Goal: Information Seeking & Learning: Learn about a topic

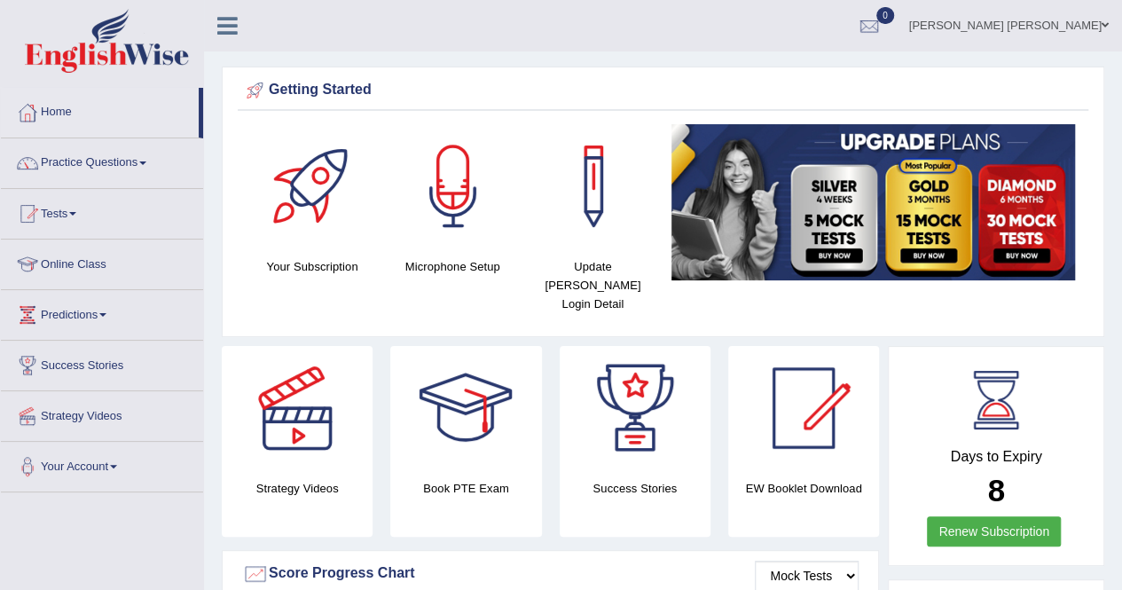
drag, startPoint x: 0, startPoint y: 0, endPoint x: 389, endPoint y: 51, distance: 392.6
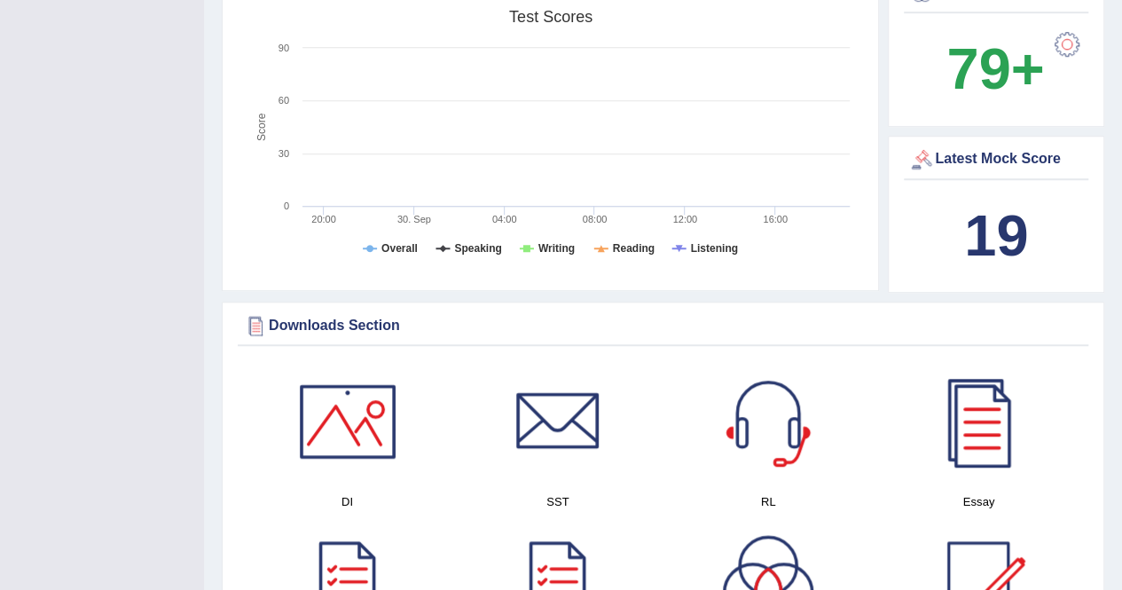
scroll to position [709, 0]
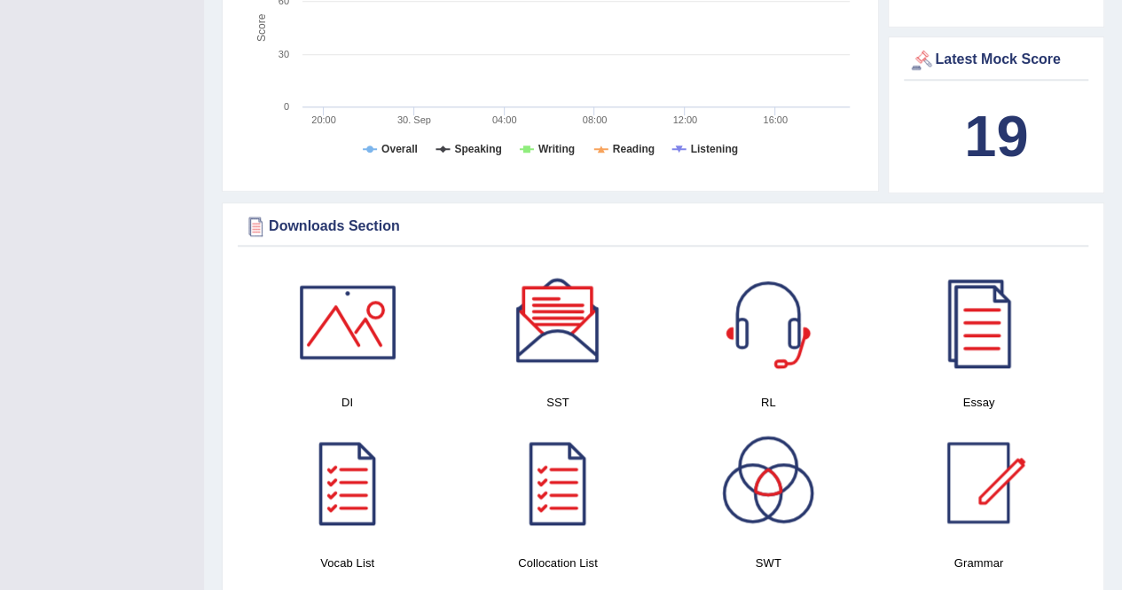
click at [988, 326] on div at bounding box center [978, 322] width 124 height 124
click at [779, 317] on div at bounding box center [768, 322] width 124 height 124
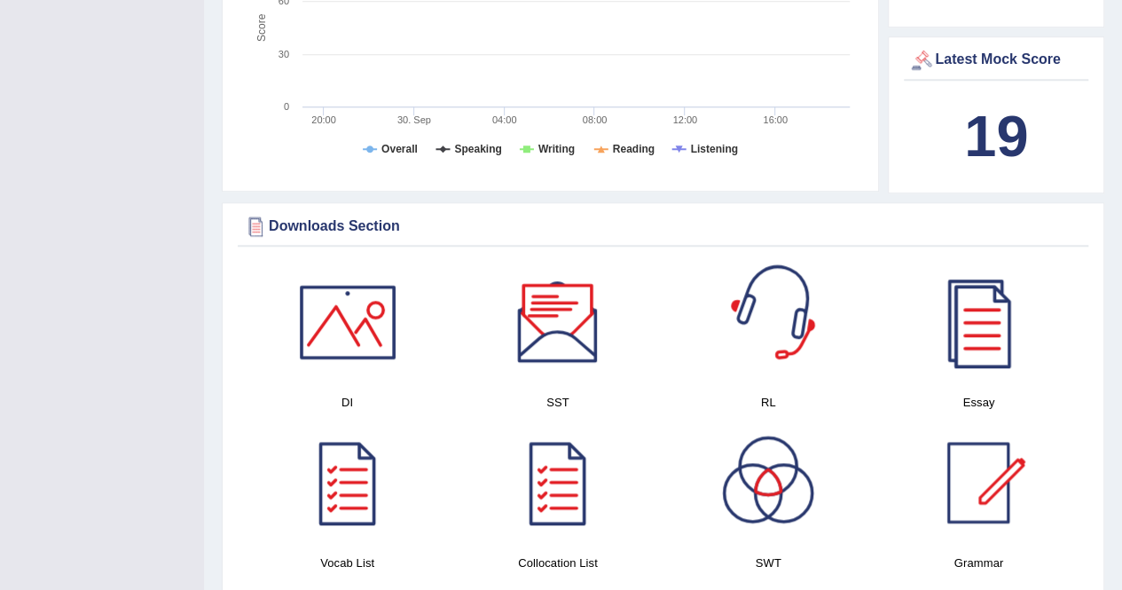
click at [530, 297] on div at bounding box center [558, 322] width 124 height 124
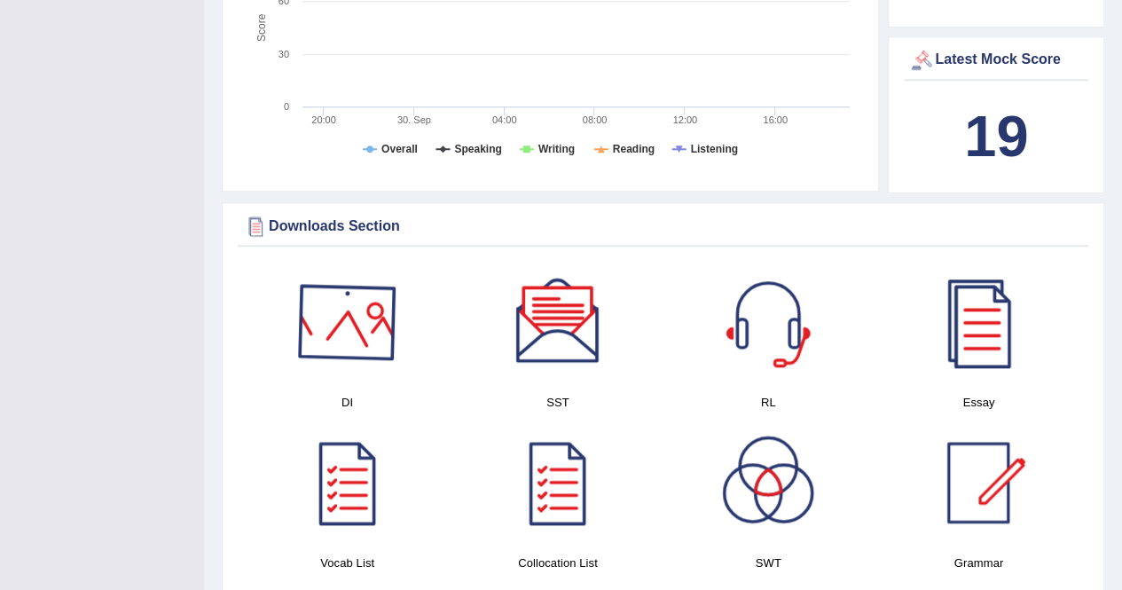
click at [317, 324] on div at bounding box center [348, 322] width 124 height 124
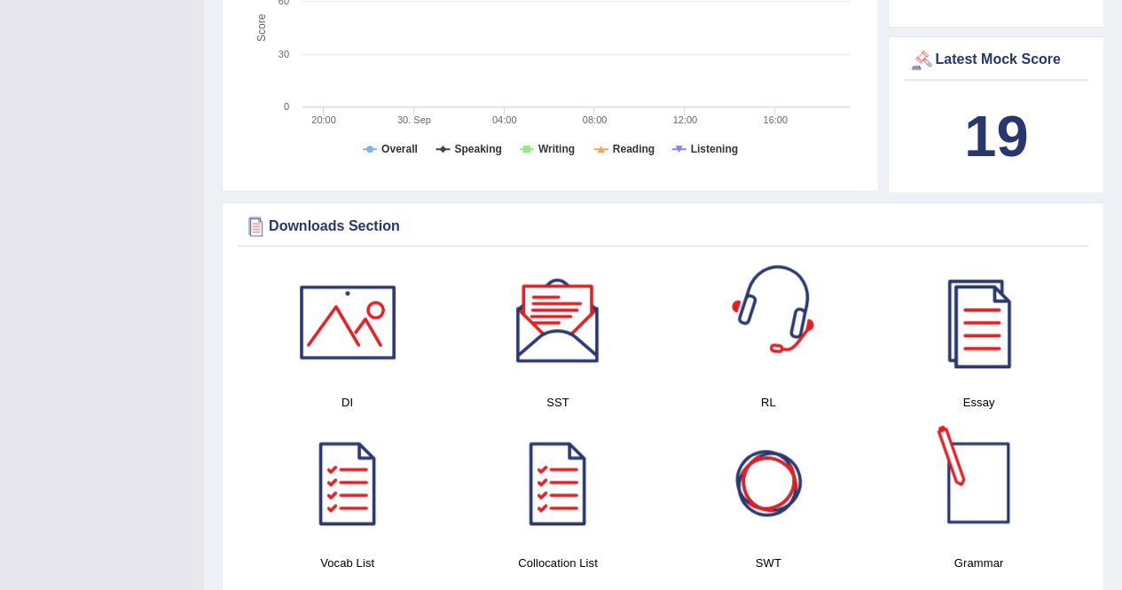
click at [966, 467] on div at bounding box center [978, 482] width 124 height 124
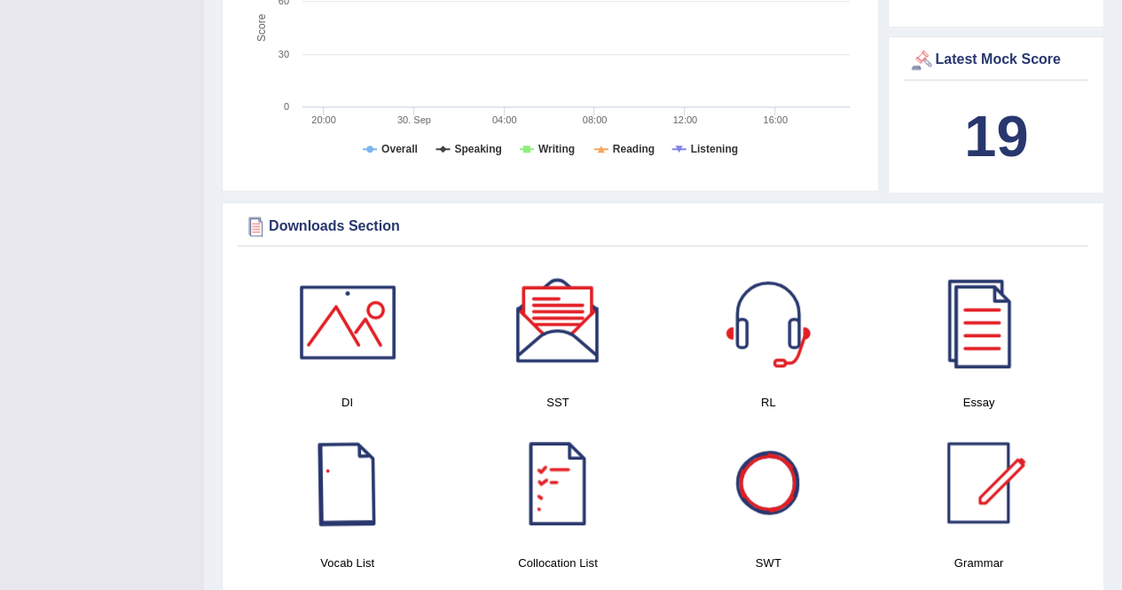
click at [367, 481] on div at bounding box center [348, 482] width 124 height 124
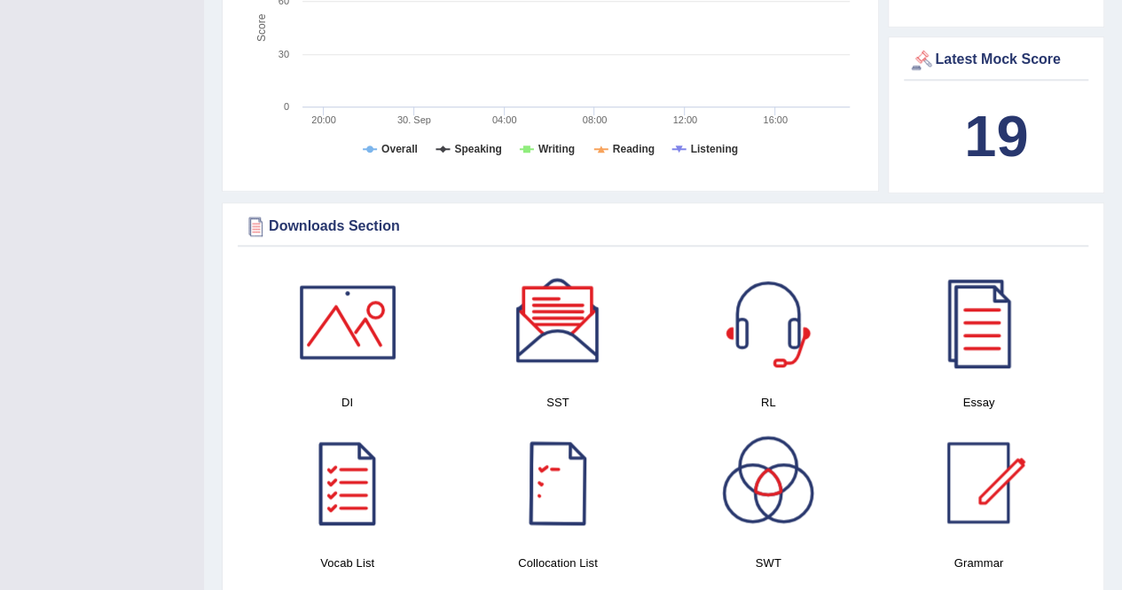
click at [598, 467] on div at bounding box center [558, 482] width 124 height 124
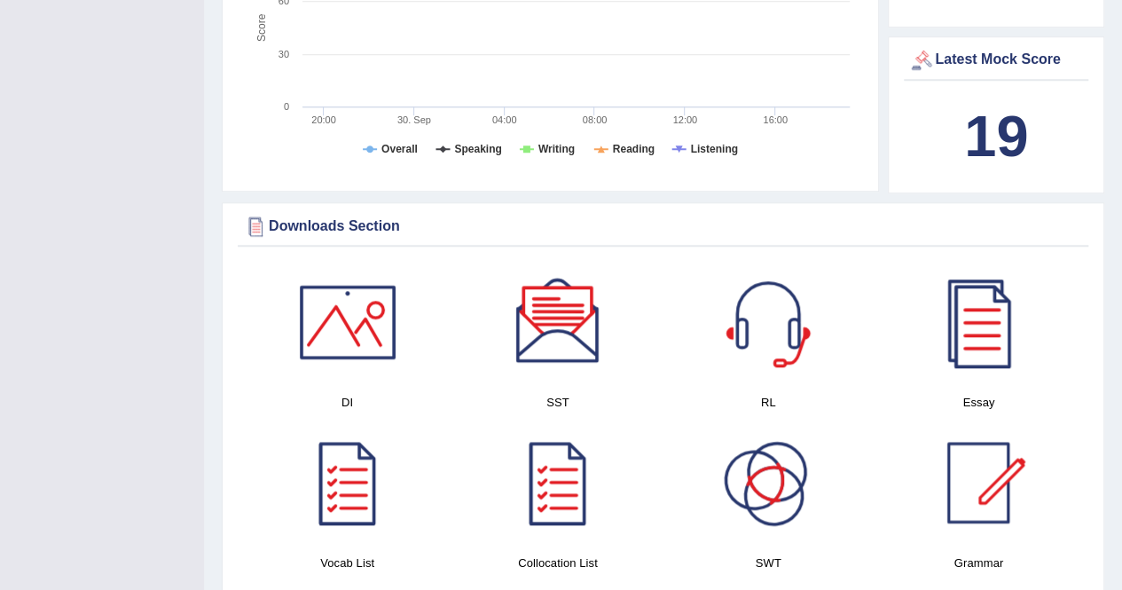
click at [791, 478] on div at bounding box center [768, 482] width 124 height 124
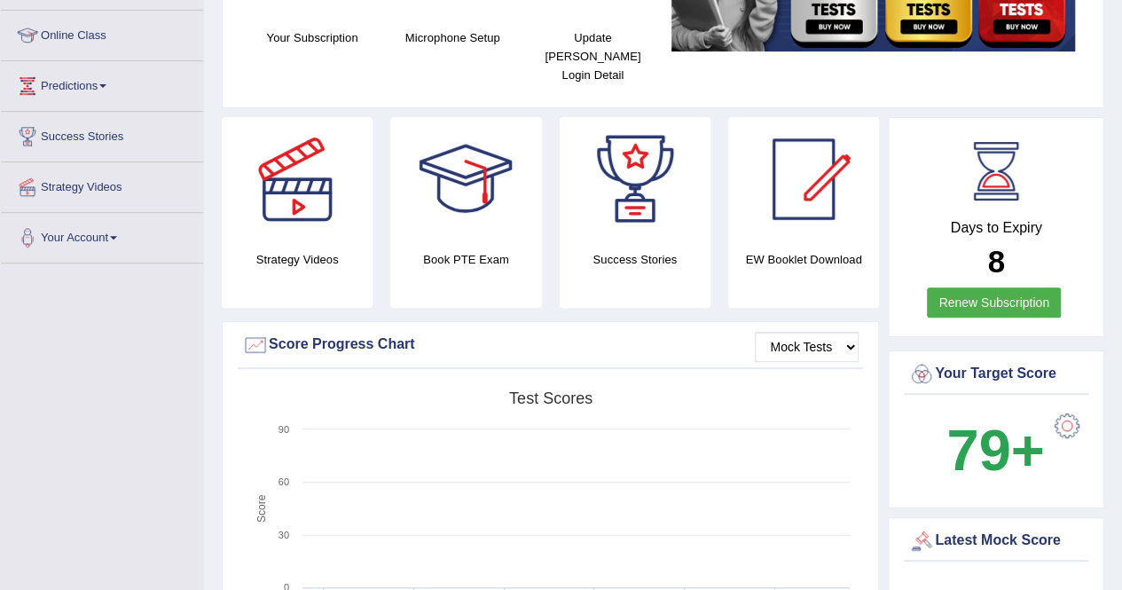
scroll to position [0, 0]
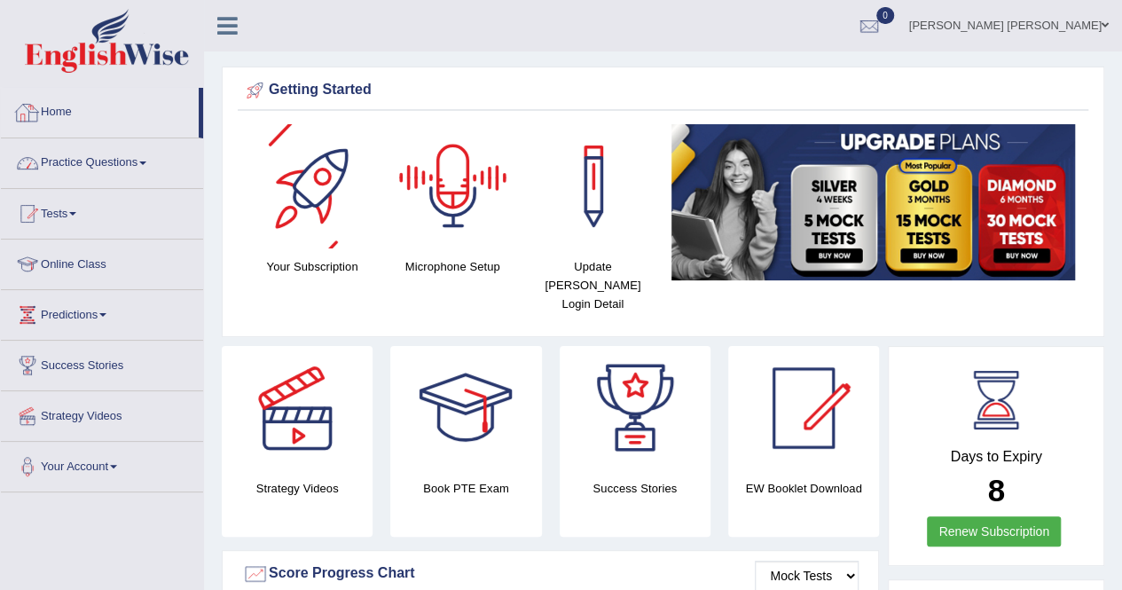
click at [130, 156] on link "Practice Questions" at bounding box center [102, 160] width 202 height 44
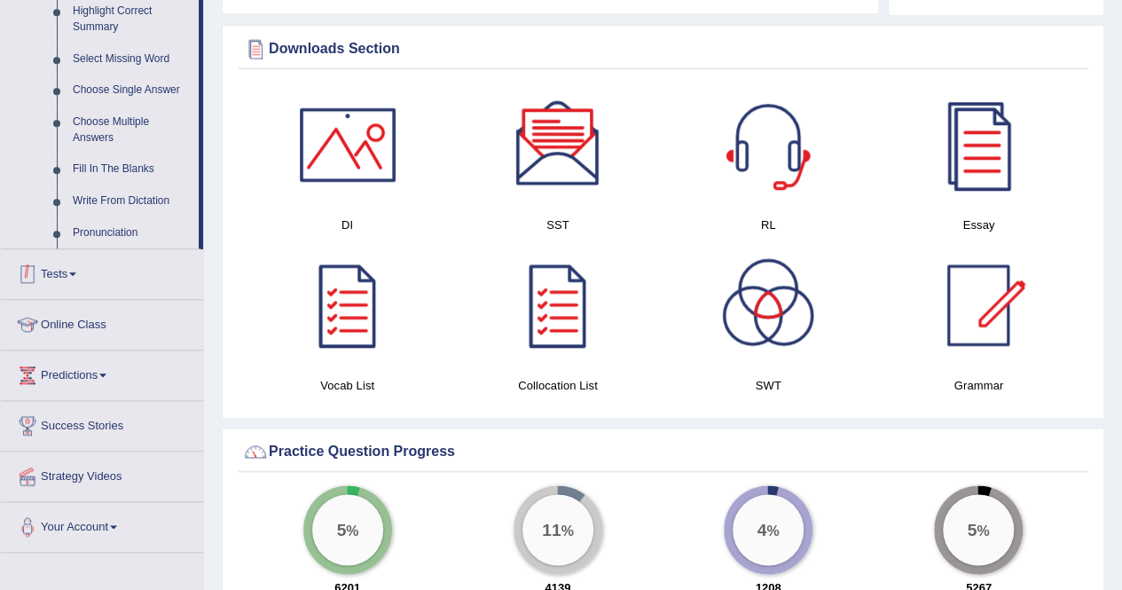
click at [58, 260] on link "Tests" at bounding box center [102, 271] width 202 height 44
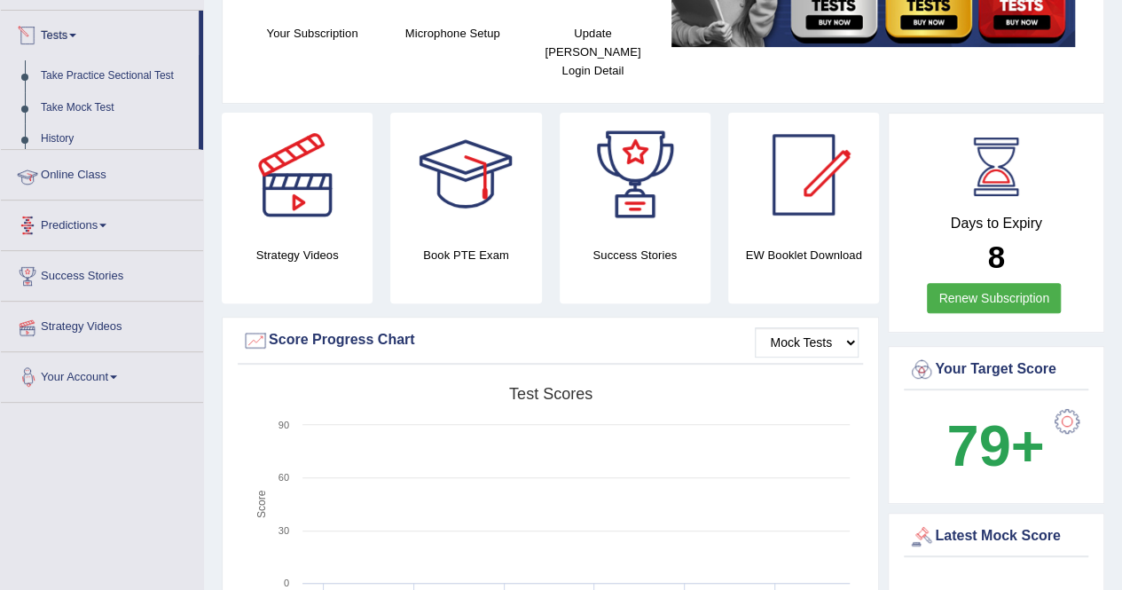
scroll to position [231, 0]
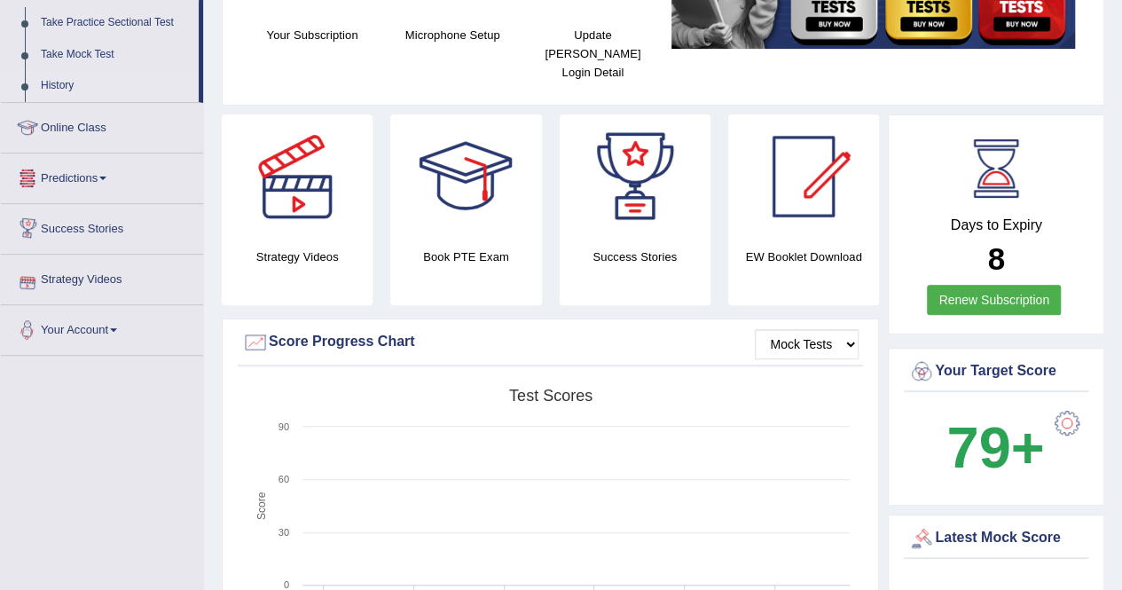
click at [67, 90] on link "History" at bounding box center [116, 86] width 166 height 32
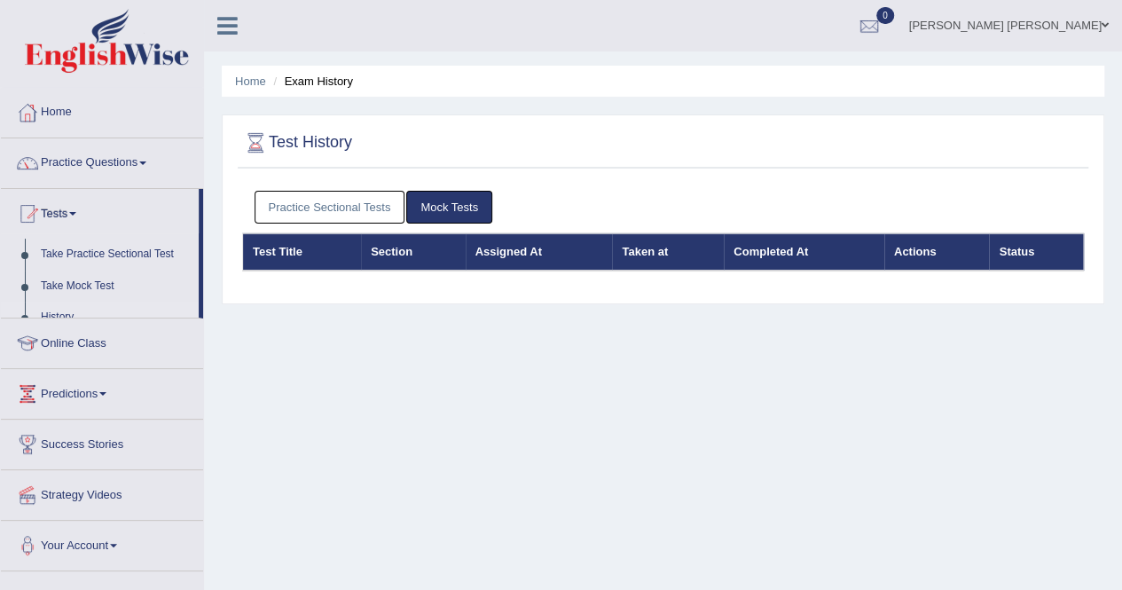
click at [356, 200] on link "Practice Sectional Tests" at bounding box center [329, 207] width 151 height 33
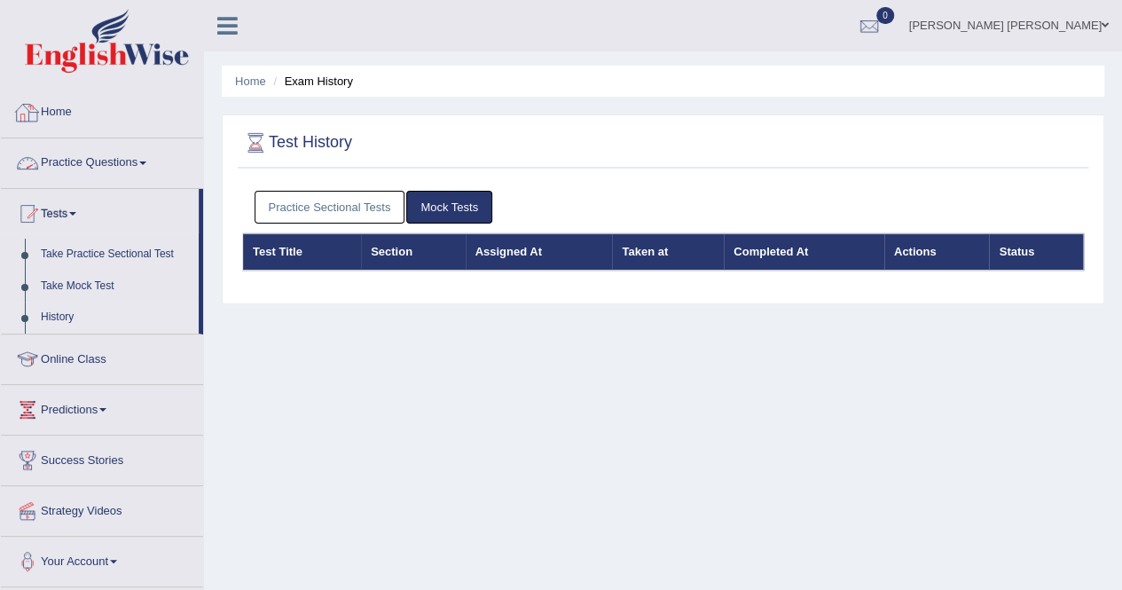
click at [302, 207] on link "Practice Sectional Tests" at bounding box center [329, 207] width 151 height 33
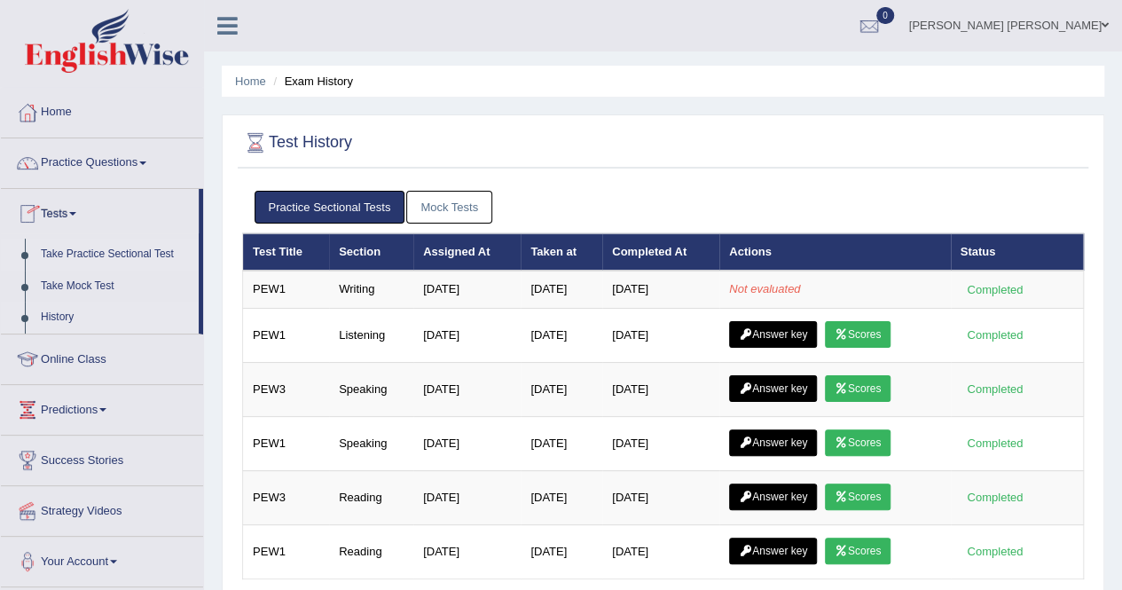
click at [91, 248] on link "Take Practice Sectional Test" at bounding box center [116, 255] width 166 height 32
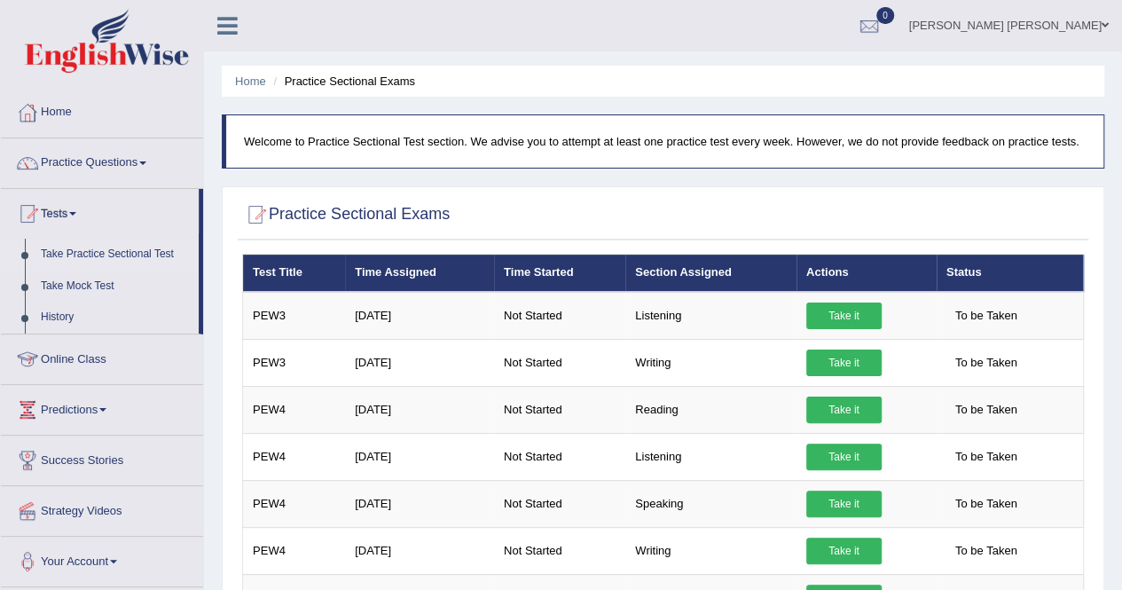
click at [96, 351] on link "Online Class" at bounding box center [102, 356] width 202 height 44
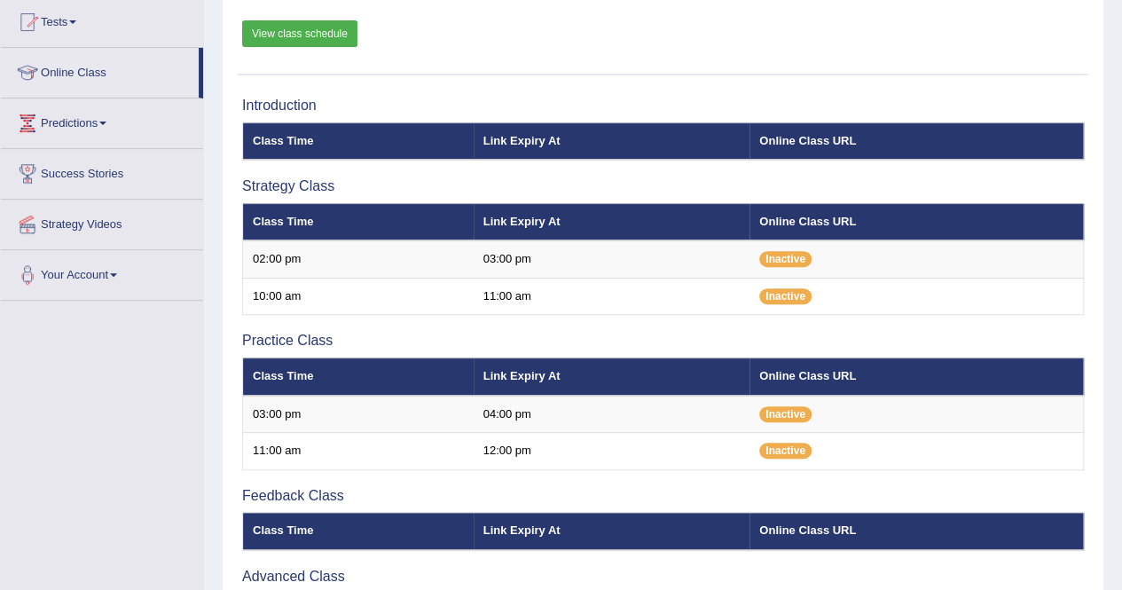
scroll to position [89, 0]
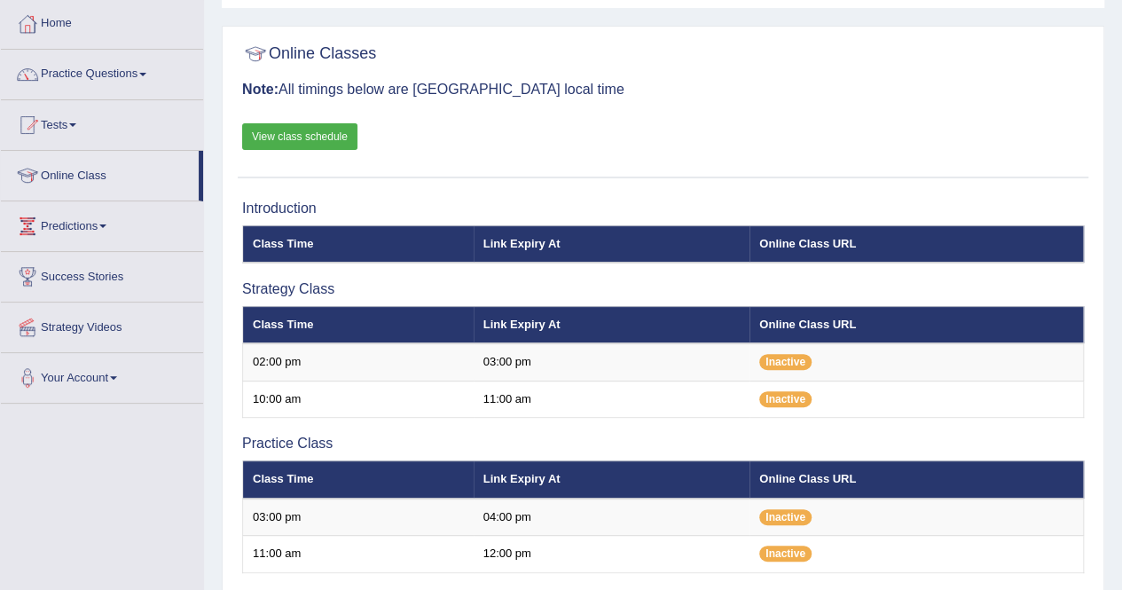
click at [313, 130] on link "View class schedule" at bounding box center [299, 136] width 115 height 27
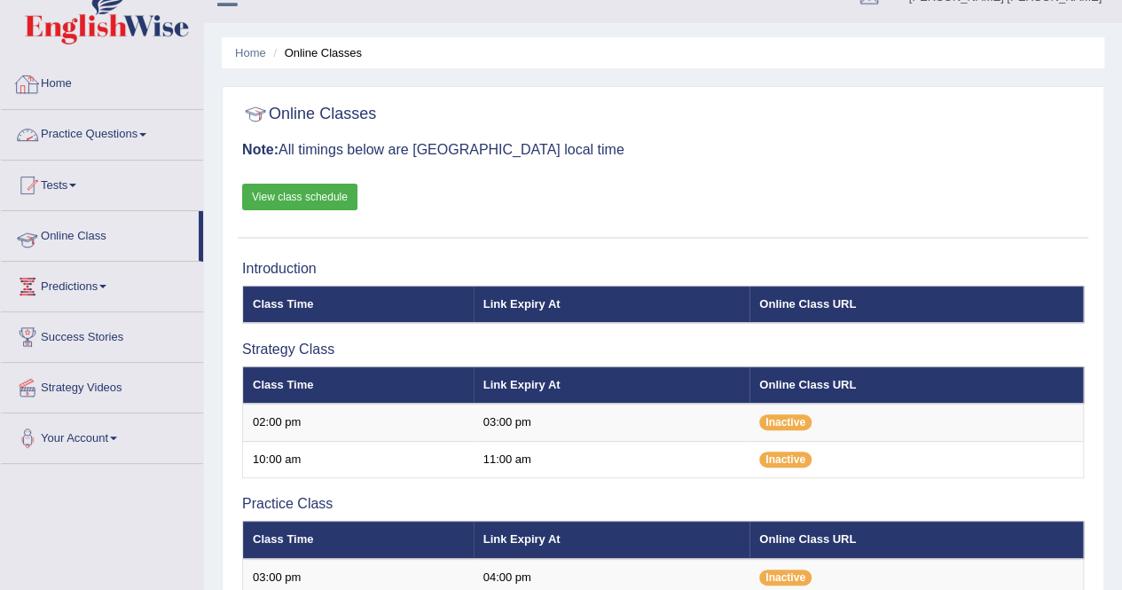
scroll to position [0, 0]
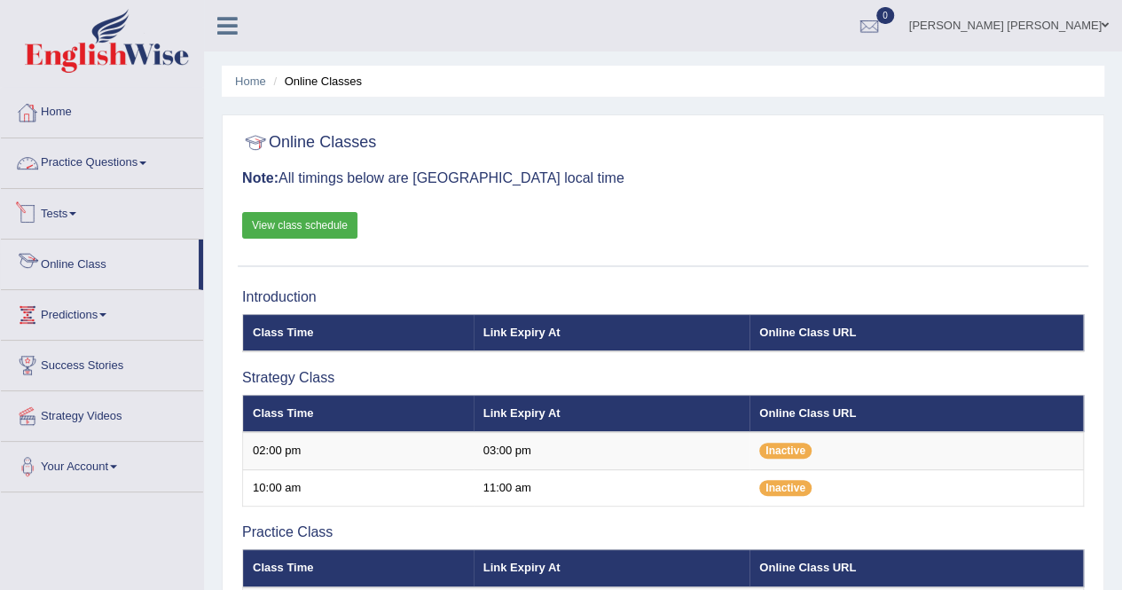
click at [79, 206] on link "Tests" at bounding box center [102, 211] width 202 height 44
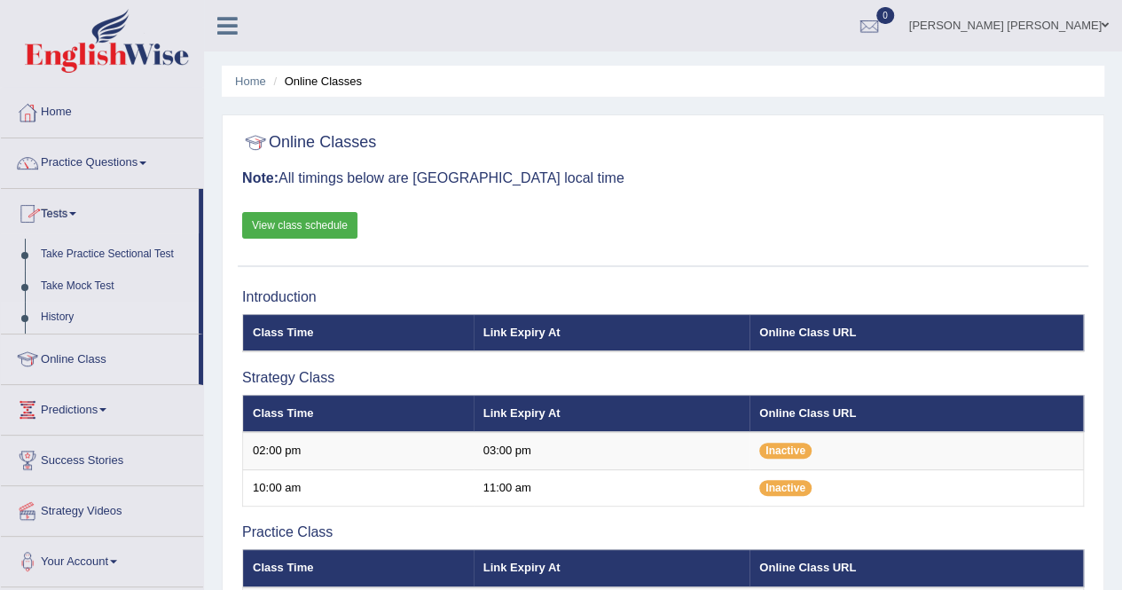
click at [84, 315] on link "History" at bounding box center [116, 317] width 166 height 32
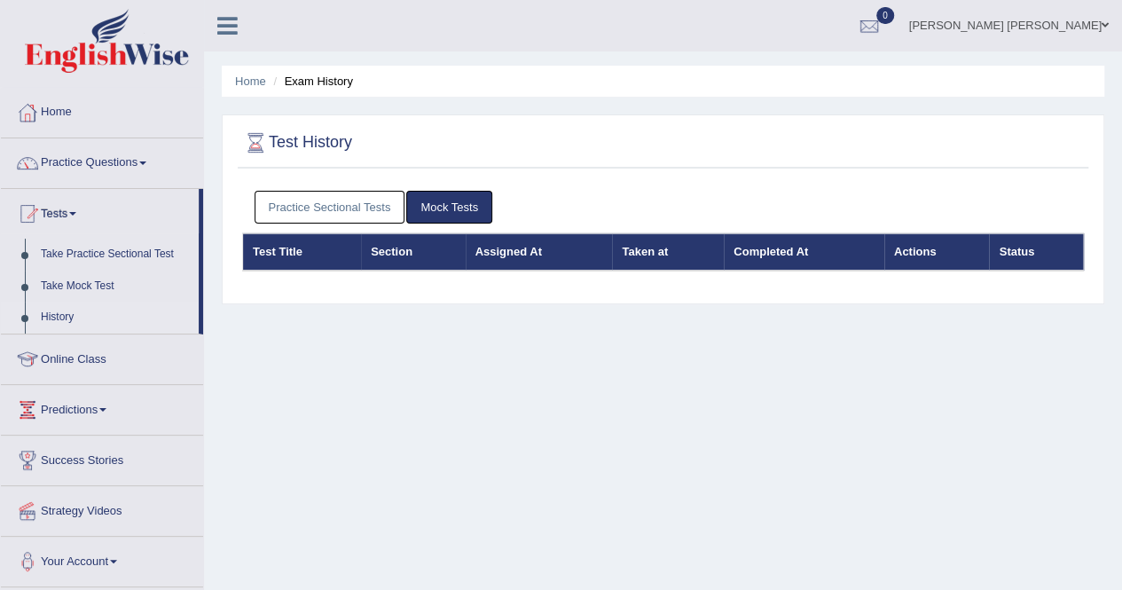
click at [352, 208] on link "Practice Sectional Tests" at bounding box center [329, 207] width 151 height 33
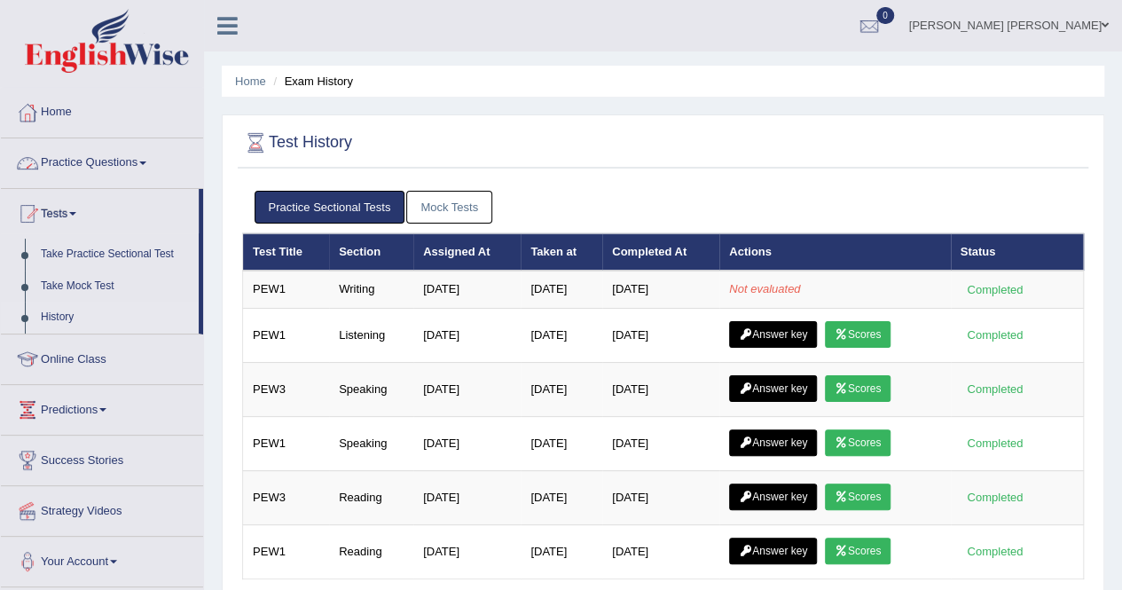
click at [489, 217] on link "Mock Tests" at bounding box center [449, 207] width 86 height 33
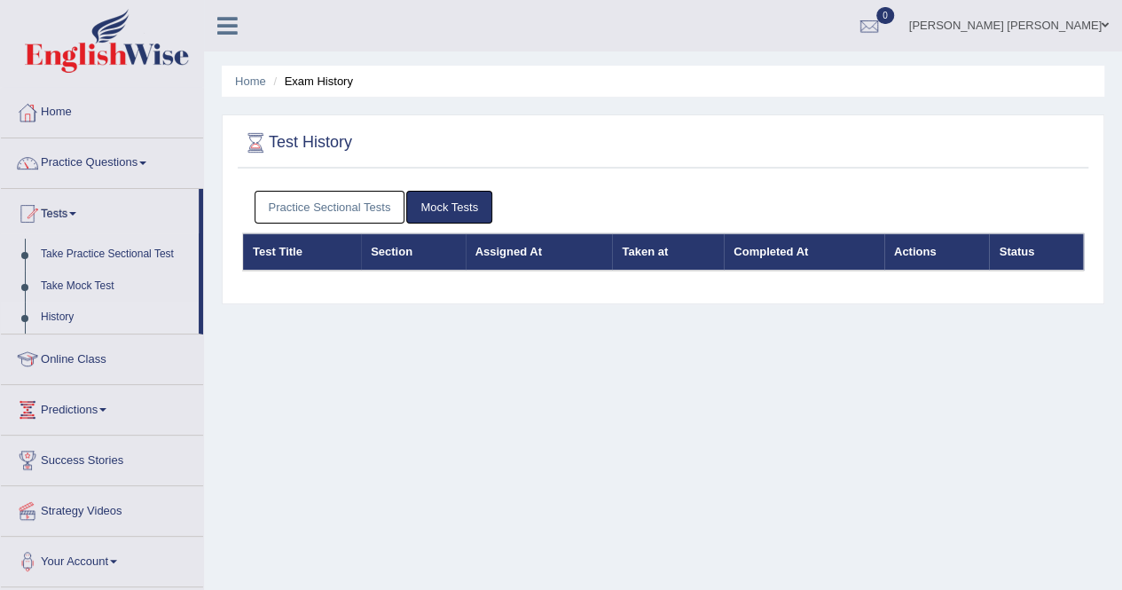
click at [372, 207] on link "Practice Sectional Tests" at bounding box center [329, 207] width 151 height 33
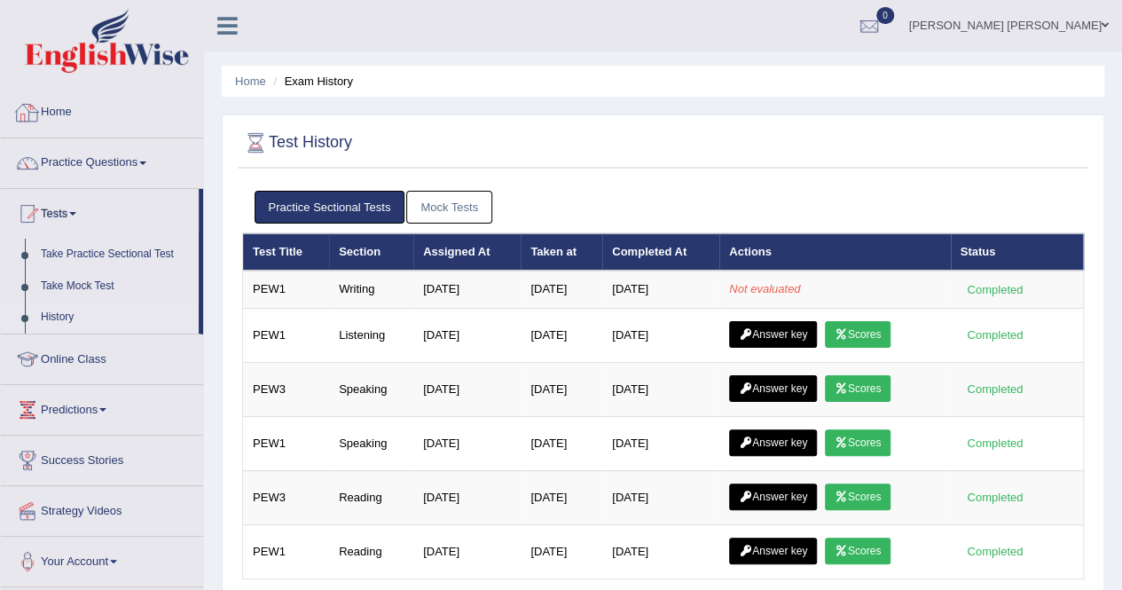
click at [49, 104] on link "Home" at bounding box center [102, 110] width 202 height 44
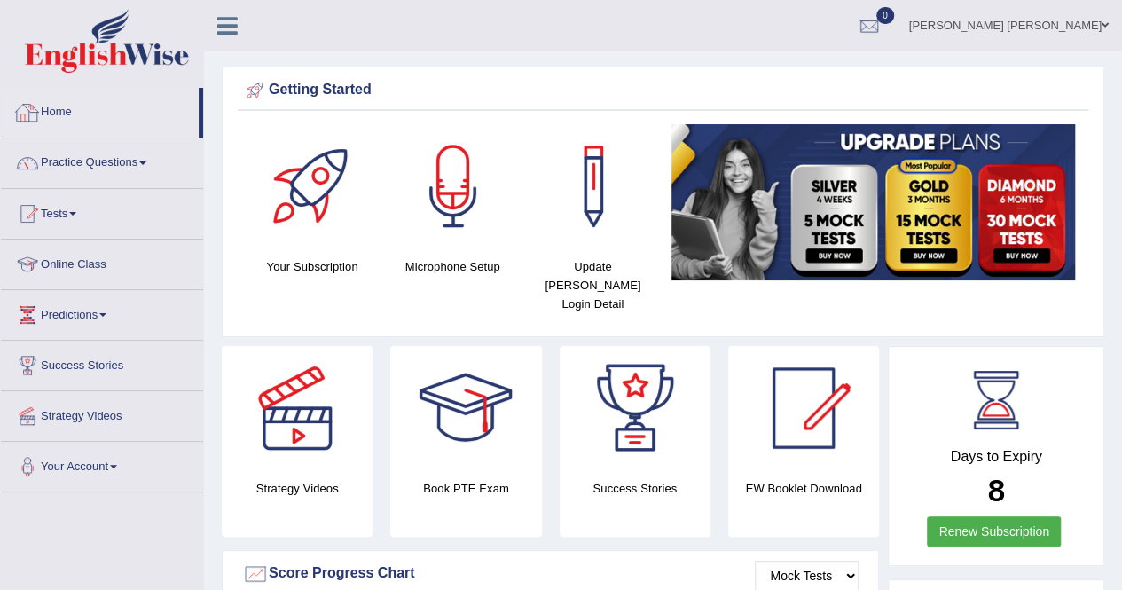
click at [83, 118] on link "Home" at bounding box center [100, 110] width 198 height 44
click at [88, 215] on link "Tests" at bounding box center [102, 211] width 202 height 44
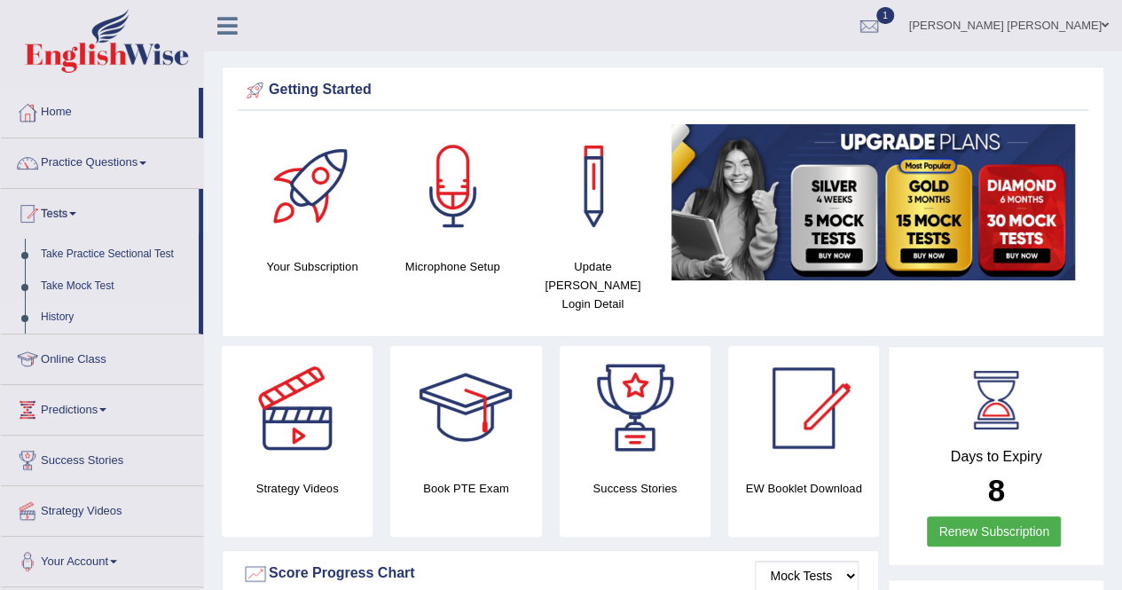
click at [85, 325] on link "History" at bounding box center [116, 317] width 166 height 32
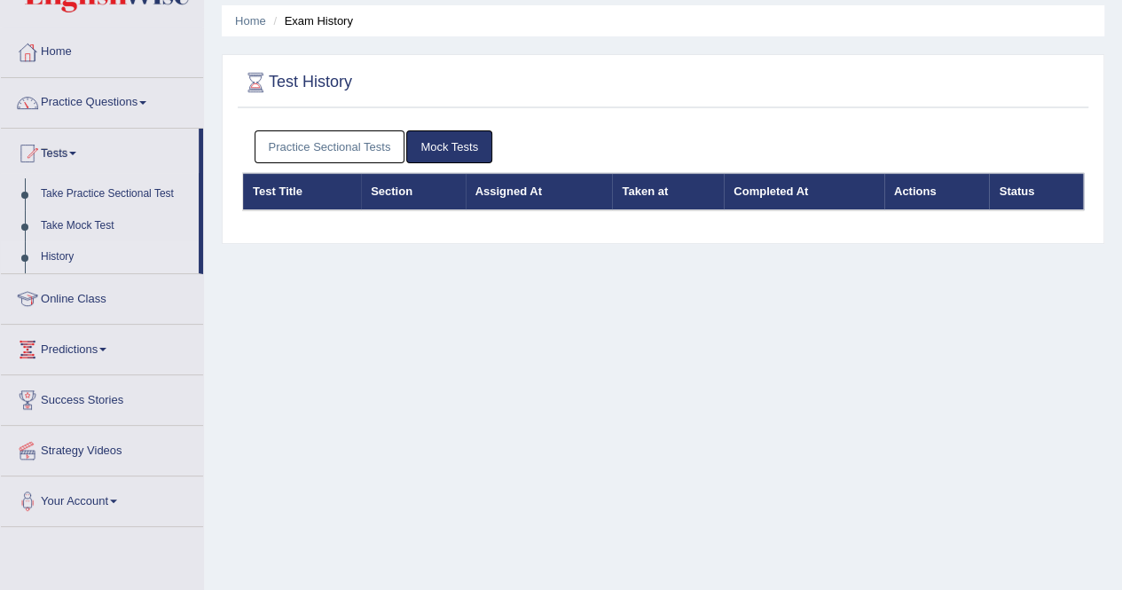
scroll to position [89, 0]
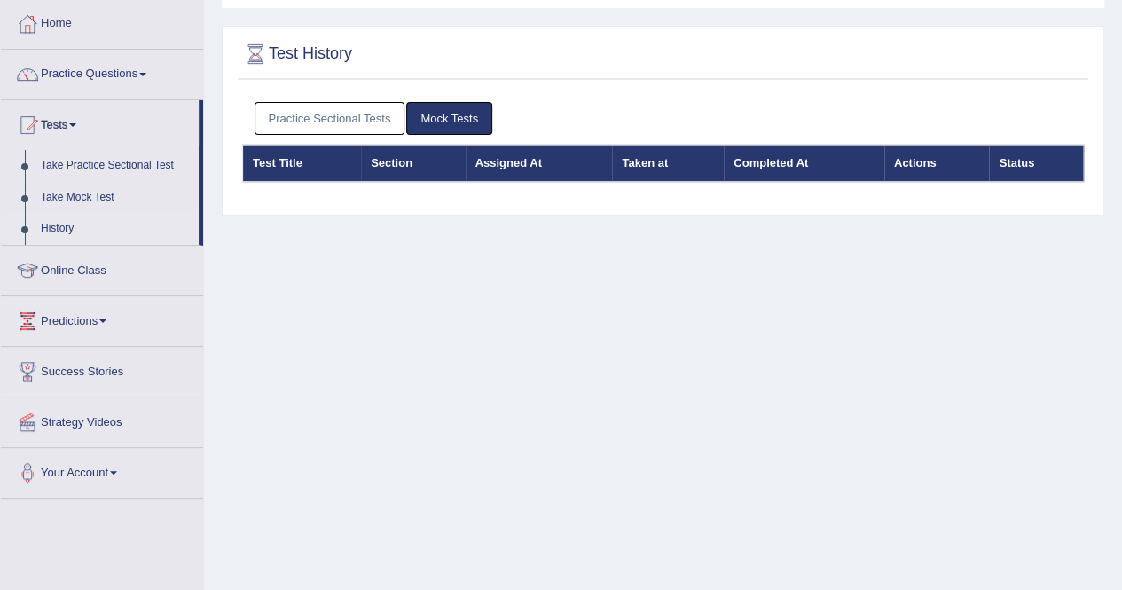
click at [307, 113] on link "Practice Sectional Tests" at bounding box center [329, 118] width 151 height 33
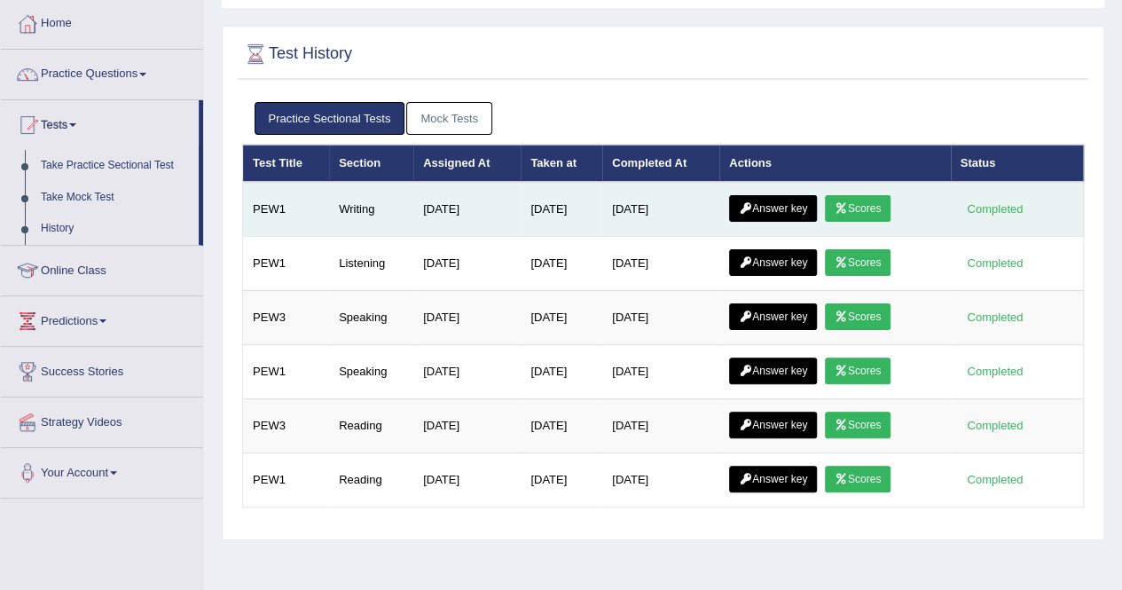
click at [798, 207] on link "Answer key" at bounding box center [773, 208] width 88 height 27
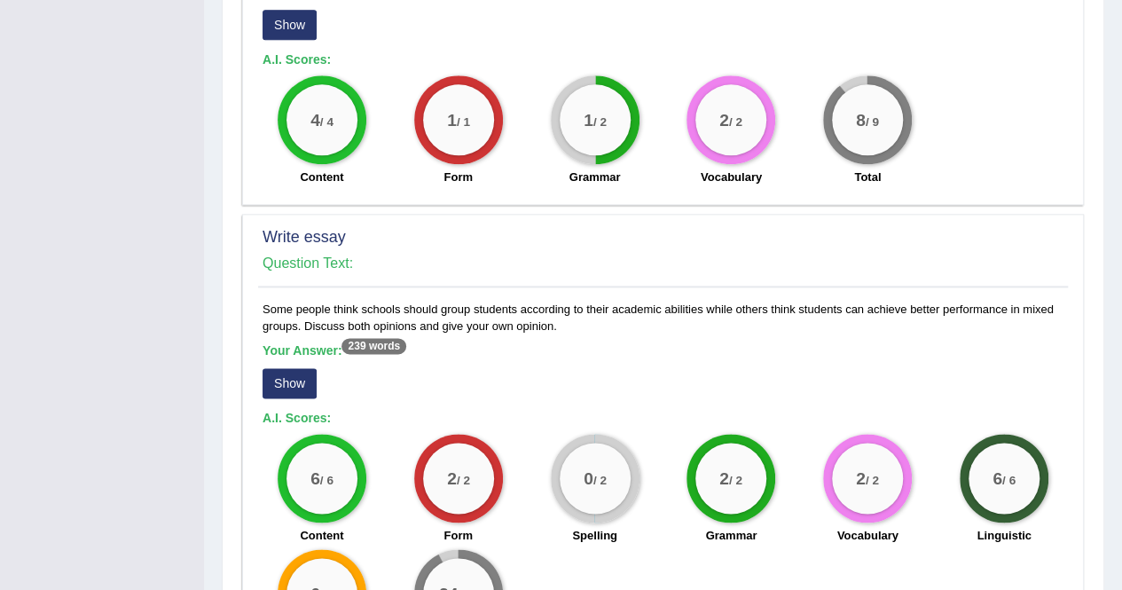
scroll to position [1204, 0]
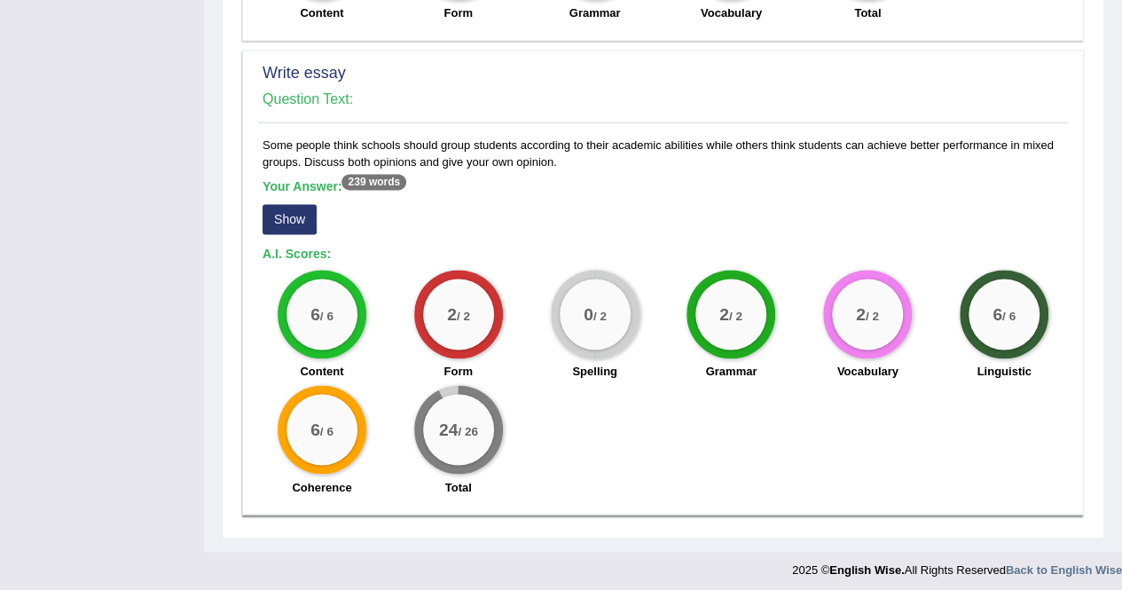
click at [291, 220] on button "Show" at bounding box center [289, 219] width 54 height 30
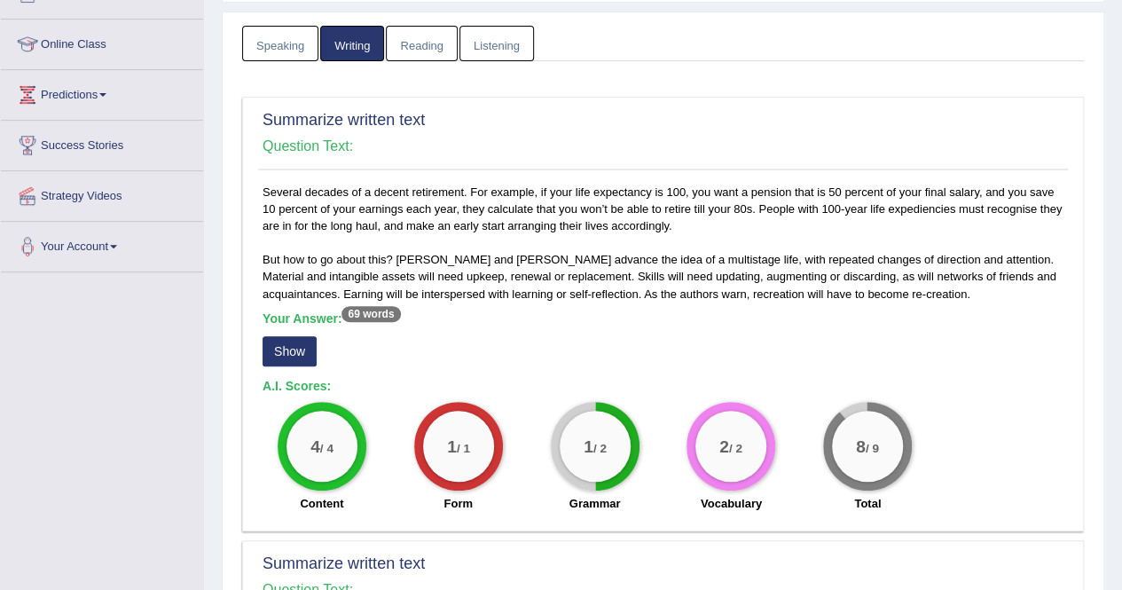
scroll to position [5, 0]
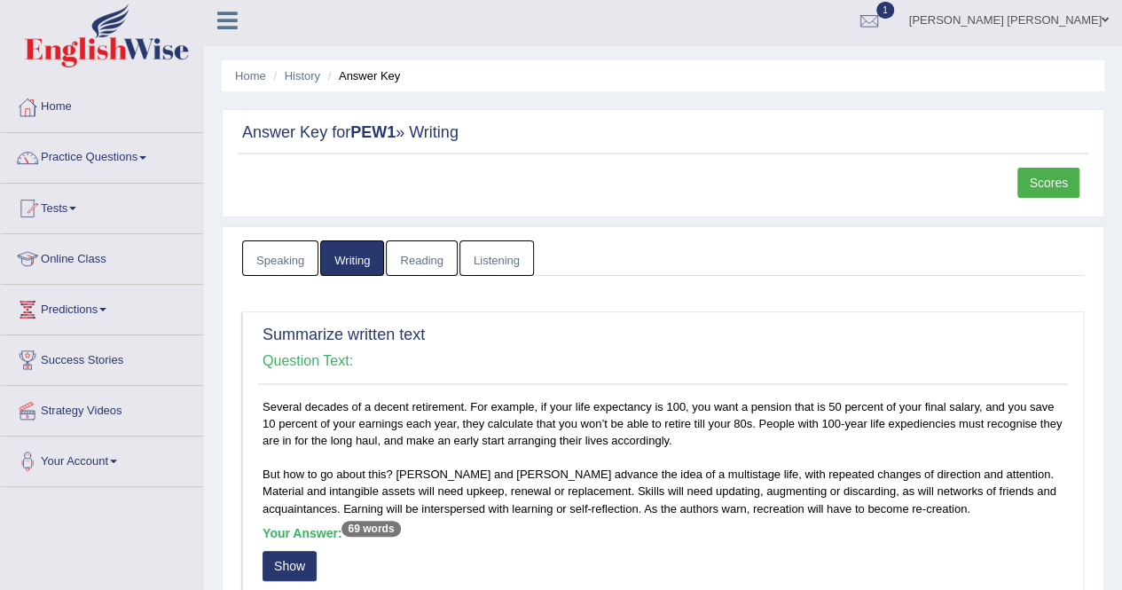
click at [1030, 191] on link "Scores" at bounding box center [1048, 183] width 62 height 30
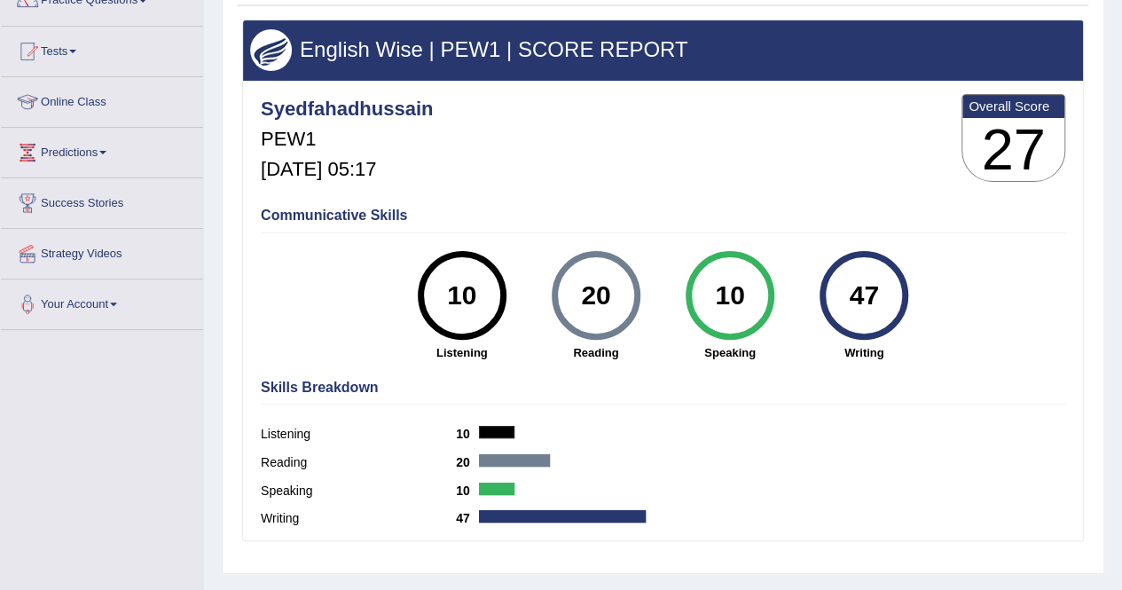
scroll to position [177, 0]
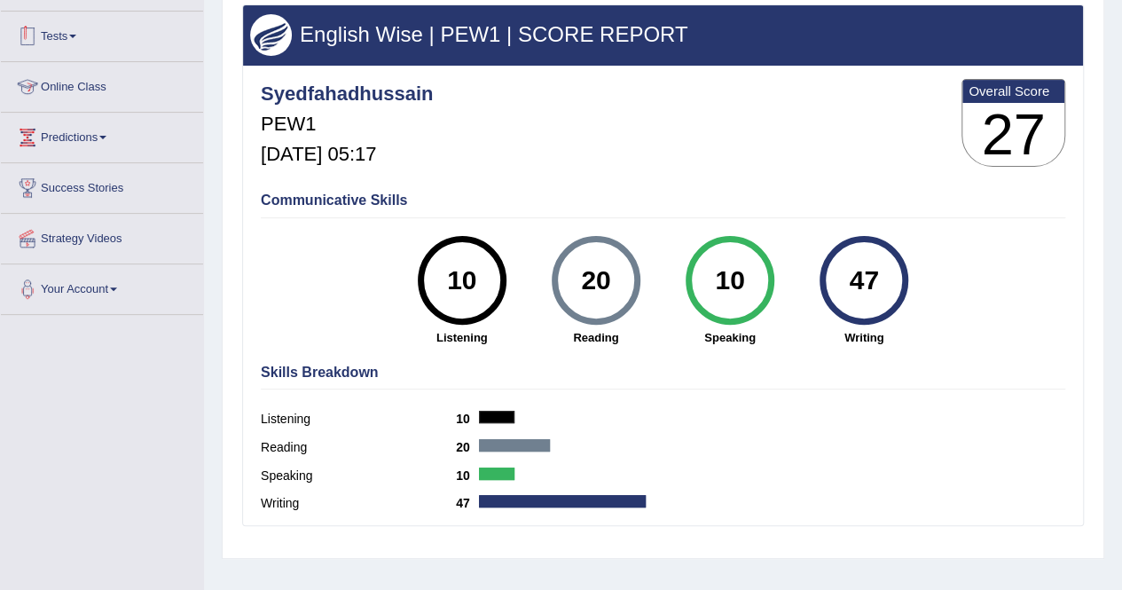
click at [68, 32] on link "Tests" at bounding box center [102, 34] width 202 height 44
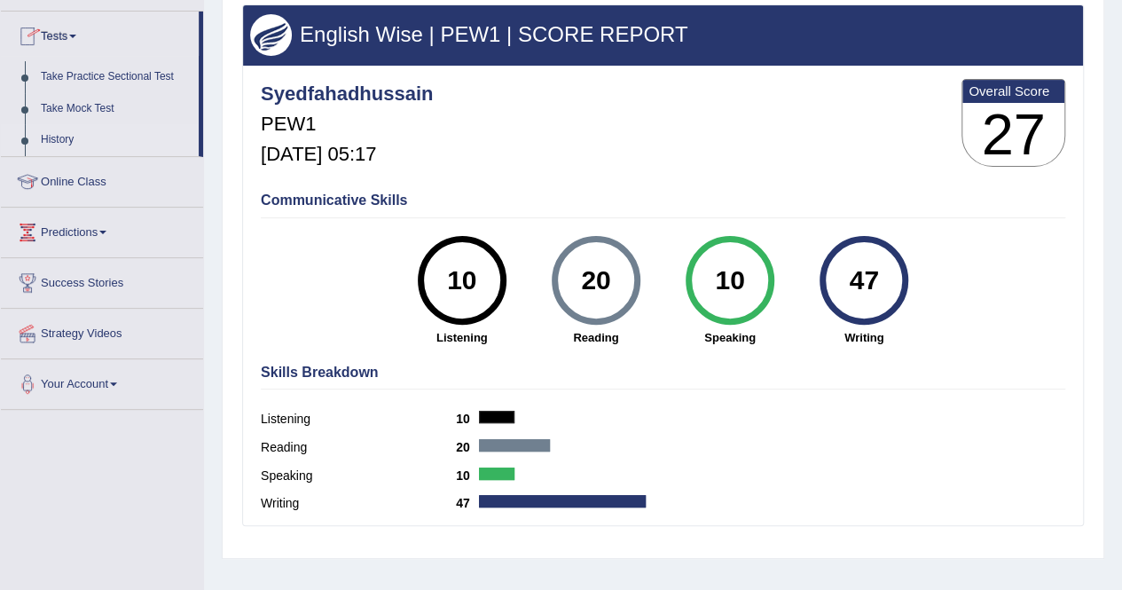
click at [56, 141] on link "History" at bounding box center [116, 140] width 166 height 32
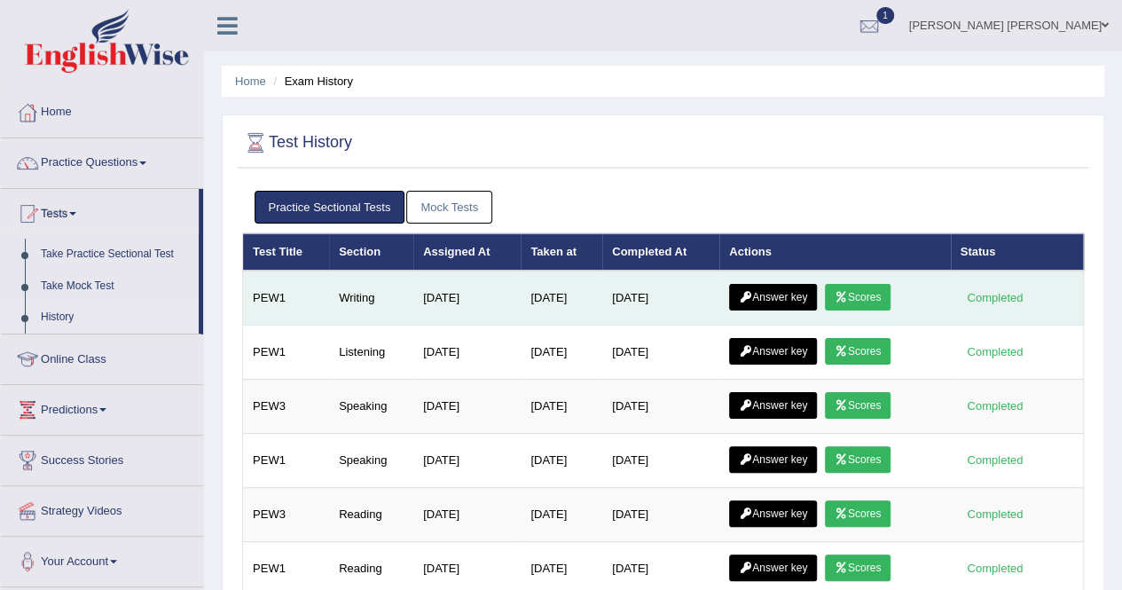
click at [797, 301] on link "Answer key" at bounding box center [773, 297] width 88 height 27
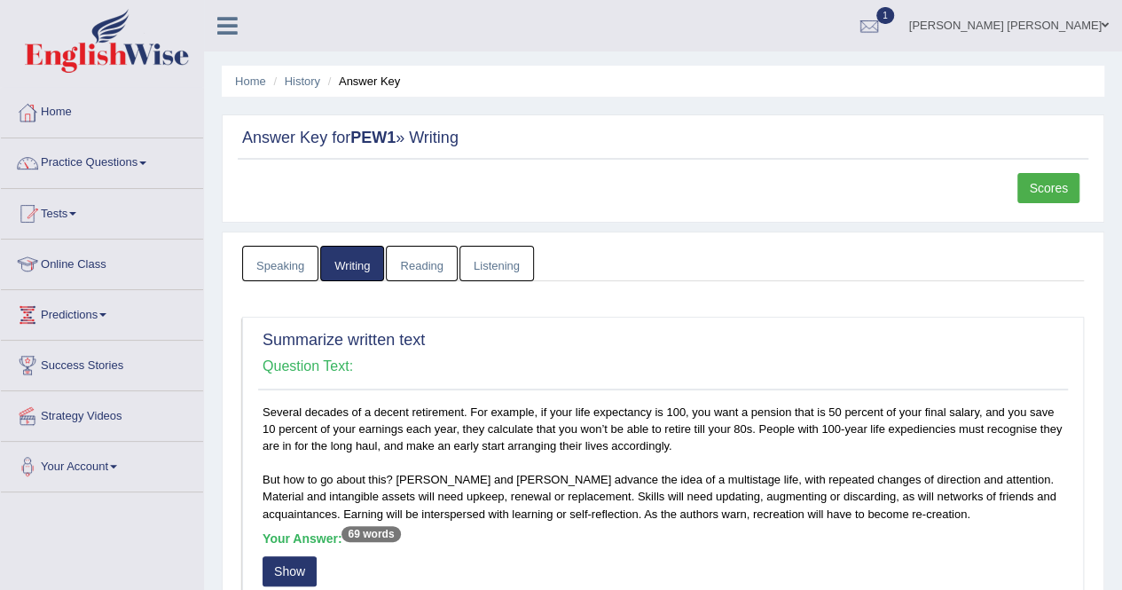
scroll to position [89, 0]
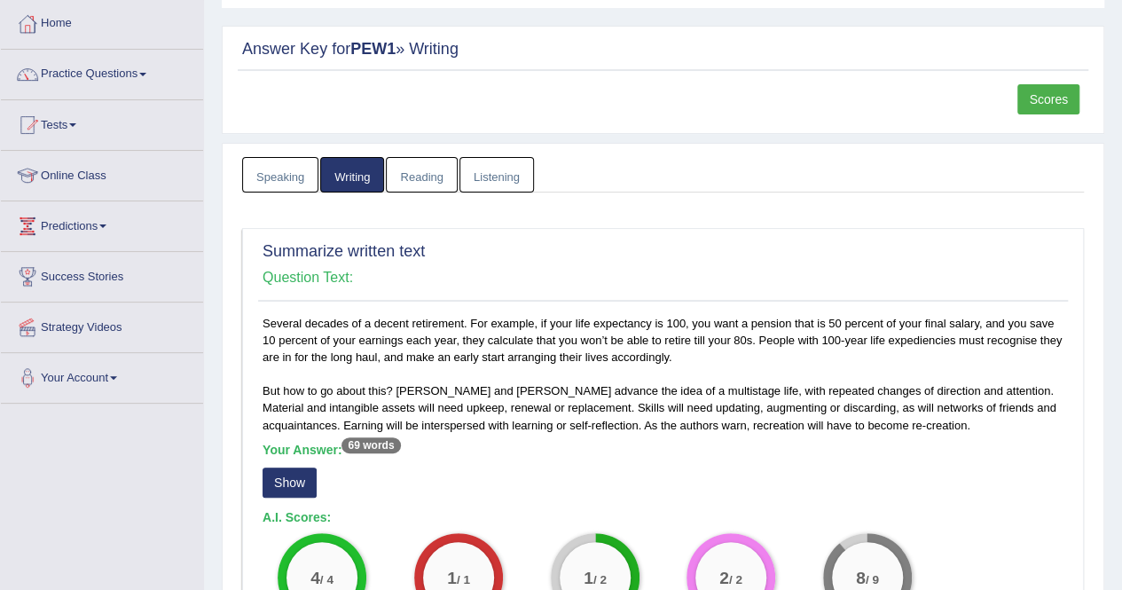
click at [284, 473] on button "Show" at bounding box center [289, 482] width 54 height 30
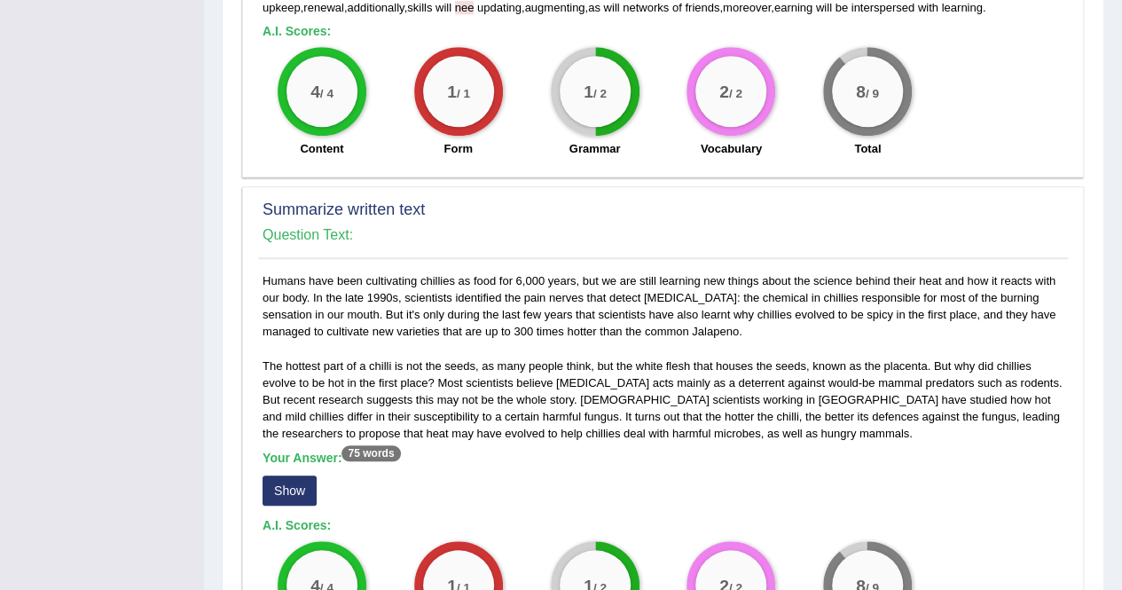
scroll to position [621, 0]
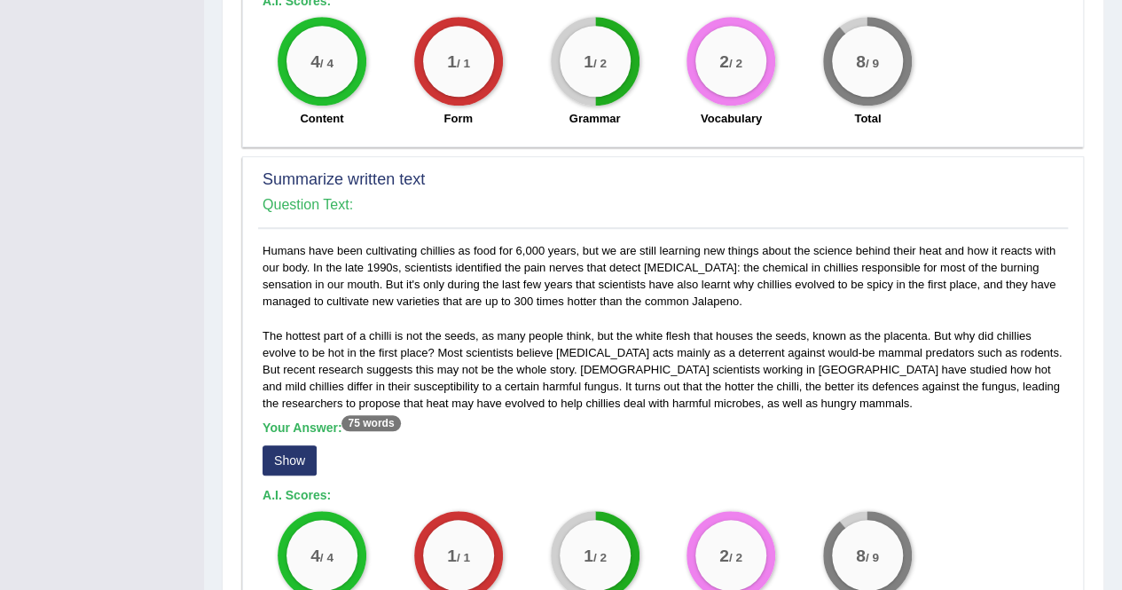
click at [303, 458] on button "Show" at bounding box center [289, 460] width 54 height 30
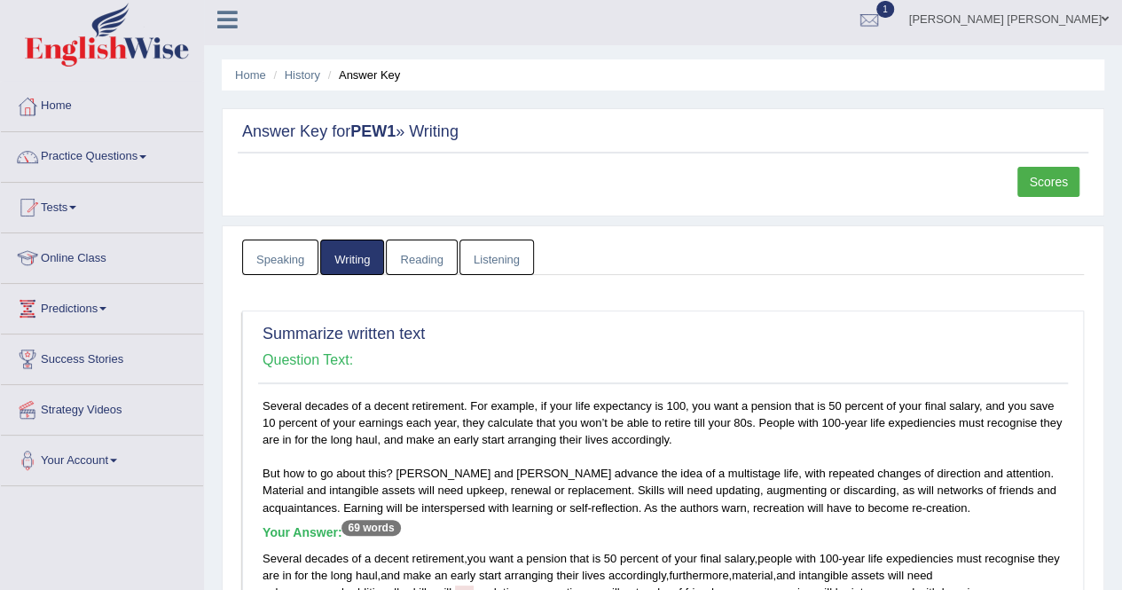
scroll to position [0, 0]
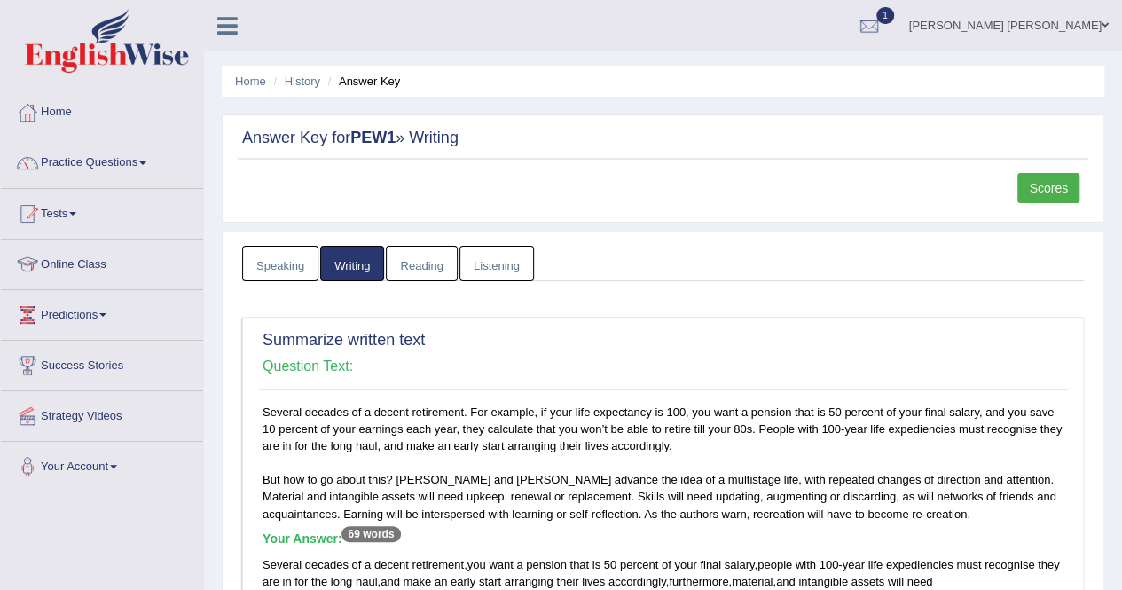
click at [407, 262] on link "Reading" at bounding box center [421, 264] width 71 height 36
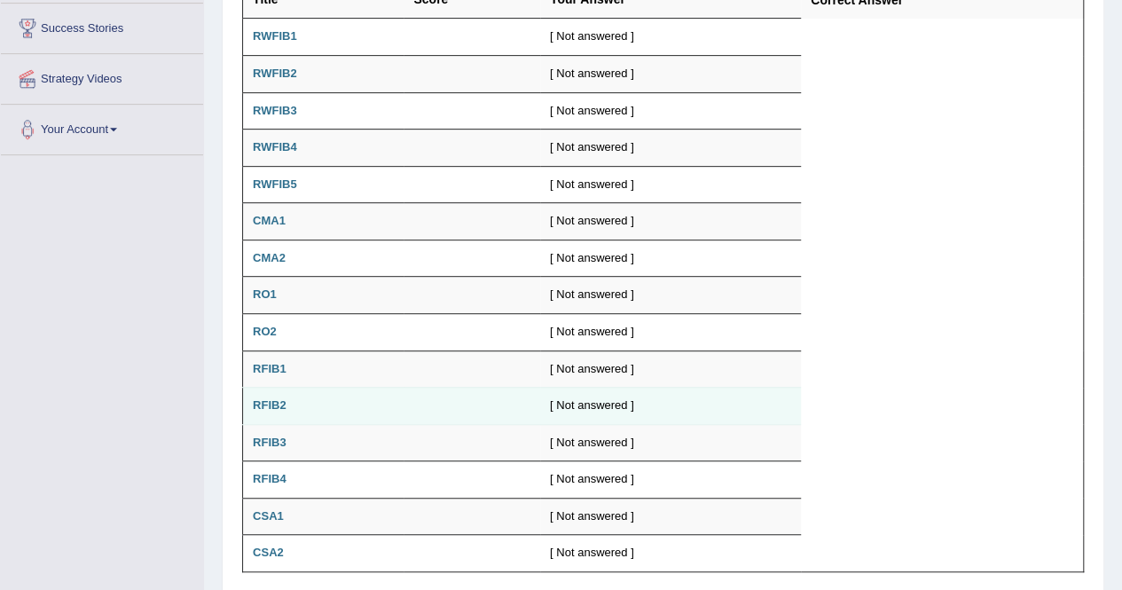
scroll to position [136, 0]
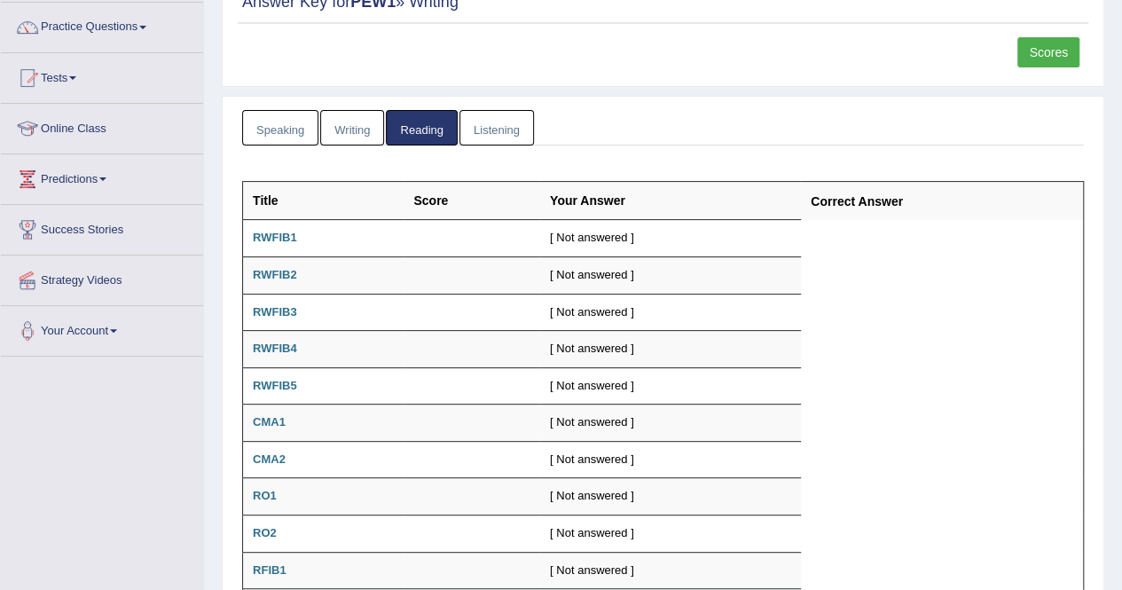
click at [504, 131] on link "Listening" at bounding box center [496, 128] width 74 height 36
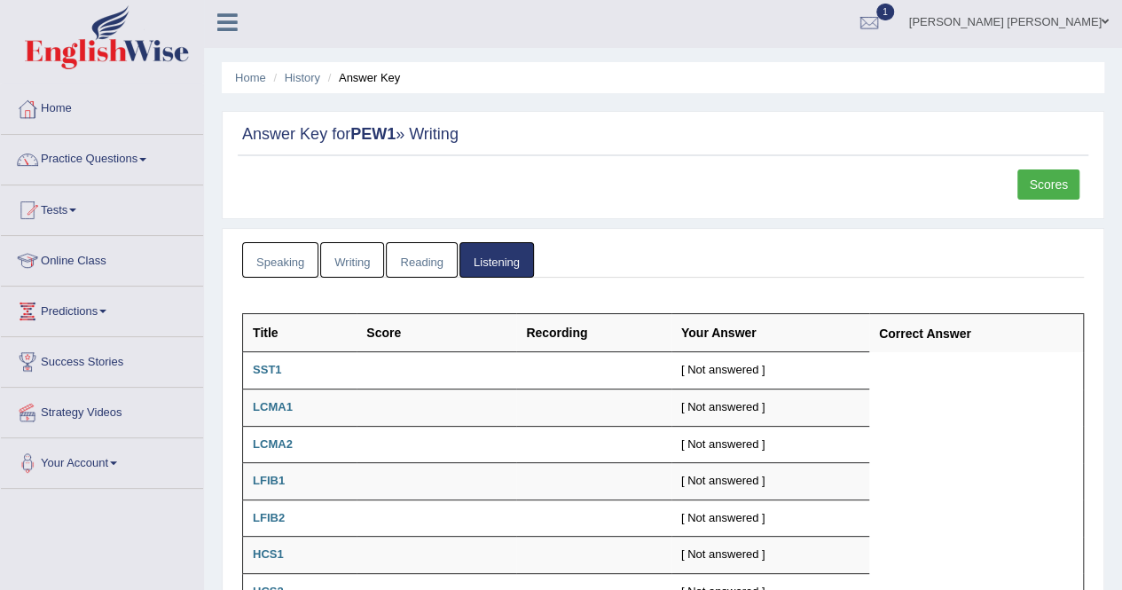
scroll to position [0, 0]
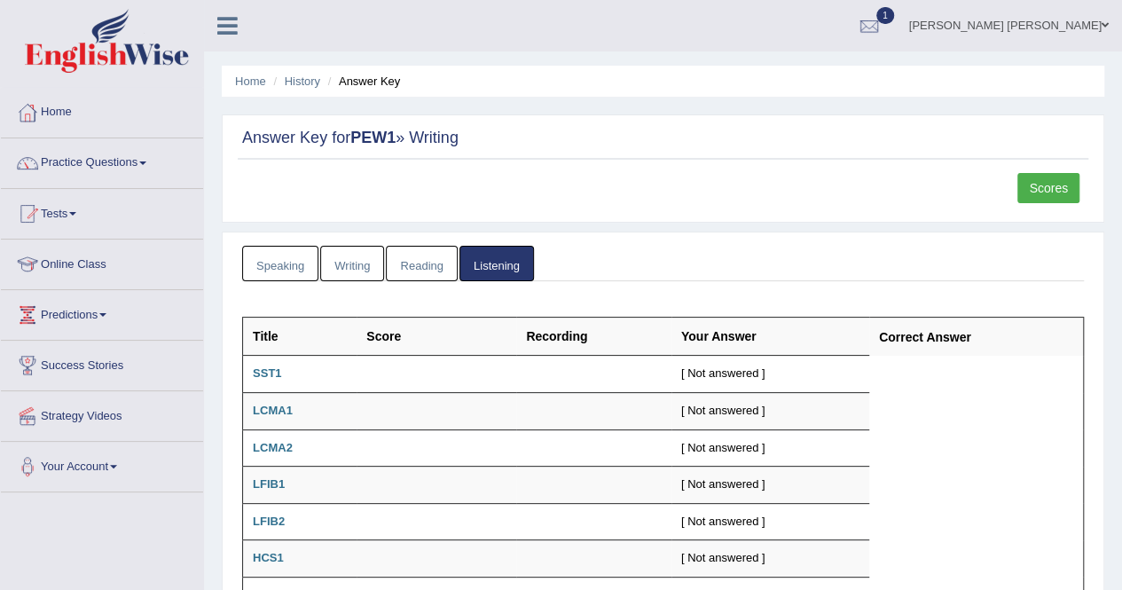
click at [294, 263] on link "Speaking" at bounding box center [280, 264] width 76 height 36
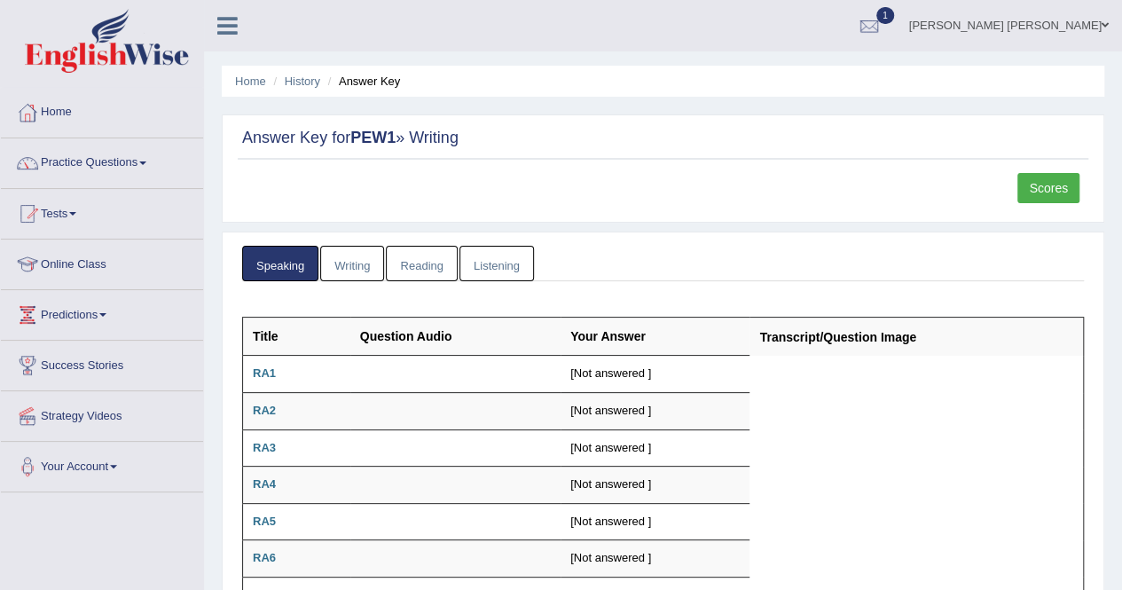
click at [332, 256] on link "Writing" at bounding box center [352, 264] width 64 height 36
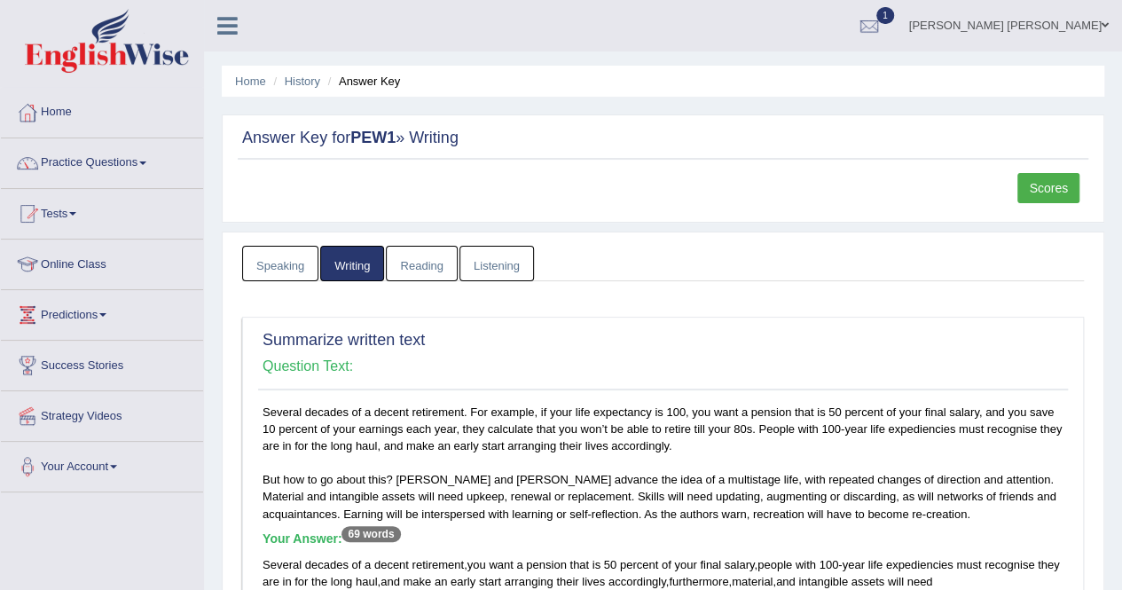
click at [408, 275] on link "Reading" at bounding box center [421, 264] width 71 height 36
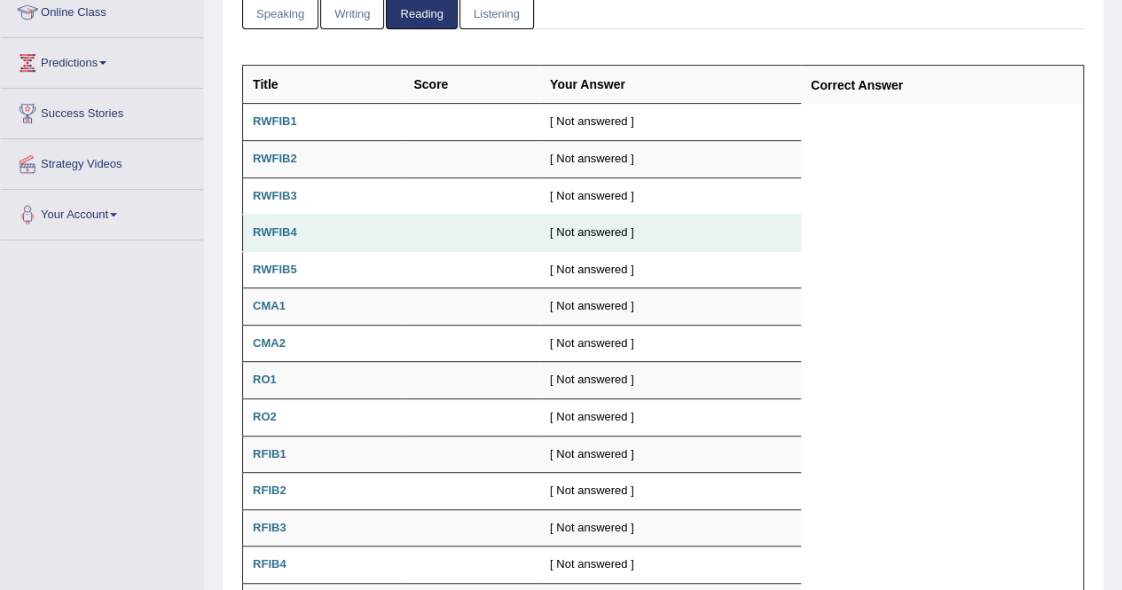
scroll to position [224, 0]
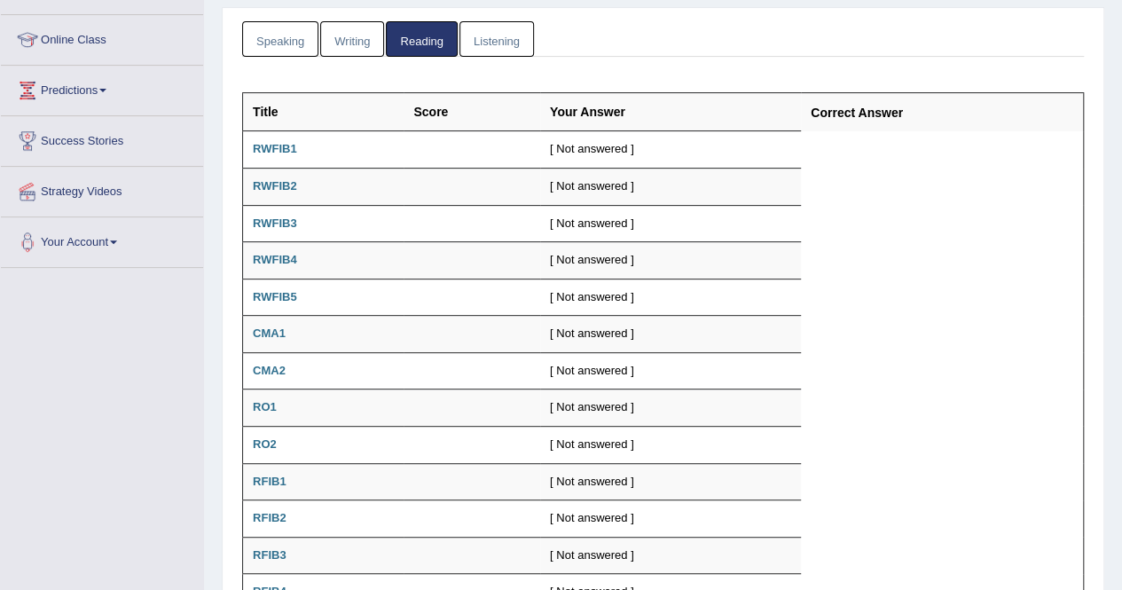
click at [338, 28] on link "Writing" at bounding box center [352, 39] width 64 height 36
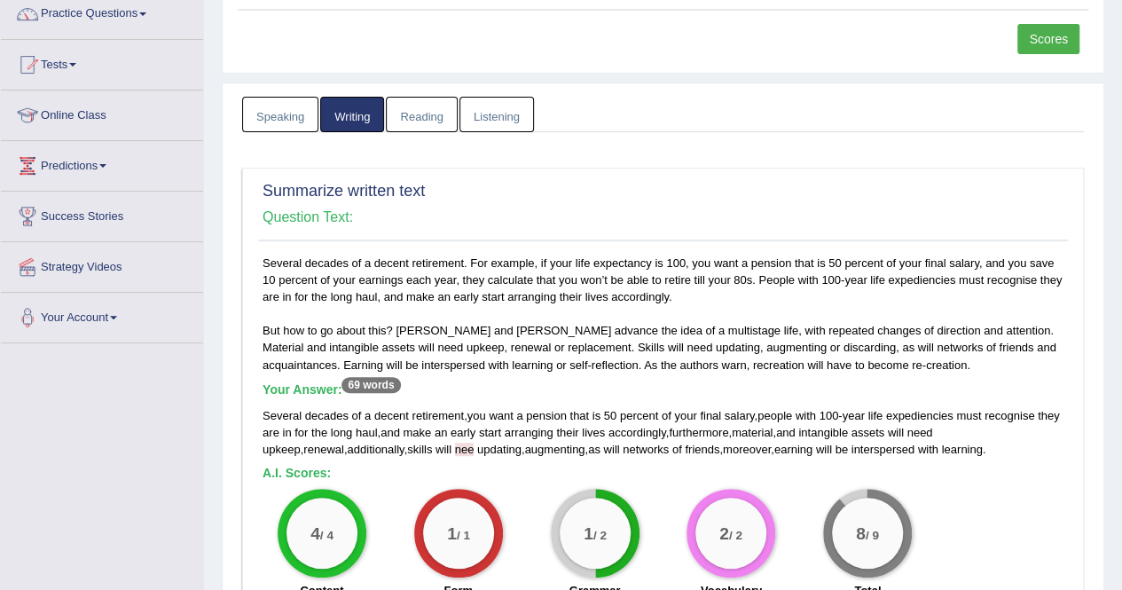
scroll to position [47, 0]
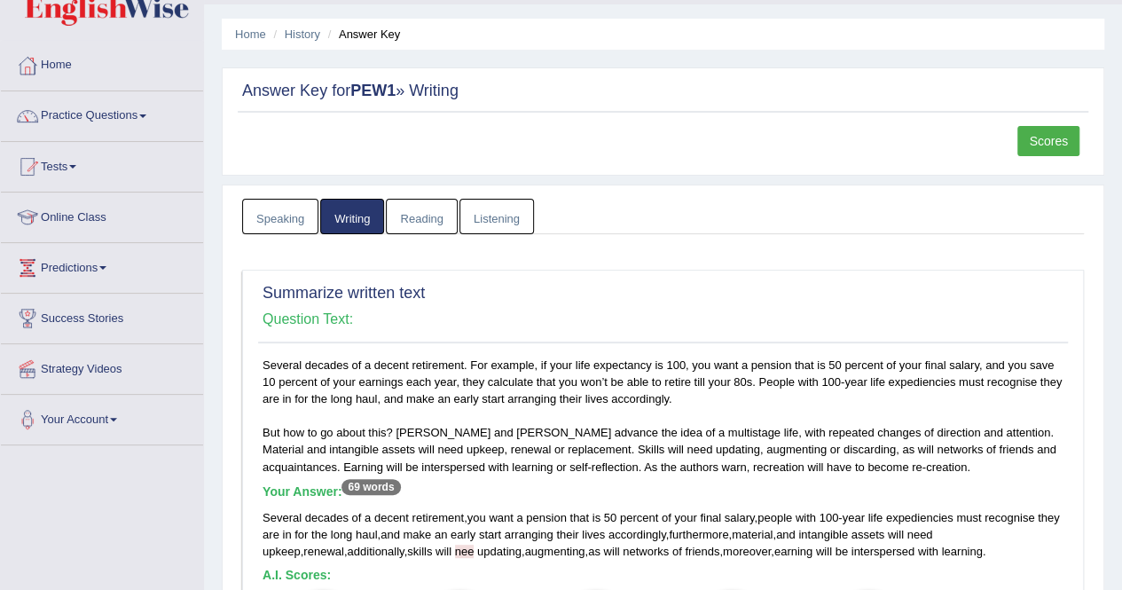
click at [1034, 145] on link "Scores" at bounding box center [1048, 141] width 62 height 30
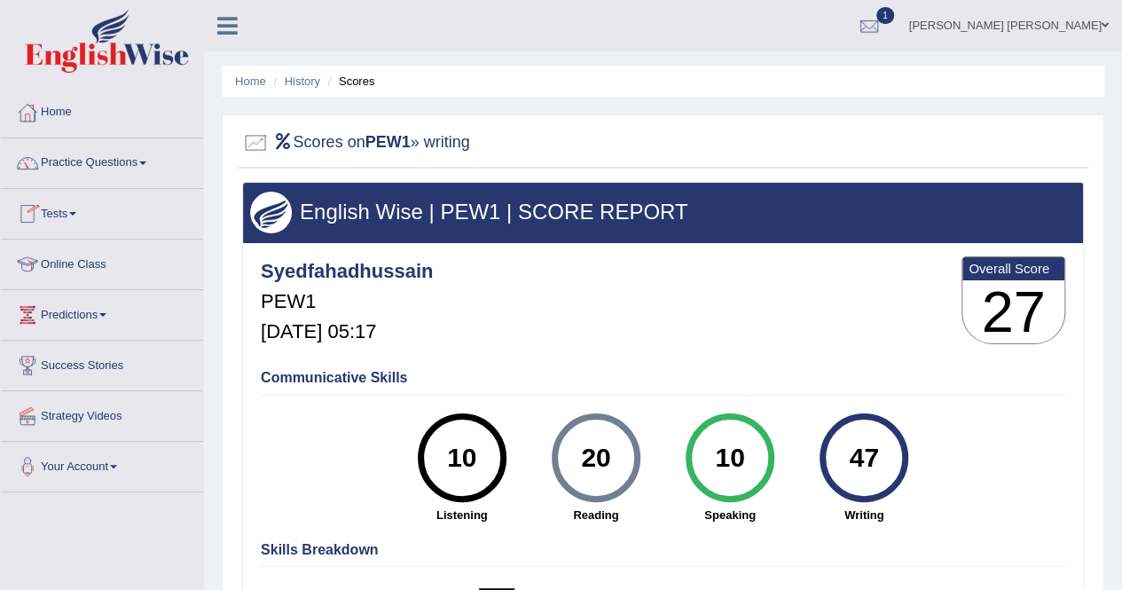
click at [60, 208] on link "Tests" at bounding box center [102, 211] width 202 height 44
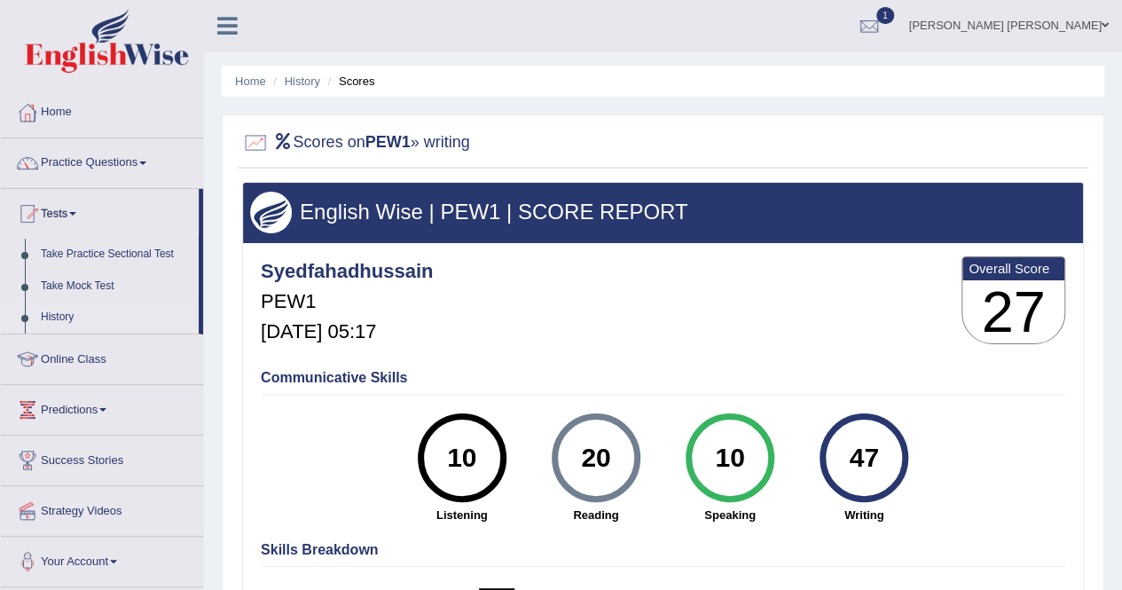
click at [66, 314] on link "History" at bounding box center [116, 317] width 166 height 32
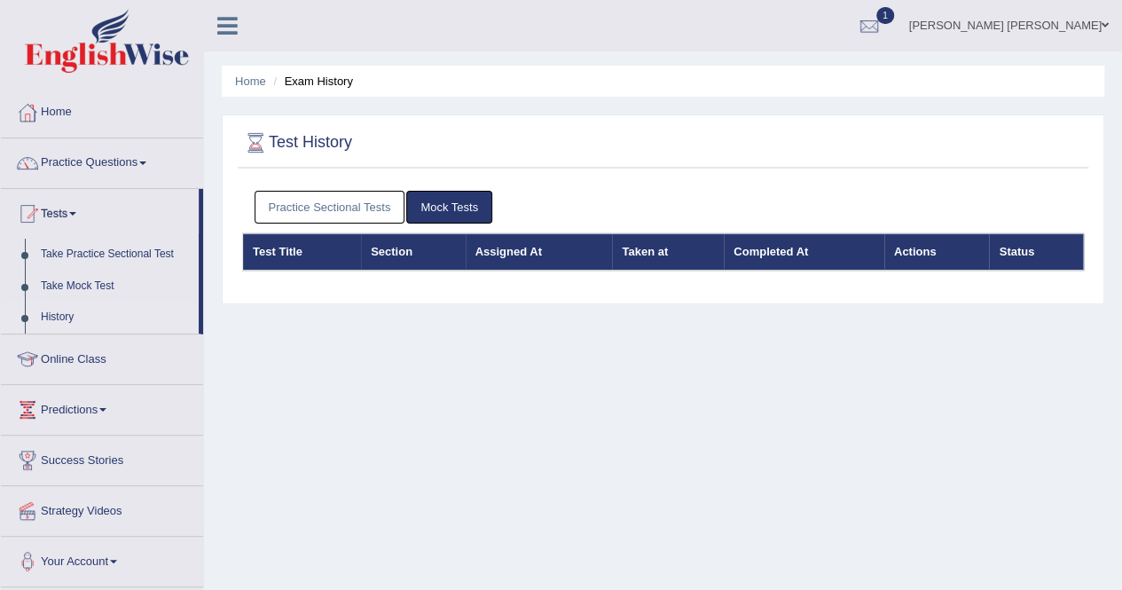
click at [362, 200] on link "Practice Sectional Tests" at bounding box center [329, 207] width 151 height 33
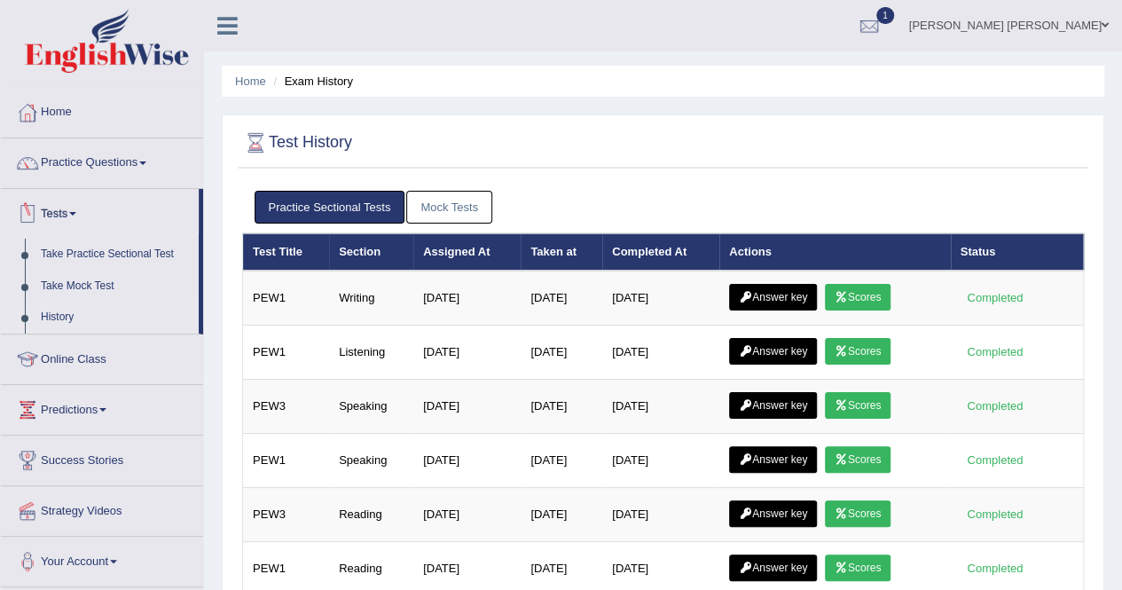
click at [65, 322] on link "History" at bounding box center [116, 317] width 166 height 32
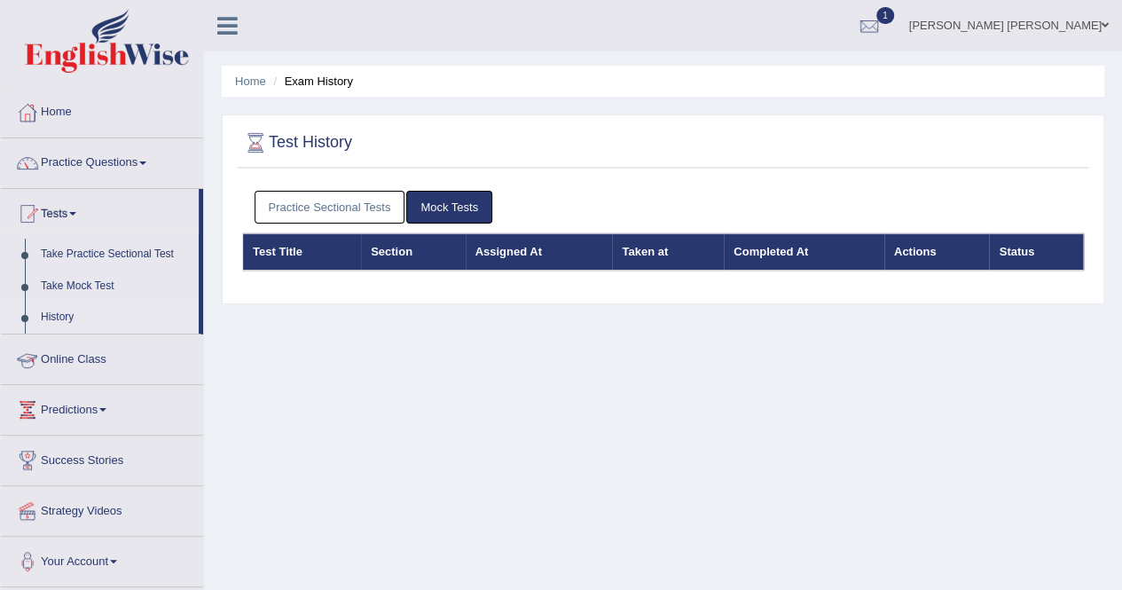
click at [310, 207] on link "Practice Sectional Tests" at bounding box center [329, 207] width 151 height 33
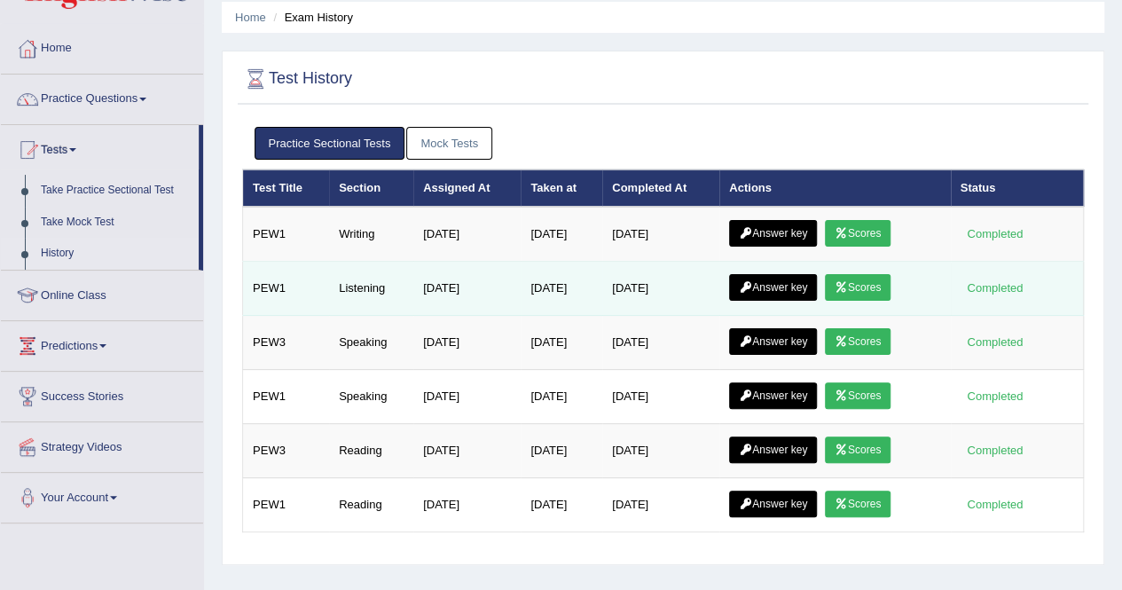
scroll to position [89, 0]
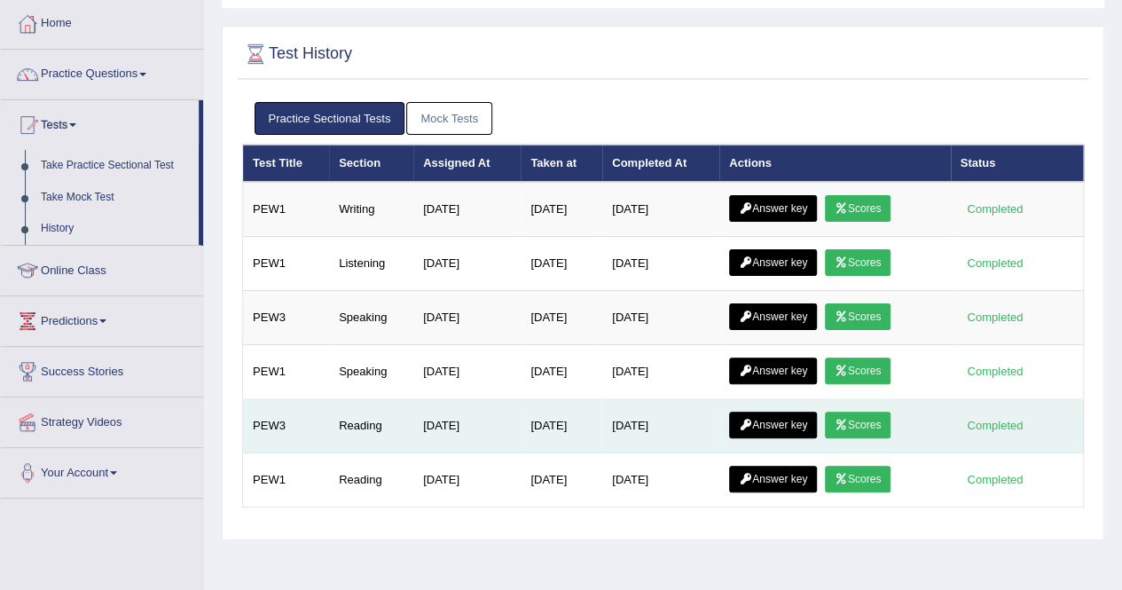
click at [784, 419] on link "Answer key" at bounding box center [773, 424] width 88 height 27
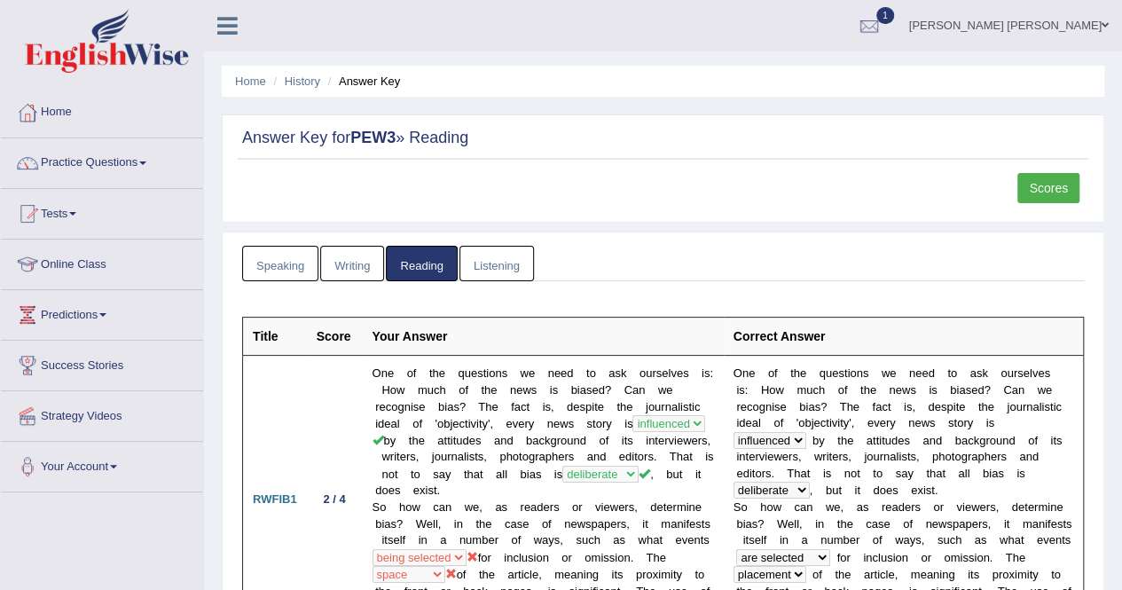
click at [1056, 185] on link "Scores" at bounding box center [1048, 188] width 62 height 30
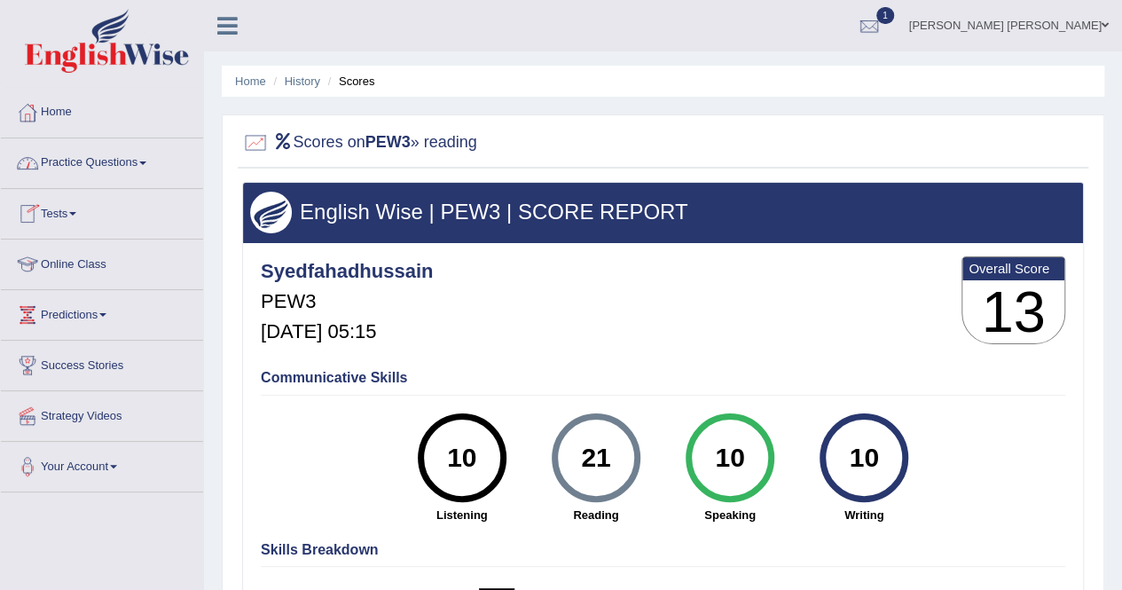
click at [72, 202] on link "Tests" at bounding box center [102, 211] width 202 height 44
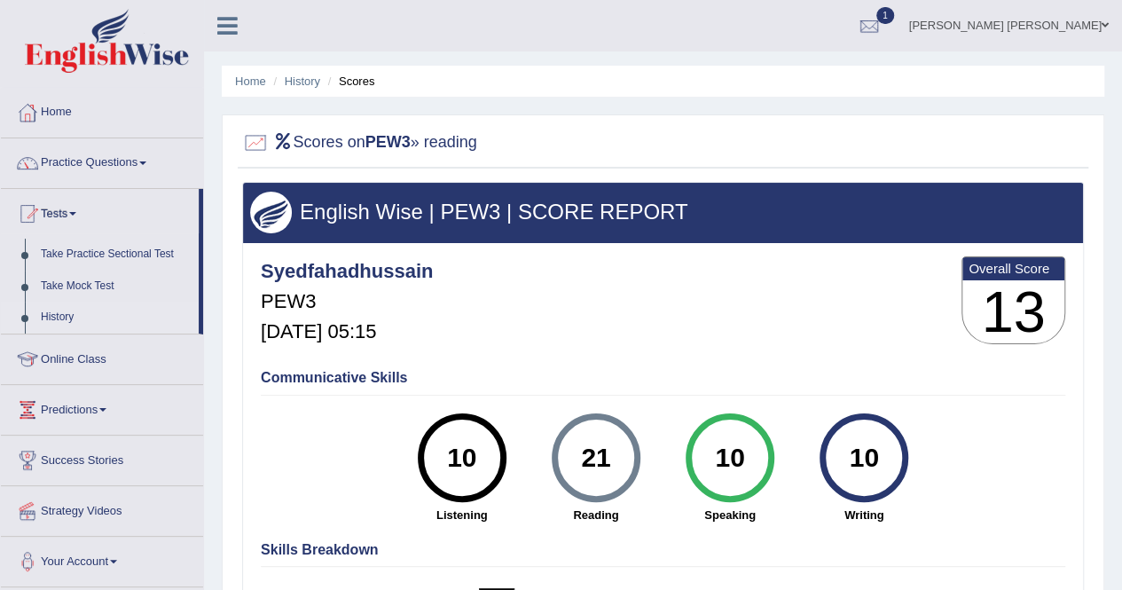
click at [75, 315] on link "History" at bounding box center [116, 317] width 166 height 32
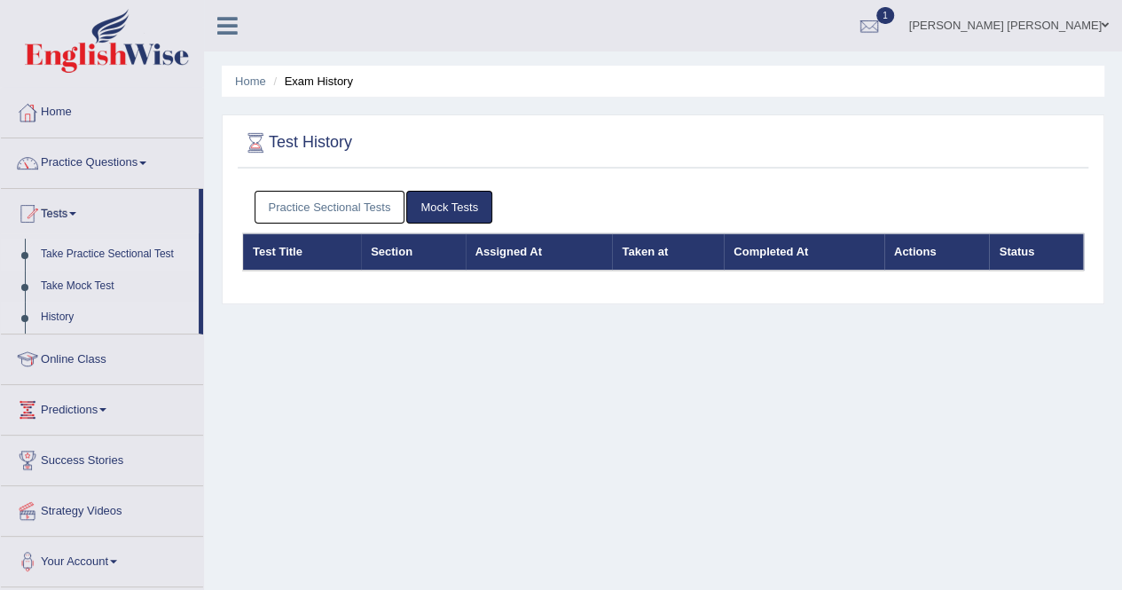
click at [152, 263] on link "Take Practice Sectional Test" at bounding box center [116, 255] width 166 height 32
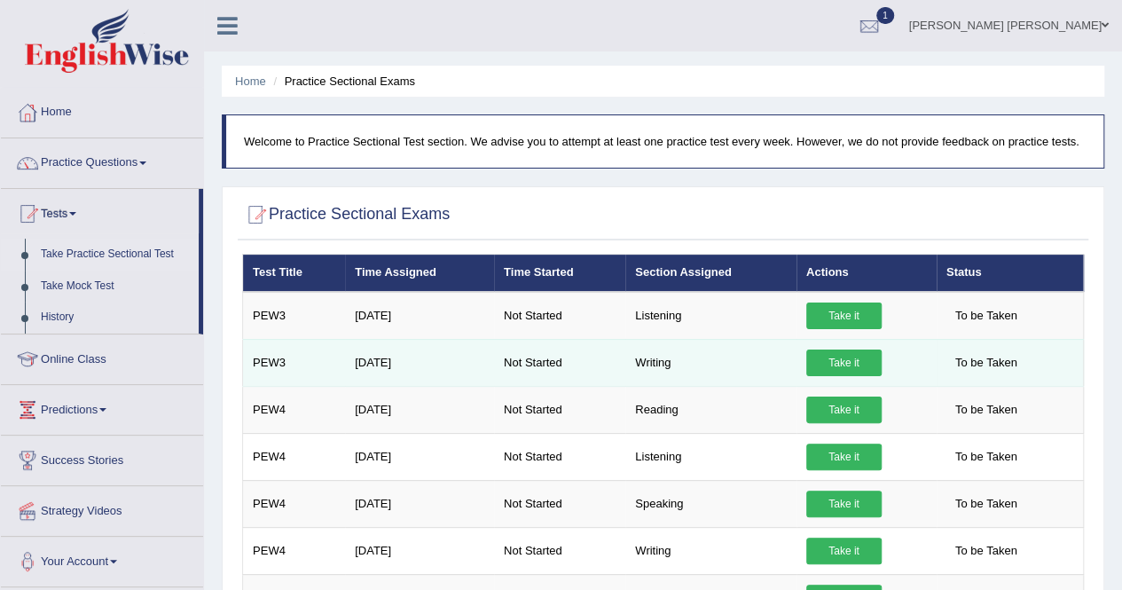
click at [818, 372] on link "Take it" at bounding box center [843, 362] width 75 height 27
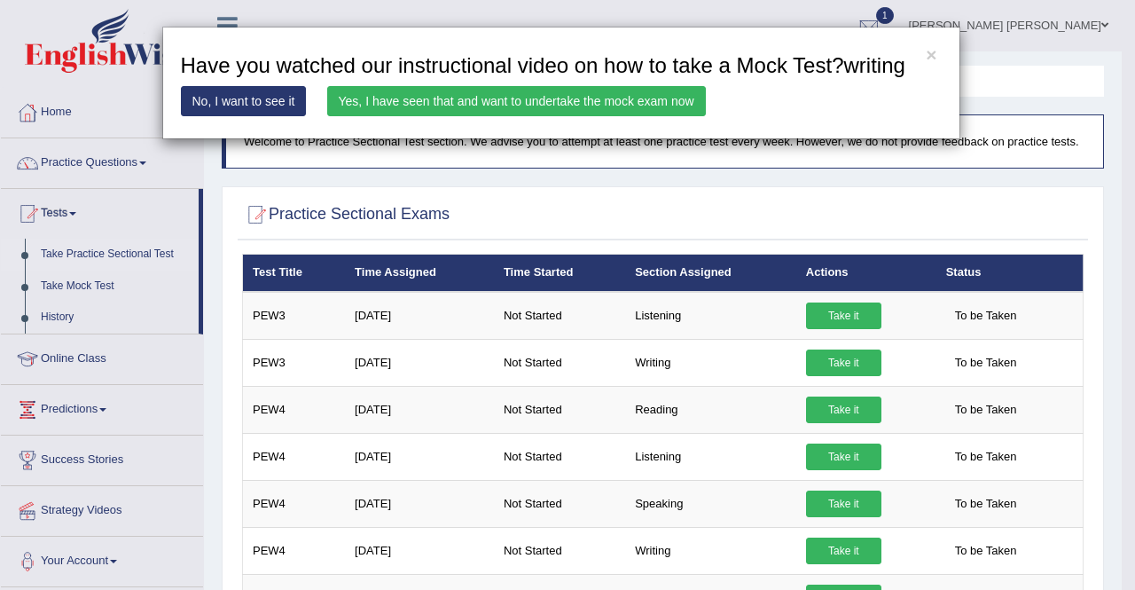
click at [642, 93] on link "Yes, I have seen that and want to undertake the mock exam now" at bounding box center [516, 101] width 379 height 30
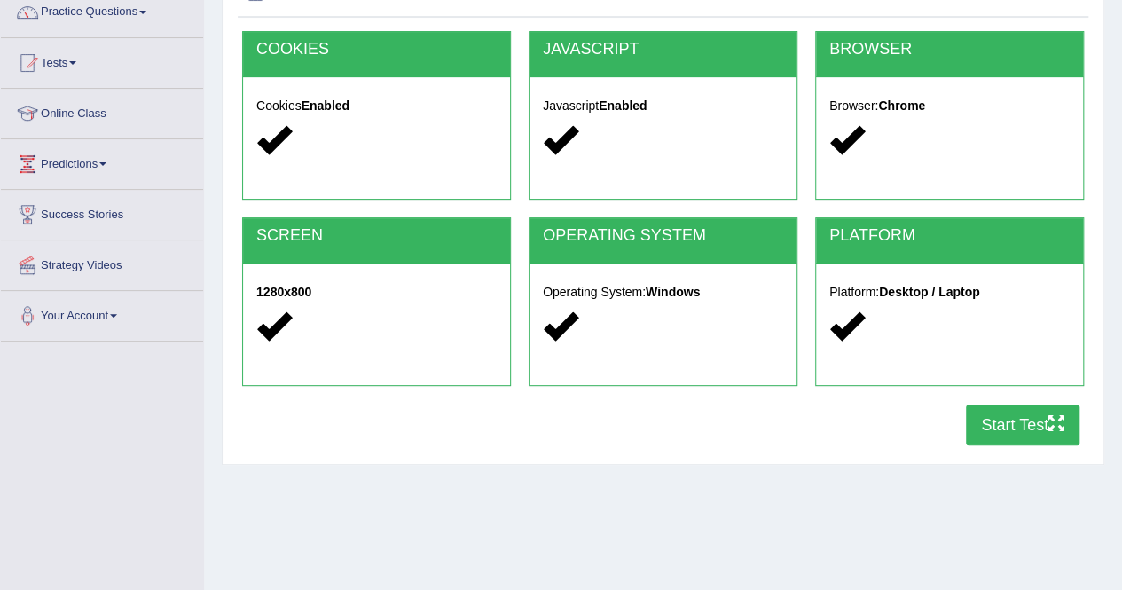
scroll to position [177, 0]
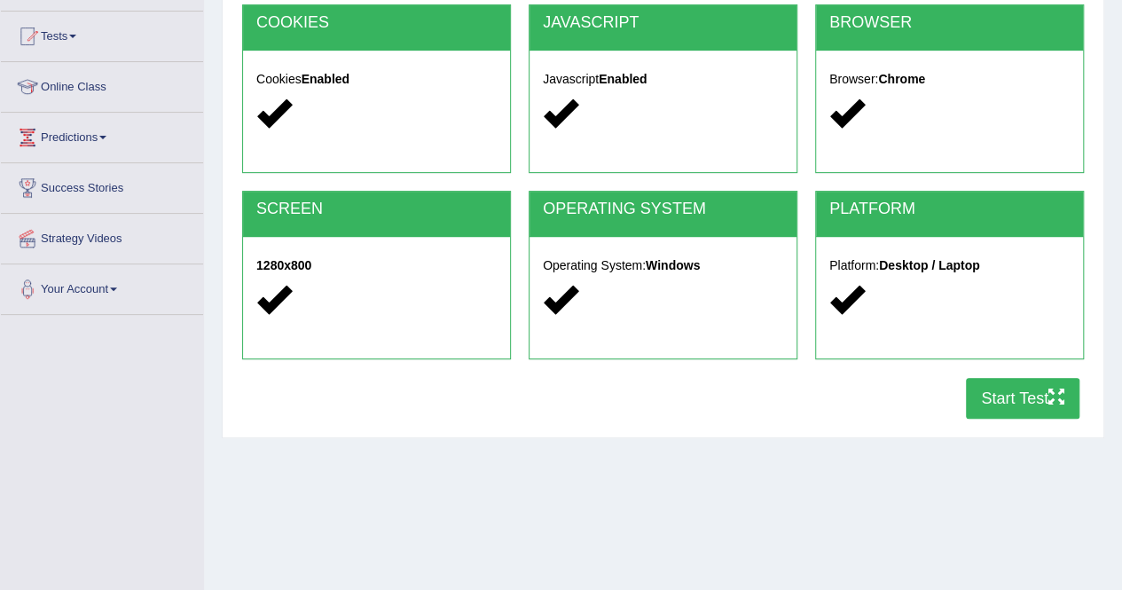
click at [982, 396] on button "Start Test" at bounding box center [1022, 398] width 113 height 41
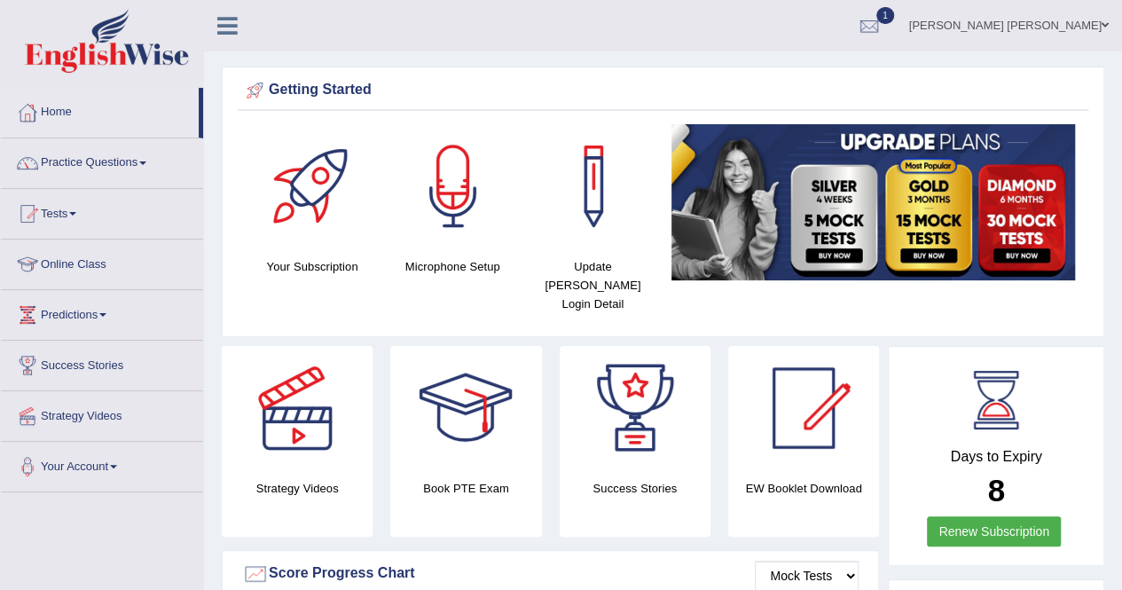
click at [90, 208] on link "Tests" at bounding box center [102, 211] width 202 height 44
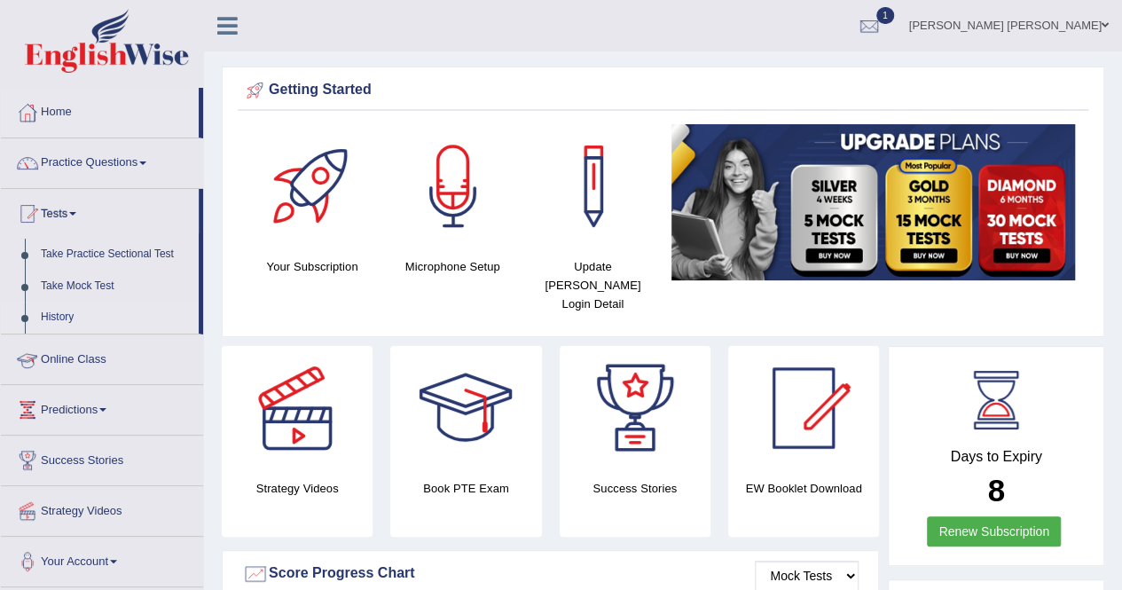
click at [70, 317] on link "History" at bounding box center [116, 317] width 166 height 32
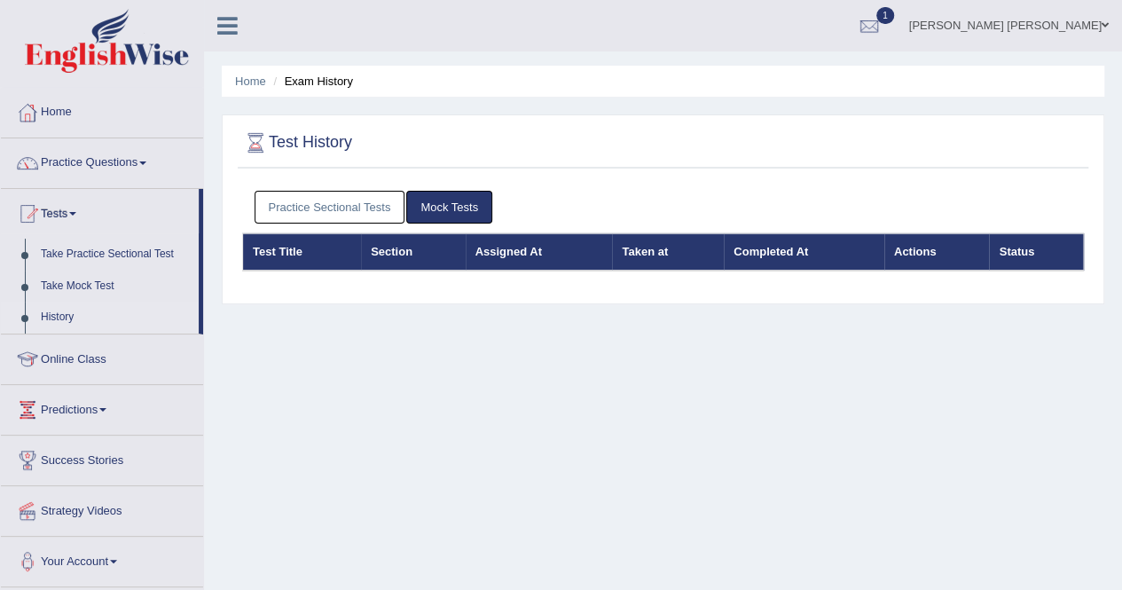
click at [383, 199] on link "Practice Sectional Tests" at bounding box center [329, 207] width 151 height 33
click at [330, 208] on link "Practice Sectional Tests" at bounding box center [329, 207] width 151 height 33
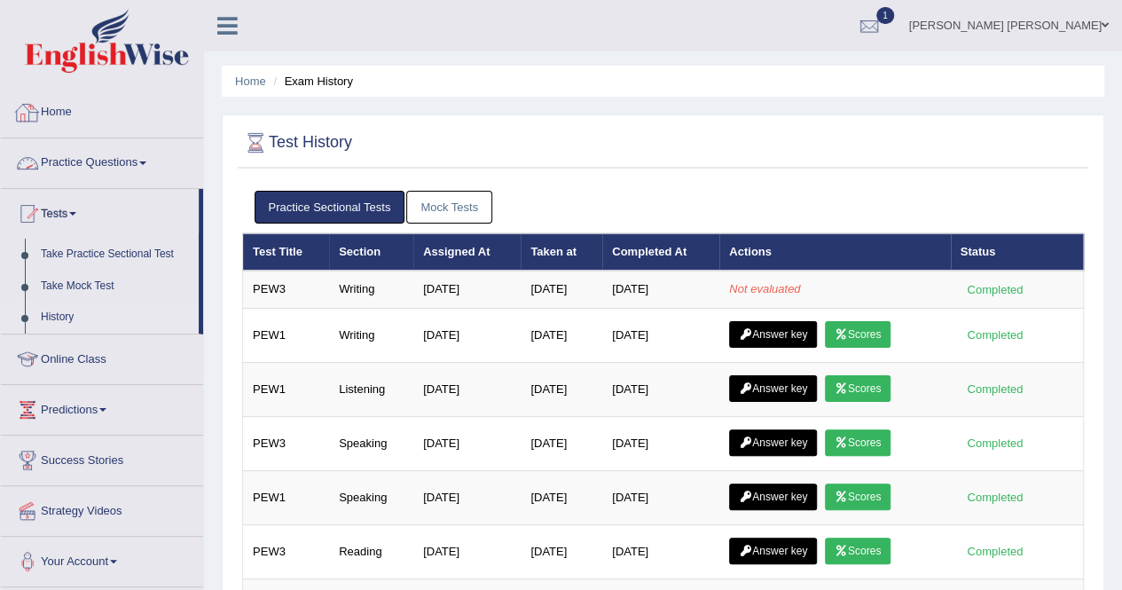
click at [90, 120] on link "Home" at bounding box center [102, 110] width 202 height 44
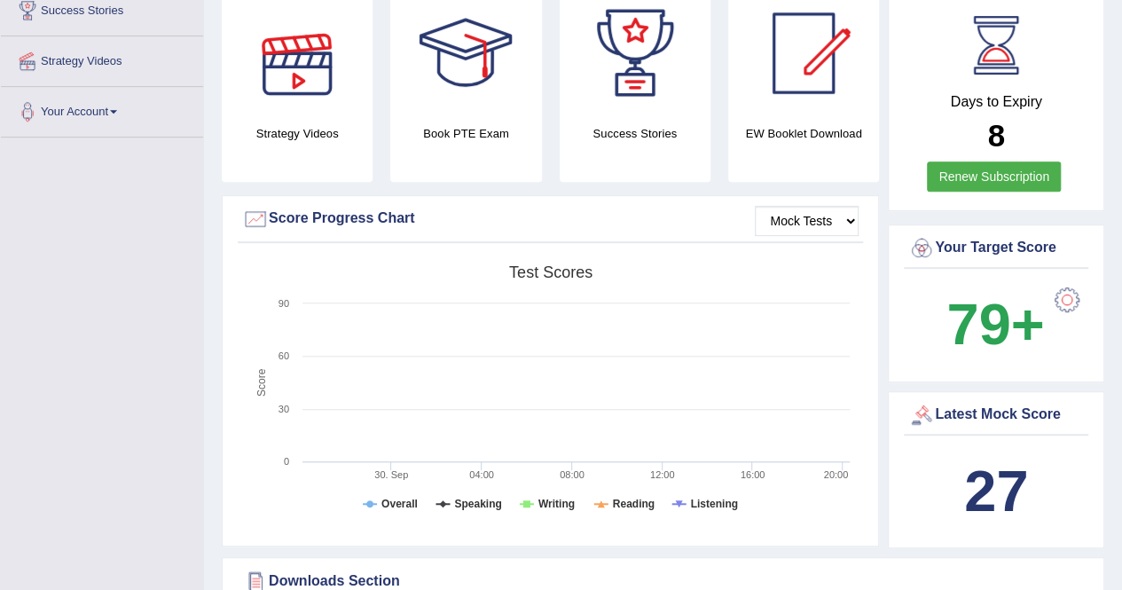
scroll to position [89, 0]
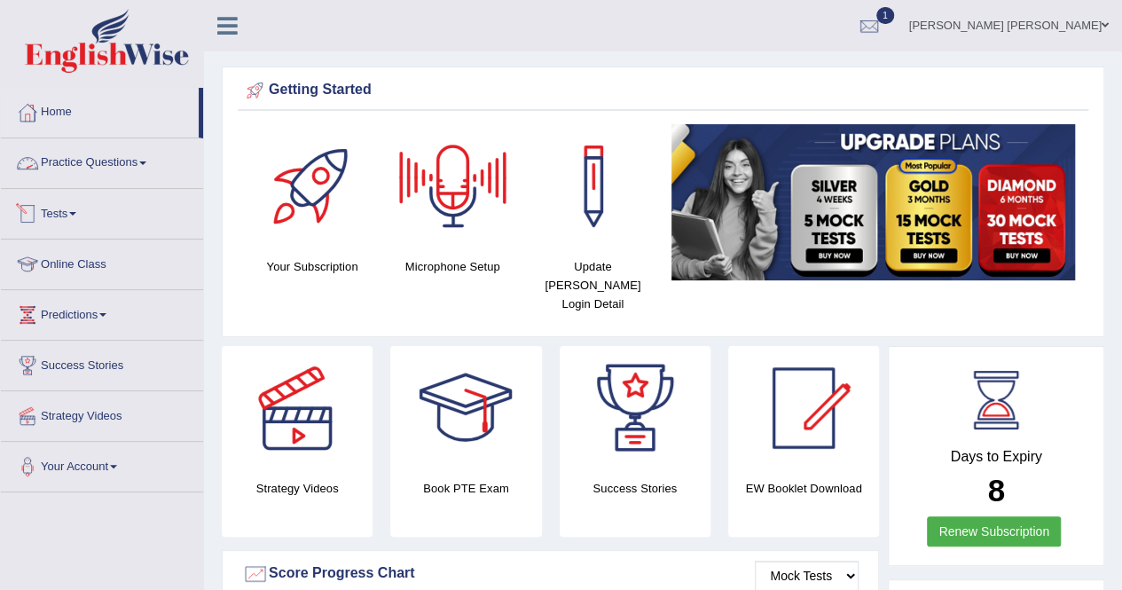
click at [75, 223] on link "Tests" at bounding box center [102, 211] width 202 height 44
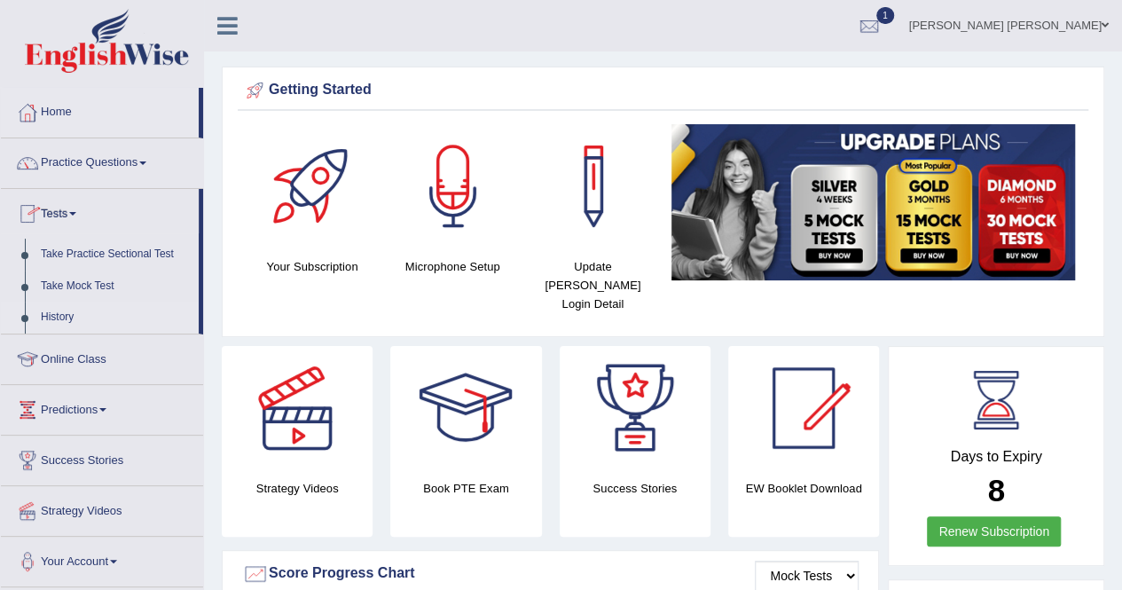
click at [82, 308] on link "History" at bounding box center [116, 317] width 166 height 32
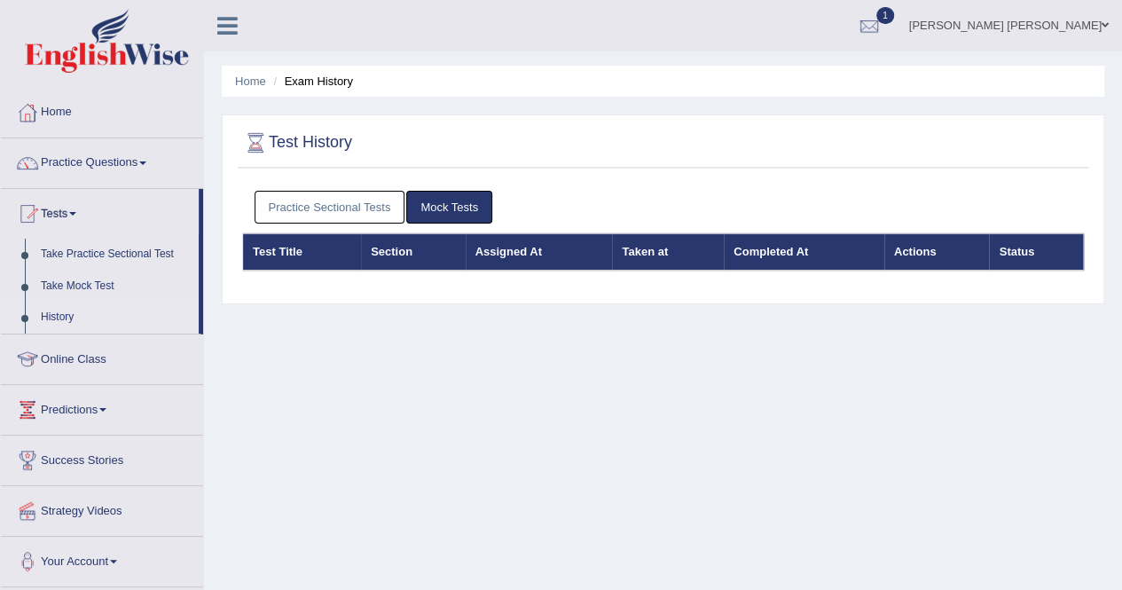
click at [374, 212] on link "Practice Sectional Tests" at bounding box center [329, 207] width 151 height 33
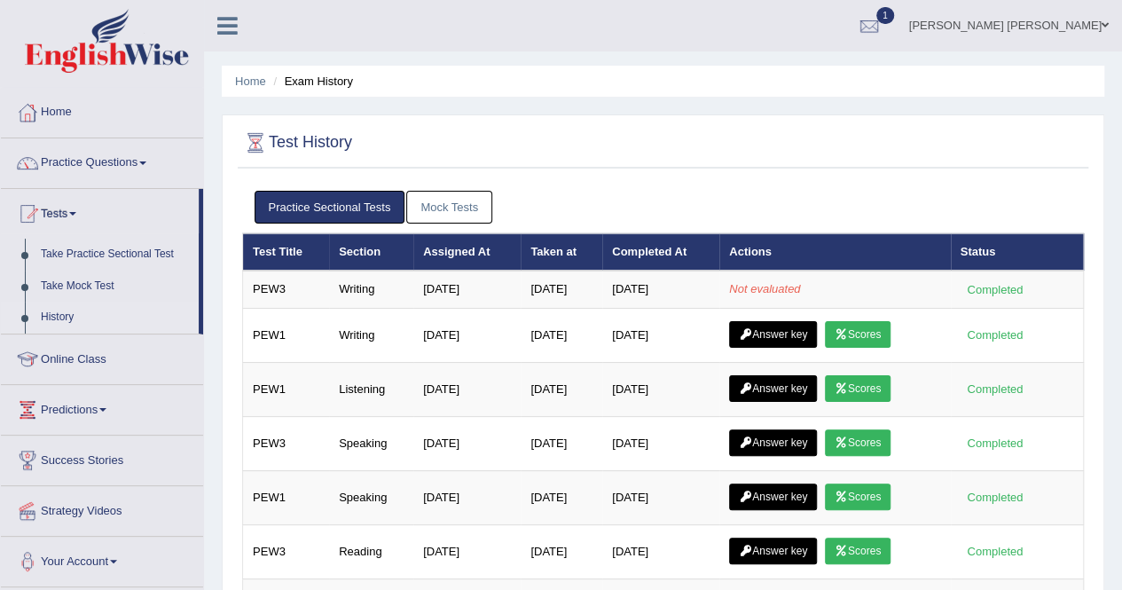
click at [458, 203] on link "Mock Tests" at bounding box center [449, 207] width 86 height 33
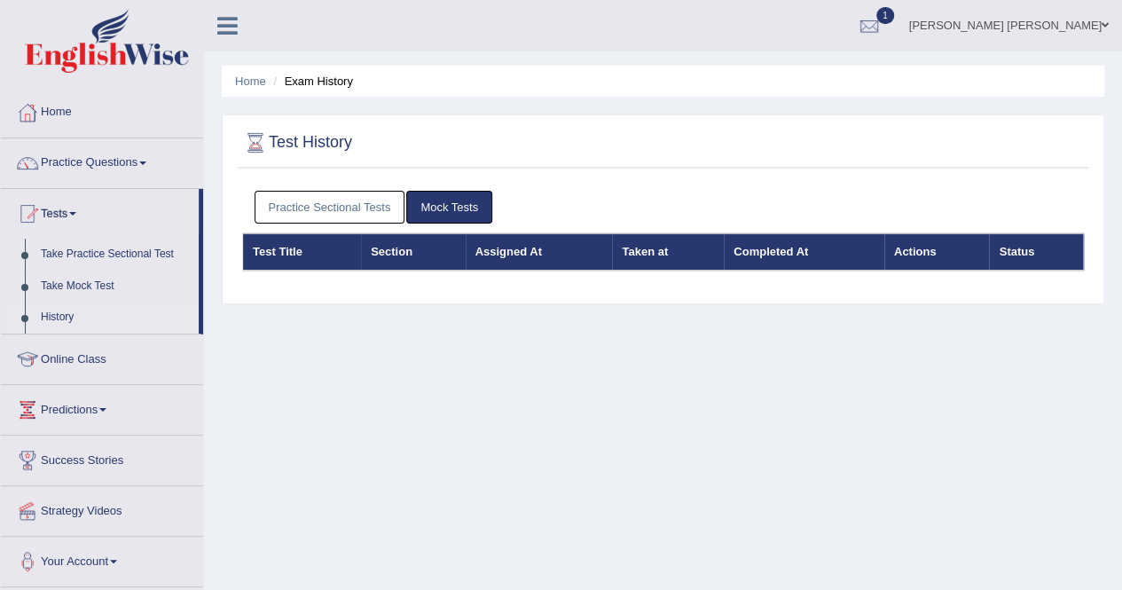
click at [315, 216] on link "Practice Sectional Tests" at bounding box center [329, 207] width 151 height 33
click at [339, 212] on link "Practice Sectional Tests" at bounding box center [329, 207] width 151 height 33
click at [301, 195] on link "Practice Sectional Tests" at bounding box center [329, 207] width 151 height 33
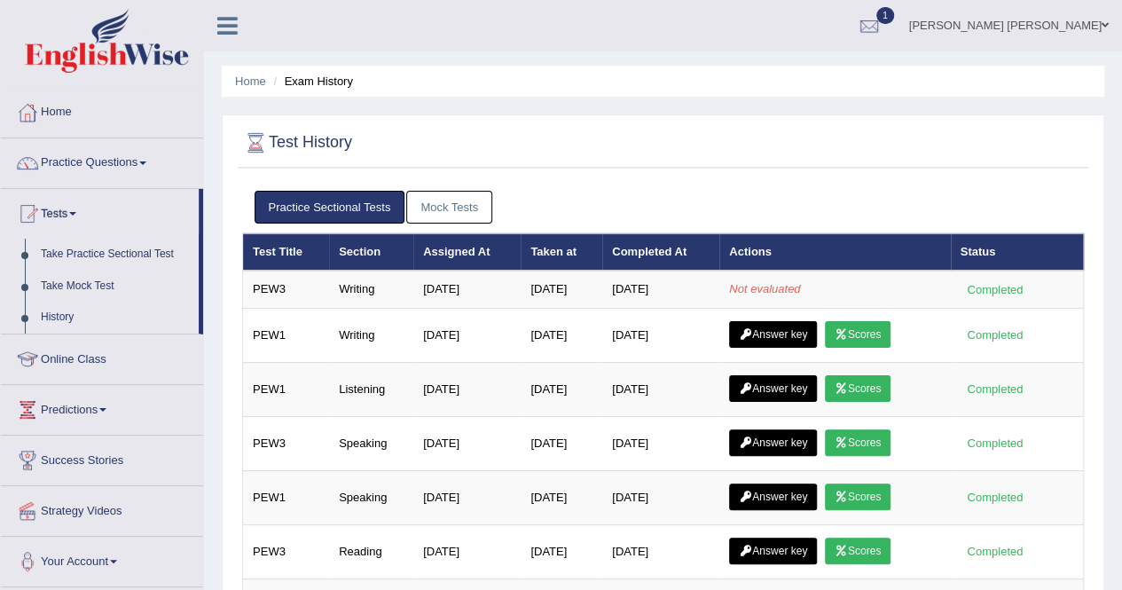
click at [445, 217] on link "Mock Tests" at bounding box center [449, 207] width 86 height 33
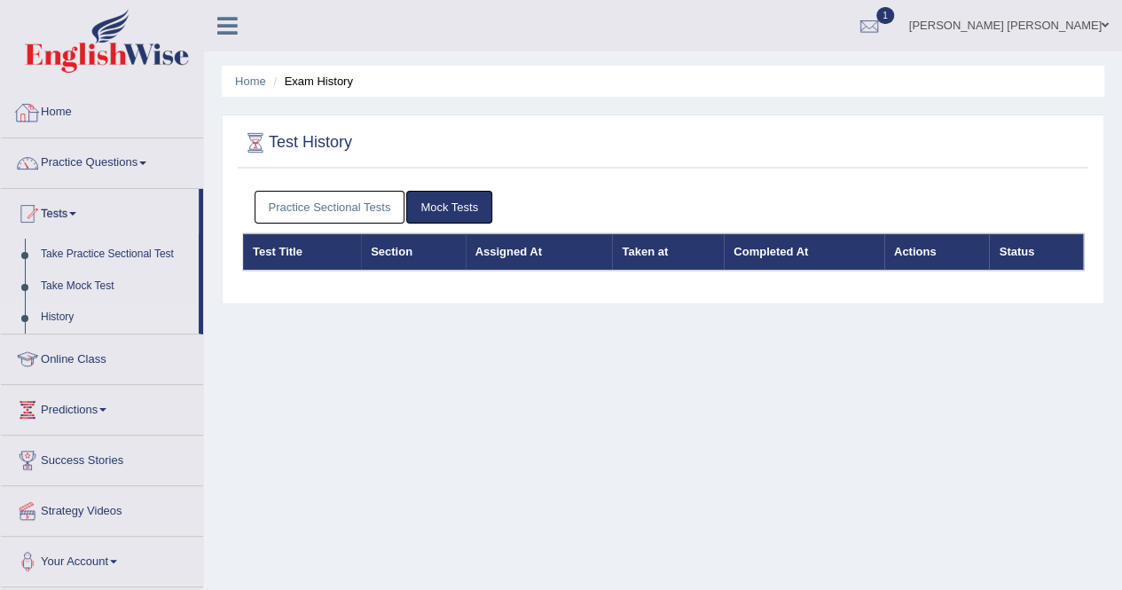
click at [60, 121] on link "Home" at bounding box center [102, 110] width 202 height 44
click at [882, 13] on div at bounding box center [869, 26] width 27 height 27
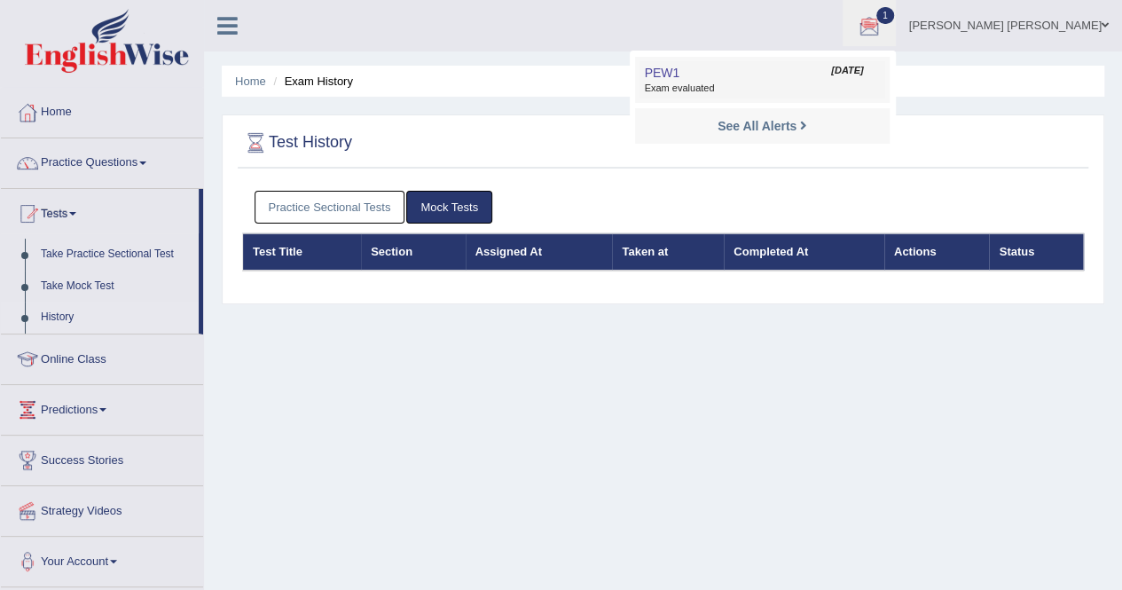
click at [779, 86] on span "Exam evaluated" at bounding box center [762, 89] width 236 height 14
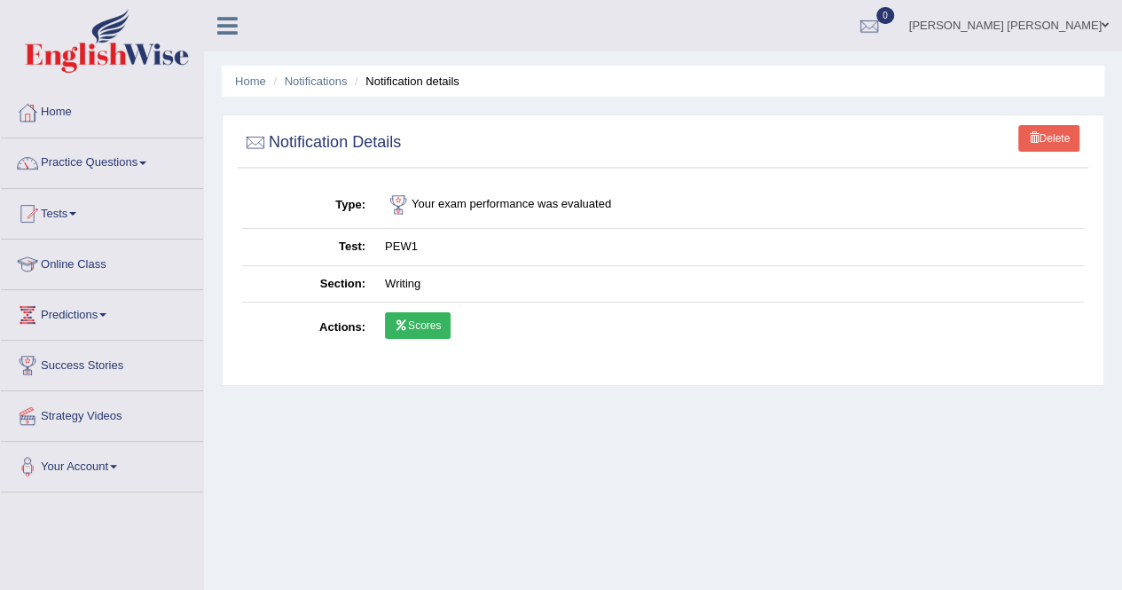
click at [425, 329] on link "Scores" at bounding box center [418, 325] width 66 height 27
click at [79, 201] on link "Tests" at bounding box center [102, 211] width 202 height 44
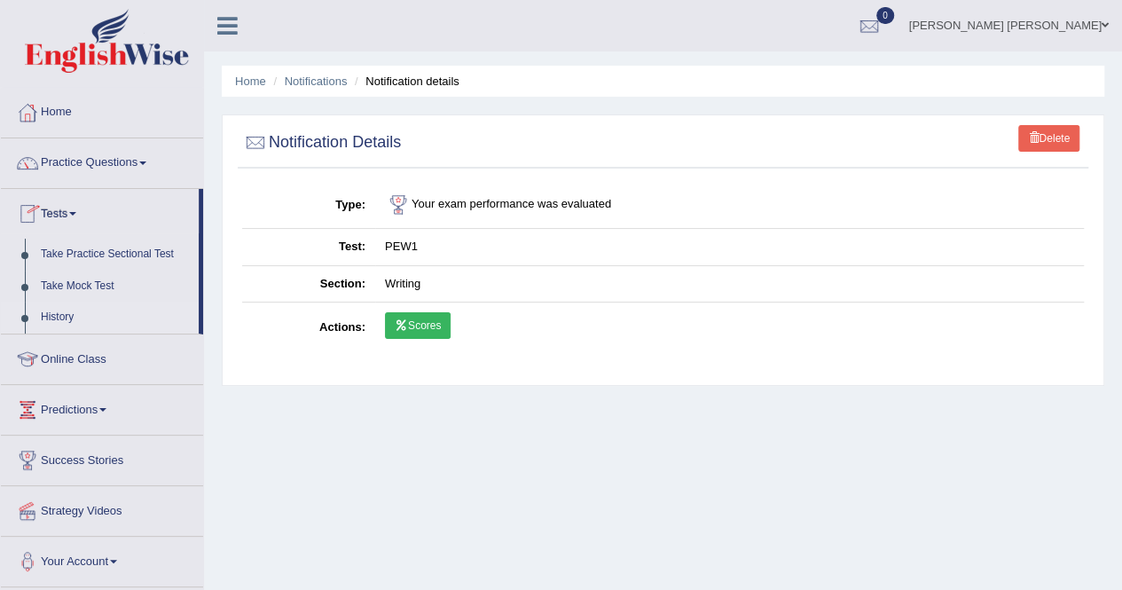
click at [69, 309] on link "History" at bounding box center [116, 317] width 166 height 32
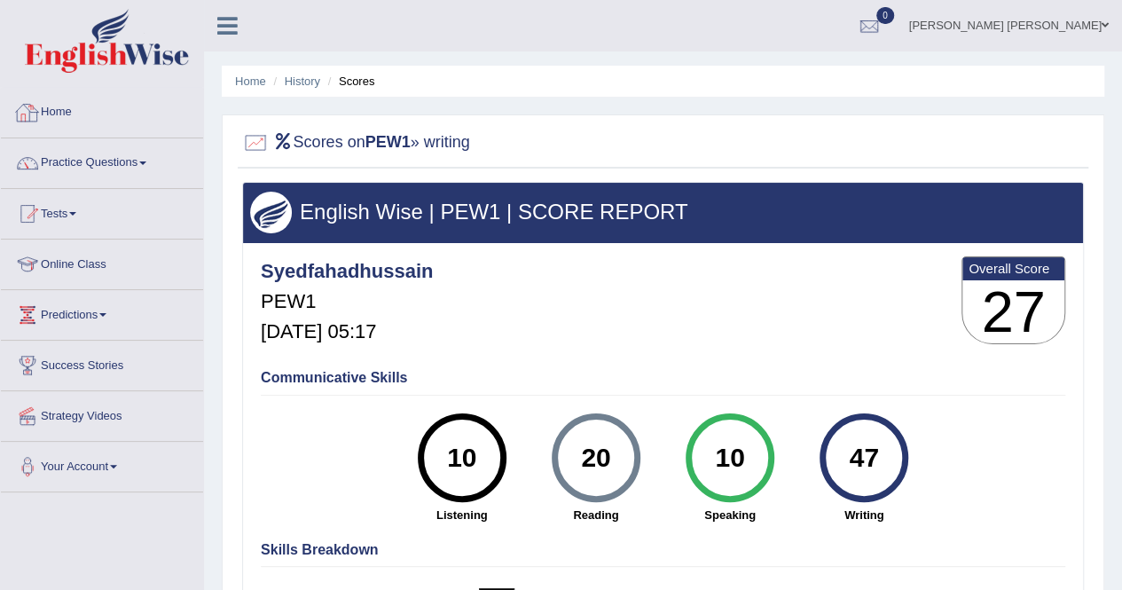
click at [49, 116] on link "Home" at bounding box center [102, 110] width 202 height 44
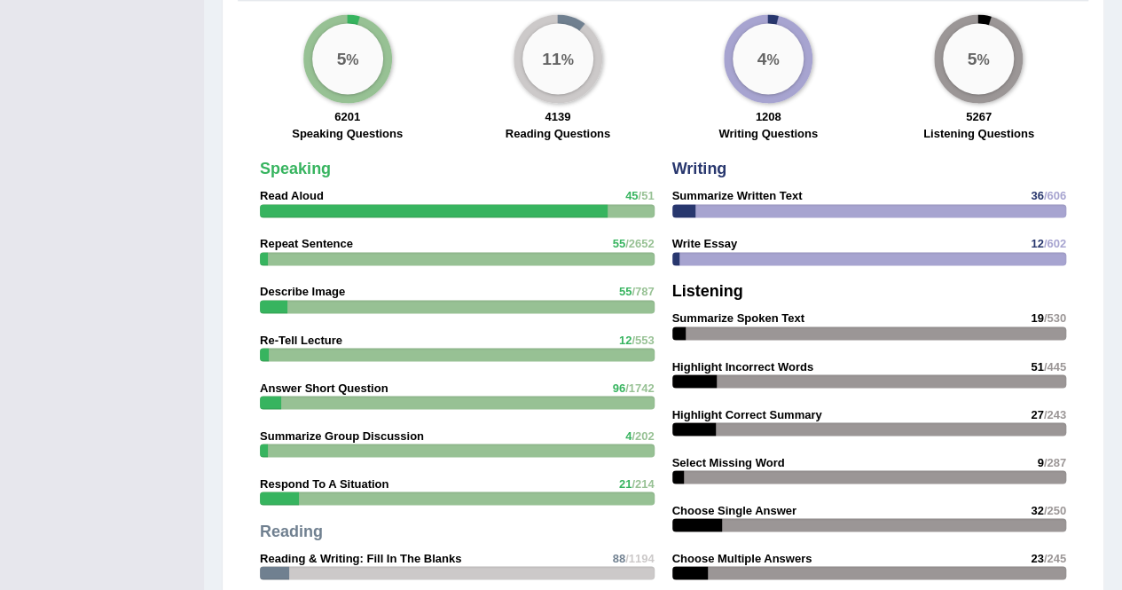
scroll to position [1330, 0]
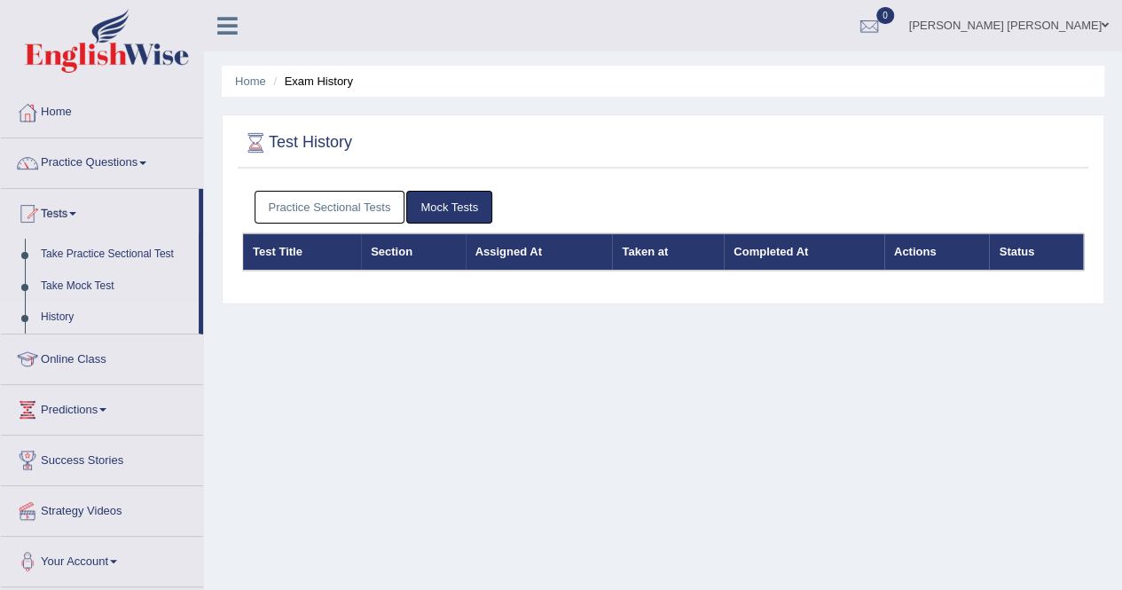
click at [369, 213] on link "Practice Sectional Tests" at bounding box center [329, 207] width 151 height 33
click at [99, 169] on link "Practice Questions" at bounding box center [102, 160] width 202 height 44
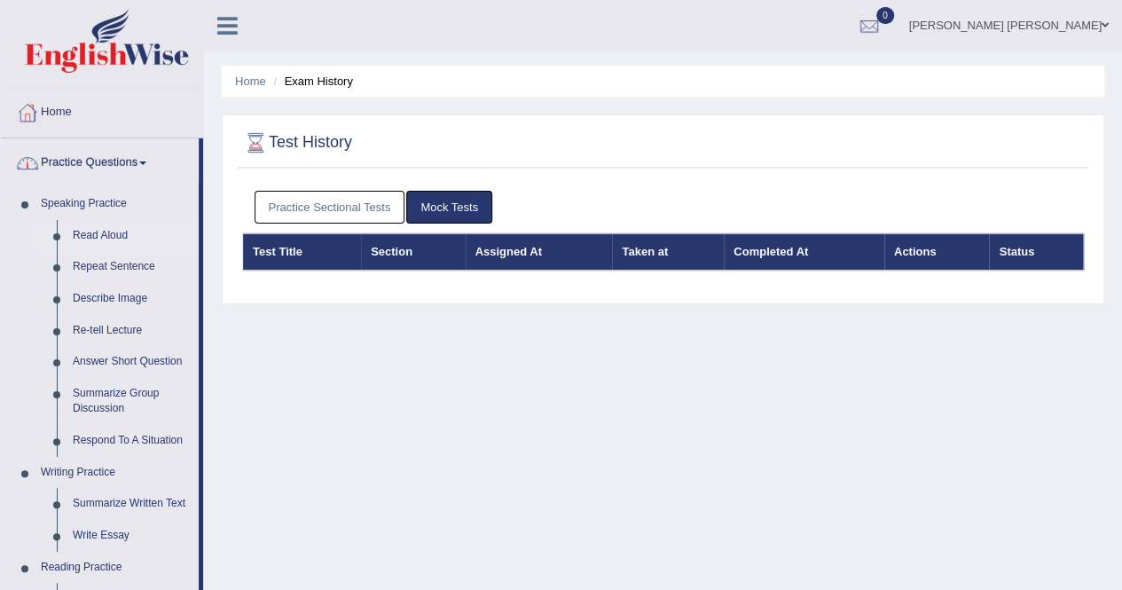
click at [103, 231] on link "Read Aloud" at bounding box center [132, 236] width 134 height 32
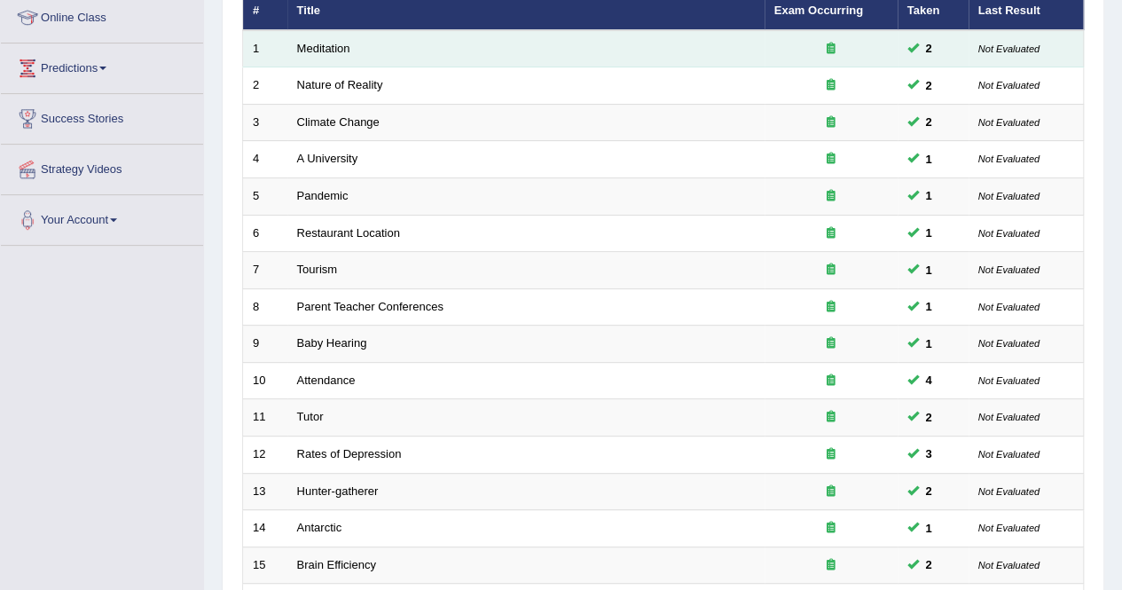
scroll to position [532, 0]
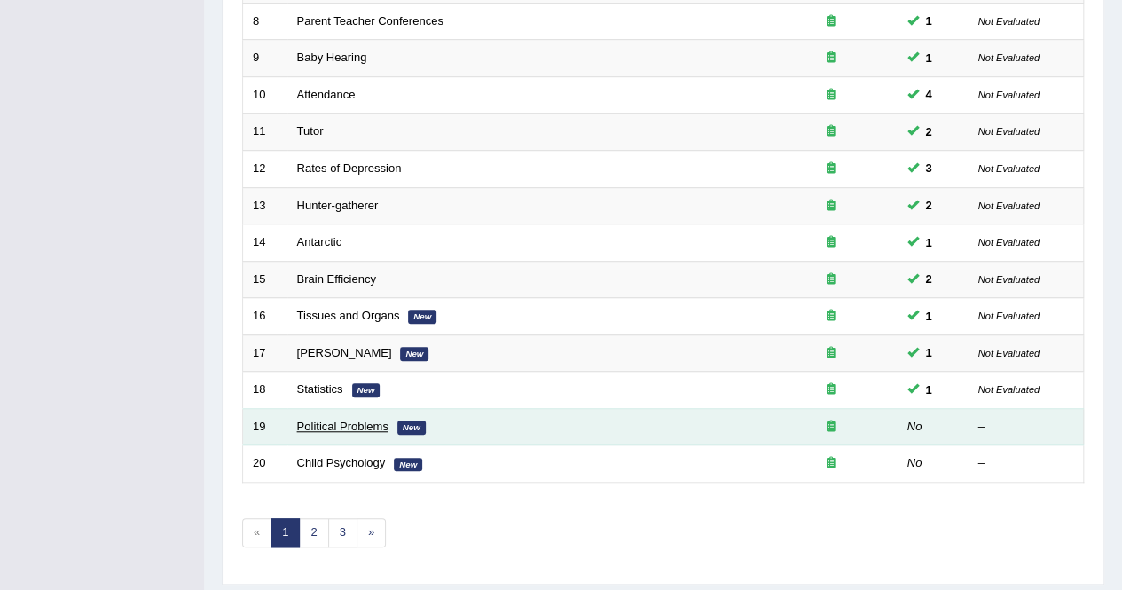
click at [325, 422] on link "Political Problems" at bounding box center [342, 425] width 91 height 13
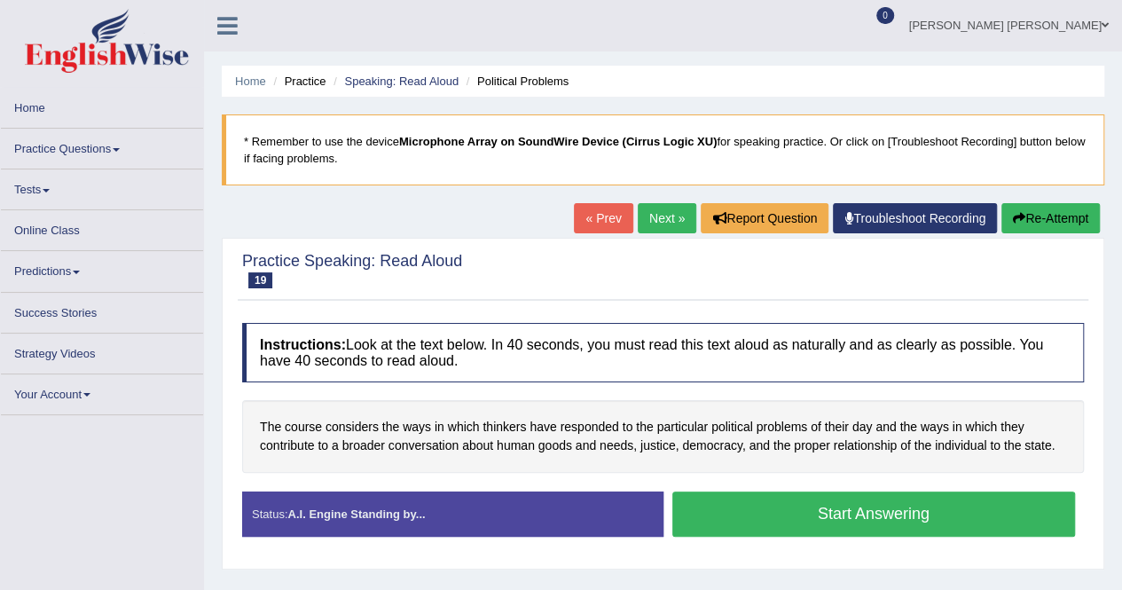
scroll to position [89, 0]
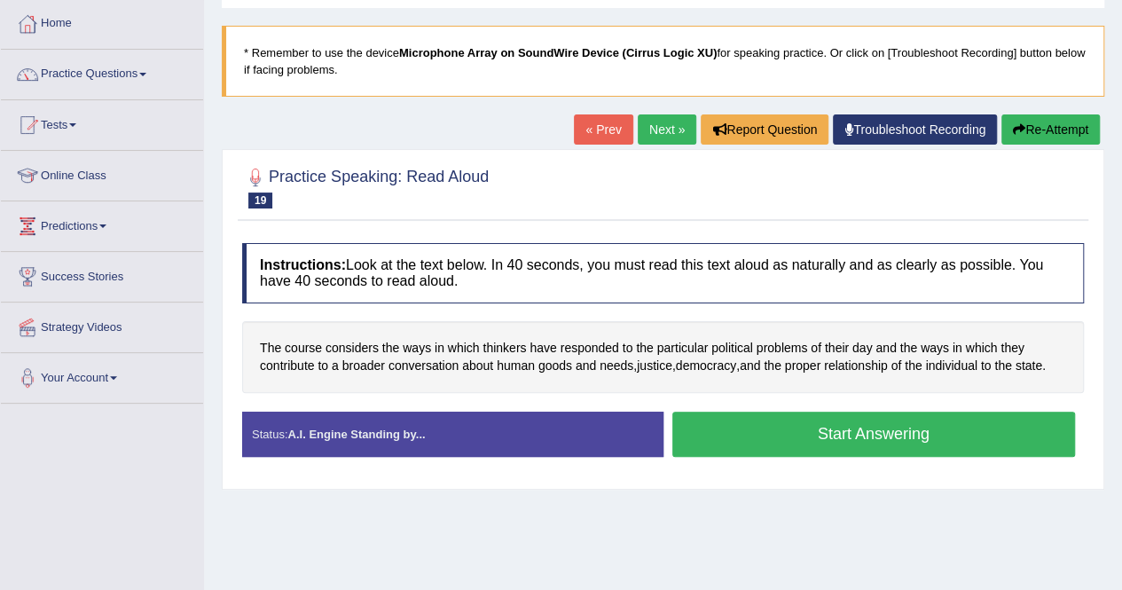
click at [864, 446] on button "Start Answering" at bounding box center [873, 433] width 403 height 45
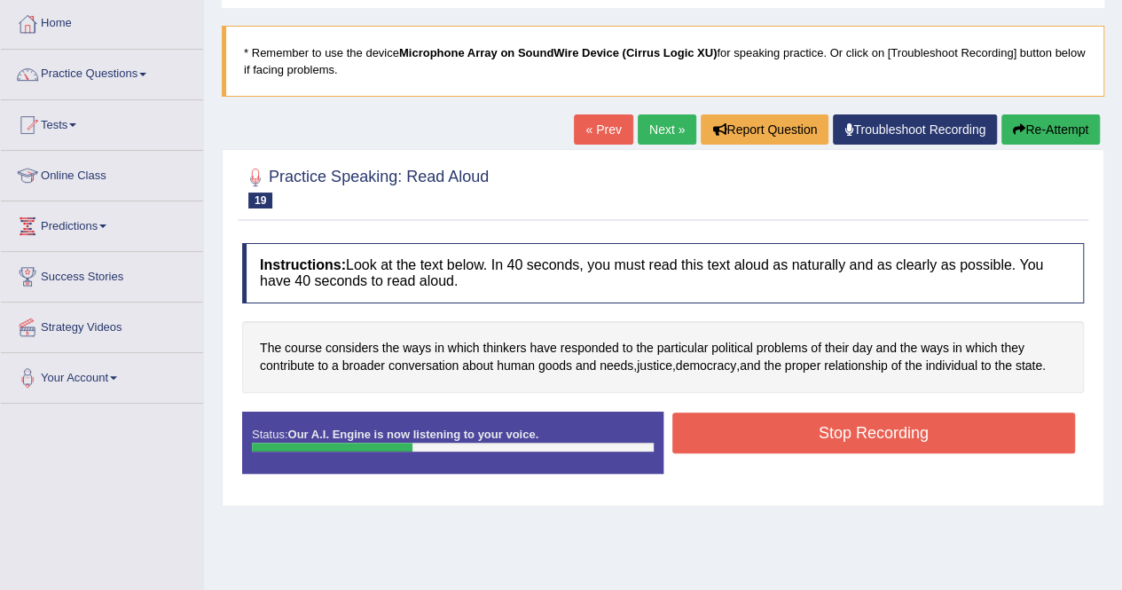
click at [947, 442] on button "Stop Recording" at bounding box center [873, 432] width 403 height 41
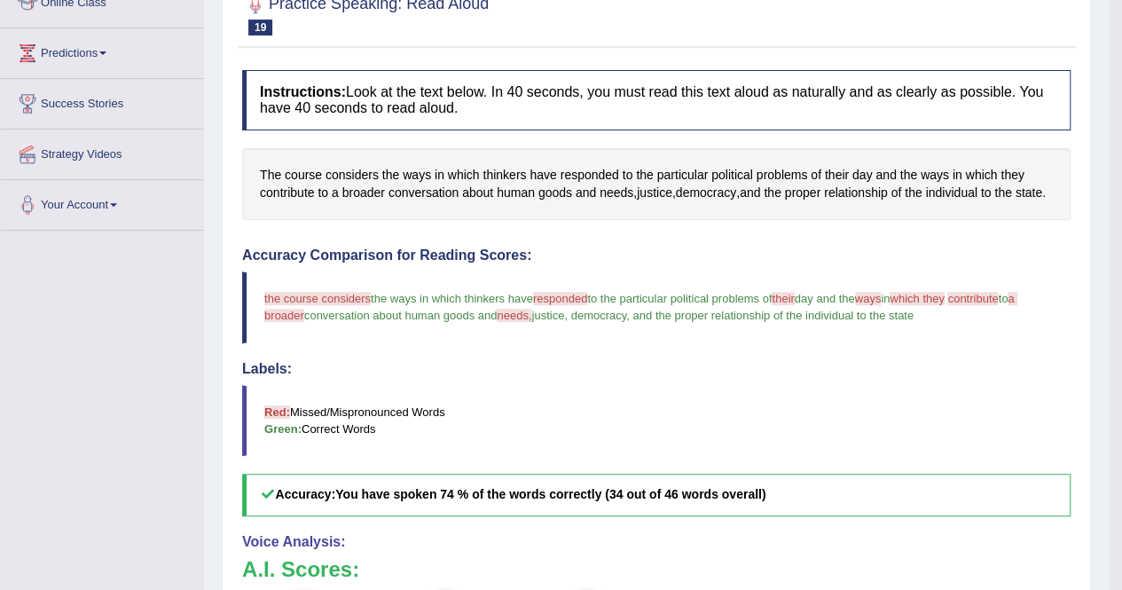
scroll to position [0, 0]
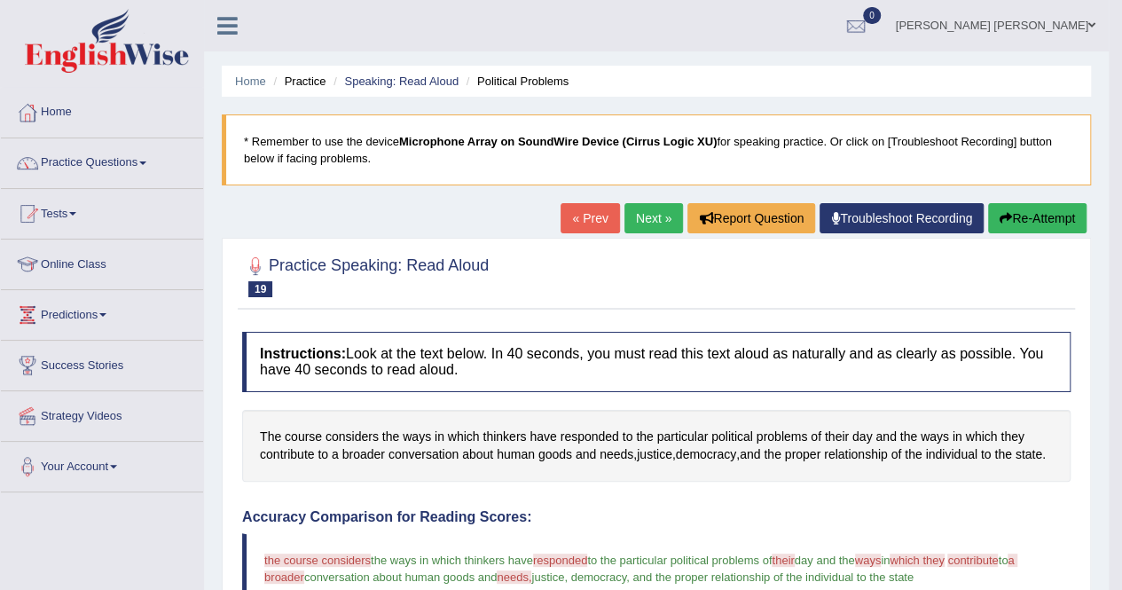
click at [646, 217] on link "Next »" at bounding box center [653, 218] width 59 height 30
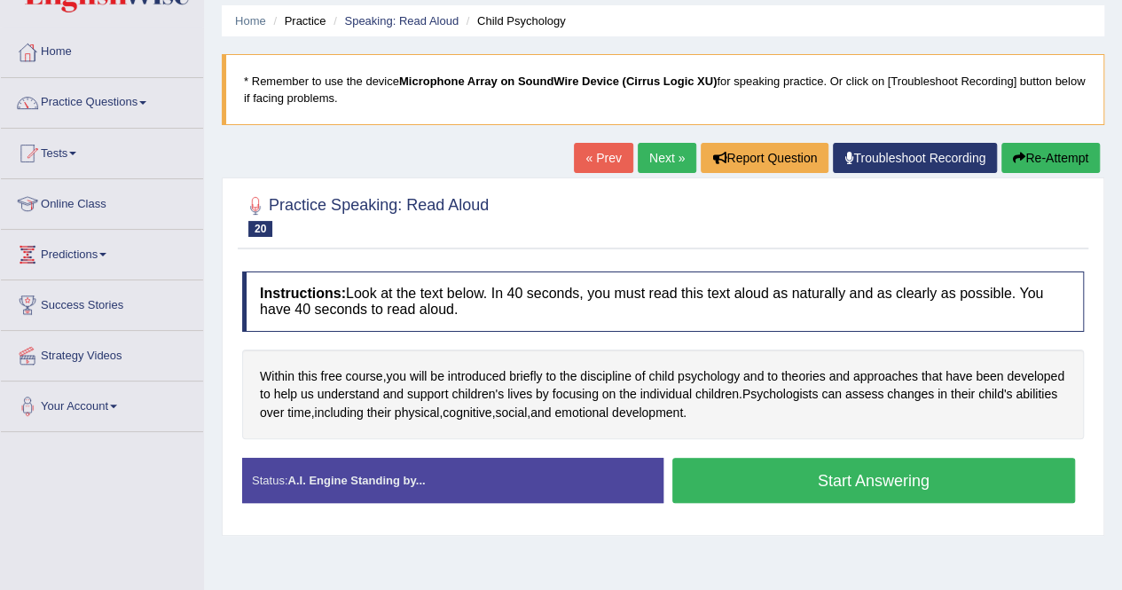
scroll to position [89, 0]
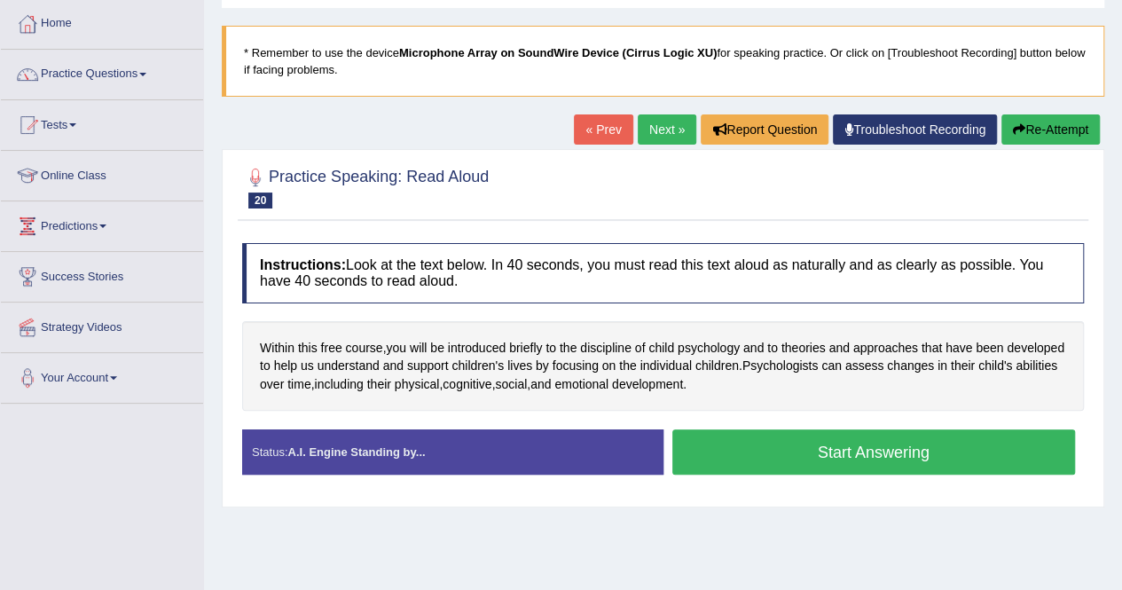
click at [715, 501] on div "Practice Speaking: Read Aloud 20 Child Psychology Instructions: Look at the tex…" at bounding box center [663, 328] width 882 height 358
click at [740, 444] on button "Start Answering" at bounding box center [873, 451] width 403 height 45
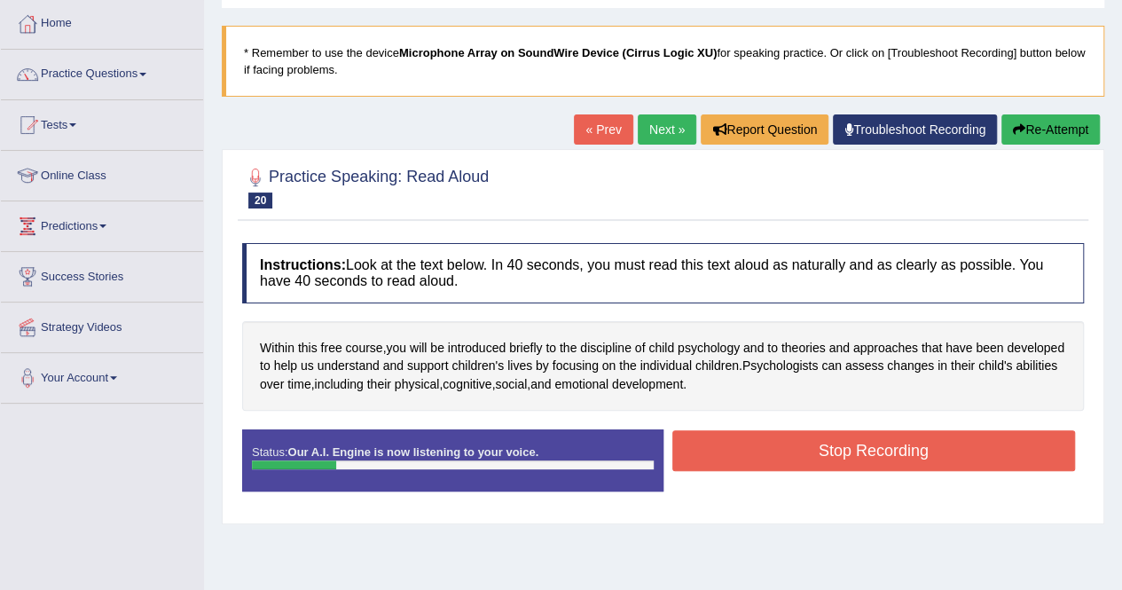
scroll to position [177, 0]
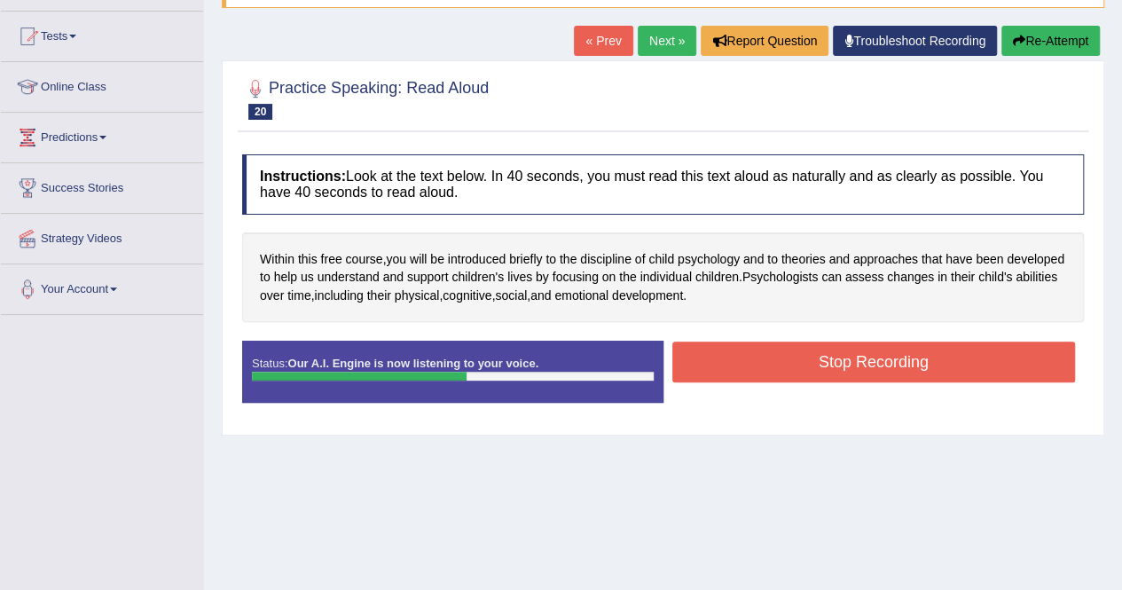
click at [817, 356] on button "Stop Recording" at bounding box center [873, 361] width 403 height 41
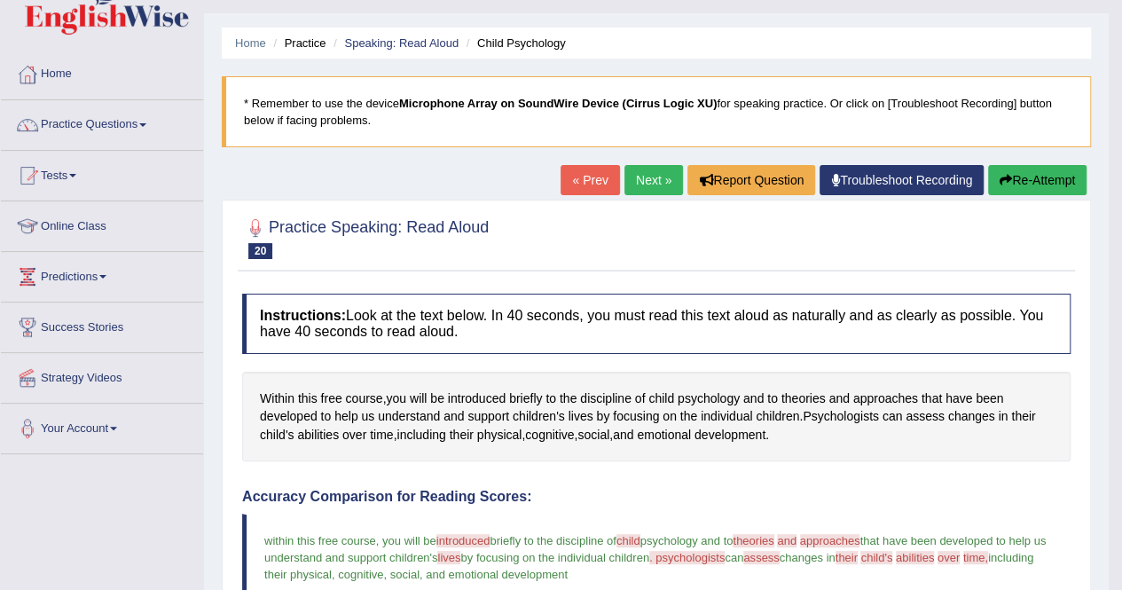
scroll to position [12, 0]
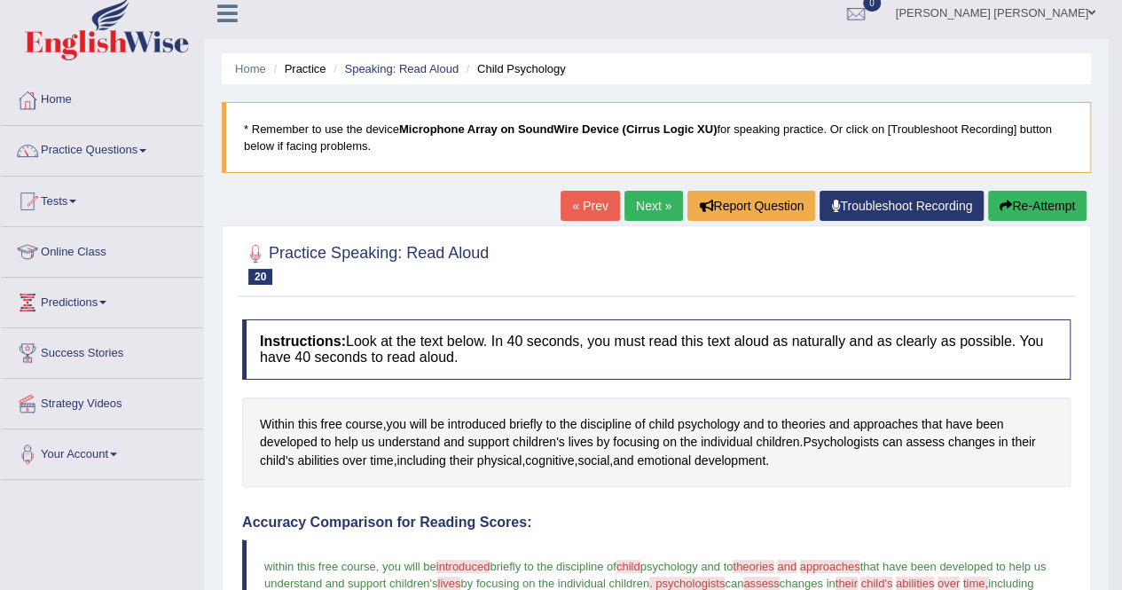
click at [630, 210] on link "Next »" at bounding box center [653, 206] width 59 height 30
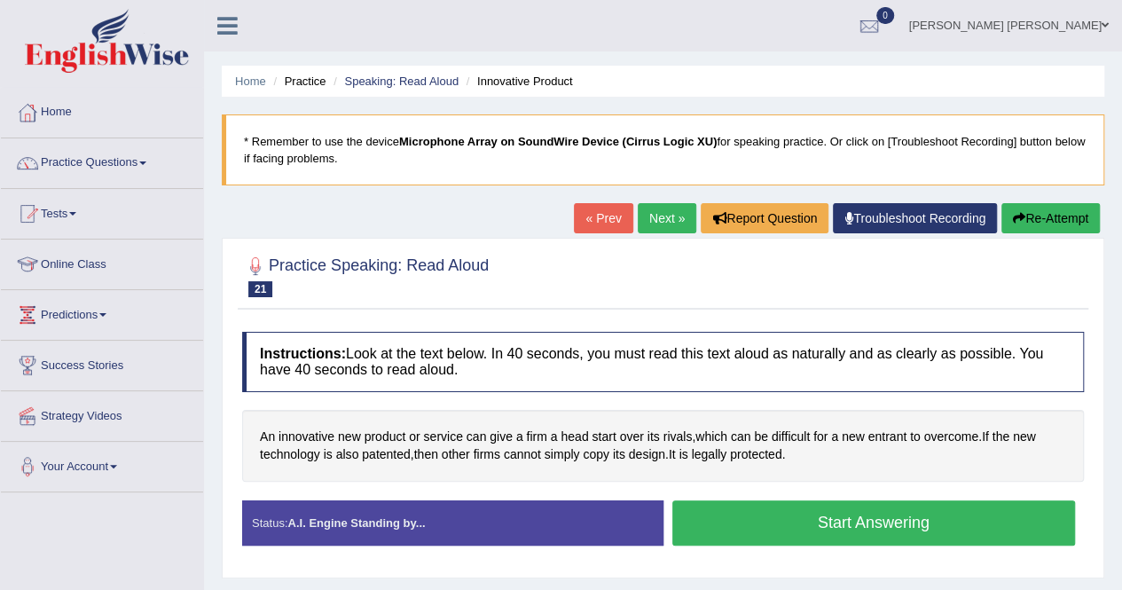
scroll to position [89, 0]
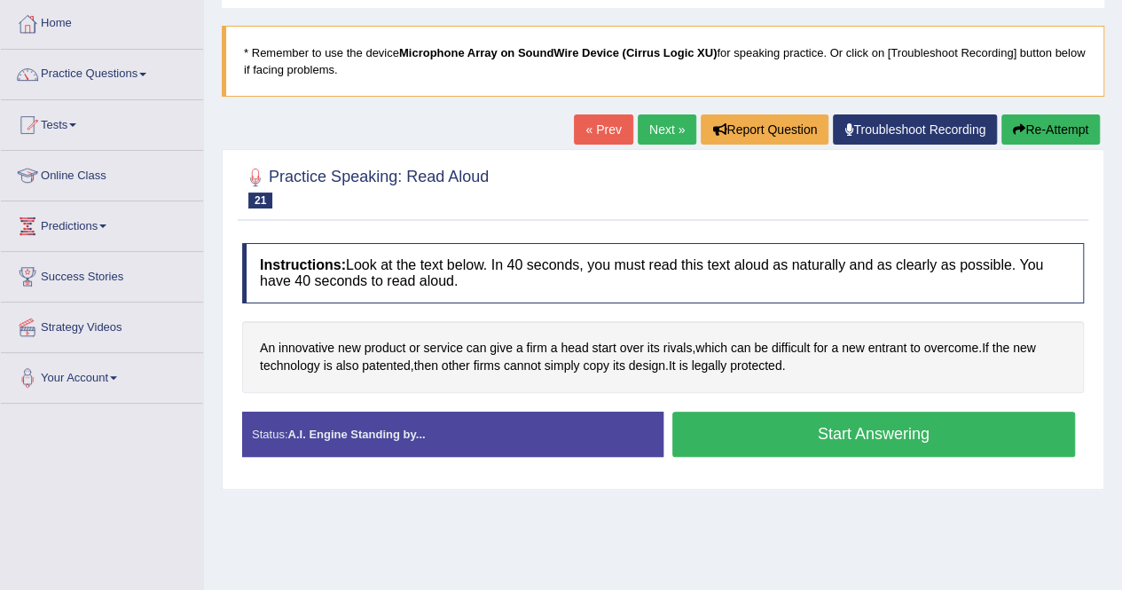
click at [818, 421] on button "Start Answering" at bounding box center [873, 433] width 403 height 45
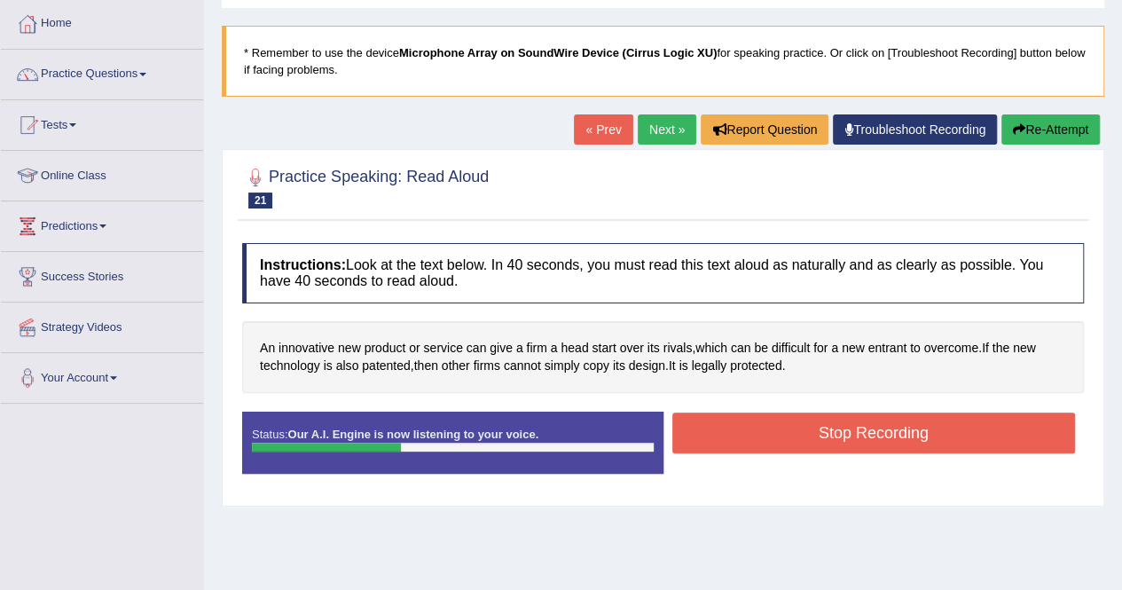
click at [803, 434] on button "Stop Recording" at bounding box center [873, 432] width 403 height 41
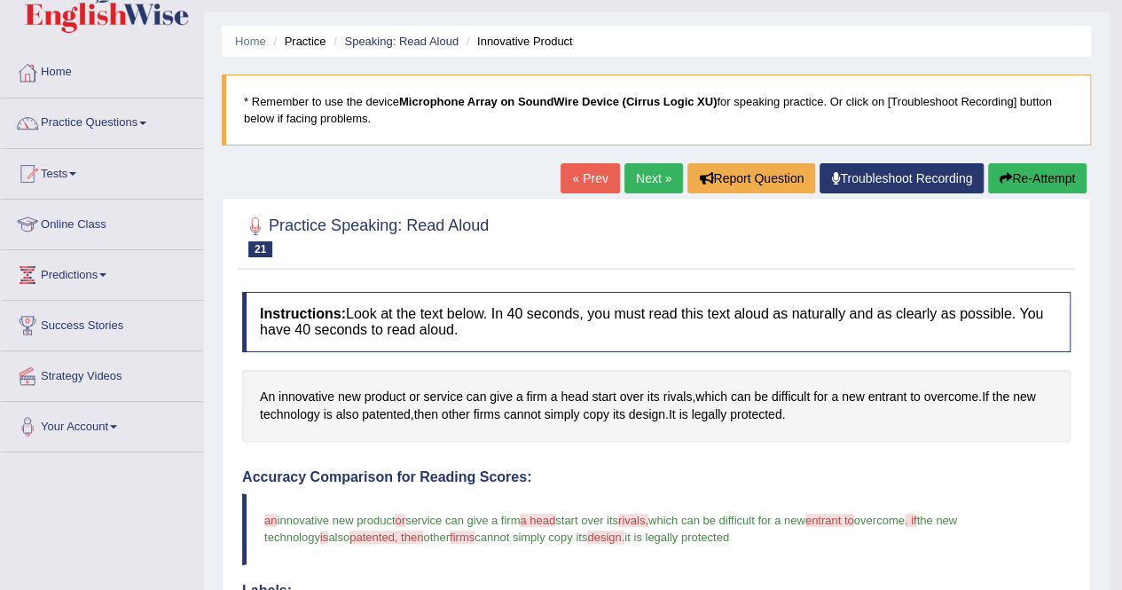
scroll to position [0, 0]
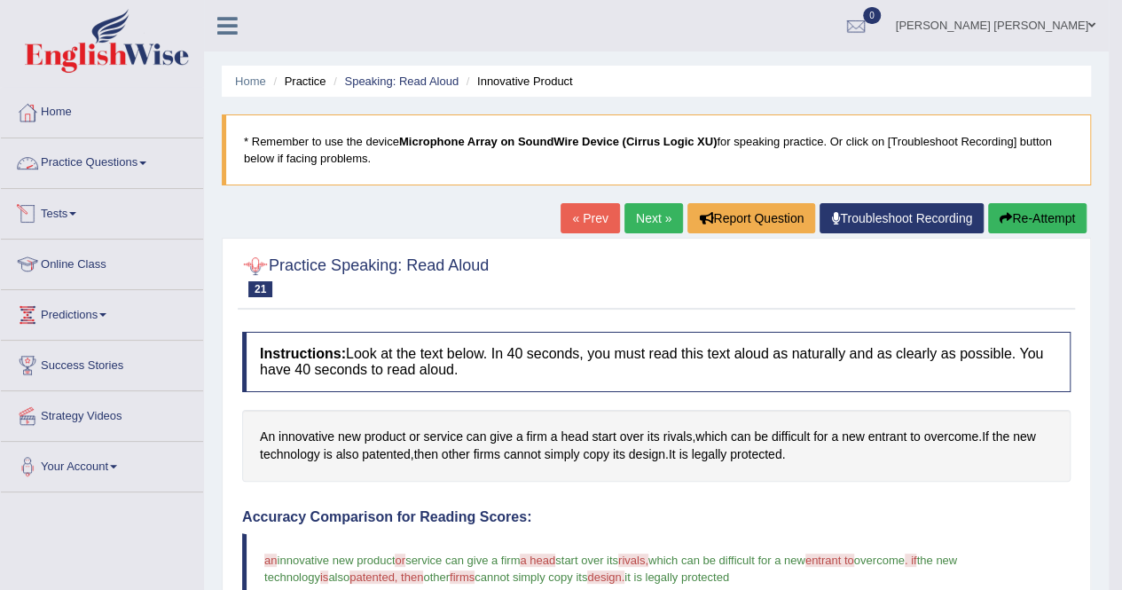
click at [138, 159] on link "Practice Questions" at bounding box center [102, 160] width 202 height 44
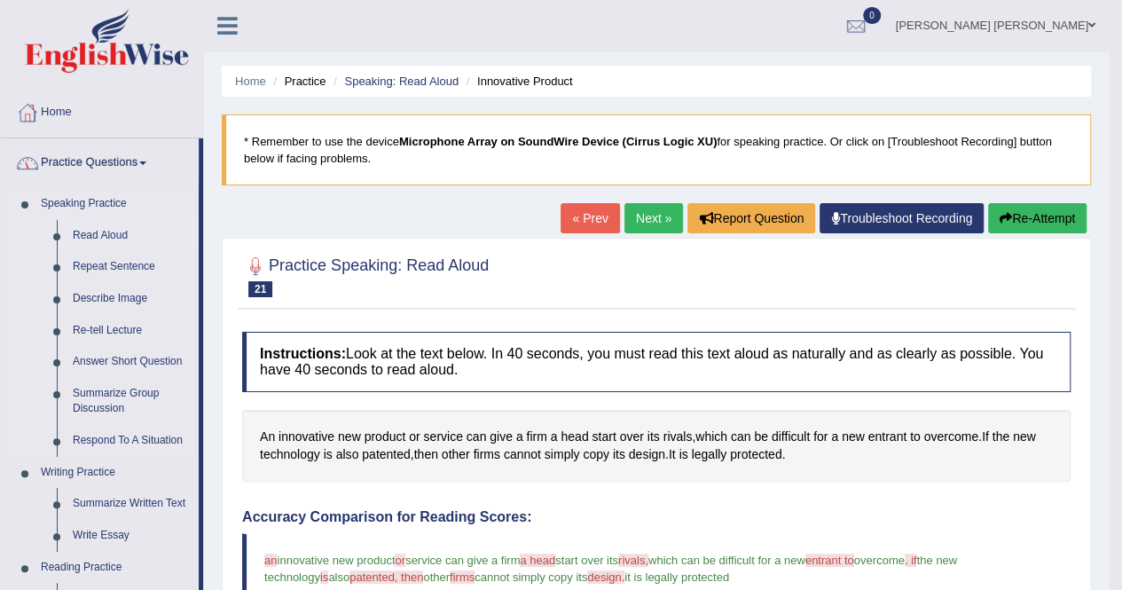
click at [91, 233] on link "Read Aloud" at bounding box center [132, 236] width 134 height 32
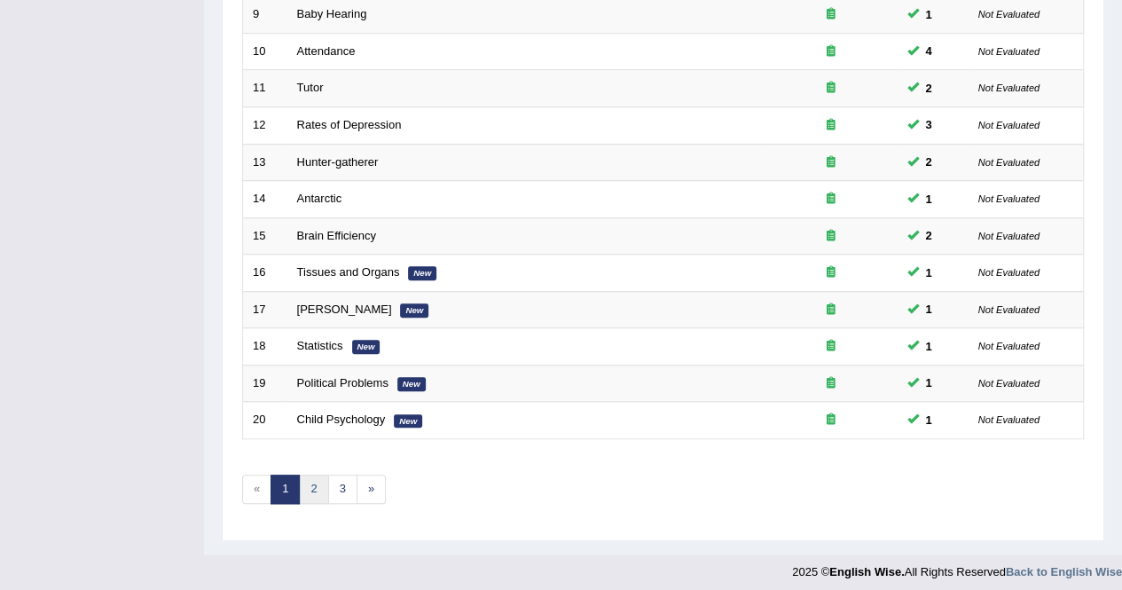
click at [322, 474] on link "2" at bounding box center [313, 488] width 29 height 29
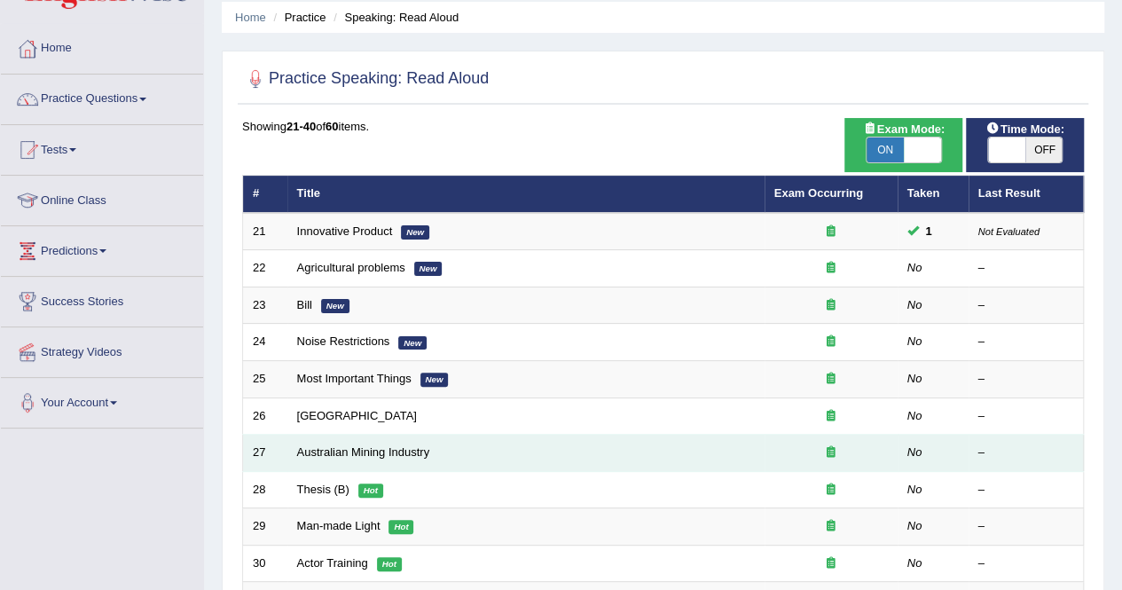
scroll to position [43, 0]
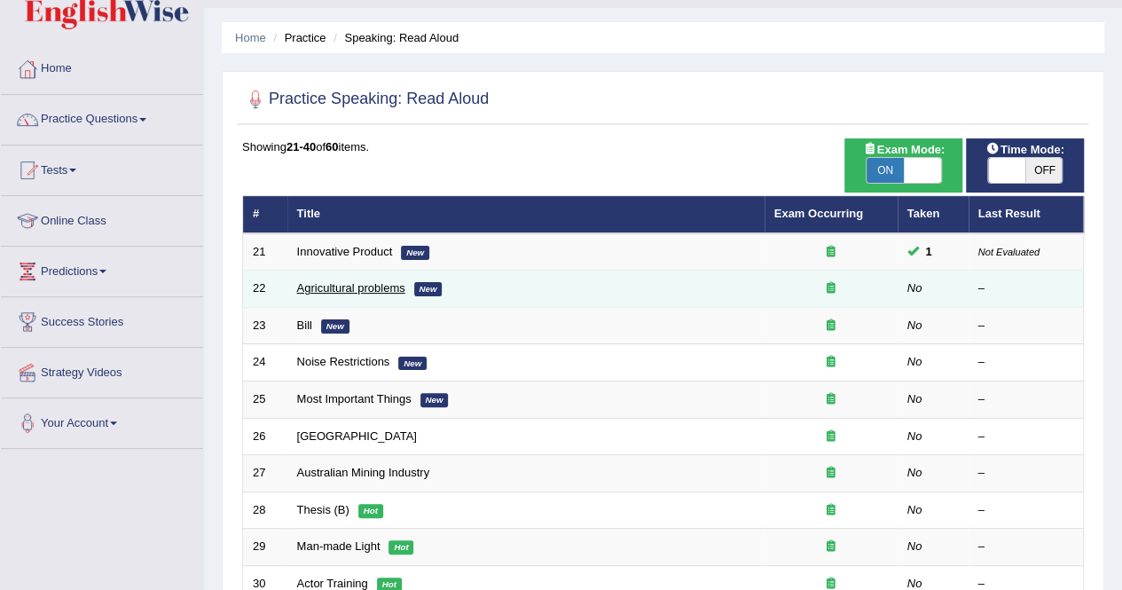
click at [365, 281] on link "Agricultural problems" at bounding box center [351, 287] width 108 height 13
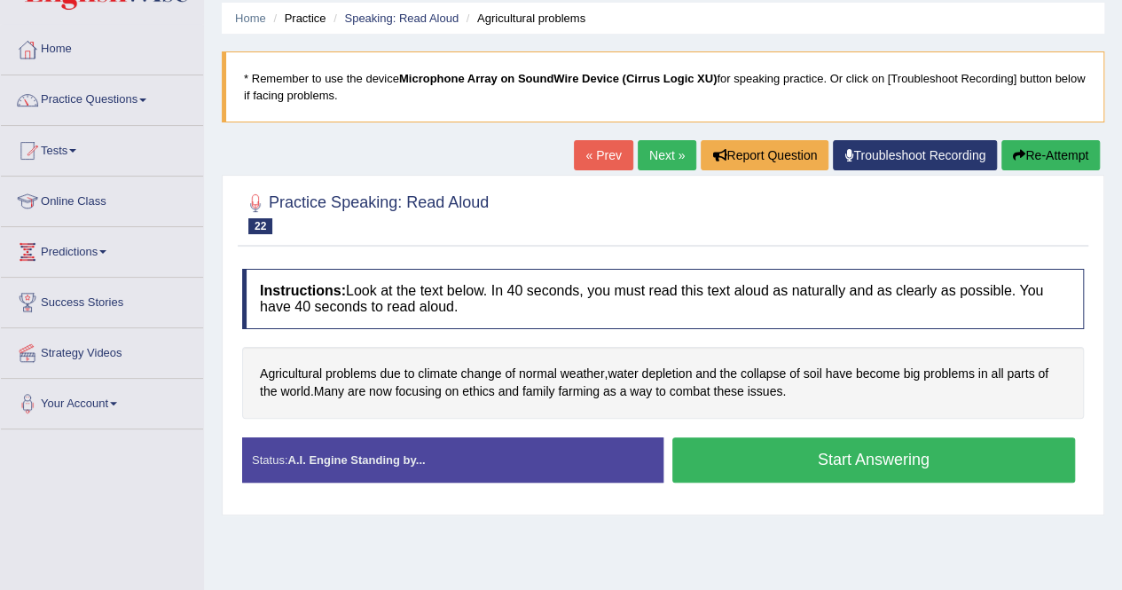
scroll to position [177, 0]
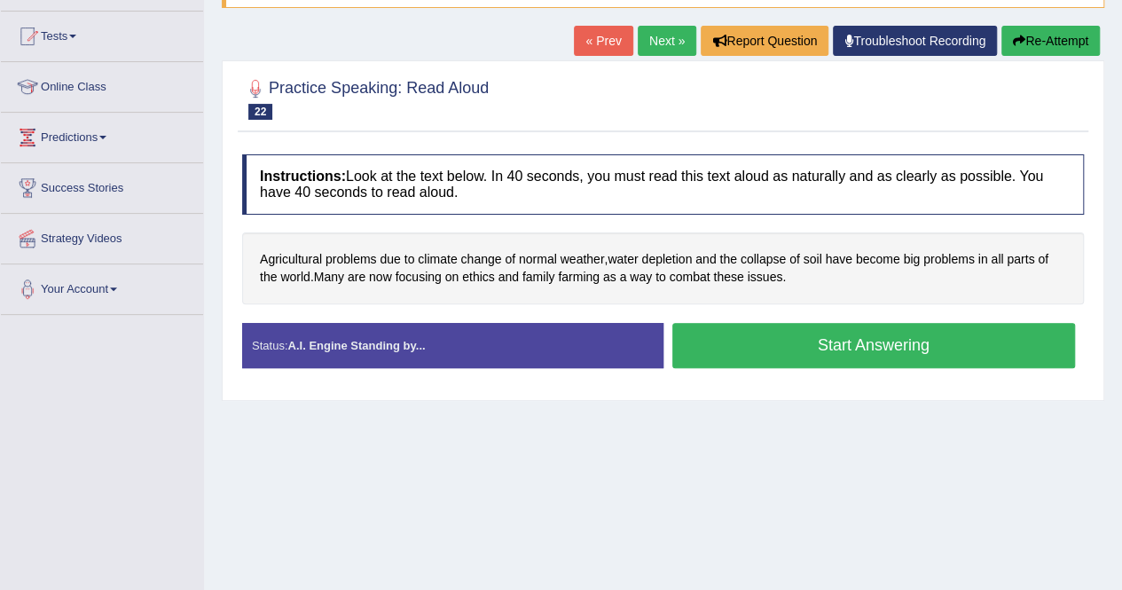
click at [834, 357] on button "Start Answering" at bounding box center [873, 345] width 403 height 45
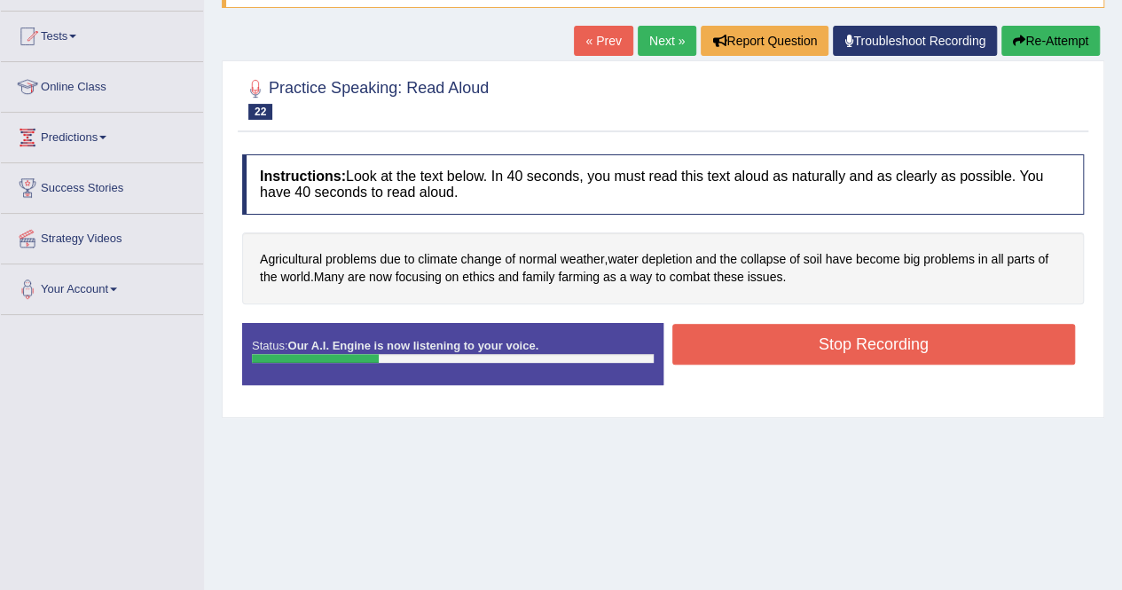
click at [747, 338] on button "Stop Recording" at bounding box center [873, 344] width 403 height 41
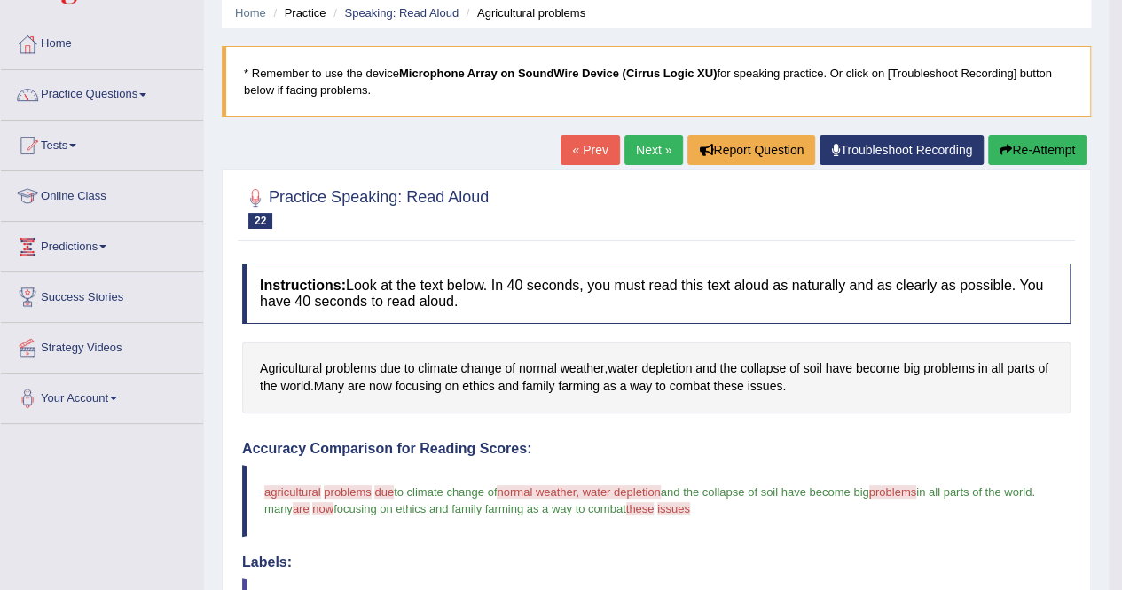
scroll to position [66, 0]
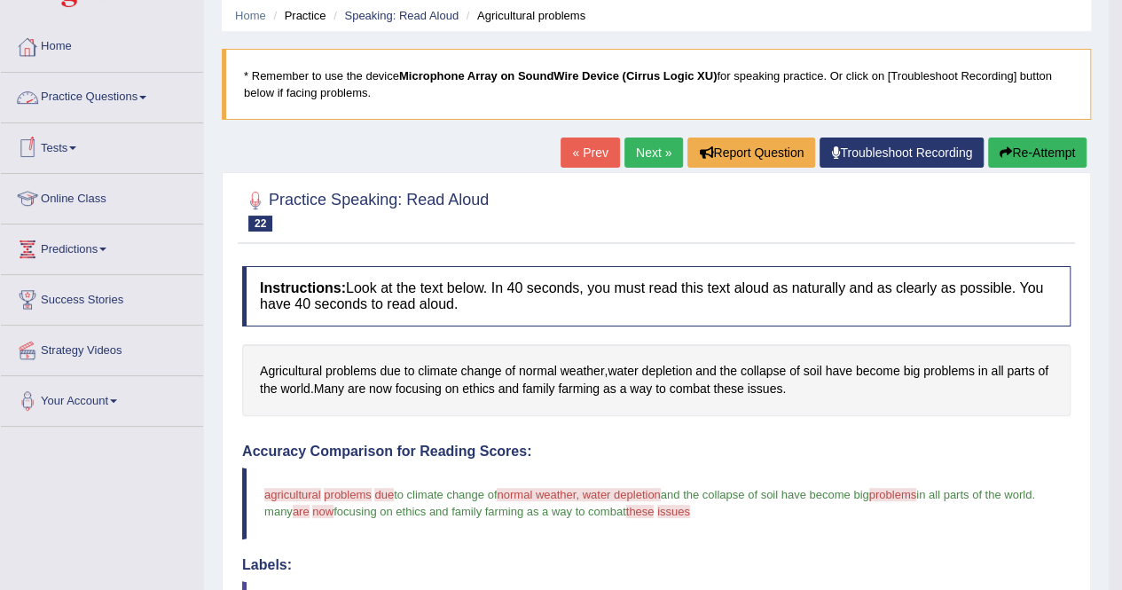
click at [47, 47] on link "Home" at bounding box center [102, 44] width 202 height 44
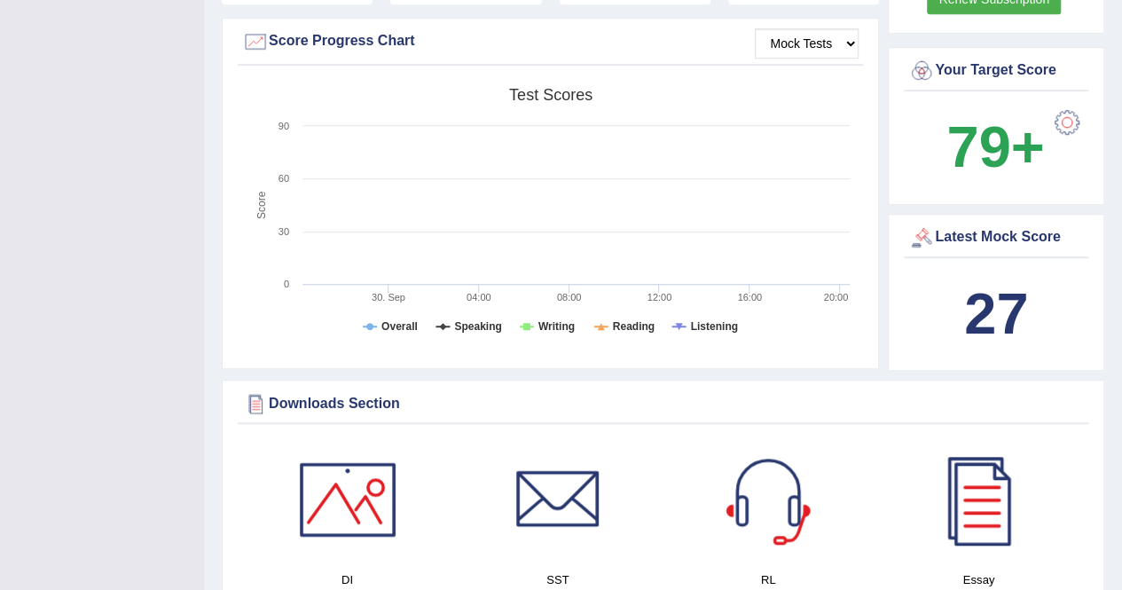
scroll to position [89, 0]
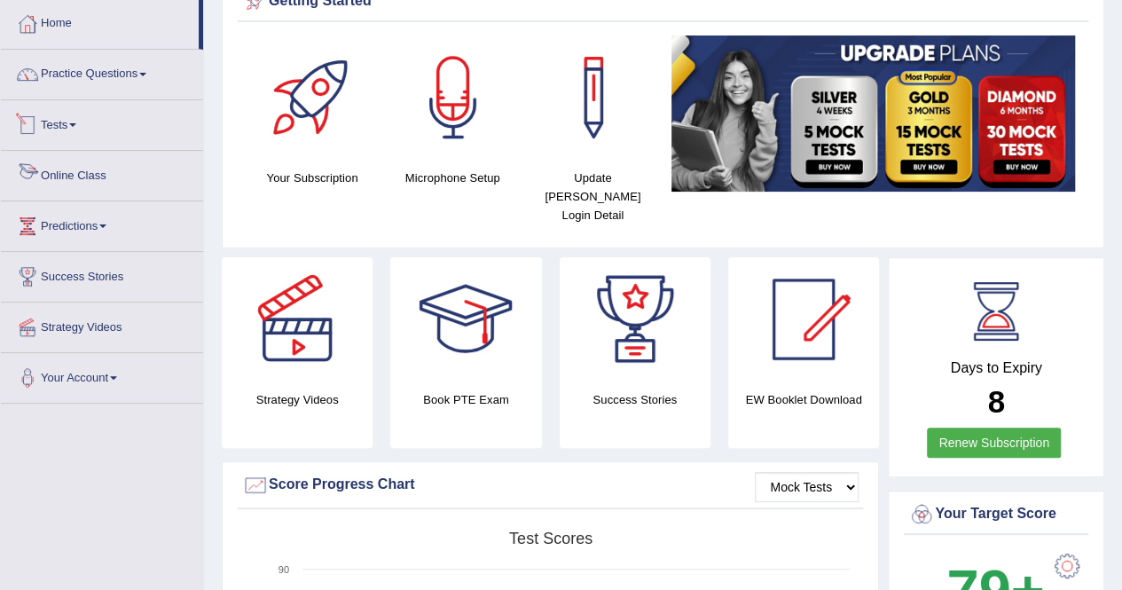
click at [80, 120] on link "Tests" at bounding box center [102, 122] width 202 height 44
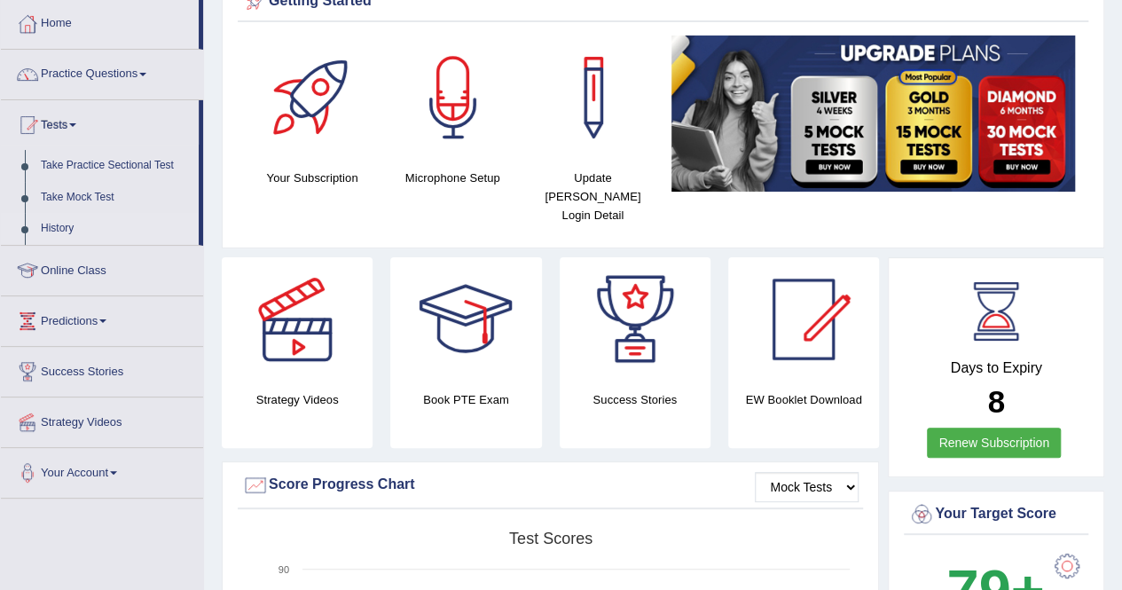
click at [66, 234] on link "History" at bounding box center [116, 229] width 166 height 32
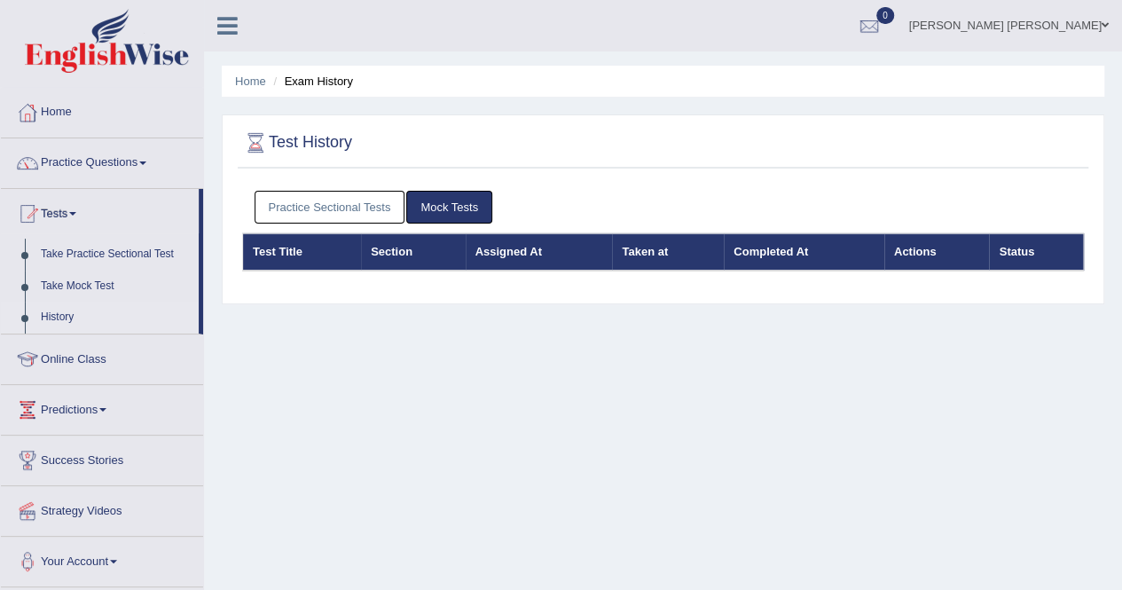
click at [345, 212] on link "Practice Sectional Tests" at bounding box center [329, 207] width 151 height 33
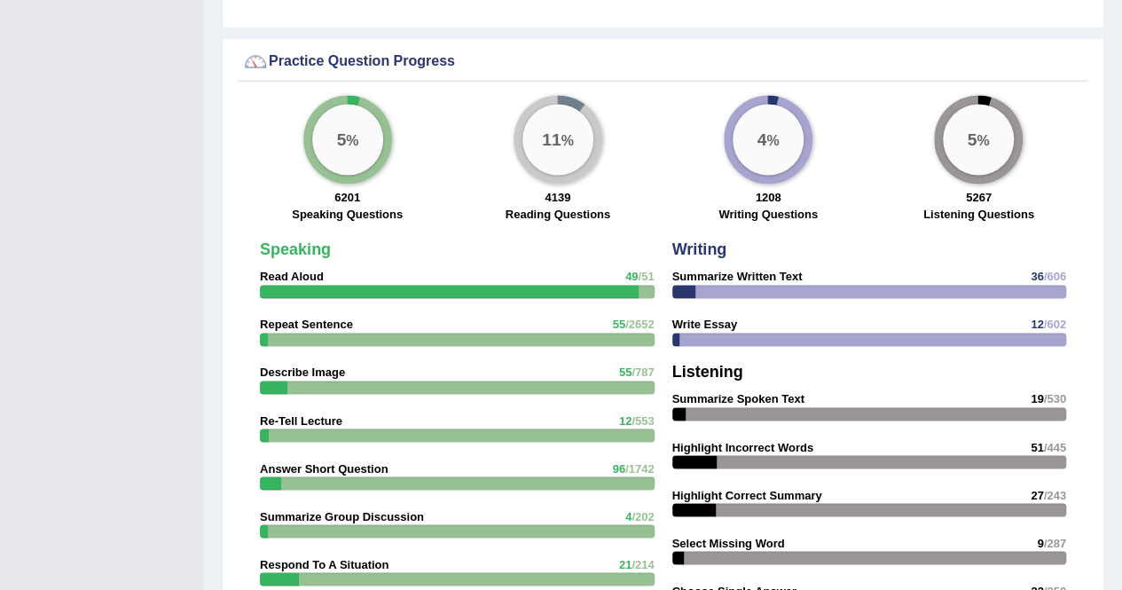
scroll to position [1261, 0]
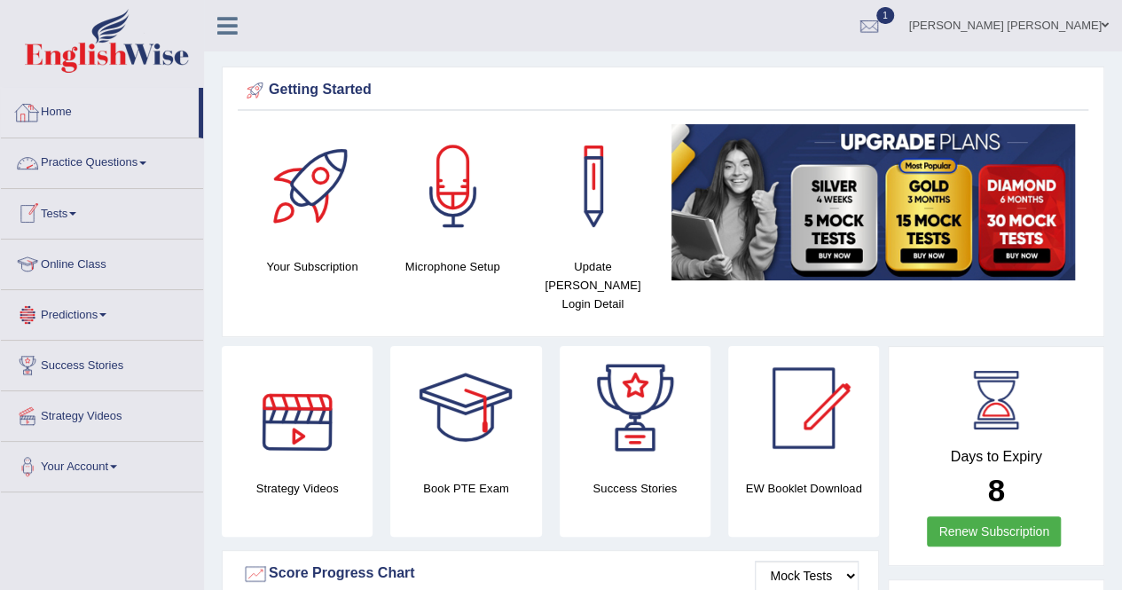
click at [74, 118] on link "Home" at bounding box center [100, 110] width 198 height 44
click at [68, 198] on link "Tests" at bounding box center [102, 211] width 202 height 44
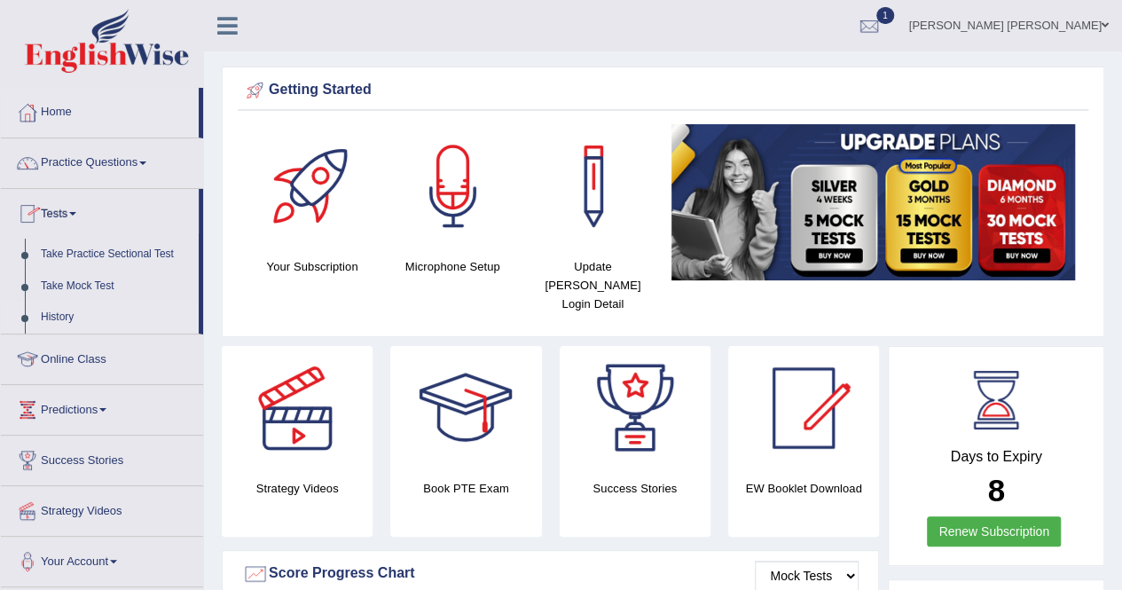
click at [80, 322] on link "History" at bounding box center [116, 317] width 166 height 32
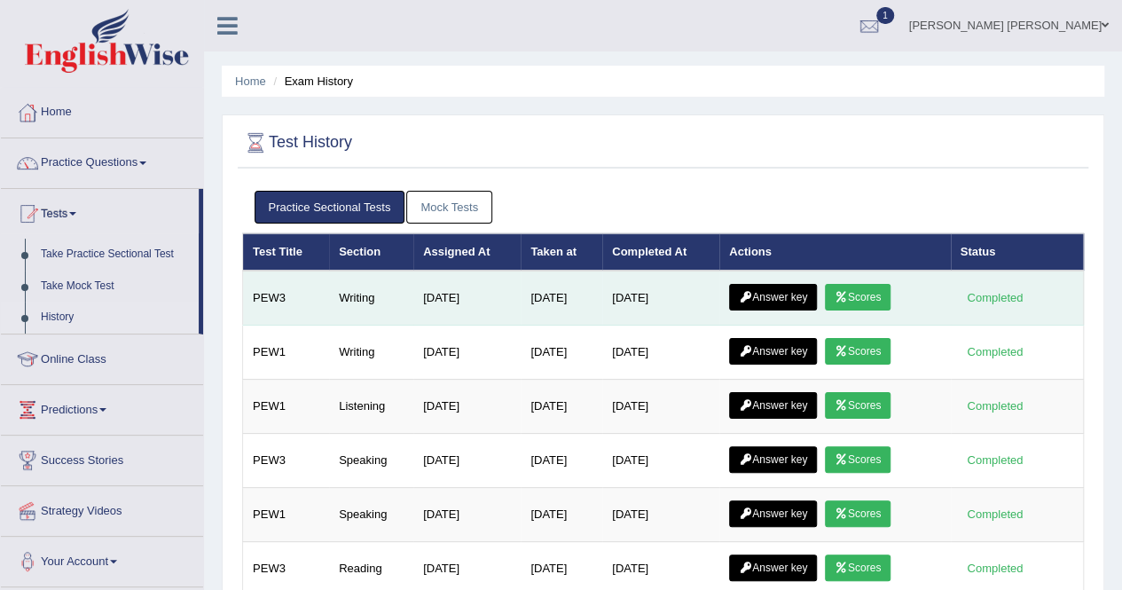
click at [862, 297] on link "Scores" at bounding box center [858, 297] width 66 height 27
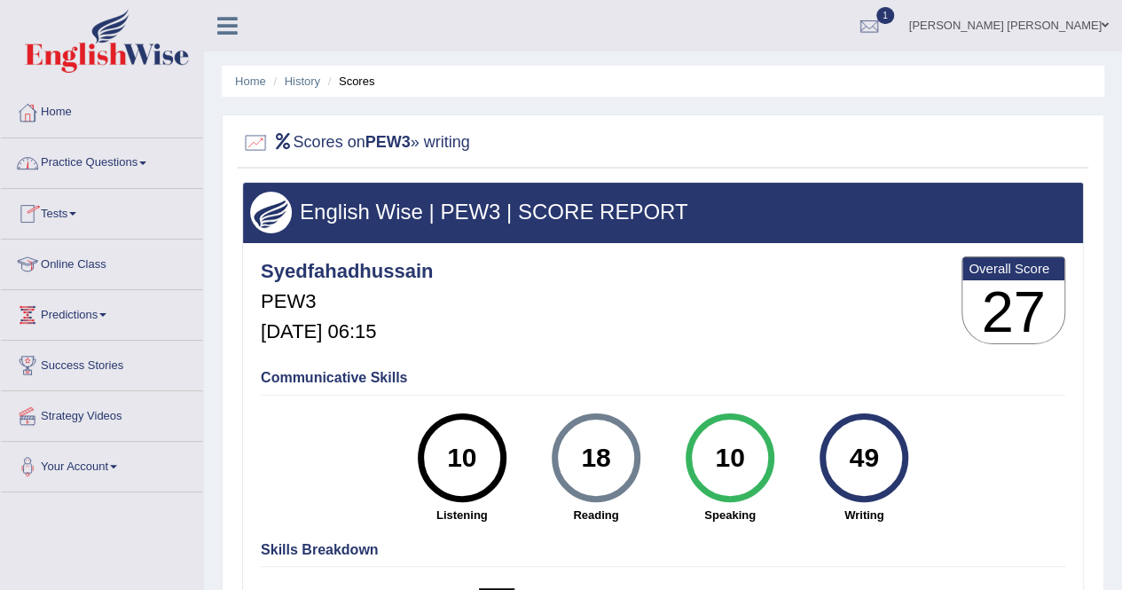
click at [71, 210] on link "Tests" at bounding box center [102, 211] width 202 height 44
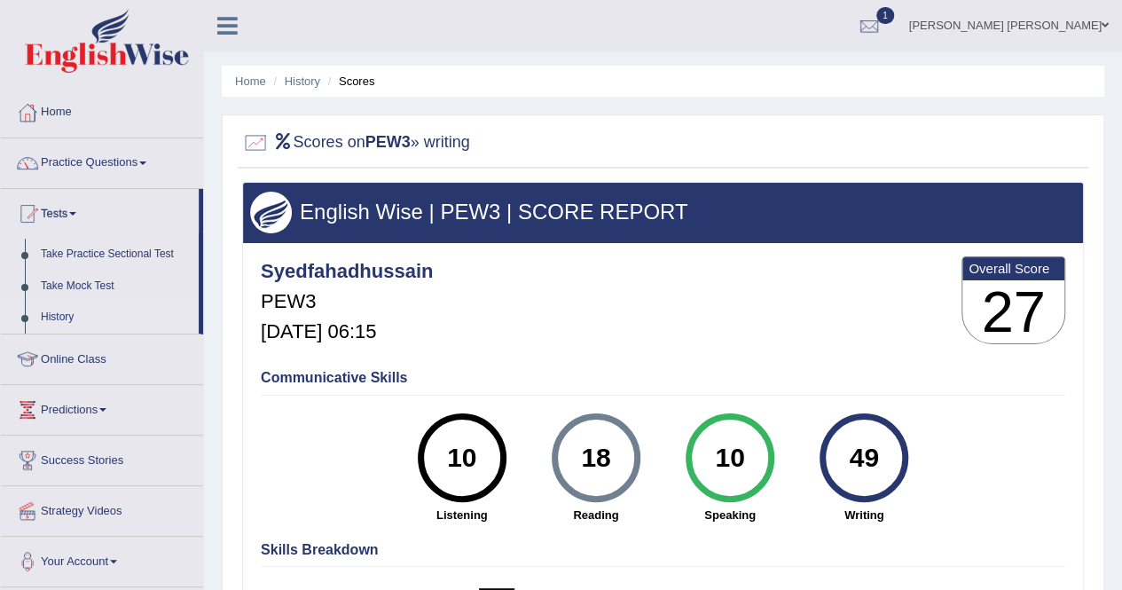
click at [63, 308] on link "History" at bounding box center [116, 317] width 166 height 32
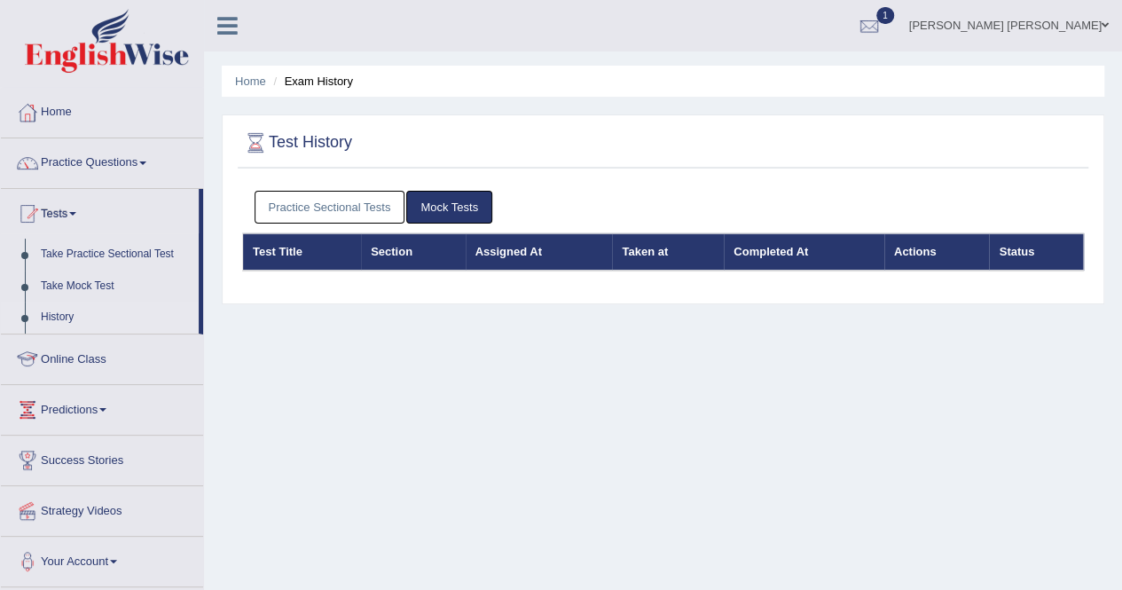
click at [318, 215] on link "Practice Sectional Tests" at bounding box center [329, 207] width 151 height 33
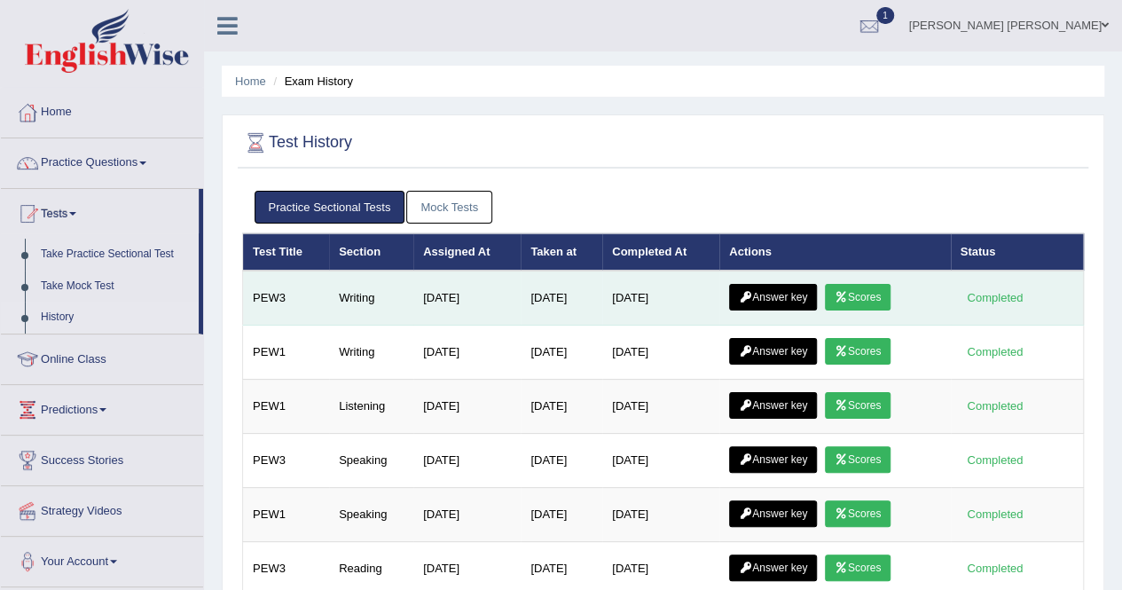
click at [797, 301] on link "Answer key" at bounding box center [773, 297] width 88 height 27
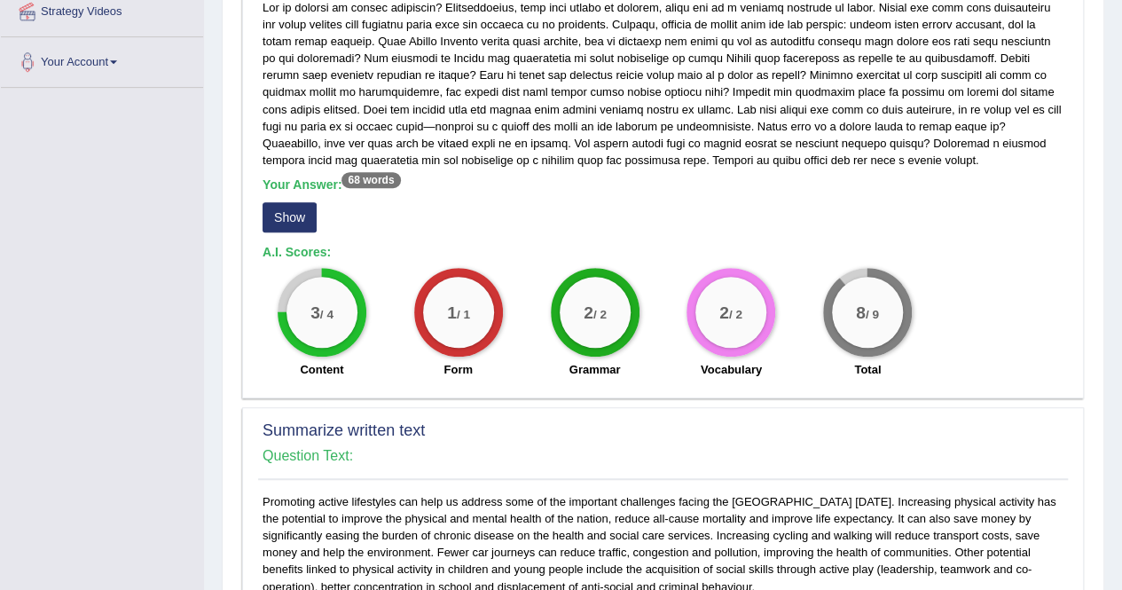
scroll to position [443, 0]
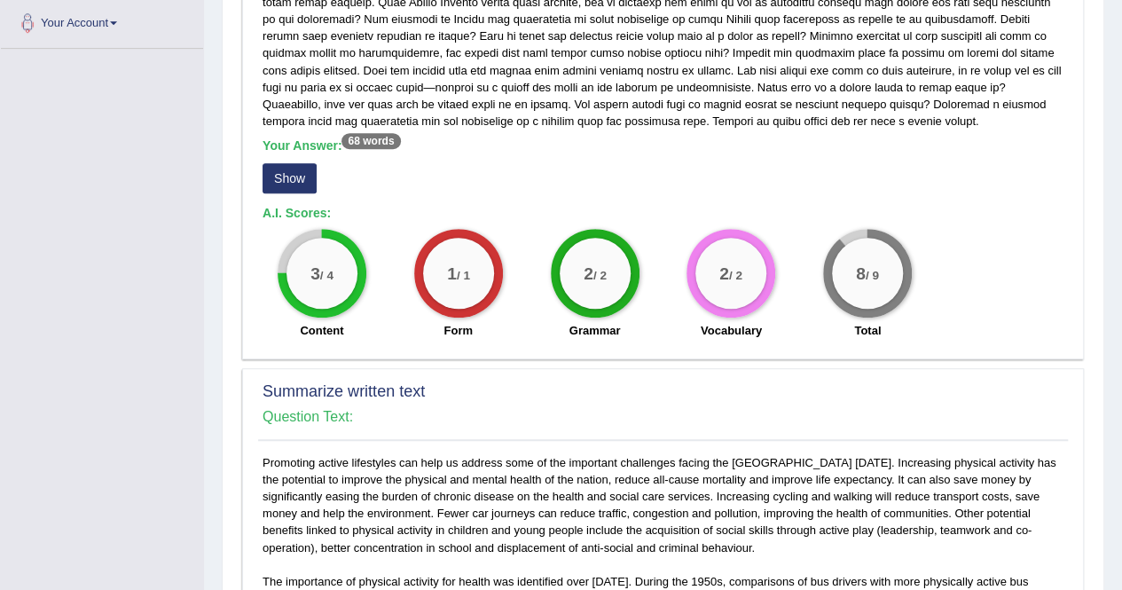
click at [295, 193] on button "Show" at bounding box center [289, 178] width 54 height 30
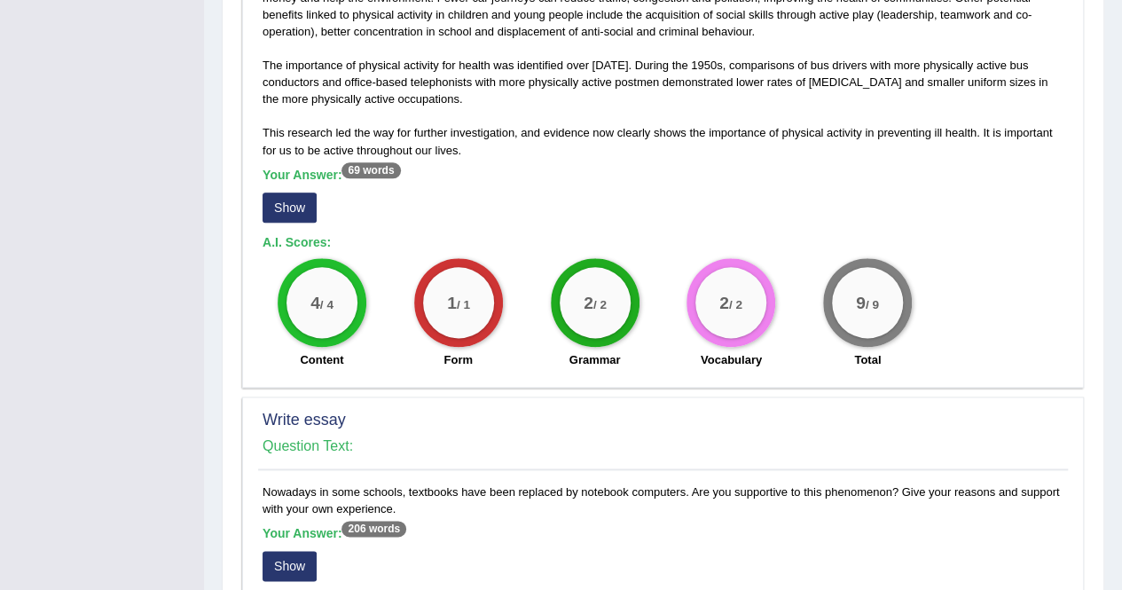
scroll to position [975, 0]
click at [293, 581] on button "Show" at bounding box center [289, 566] width 54 height 30
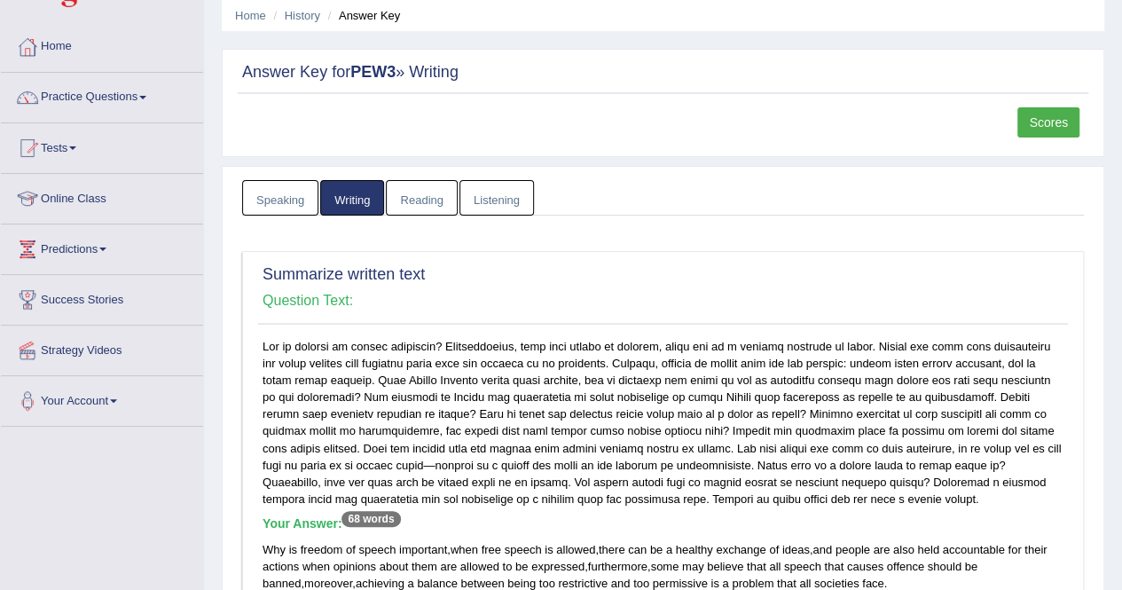
scroll to position [0, 0]
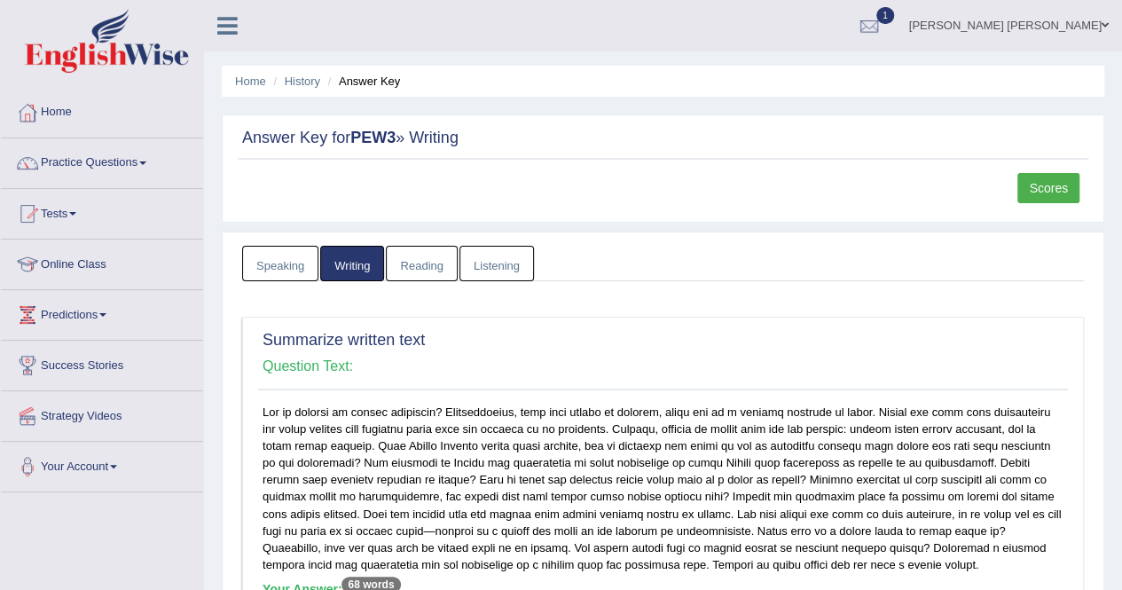
click at [1054, 183] on link "Scores" at bounding box center [1048, 188] width 62 height 30
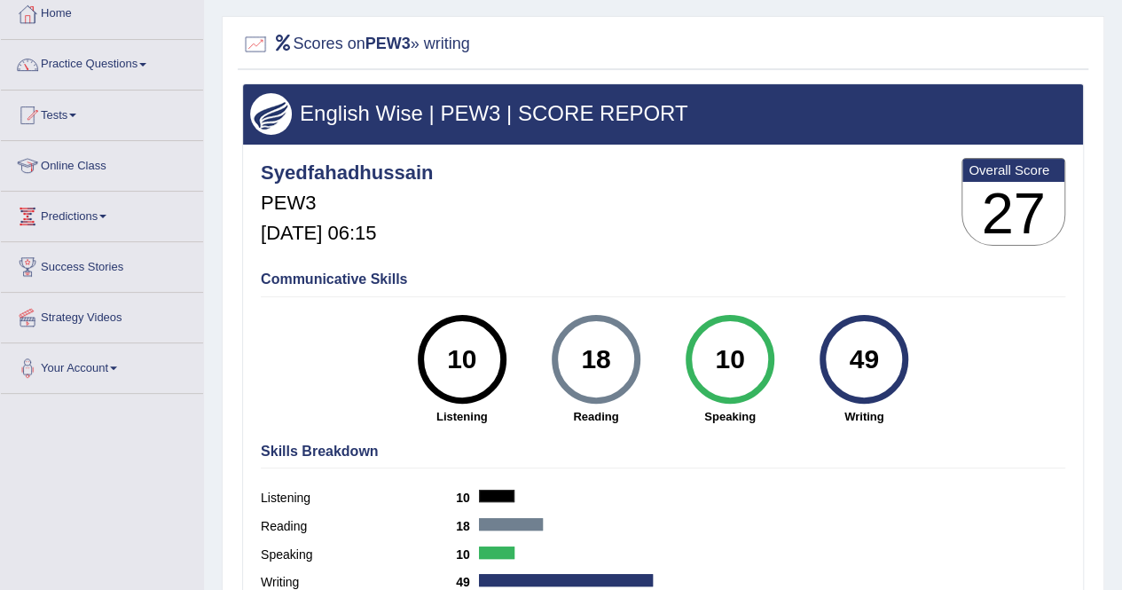
scroll to position [266, 0]
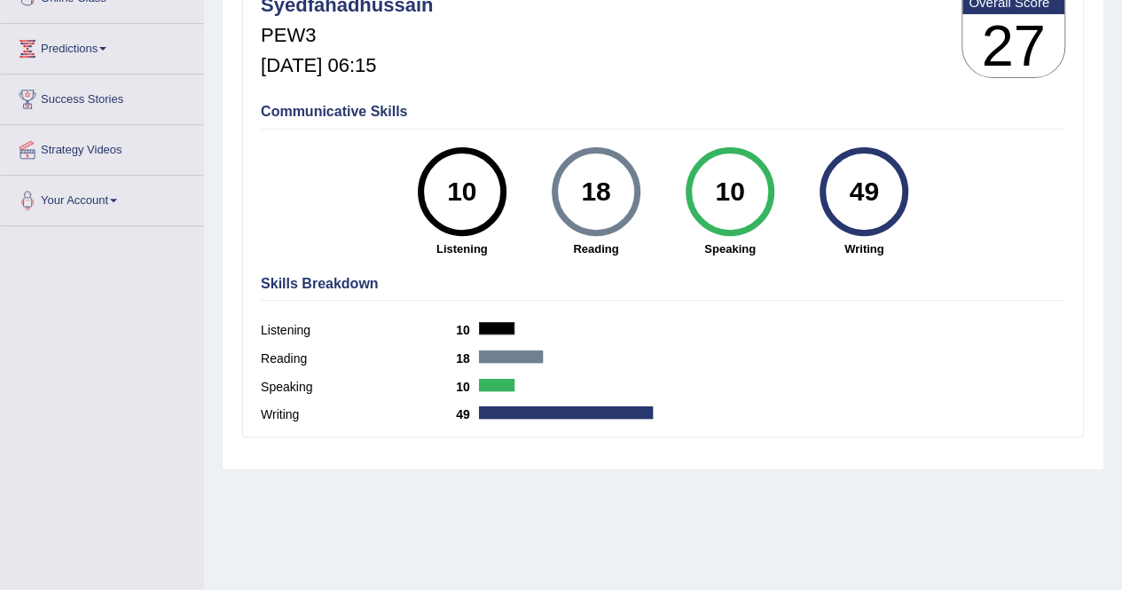
click at [71, 352] on div "Toggle navigation Home Practice Questions Speaking Practice Read Aloud Repeat S…" at bounding box center [561, 195] width 1122 height 922
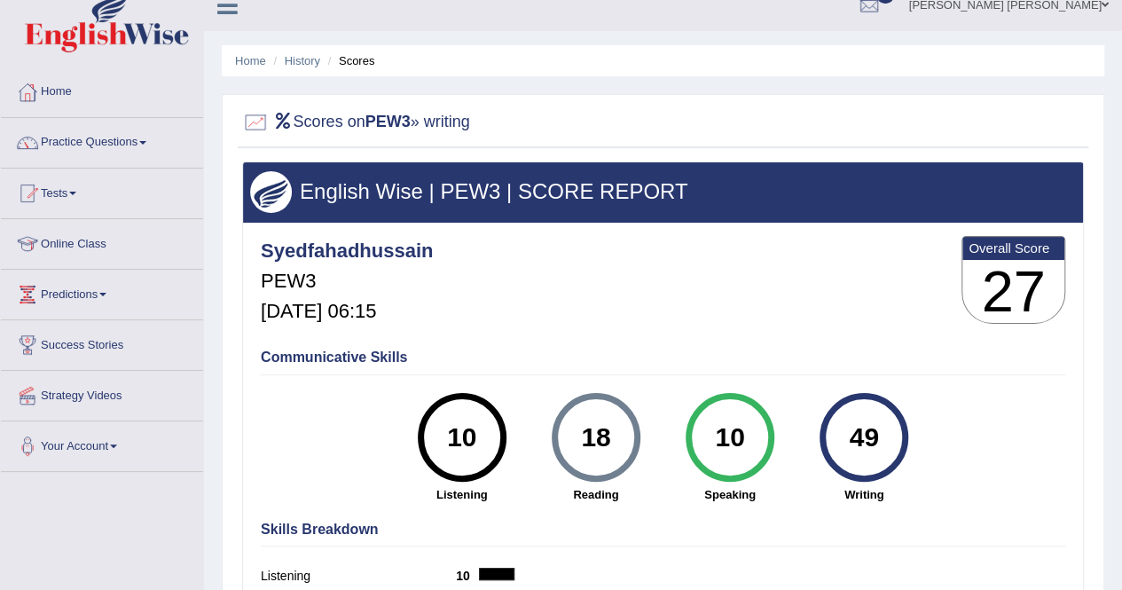
scroll to position [0, 0]
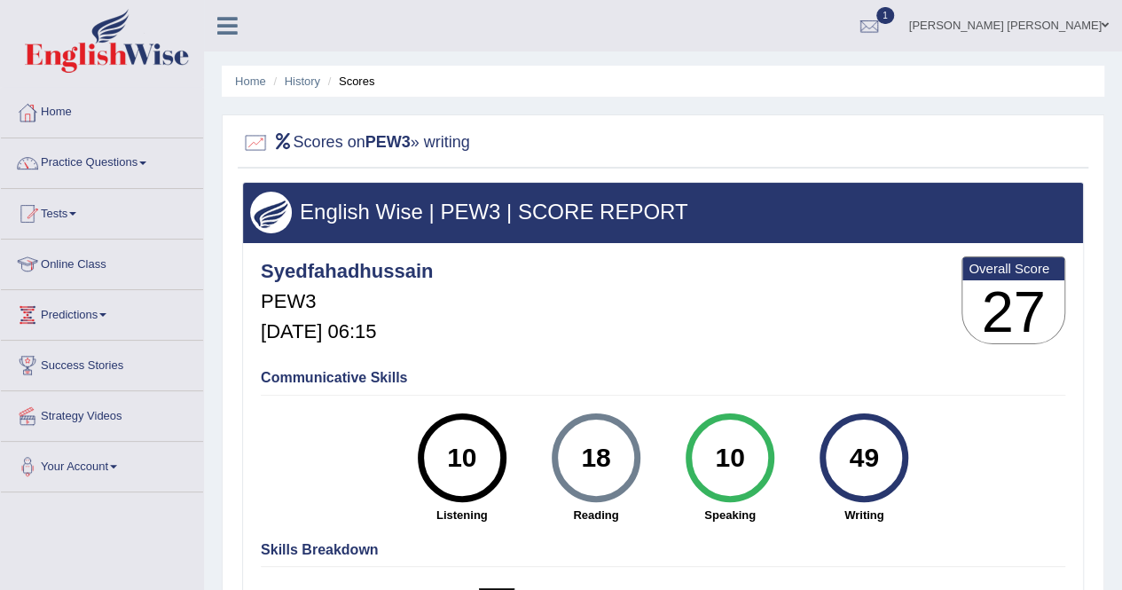
click at [235, 71] on ul "Home History Scores" at bounding box center [663, 81] width 882 height 31
click at [243, 79] on link "Home" at bounding box center [250, 80] width 31 height 13
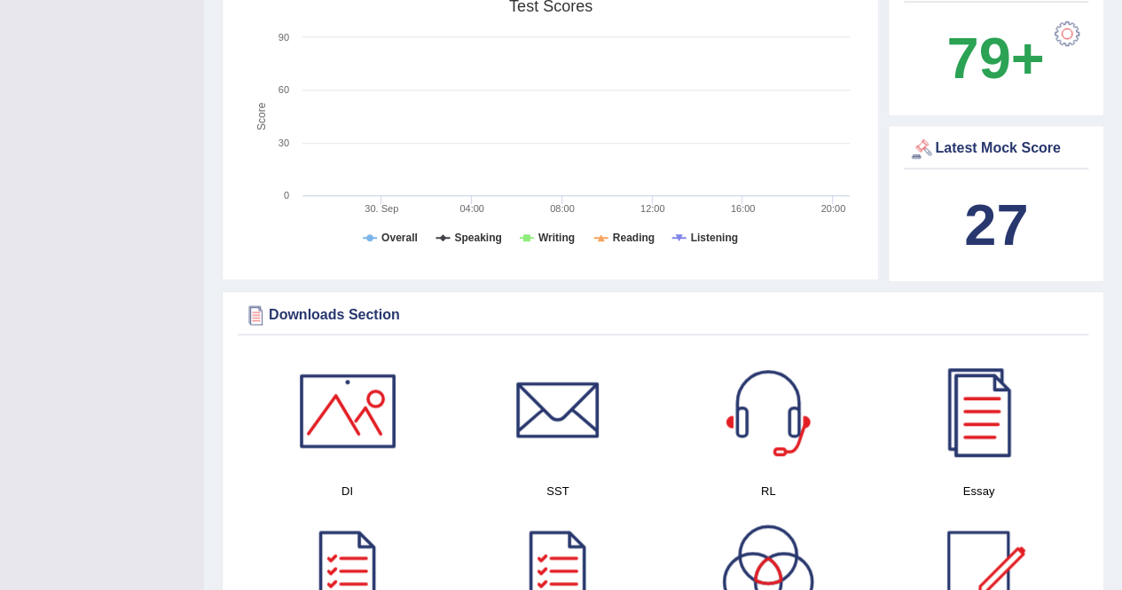
scroll to position [532, 0]
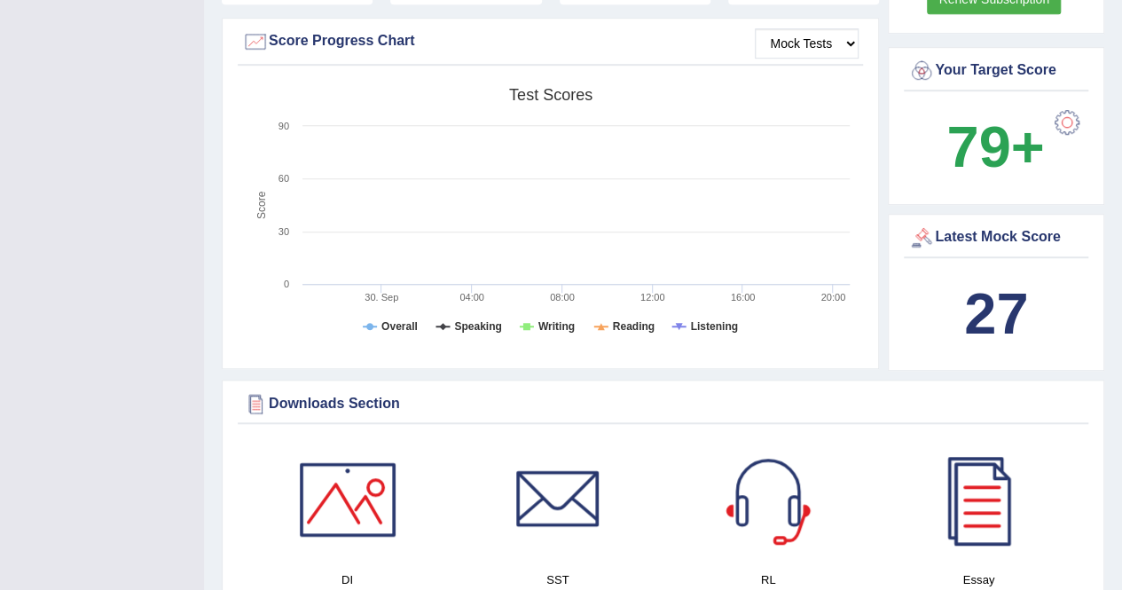
click at [984, 281] on b "27" at bounding box center [996, 313] width 64 height 65
click at [988, 289] on b "27" at bounding box center [996, 313] width 64 height 65
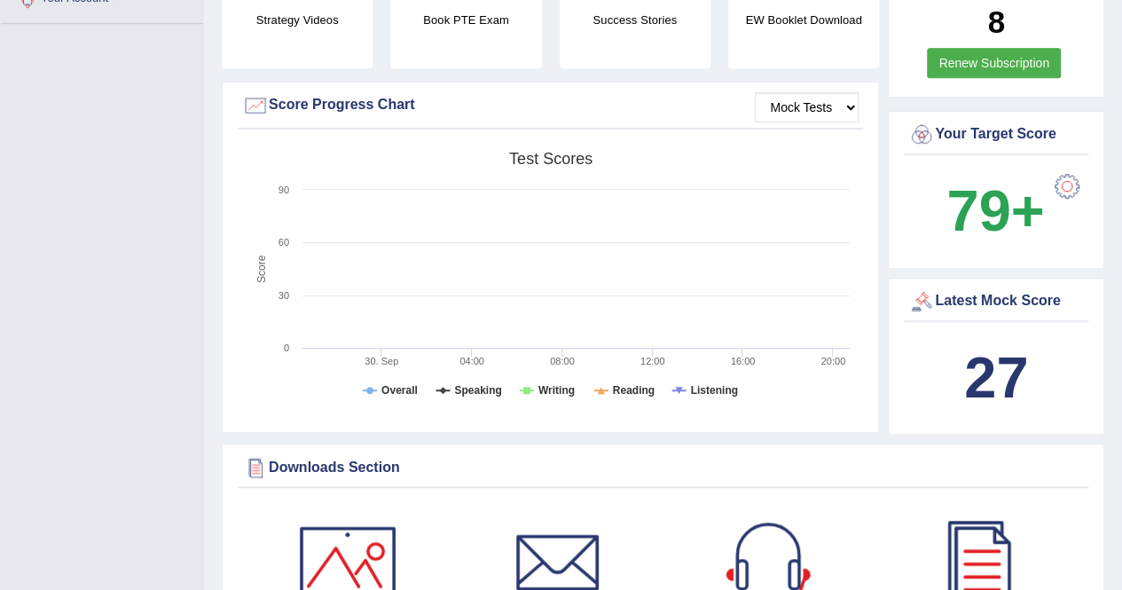
scroll to position [443, 0]
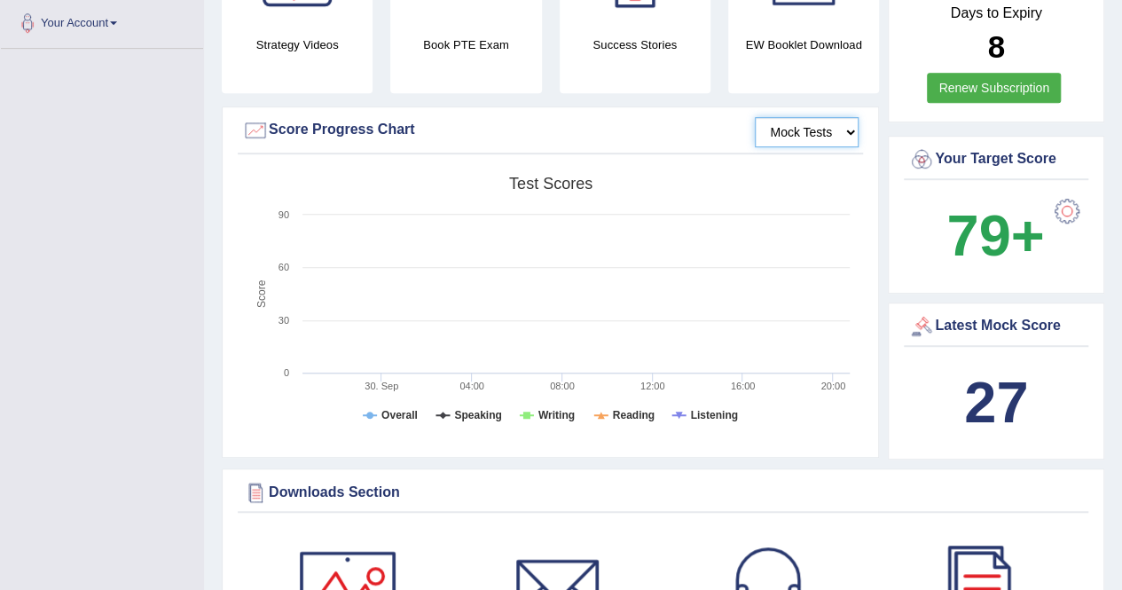
click at [780, 117] on select "Mock Tests" at bounding box center [807, 132] width 104 height 30
click at [755, 117] on select "Mock Tests" at bounding box center [807, 132] width 104 height 30
click at [800, 117] on select "Mock Tests" at bounding box center [807, 132] width 104 height 30
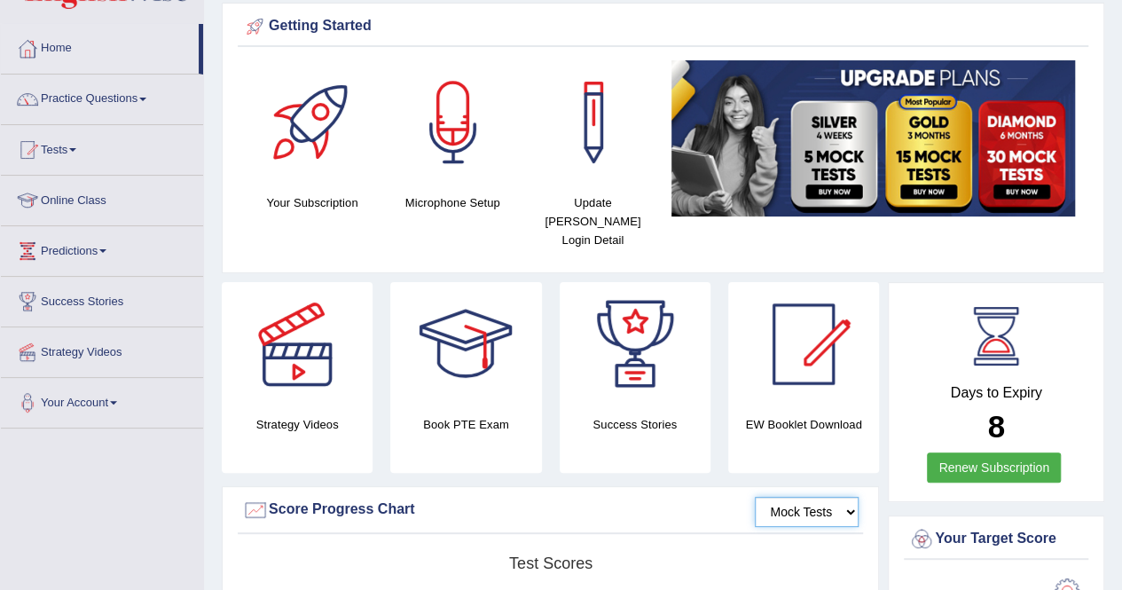
scroll to position [0, 0]
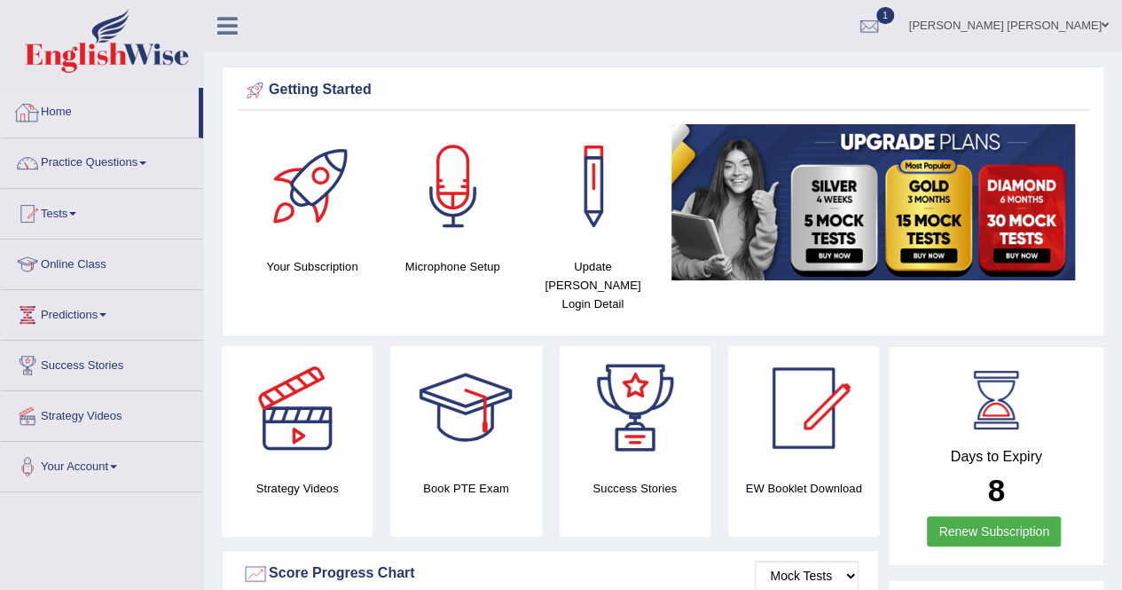
click at [64, 117] on link "Home" at bounding box center [100, 110] width 198 height 44
click at [83, 309] on link "Predictions" at bounding box center [102, 312] width 202 height 44
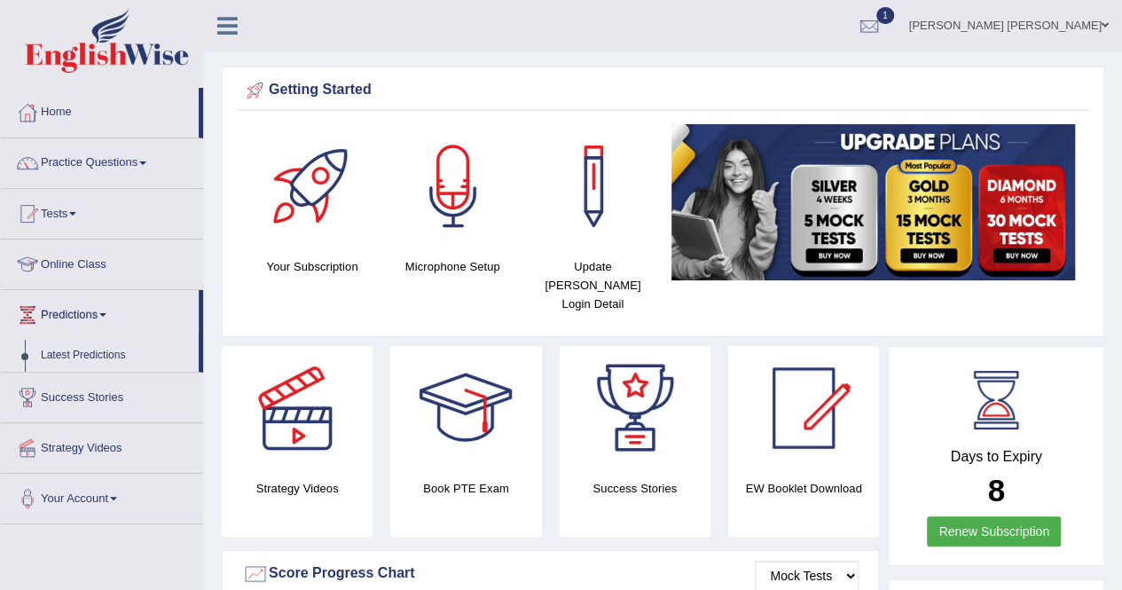
click at [92, 345] on link "Latest Predictions" at bounding box center [116, 356] width 166 height 32
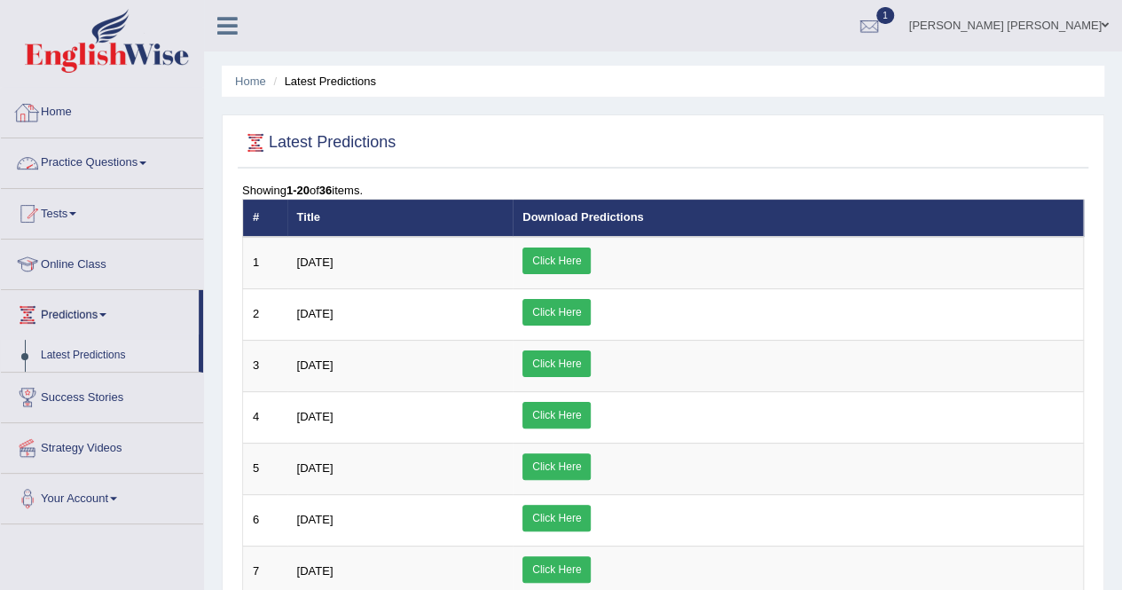
click at [48, 108] on link "Home" at bounding box center [102, 110] width 202 height 44
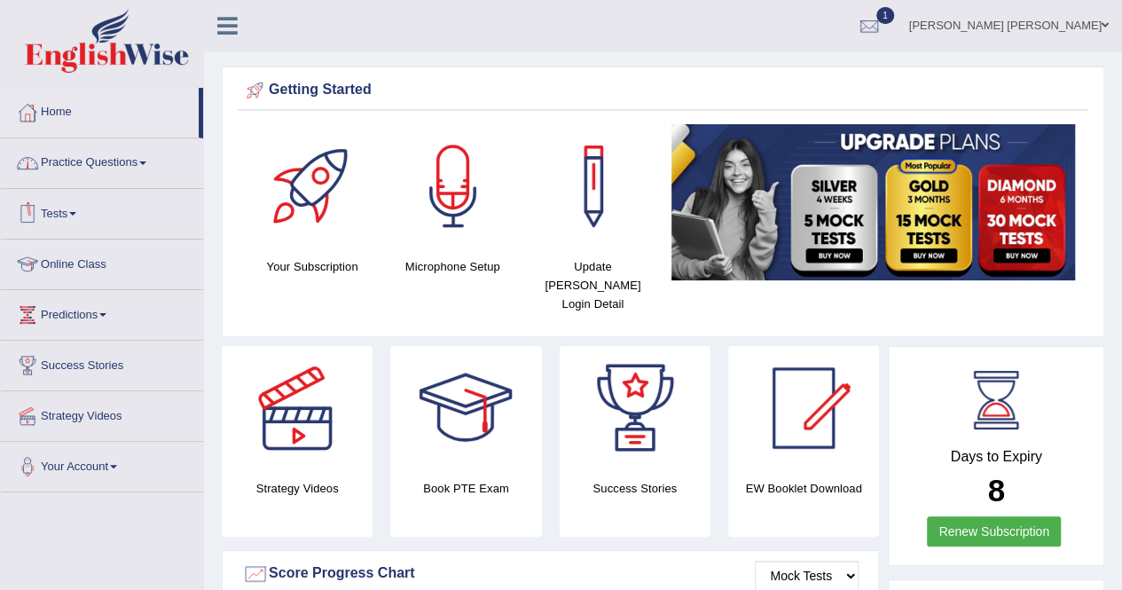
click at [135, 166] on link "Practice Questions" at bounding box center [102, 160] width 202 height 44
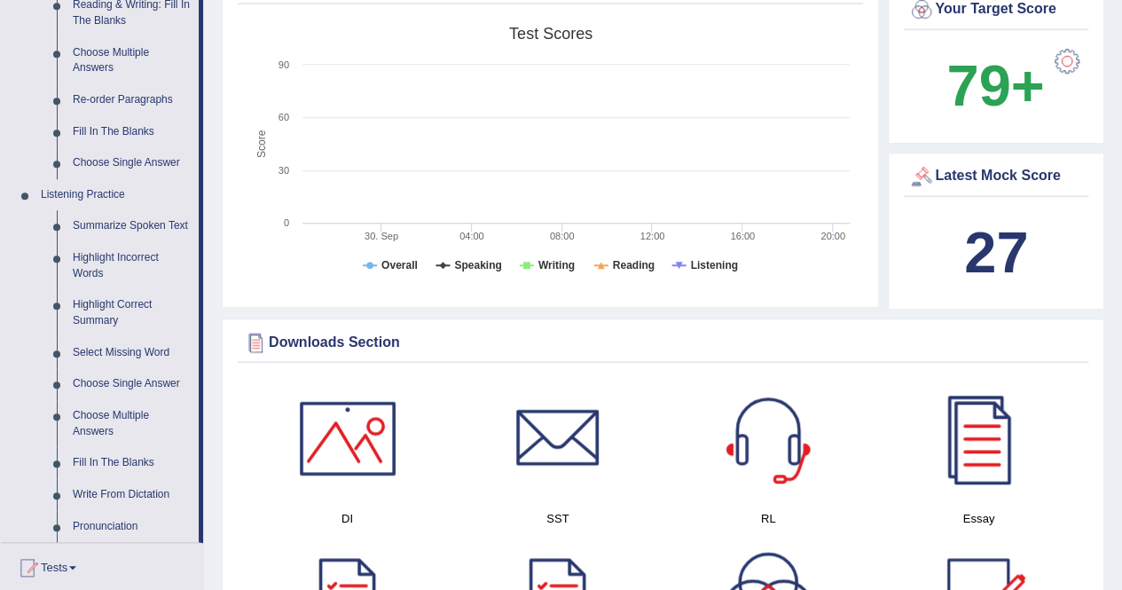
scroll to position [621, 0]
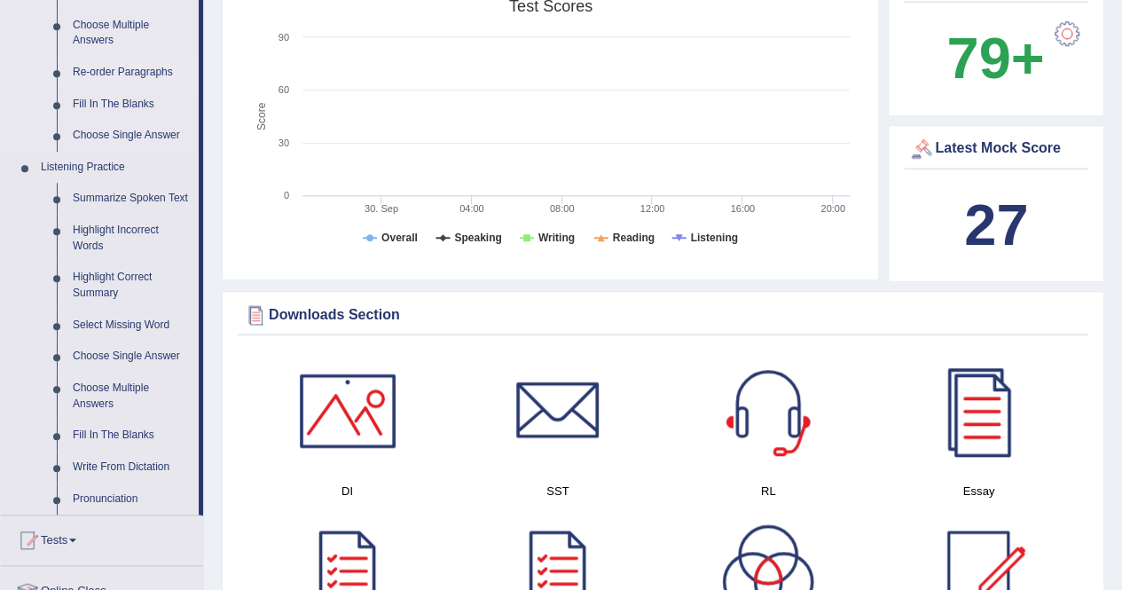
click at [139, 74] on link "Re-order Paragraphs" at bounding box center [132, 73] width 134 height 32
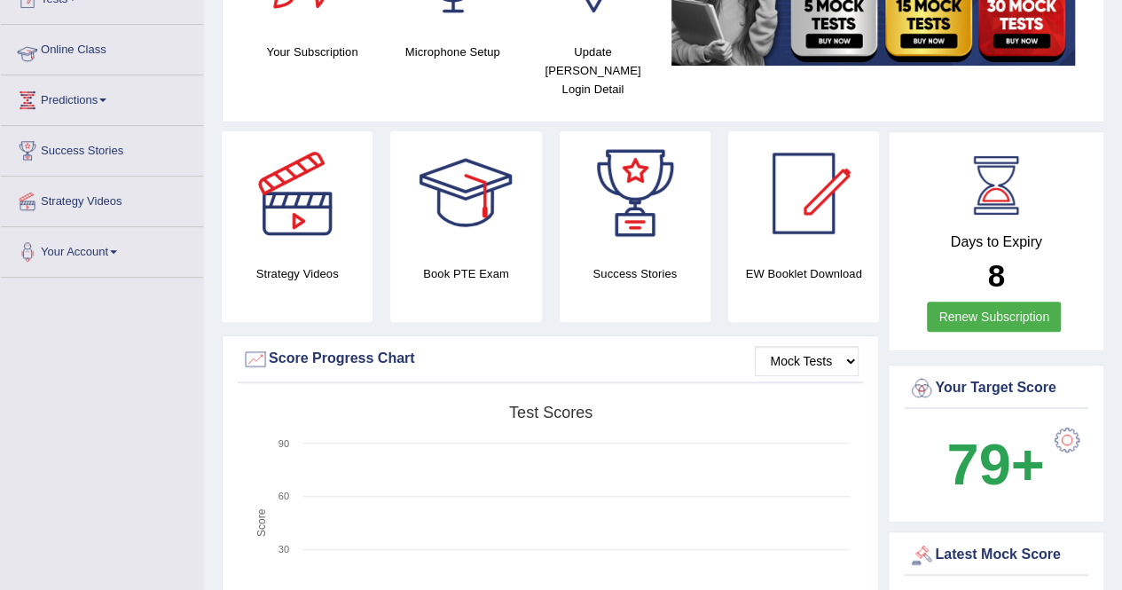
scroll to position [318, 0]
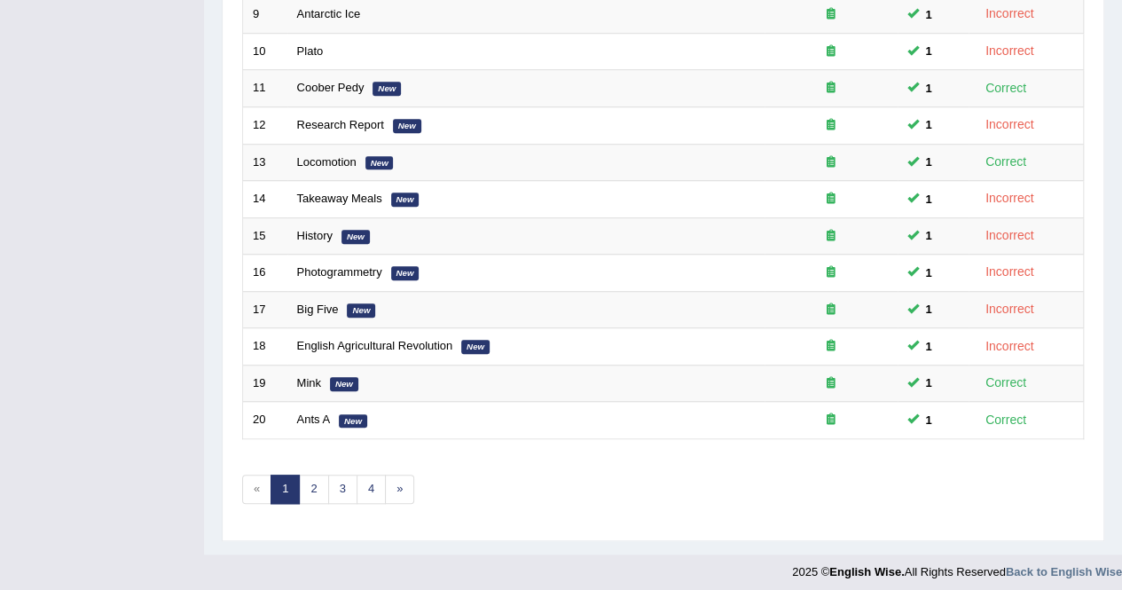
scroll to position [132, 0]
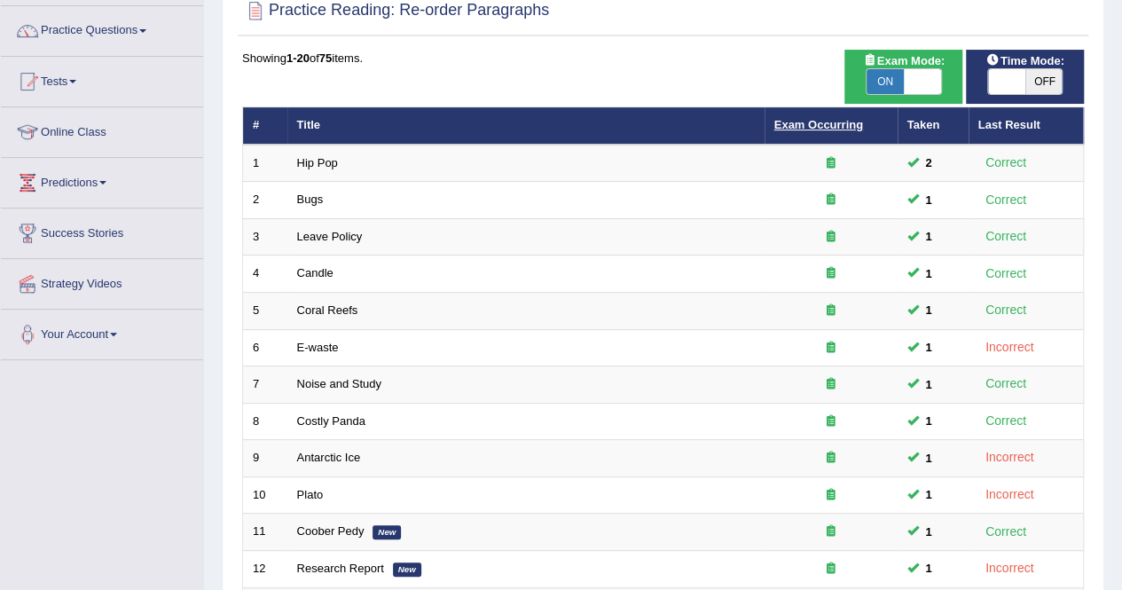
click at [842, 129] on link "Exam Occurring" at bounding box center [818, 124] width 89 height 13
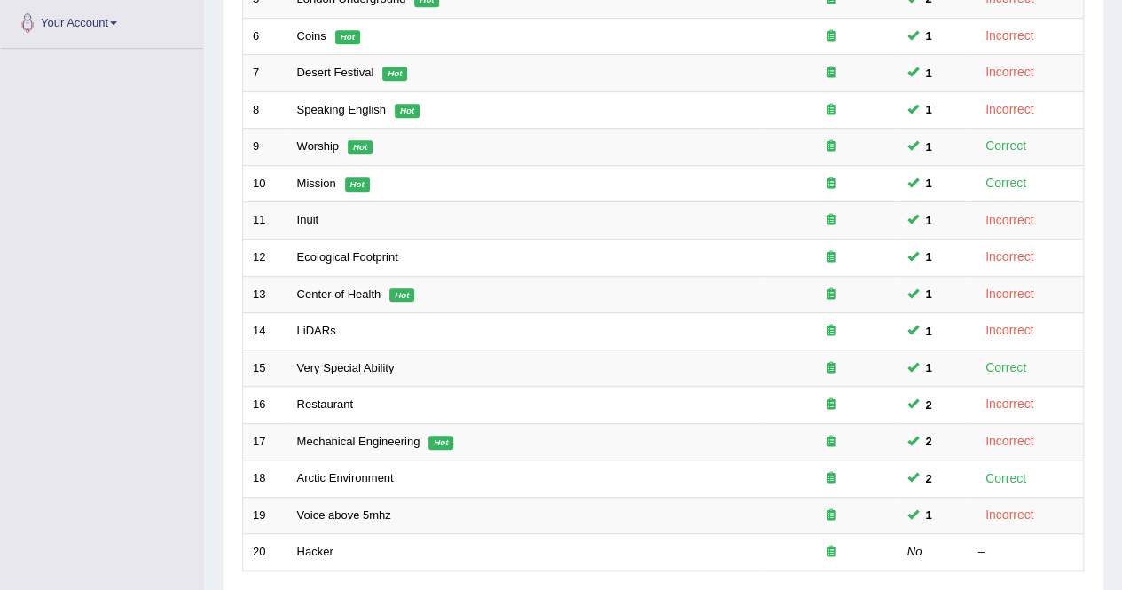
scroll to position [575, 0]
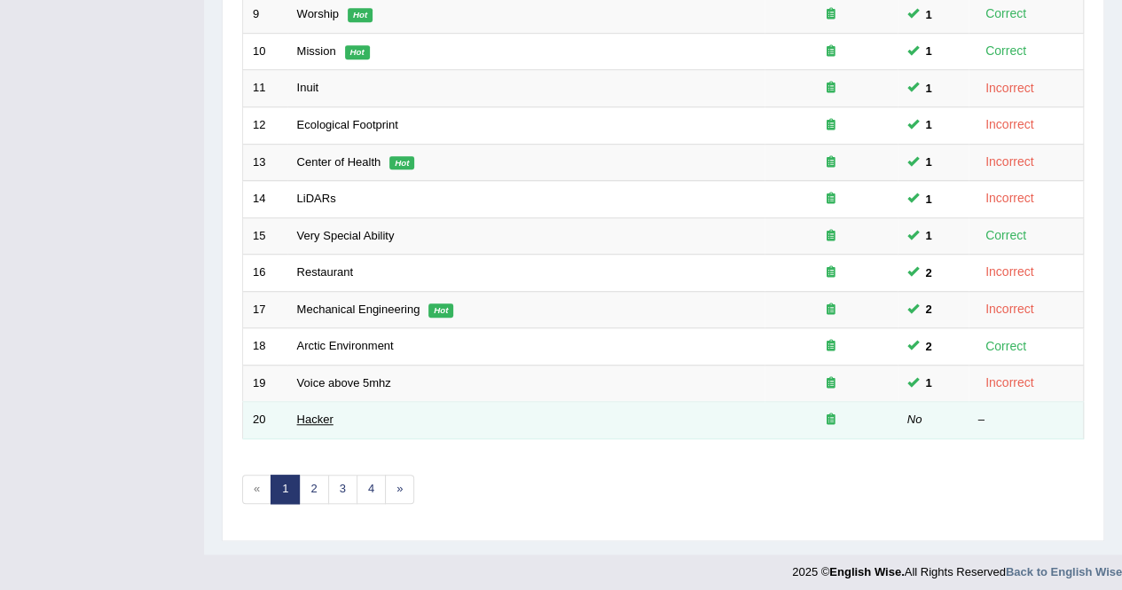
click at [330, 414] on link "Hacker" at bounding box center [315, 418] width 36 height 13
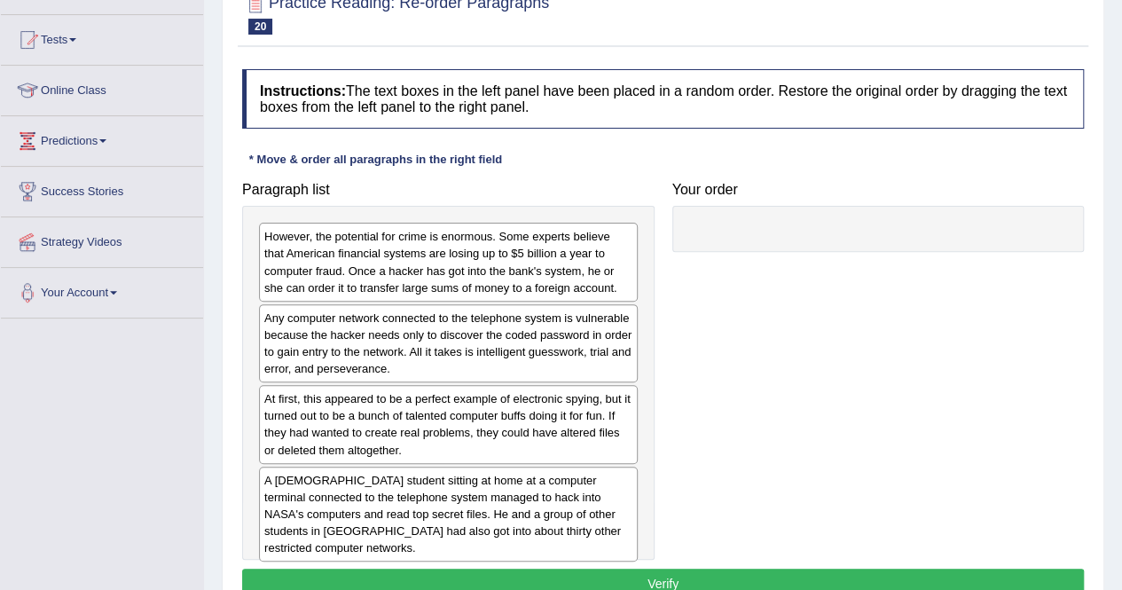
scroll to position [177, 0]
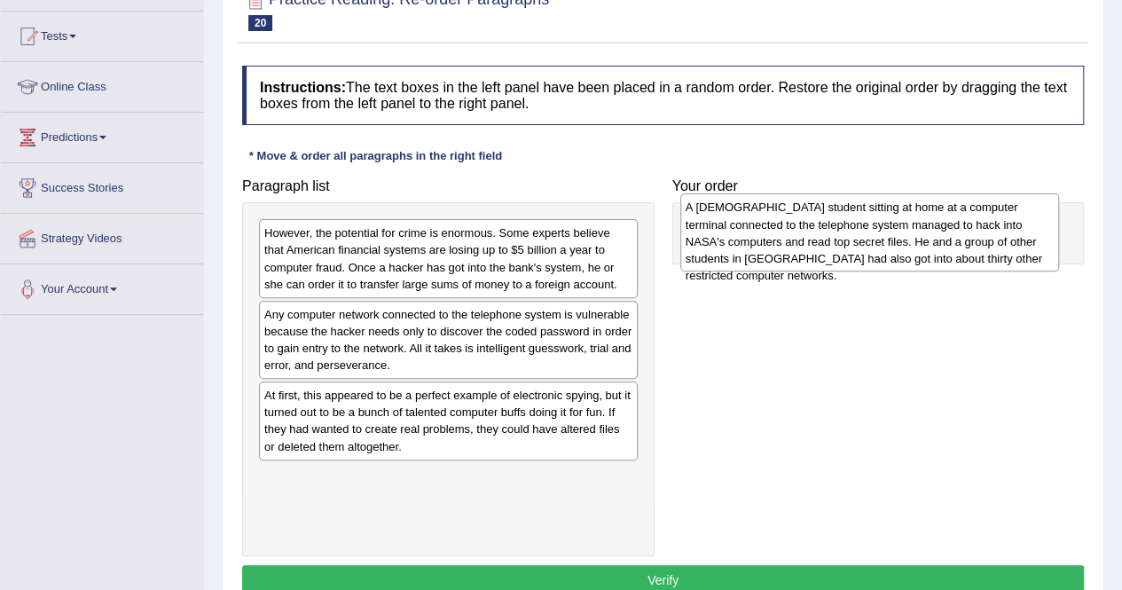
drag, startPoint x: 462, startPoint y: 523, endPoint x: 883, endPoint y: 256, distance: 498.6
click at [883, 256] on div "A [DEMOGRAPHIC_DATA] student sitting at home at a computer terminal connected t…" at bounding box center [869, 232] width 379 height 78
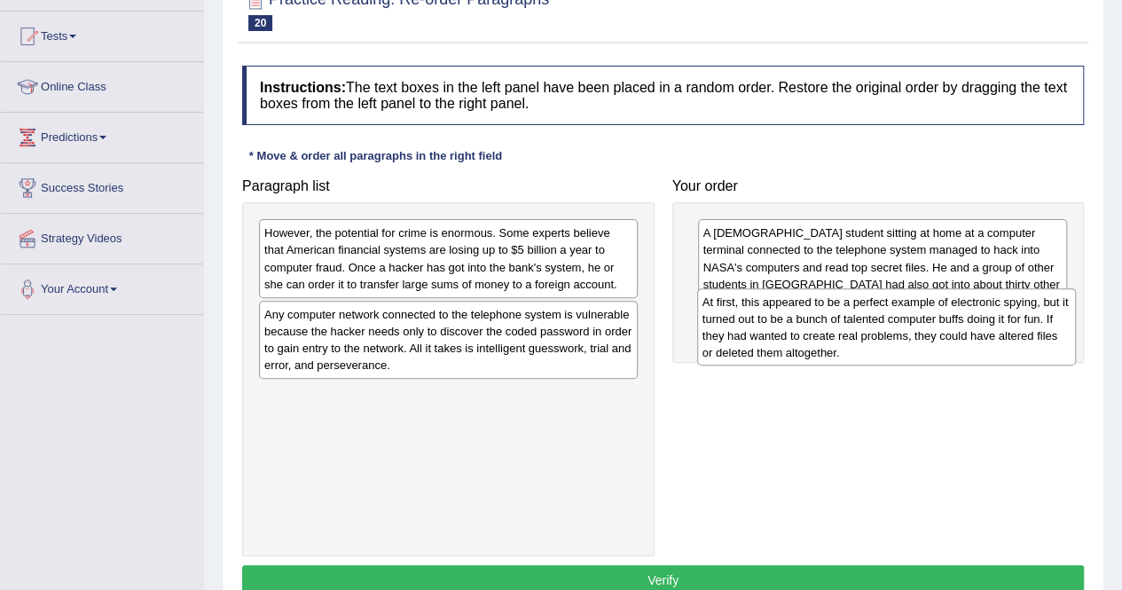
drag, startPoint x: 463, startPoint y: 434, endPoint x: 901, endPoint y: 342, distance: 447.6
click at [901, 342] on div "At first, this appeared to be a perfect example of electronic spying, but it tu…" at bounding box center [886, 327] width 379 height 78
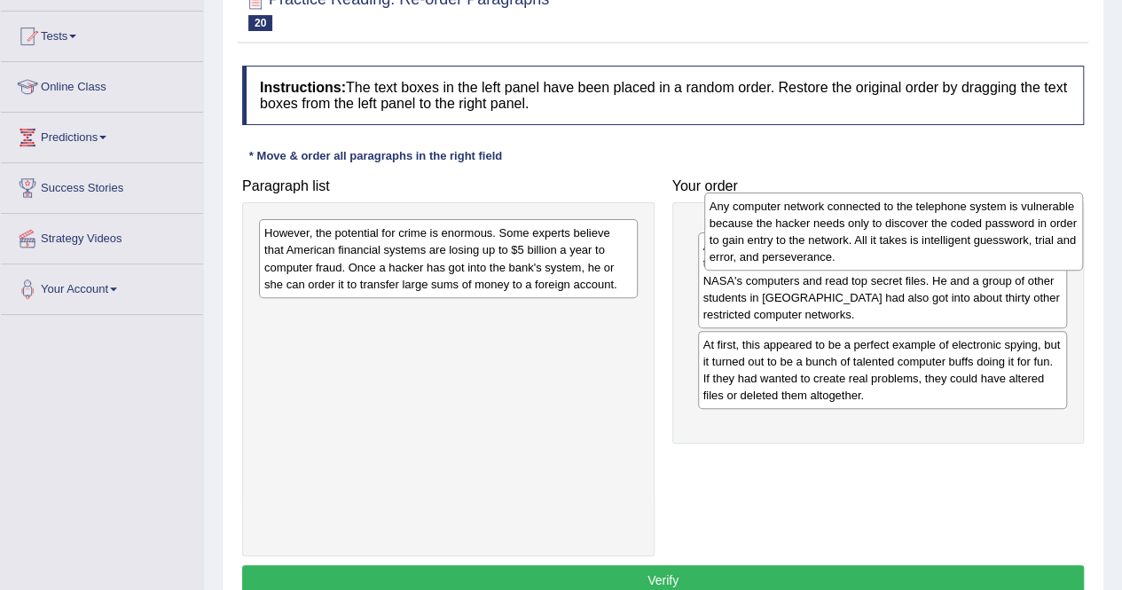
drag, startPoint x: 468, startPoint y: 348, endPoint x: 913, endPoint y: 240, distance: 457.9
click at [913, 240] on div "Any computer network connected to the telephone system is vulnerable because th…" at bounding box center [893, 231] width 379 height 78
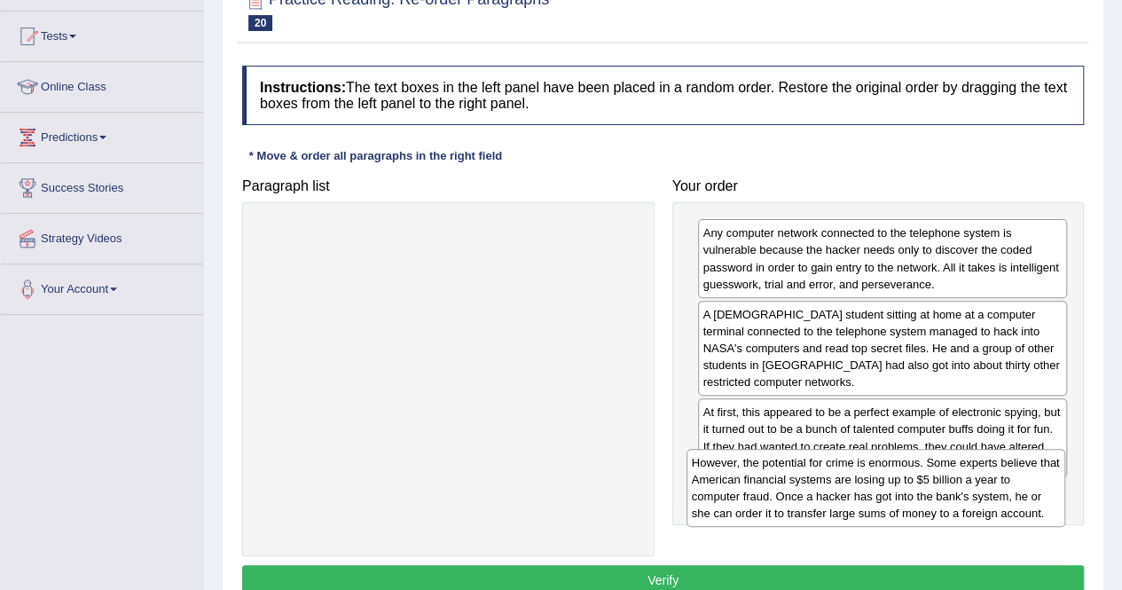
drag, startPoint x: 451, startPoint y: 262, endPoint x: 879, endPoint y: 491, distance: 485.2
click at [879, 491] on div "However, the potential for crime is enormous. Some experts believe that America…" at bounding box center [875, 488] width 379 height 78
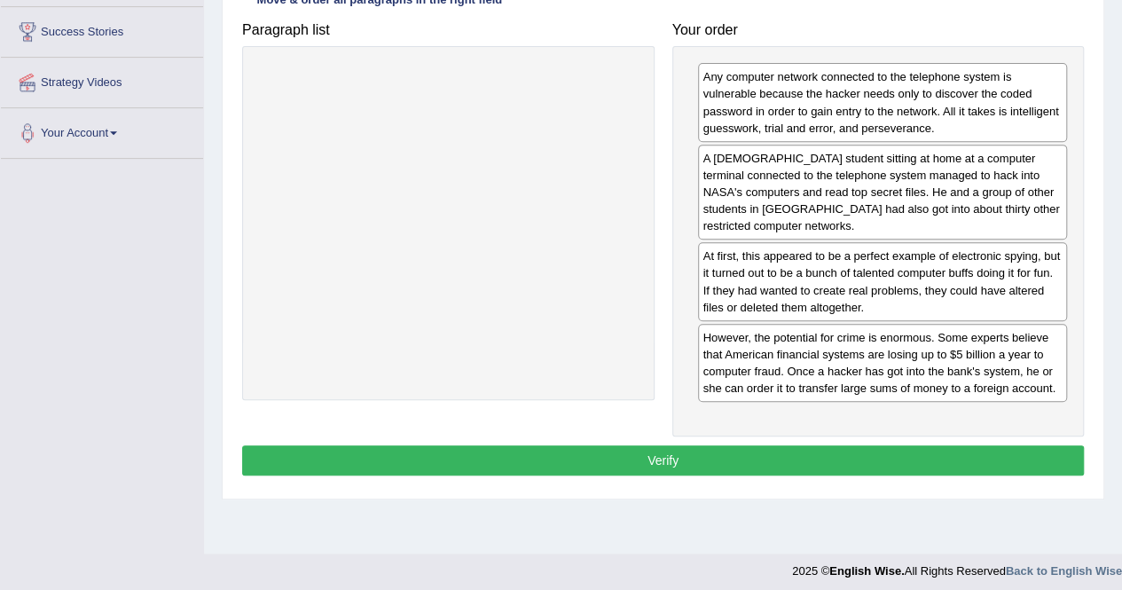
scroll to position [340, 0]
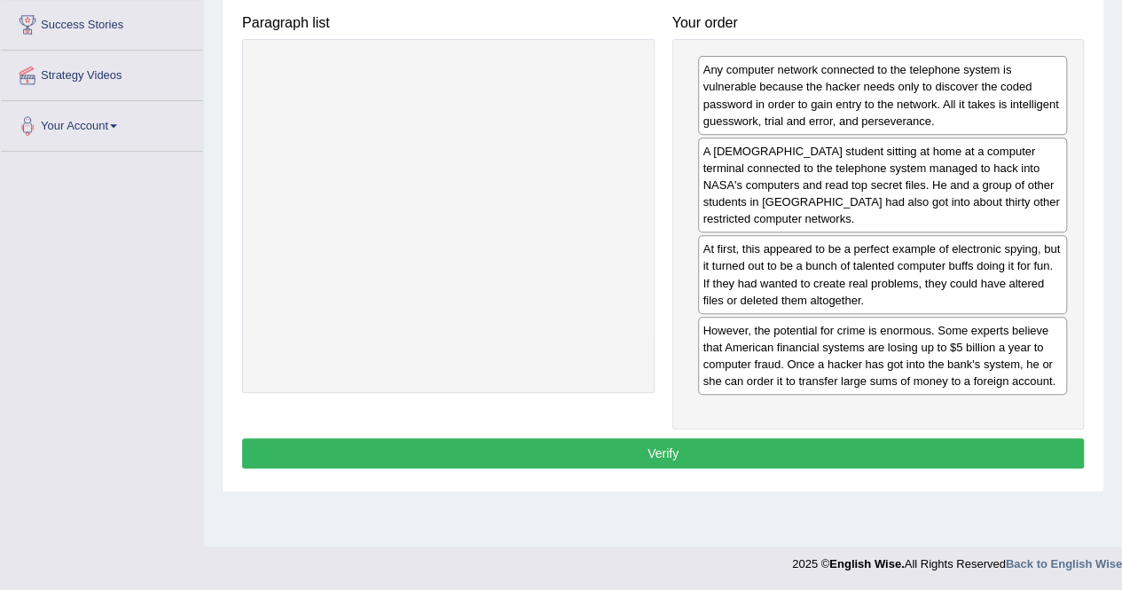
click at [784, 450] on button "Verify" at bounding box center [662, 453] width 841 height 30
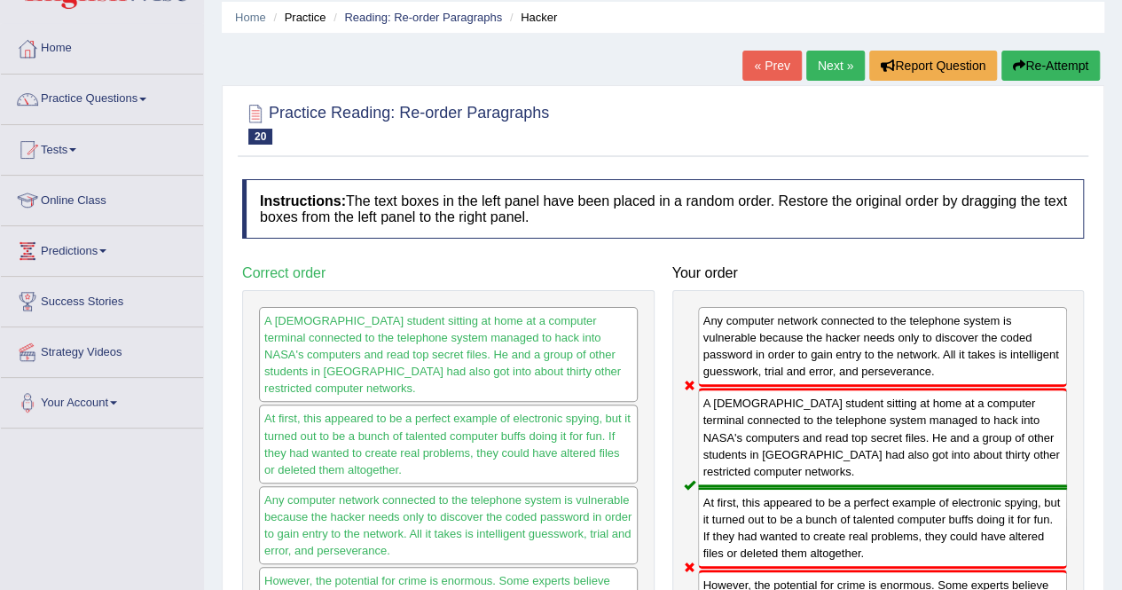
scroll to position [0, 0]
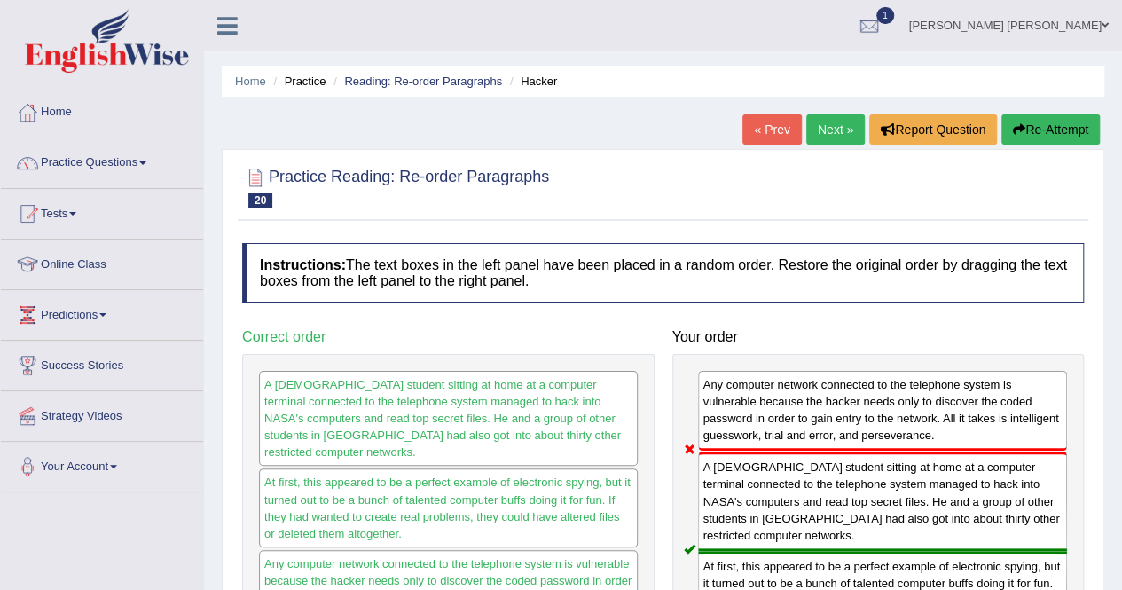
click at [1041, 112] on div "Home Practice Reading: Re-order Paragraphs Hacker « Prev Next » Report Question…" at bounding box center [663, 443] width 918 height 887
click at [1041, 126] on button "Re-Attempt" at bounding box center [1050, 129] width 98 height 30
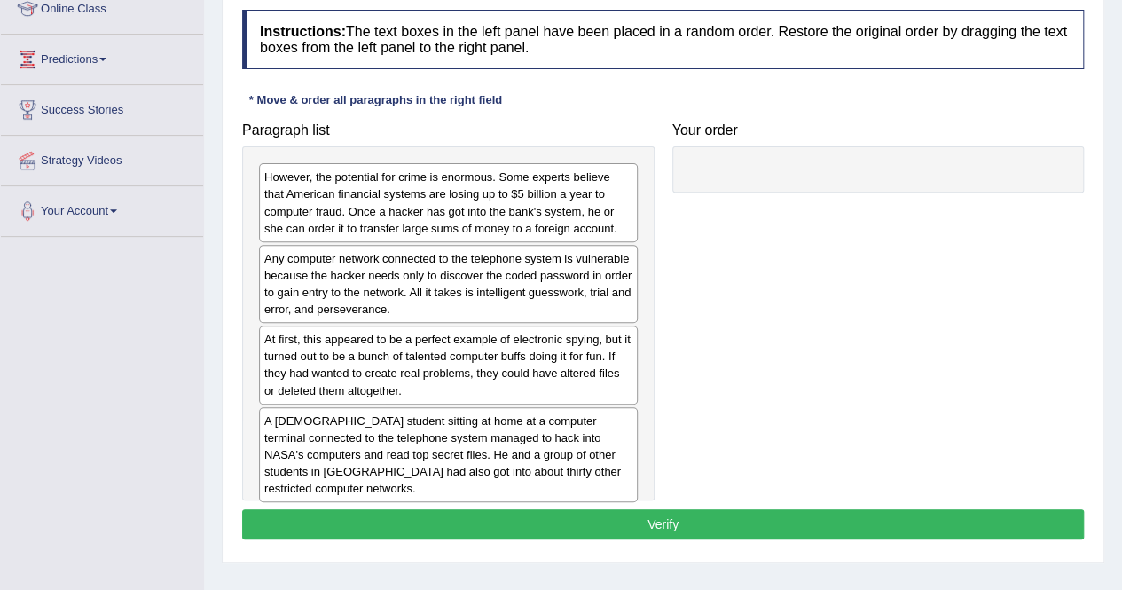
scroll to position [266, 0]
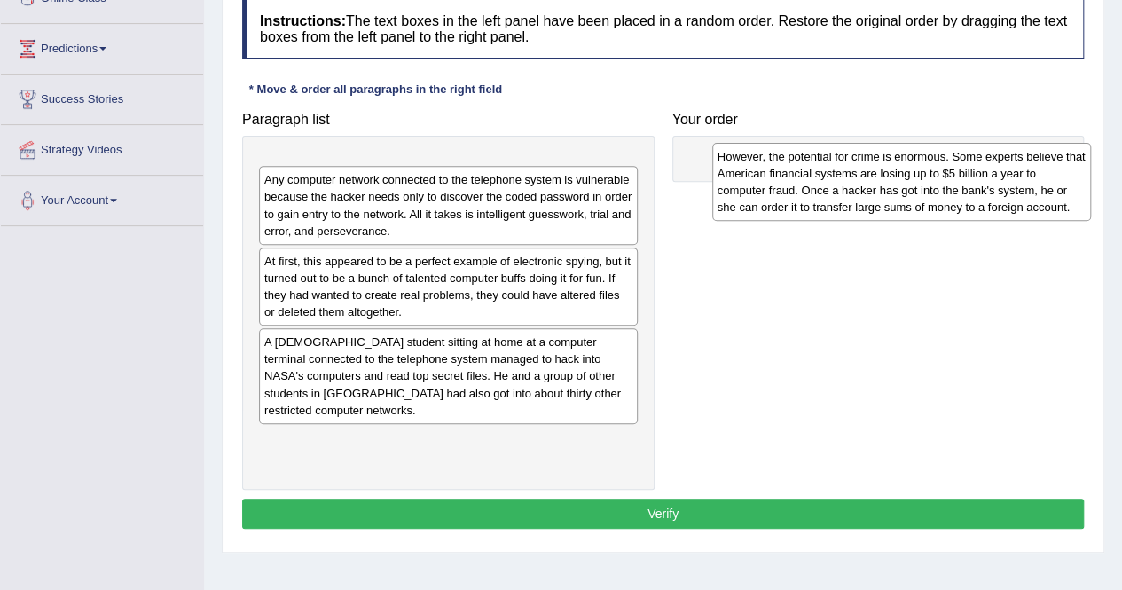
drag, startPoint x: 409, startPoint y: 199, endPoint x: 862, endPoint y: 189, distance: 453.2
click at [862, 189] on div "However, the potential for crime is enormous. Some experts believe that America…" at bounding box center [901, 182] width 379 height 78
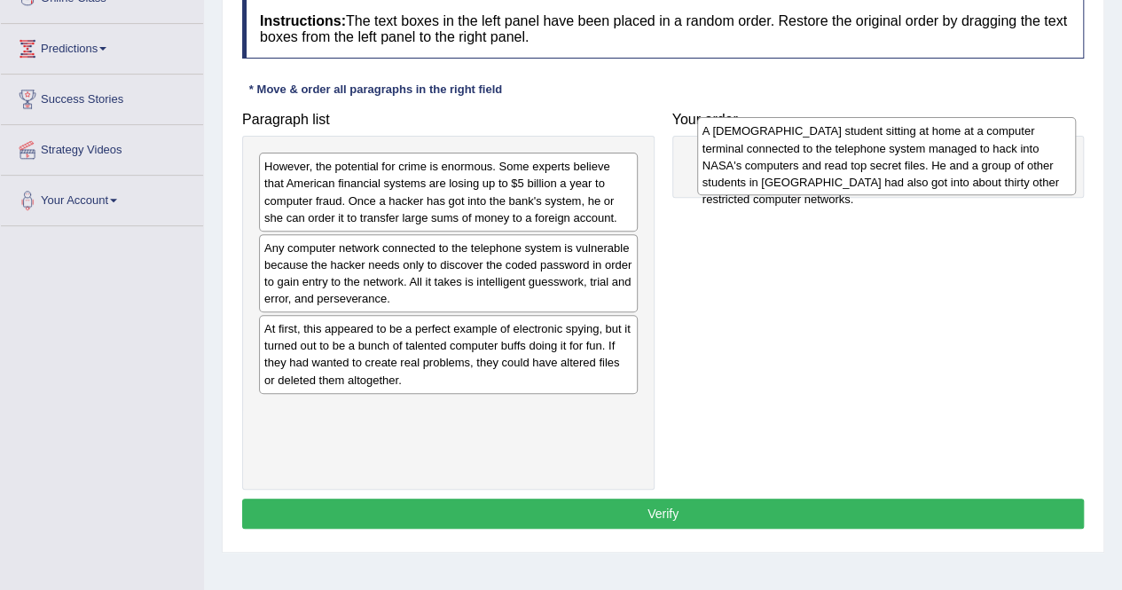
drag, startPoint x: 372, startPoint y: 441, endPoint x: 810, endPoint y: 164, distance: 518.1
click at [810, 164] on div "A [DEMOGRAPHIC_DATA] student sitting at home at a computer terminal connected t…" at bounding box center [886, 156] width 379 height 78
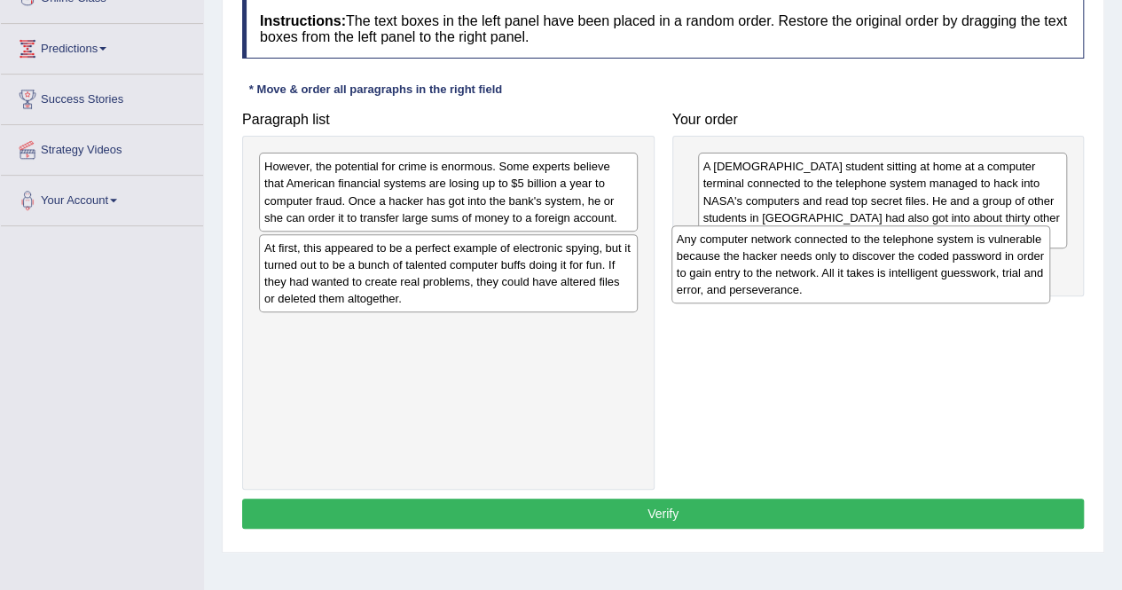
drag, startPoint x: 383, startPoint y: 252, endPoint x: 795, endPoint y: 244, distance: 412.4
click at [795, 244] on div "Any computer network connected to the telephone system is vulnerable because th…" at bounding box center [860, 264] width 379 height 78
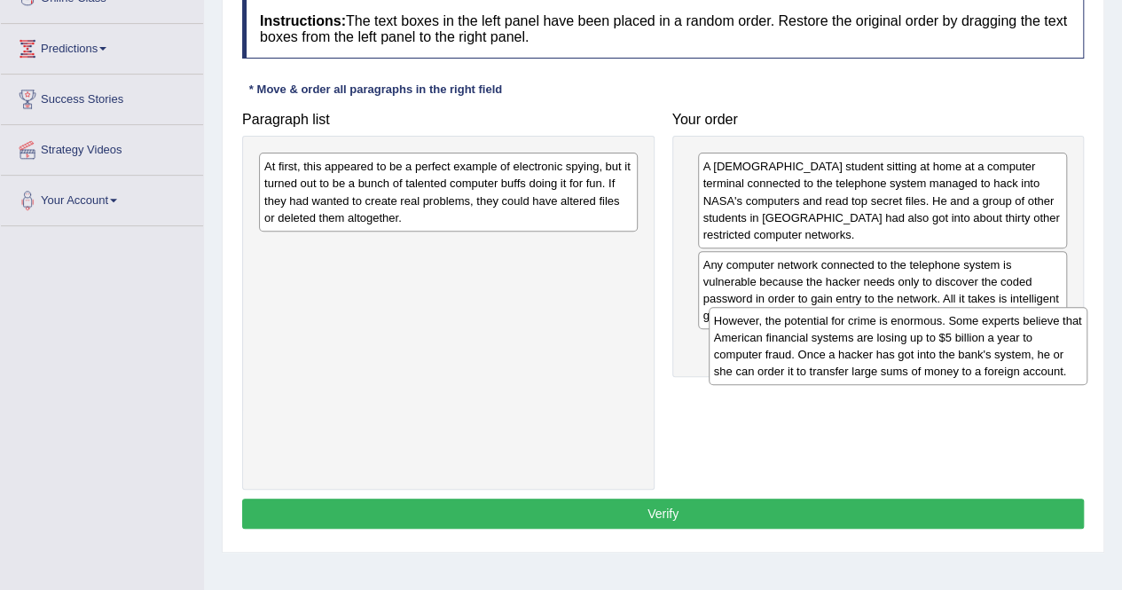
drag, startPoint x: 466, startPoint y: 187, endPoint x: 903, endPoint y: 343, distance: 464.2
click at [903, 343] on div "However, the potential for crime is enormous. Some experts believe that America…" at bounding box center [897, 346] width 379 height 78
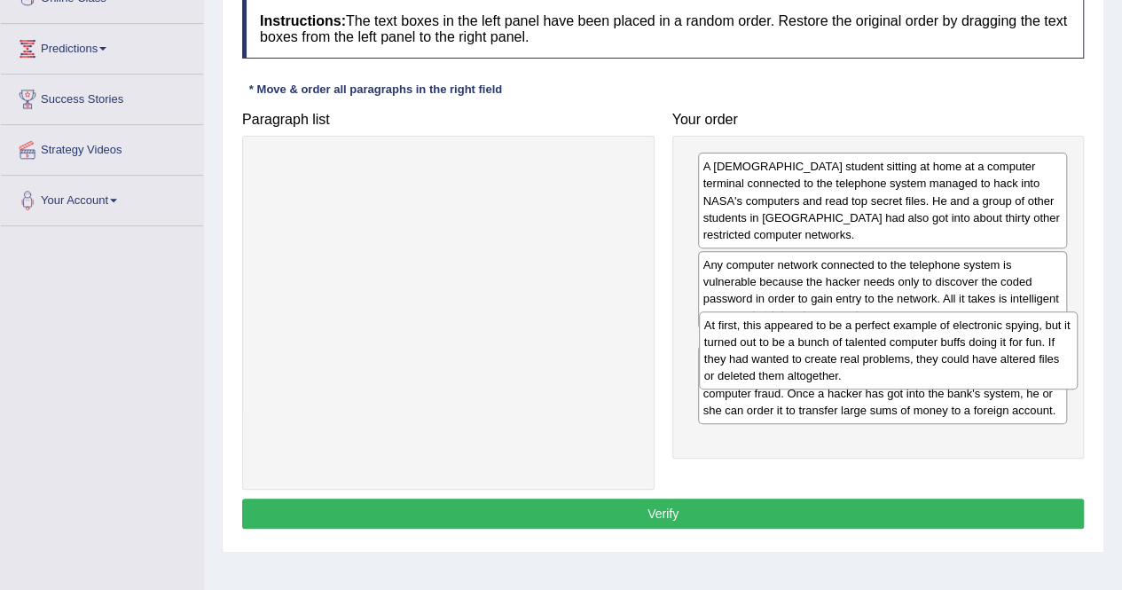
drag, startPoint x: 481, startPoint y: 199, endPoint x: 920, endPoint y: 357, distance: 467.6
click at [920, 357] on div "At first, this appeared to be a perfect example of electronic spying, but it tu…" at bounding box center [888, 350] width 379 height 78
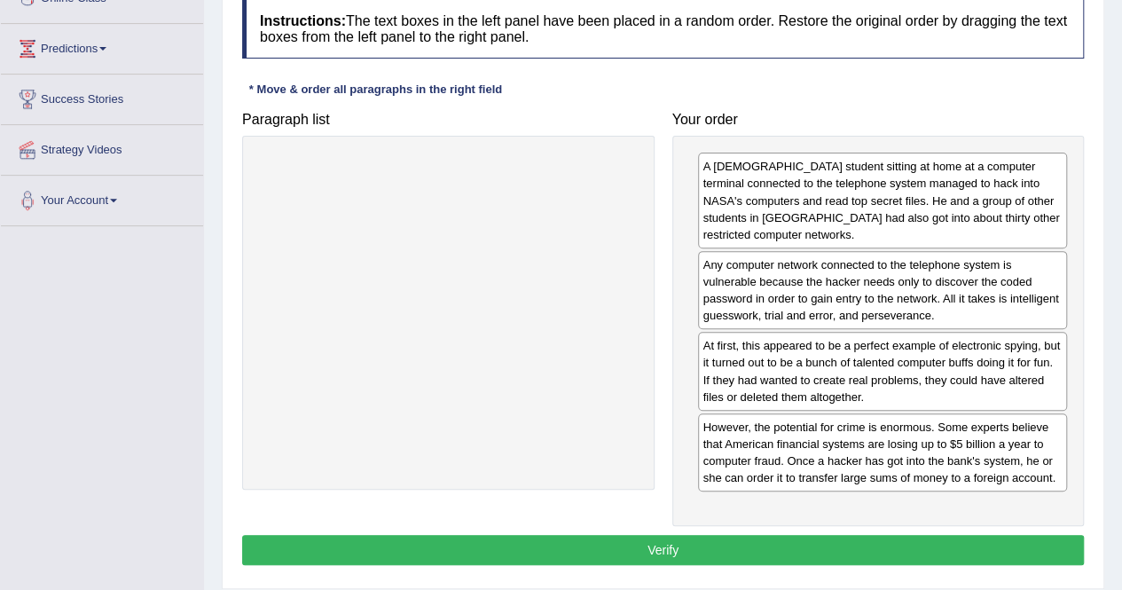
click at [786, 550] on button "Verify" at bounding box center [662, 550] width 841 height 30
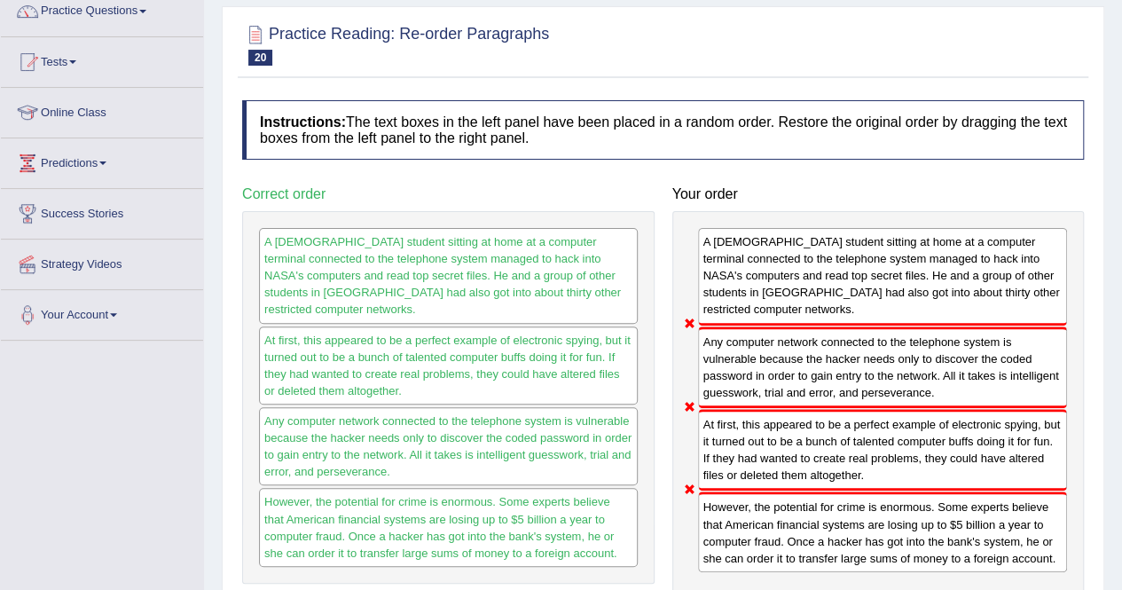
scroll to position [0, 0]
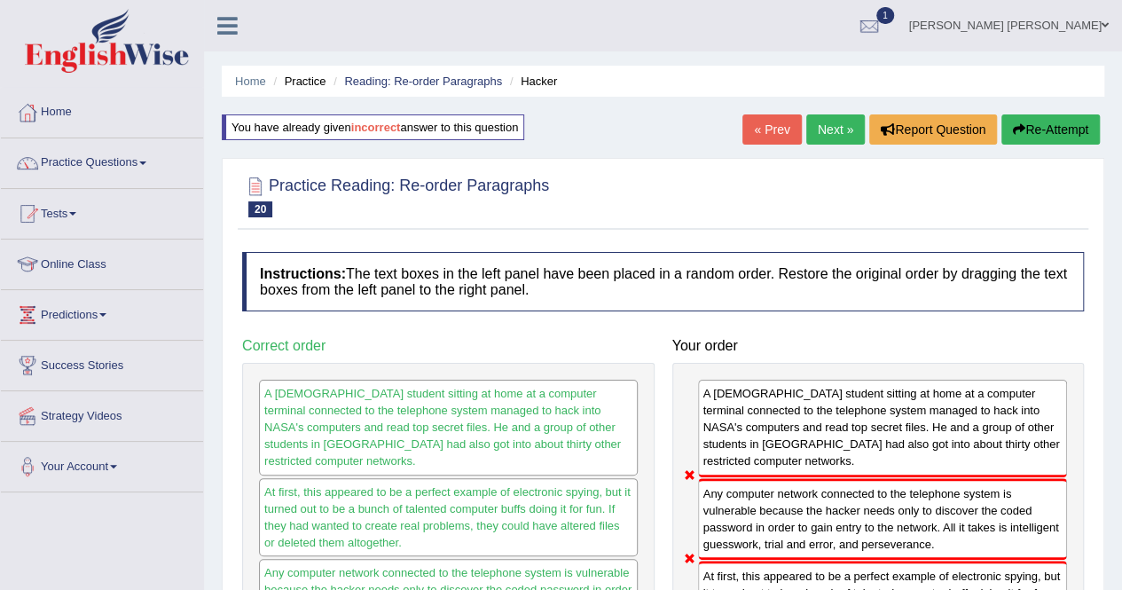
click at [1015, 142] on button "Re-Attempt" at bounding box center [1050, 129] width 98 height 30
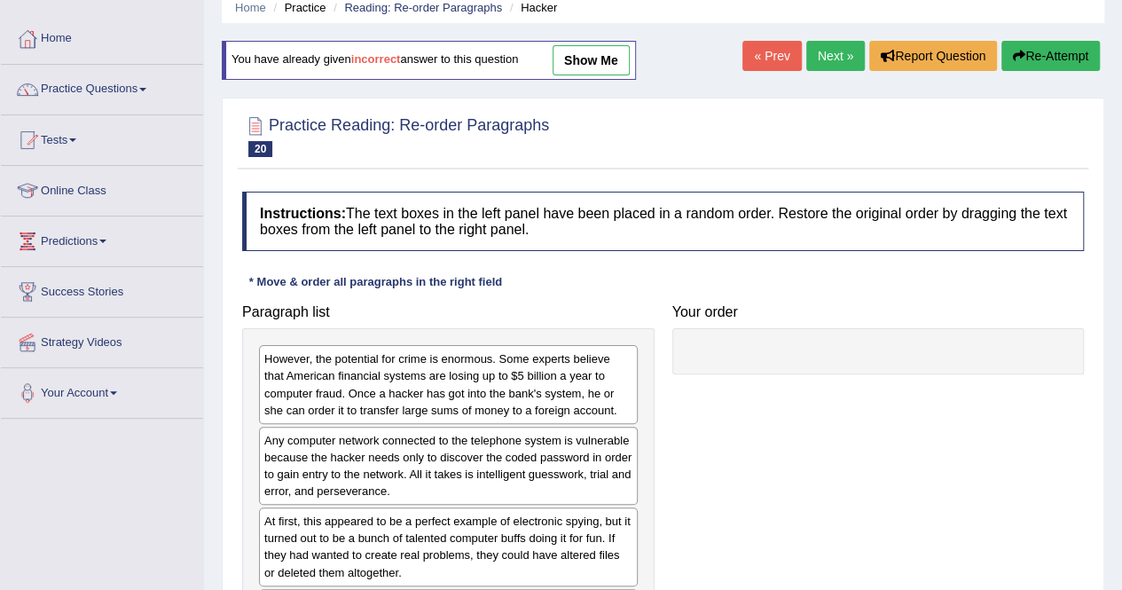
scroll to position [177, 0]
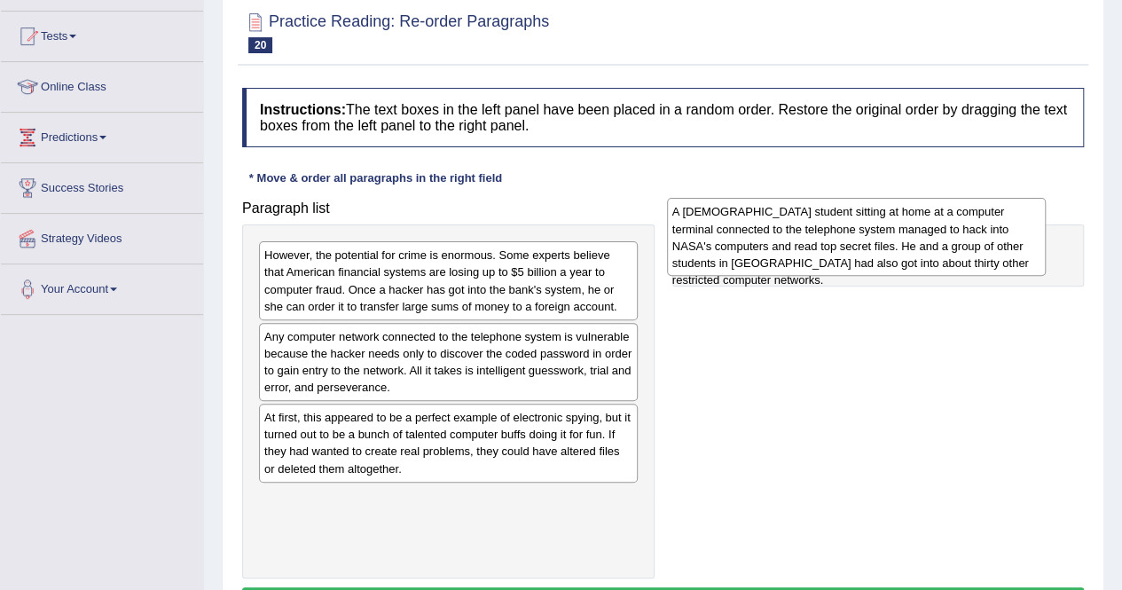
drag, startPoint x: 372, startPoint y: 515, endPoint x: 779, endPoint y: 231, distance: 497.4
click at [779, 231] on div "A German student sitting at home at a computer terminal connected to the teleph…" at bounding box center [856, 237] width 379 height 78
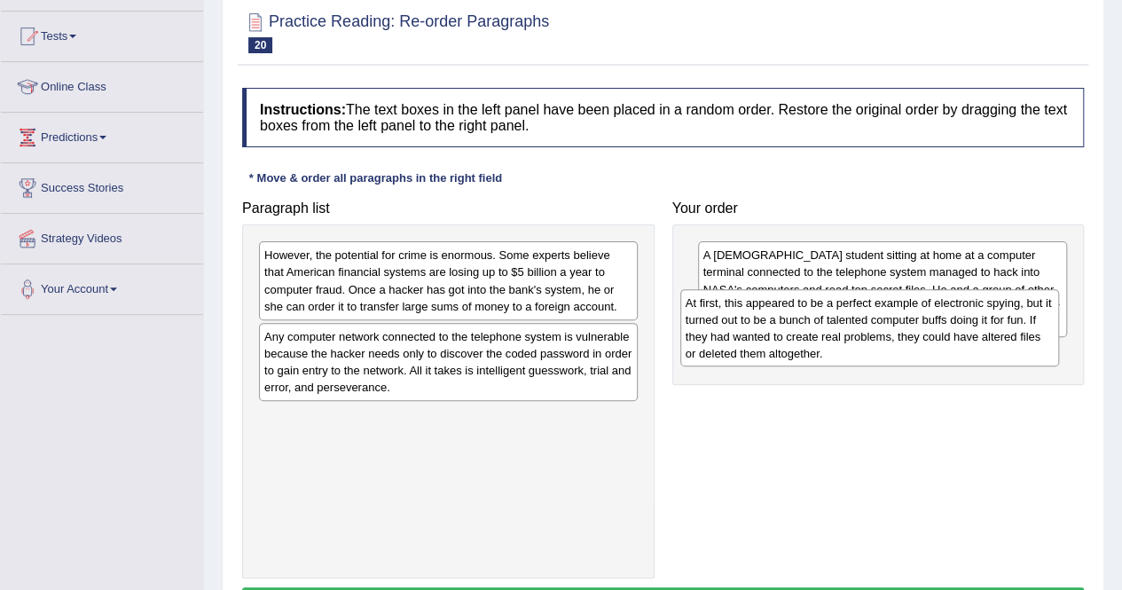
drag, startPoint x: 410, startPoint y: 448, endPoint x: 831, endPoint y: 334, distance: 436.2
click at [831, 334] on div "At first, this appeared to be a perfect example of electronic spying, but it tu…" at bounding box center [869, 328] width 379 height 78
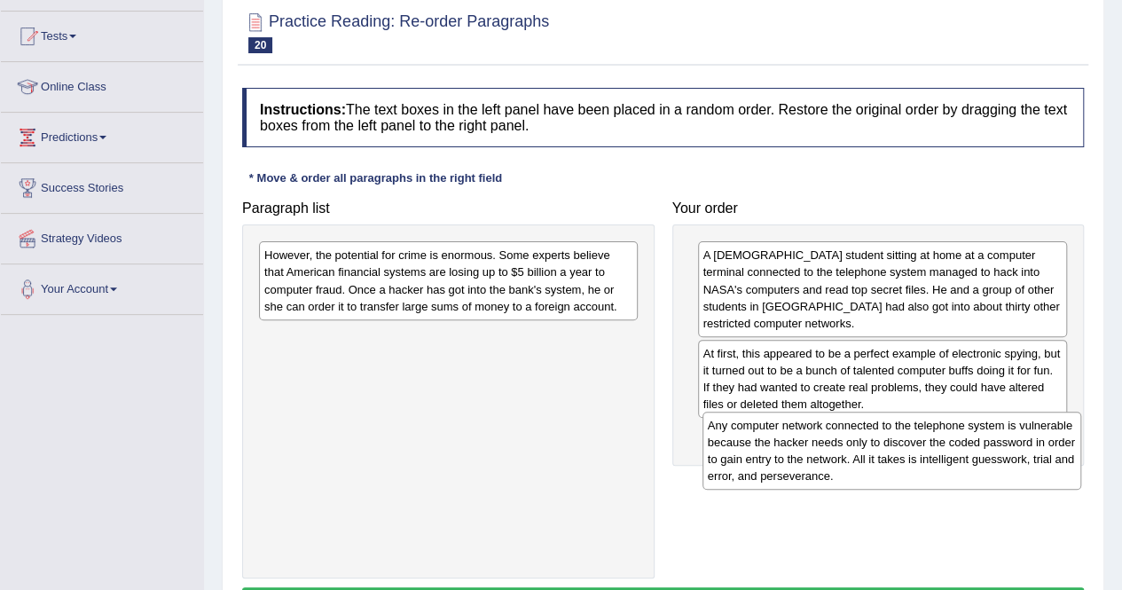
drag, startPoint x: 440, startPoint y: 364, endPoint x: 883, endPoint y: 454, distance: 452.3
click at [883, 454] on div "Any computer network connected to the telephone system is vulnerable because th…" at bounding box center [891, 450] width 379 height 78
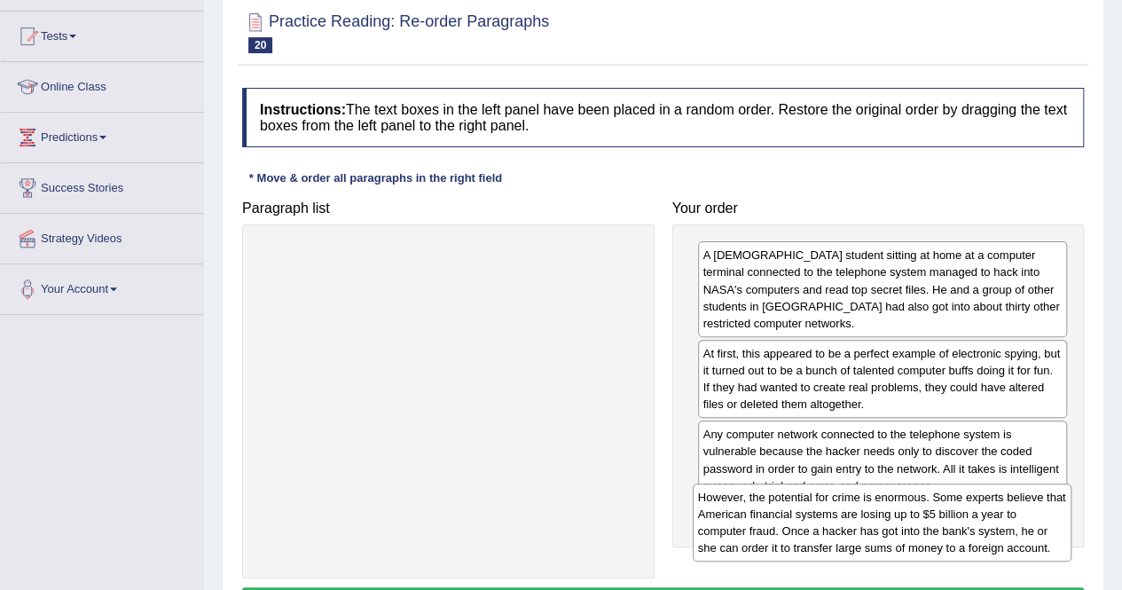
drag, startPoint x: 445, startPoint y: 279, endPoint x: 879, endPoint y: 521, distance: 496.6
click at [879, 521] on div "However, the potential for crime is enormous. Some experts believe that America…" at bounding box center [882, 522] width 379 height 78
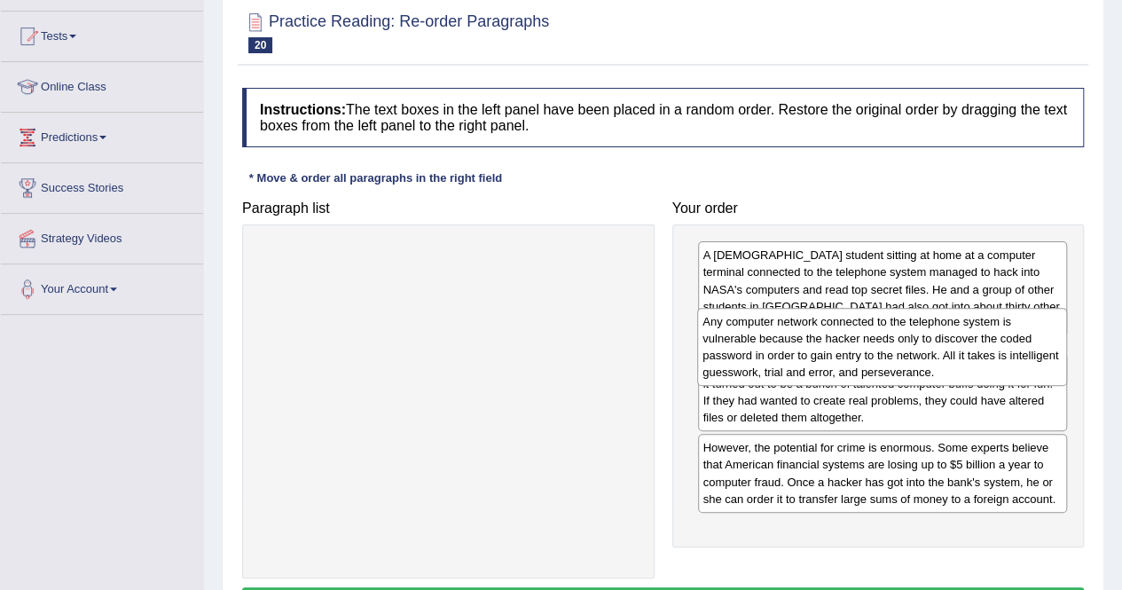
drag, startPoint x: 921, startPoint y: 480, endPoint x: 921, endPoint y: 368, distance: 111.7
click at [921, 368] on div "Any computer network connected to the telephone system is vulnerable because th…" at bounding box center [882, 347] width 370 height 78
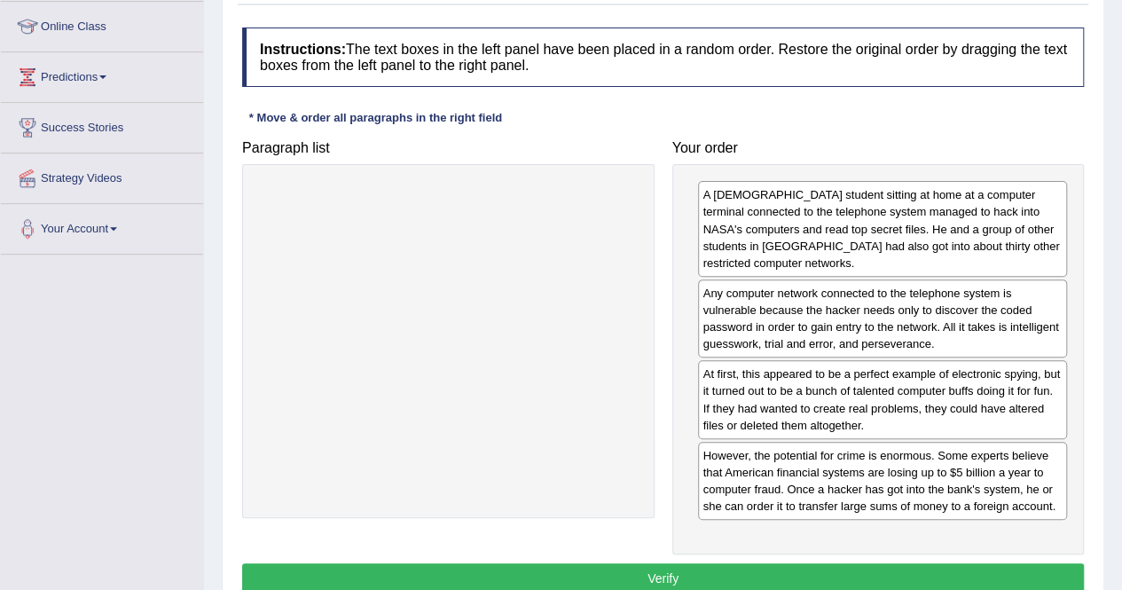
scroll to position [266, 0]
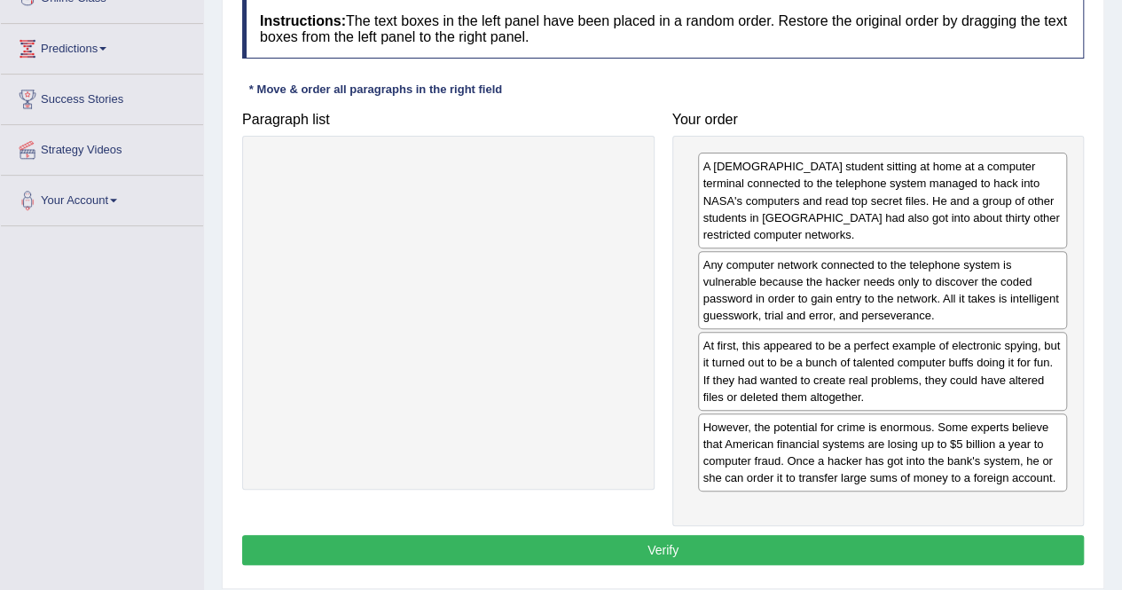
click at [819, 549] on button "Verify" at bounding box center [662, 550] width 841 height 30
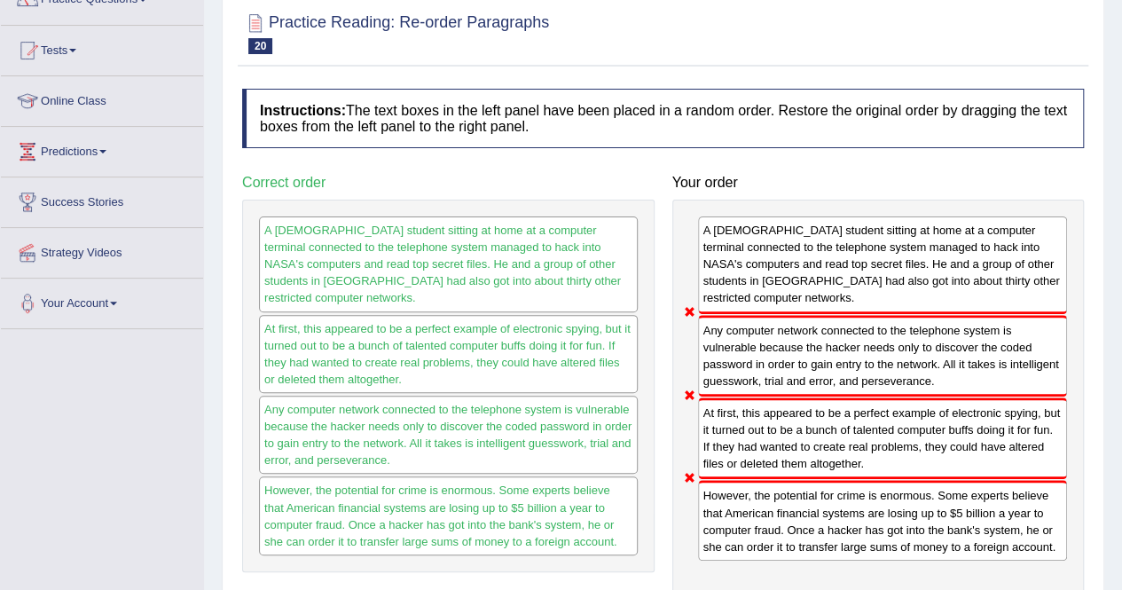
scroll to position [0, 0]
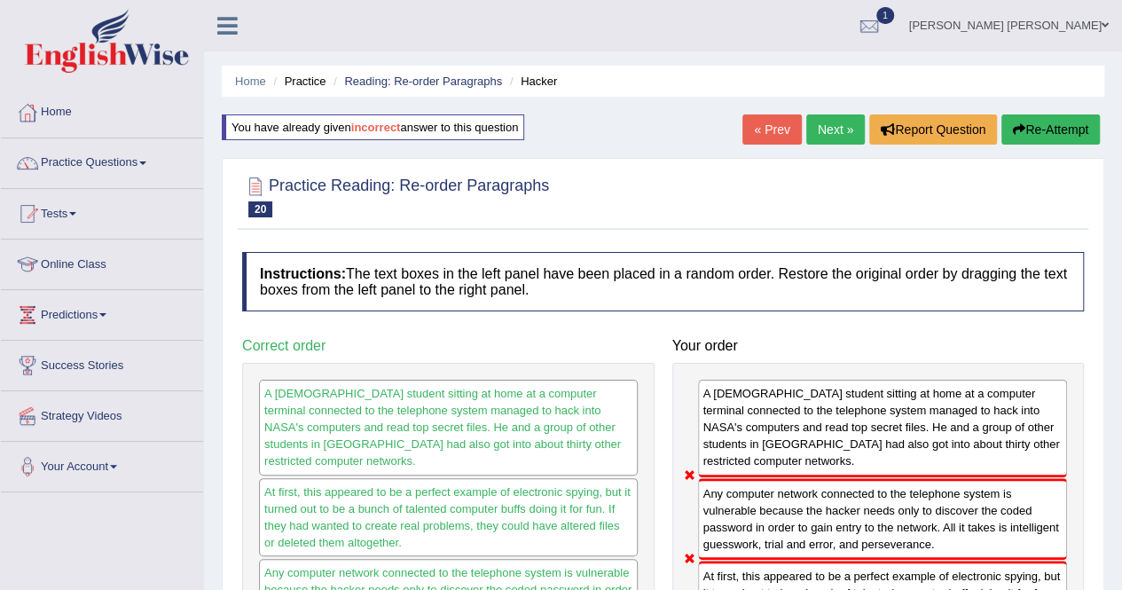
click at [839, 129] on link "Next »" at bounding box center [835, 129] width 59 height 30
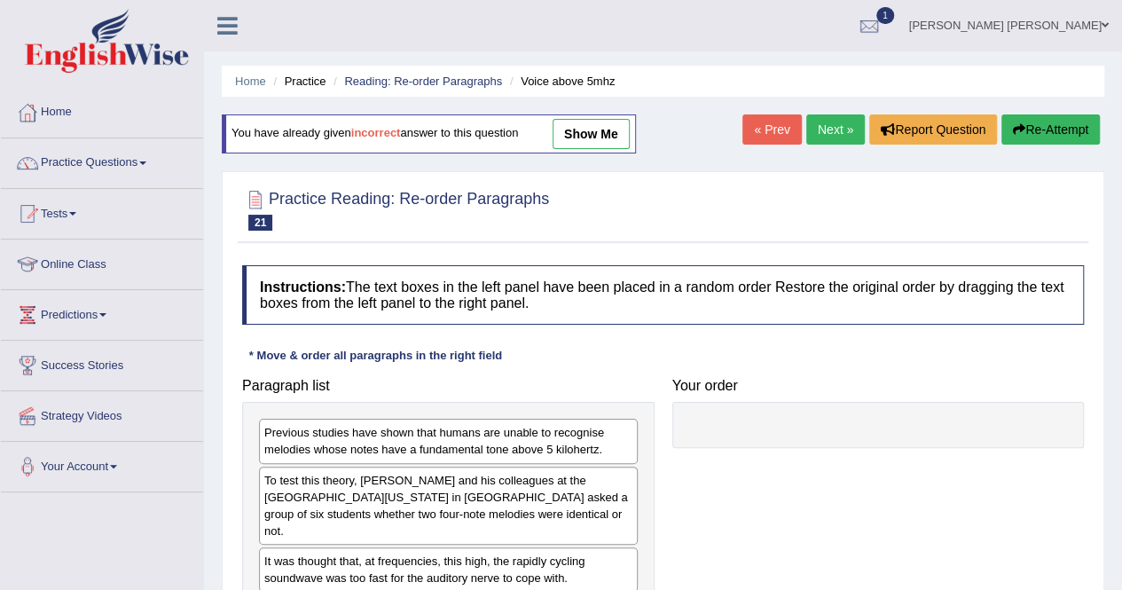
click at [807, 132] on link "Next »" at bounding box center [835, 129] width 59 height 30
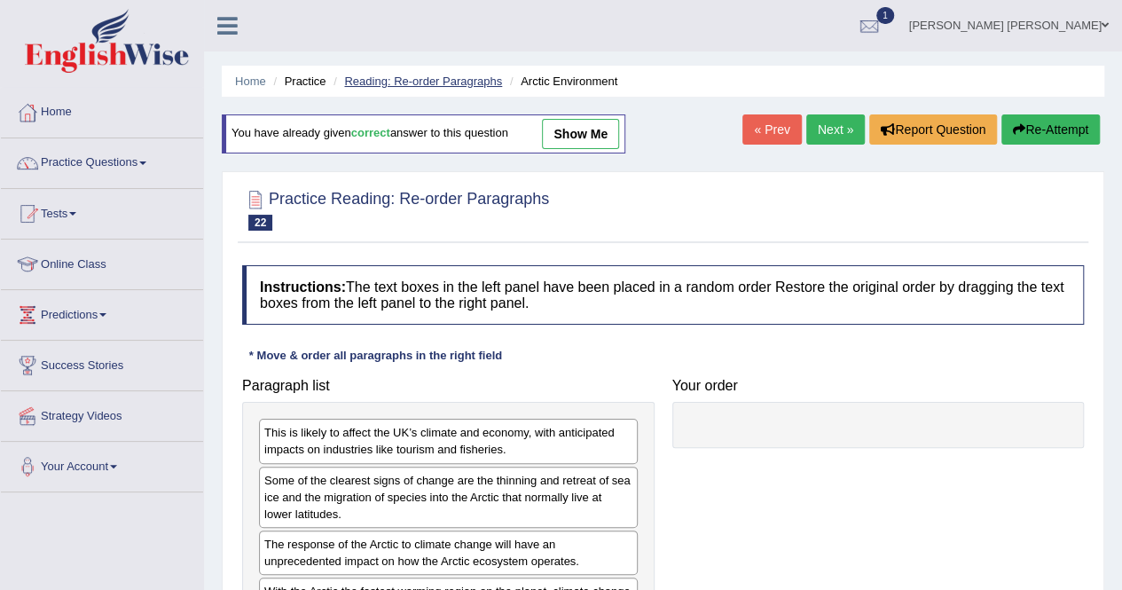
click at [468, 85] on link "Reading: Re-order Paragraphs" at bounding box center [423, 80] width 158 height 13
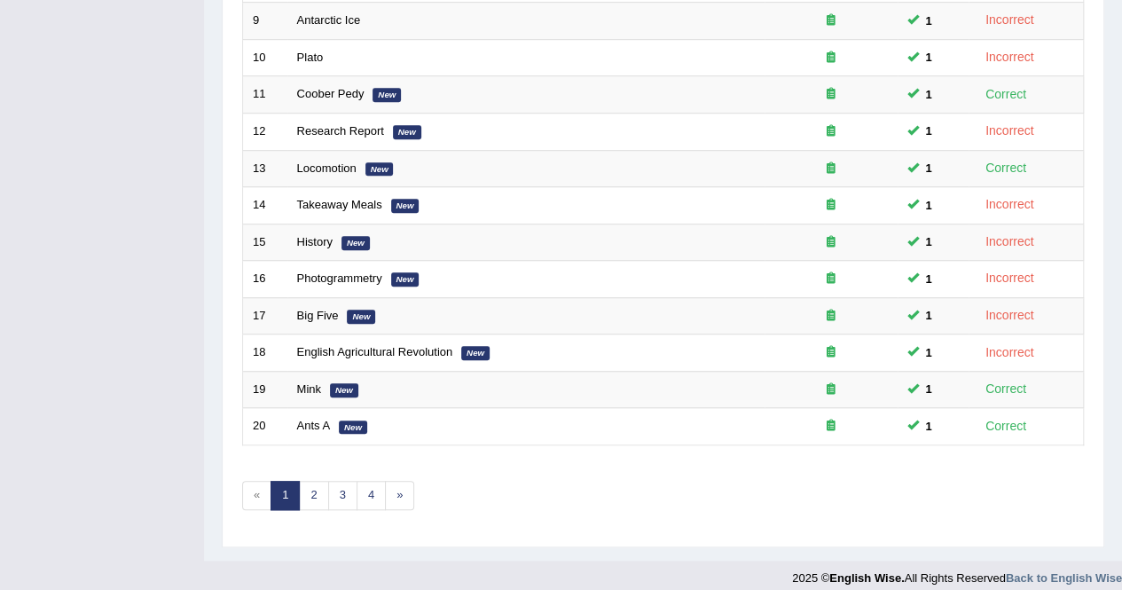
scroll to position [575, 0]
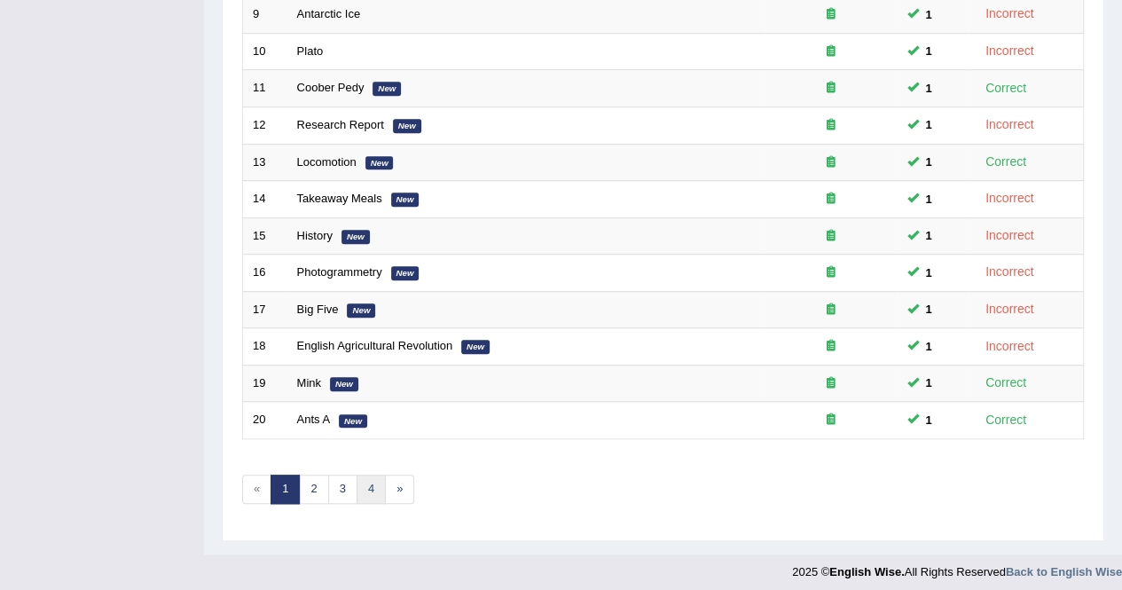
click at [372, 485] on link "4" at bounding box center [370, 488] width 29 height 29
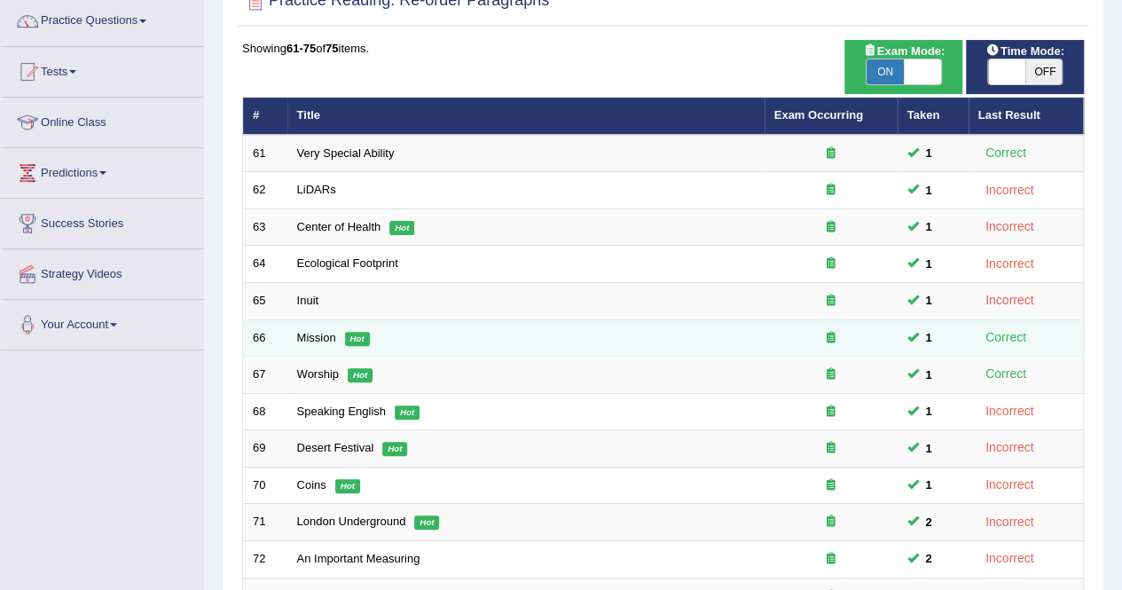
scroll to position [393, 0]
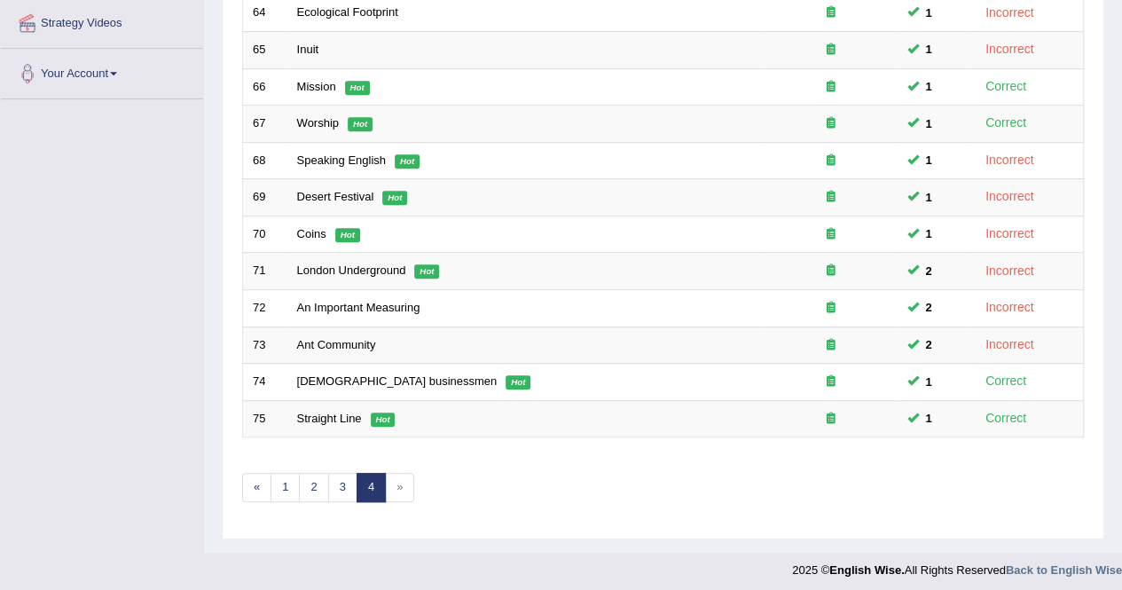
click at [399, 482] on span "»" at bounding box center [399, 487] width 29 height 29
click at [397, 483] on span "»" at bounding box center [399, 487] width 29 height 29
click at [346, 487] on link "3" at bounding box center [342, 487] width 29 height 29
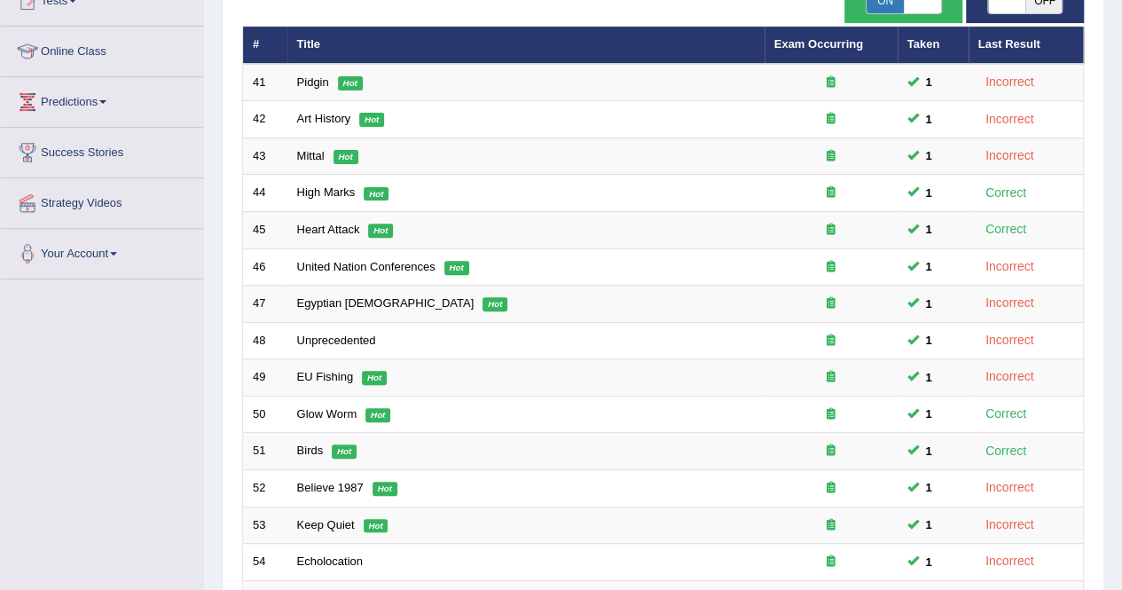
scroll to position [575, 0]
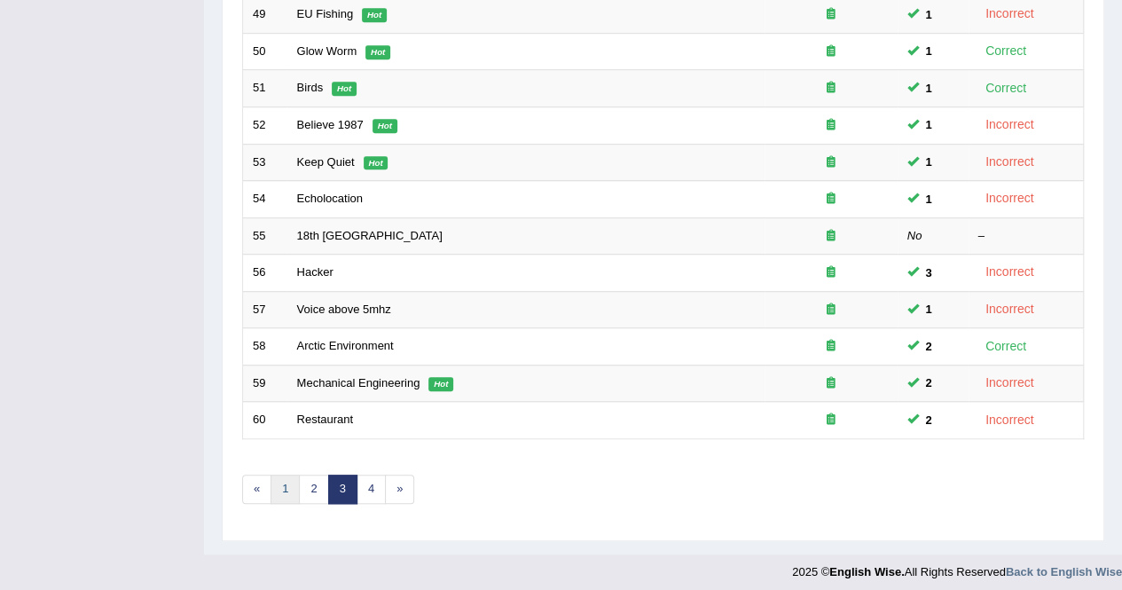
click at [293, 477] on link "1" at bounding box center [284, 488] width 29 height 29
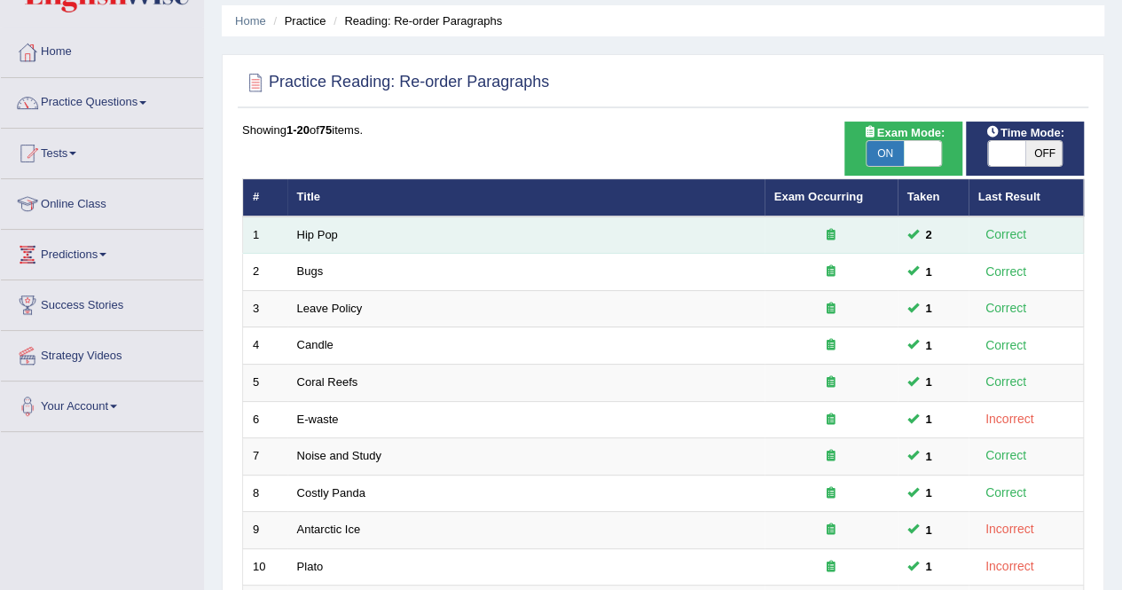
scroll to position [89, 0]
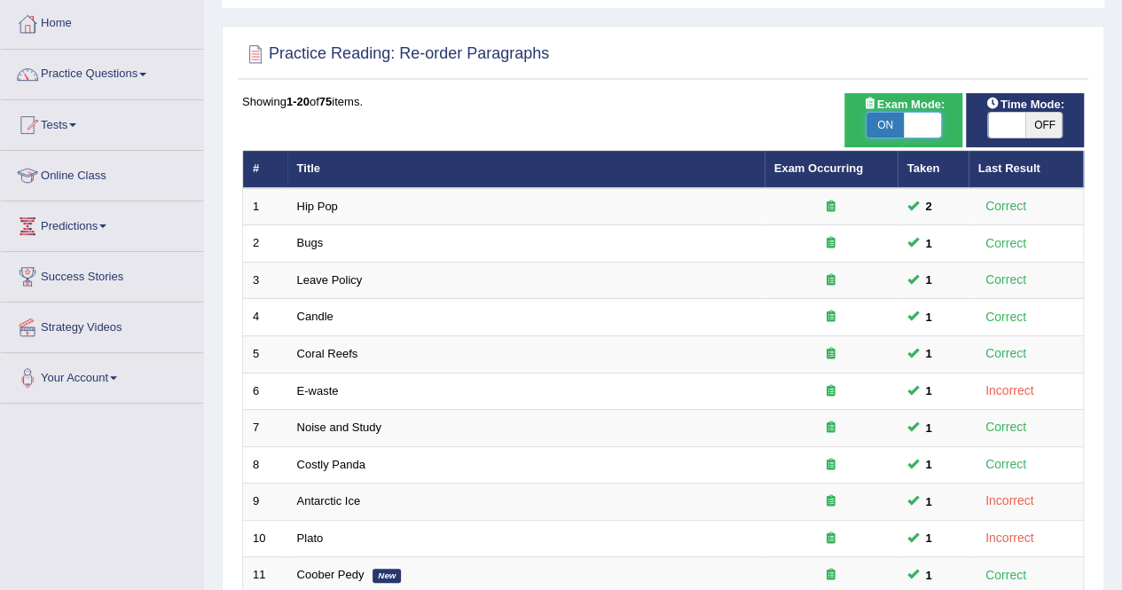
click at [920, 130] on span at bounding box center [922, 125] width 37 height 25
checkbox input "false"
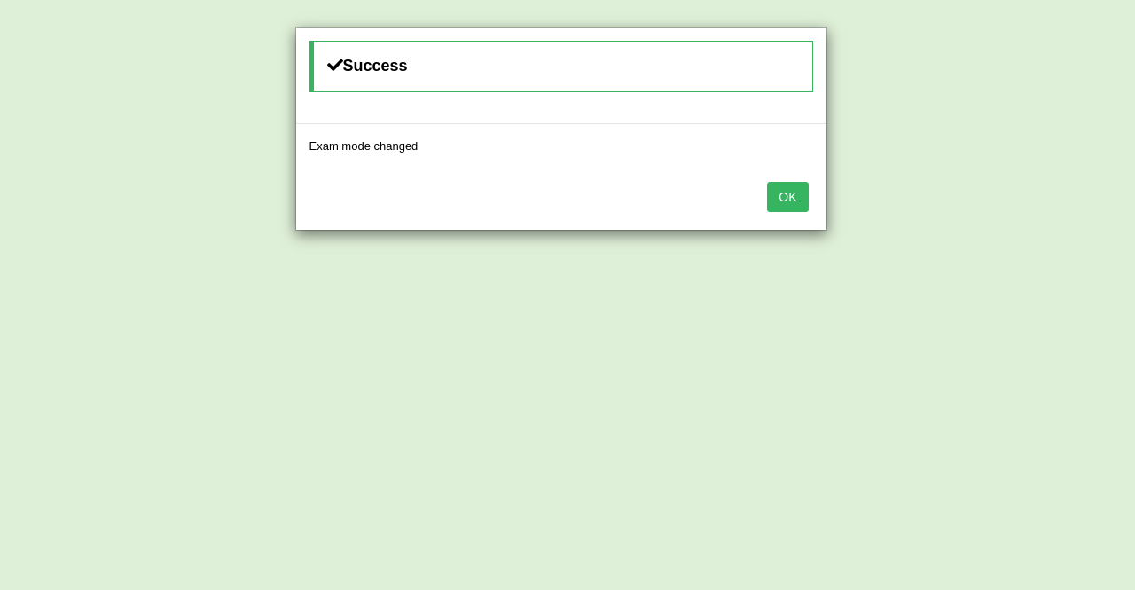
click at [787, 188] on button "OK" at bounding box center [787, 197] width 41 height 30
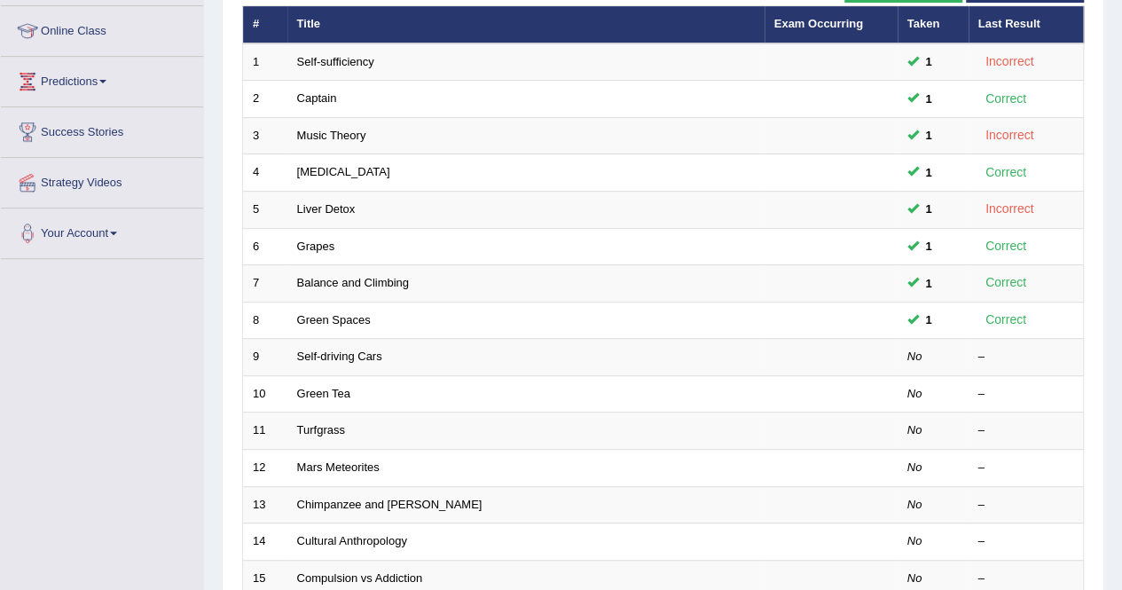
scroll to position [89, 0]
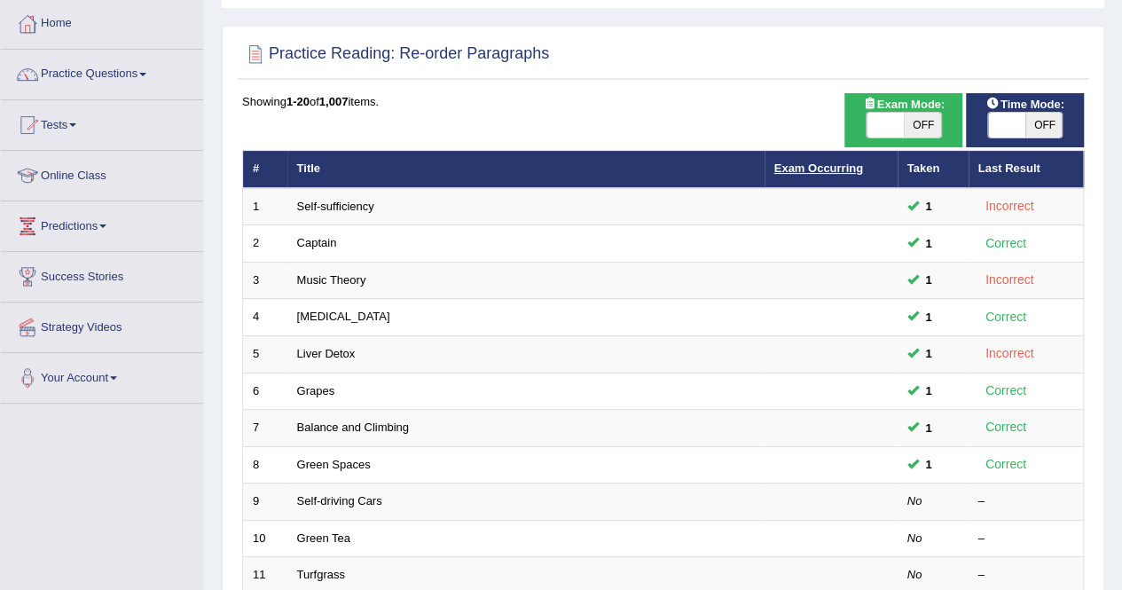
click at [841, 173] on link "Exam Occurring" at bounding box center [818, 167] width 89 height 13
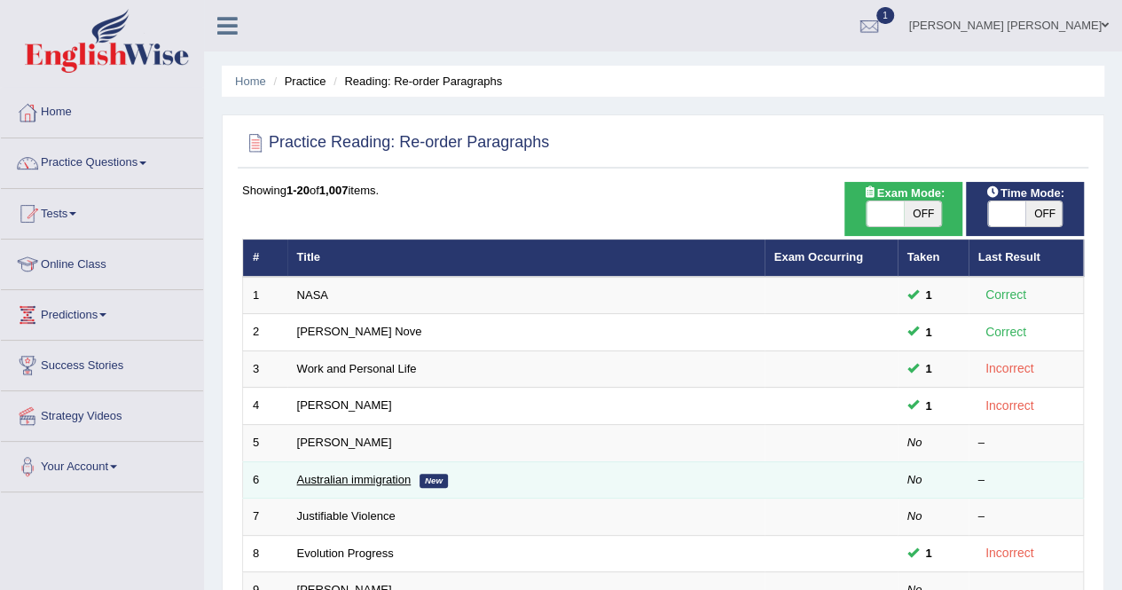
click at [374, 478] on link "Australian immigration" at bounding box center [354, 479] width 114 height 13
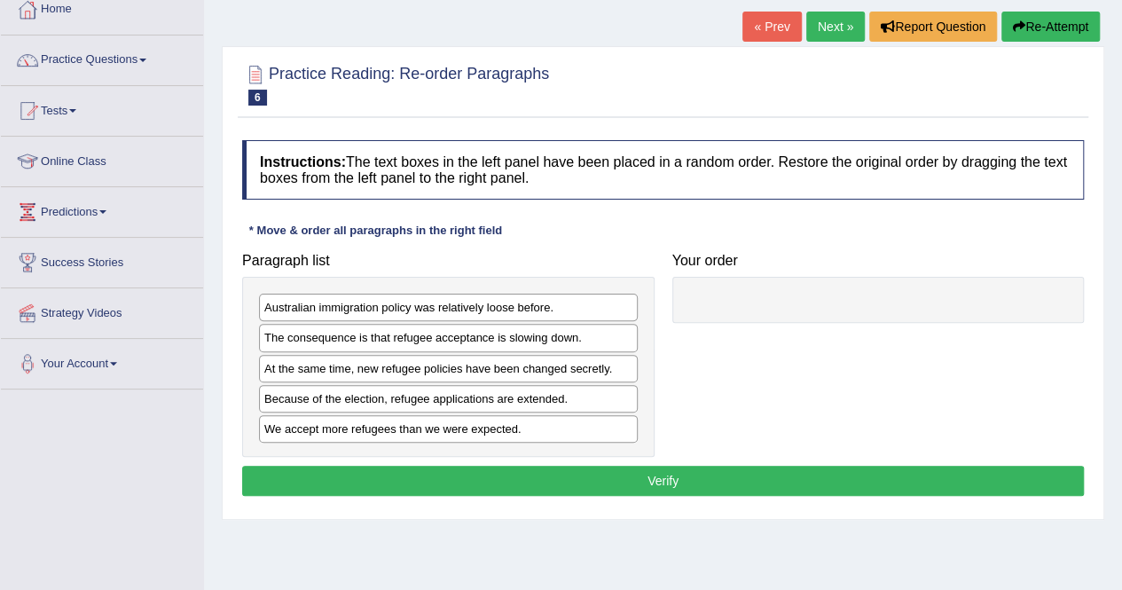
scroll to position [74, 0]
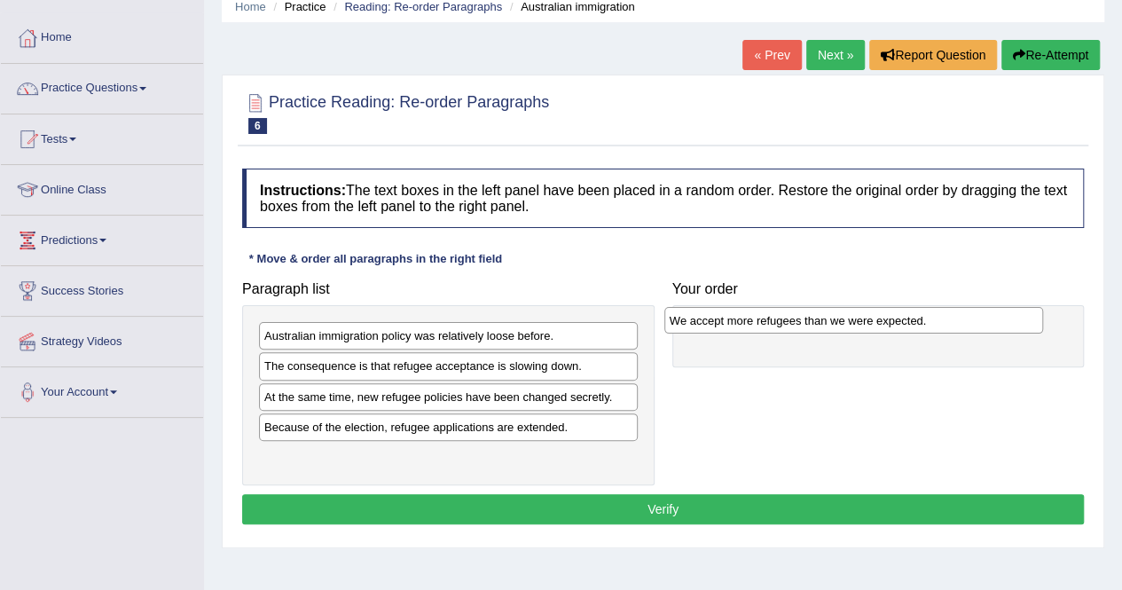
drag, startPoint x: 529, startPoint y: 457, endPoint x: 944, endPoint y: 317, distance: 438.0
click at [944, 317] on div "We accept more refugees than we were expected." at bounding box center [853, 320] width 379 height 27
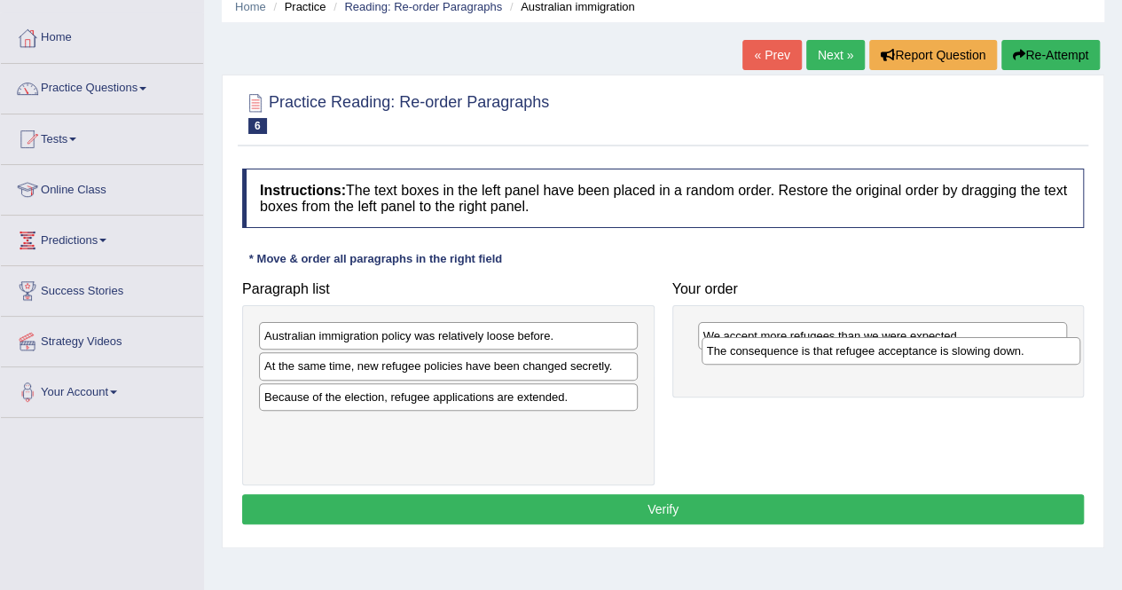
drag, startPoint x: 517, startPoint y: 366, endPoint x: 959, endPoint y: 352, distance: 442.7
click at [959, 352] on div "The consequence is that refugee acceptance is slowing down." at bounding box center [890, 350] width 379 height 27
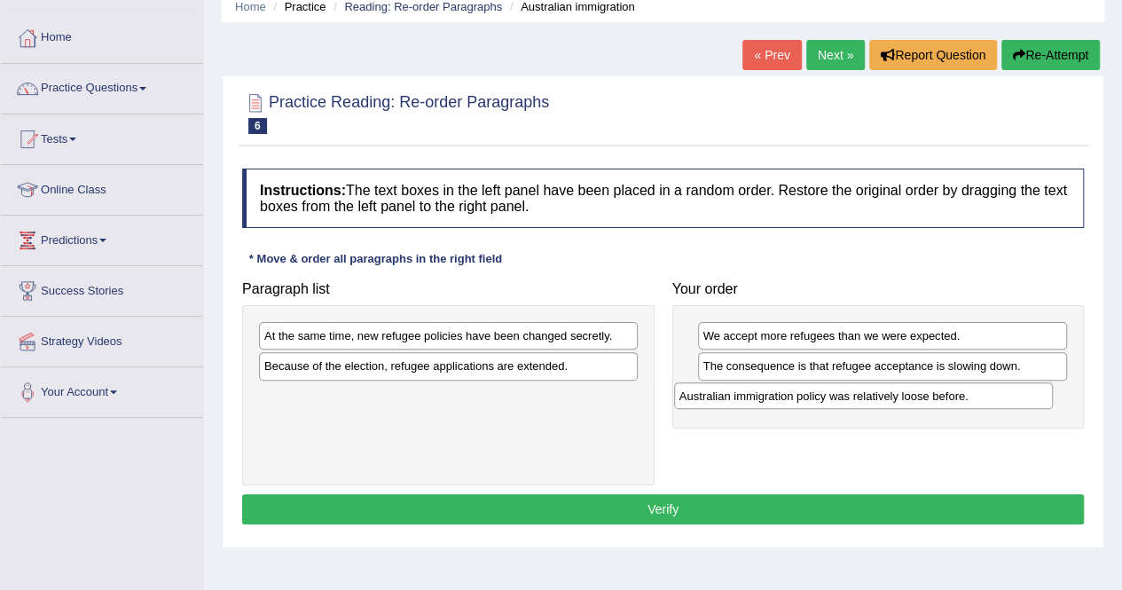
drag, startPoint x: 549, startPoint y: 330, endPoint x: 967, endPoint y: 387, distance: 422.3
click at [966, 387] on div "Australian immigration policy was relatively loose before." at bounding box center [863, 395] width 379 height 27
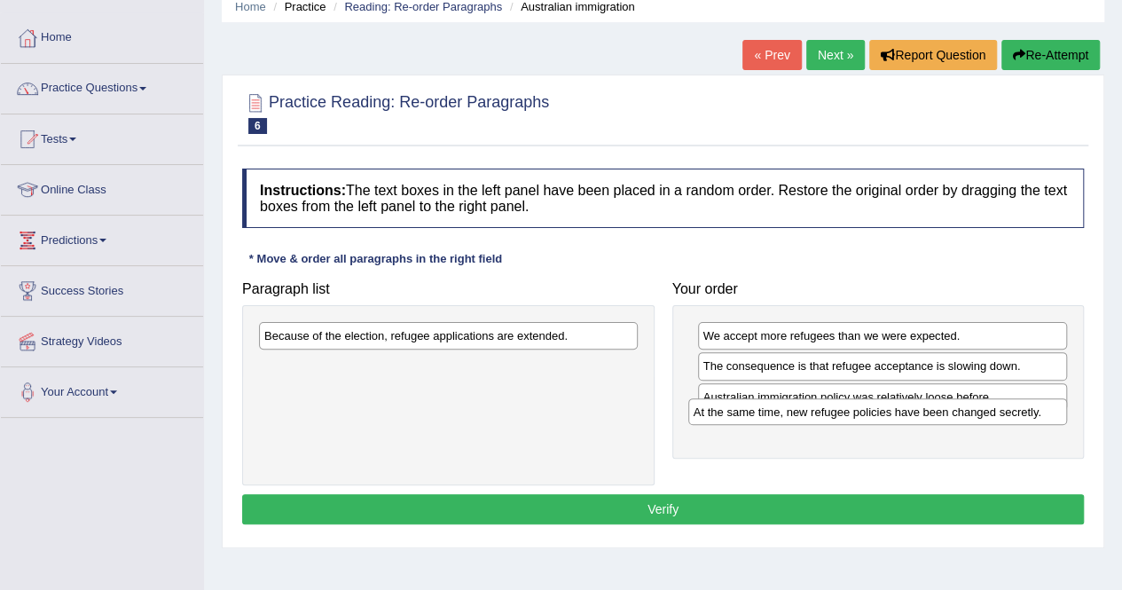
drag, startPoint x: 572, startPoint y: 333, endPoint x: 1001, endPoint y: 409, distance: 435.9
click at [1001, 409] on div "At the same time, new refugee policies have been changed secretly." at bounding box center [877, 411] width 379 height 27
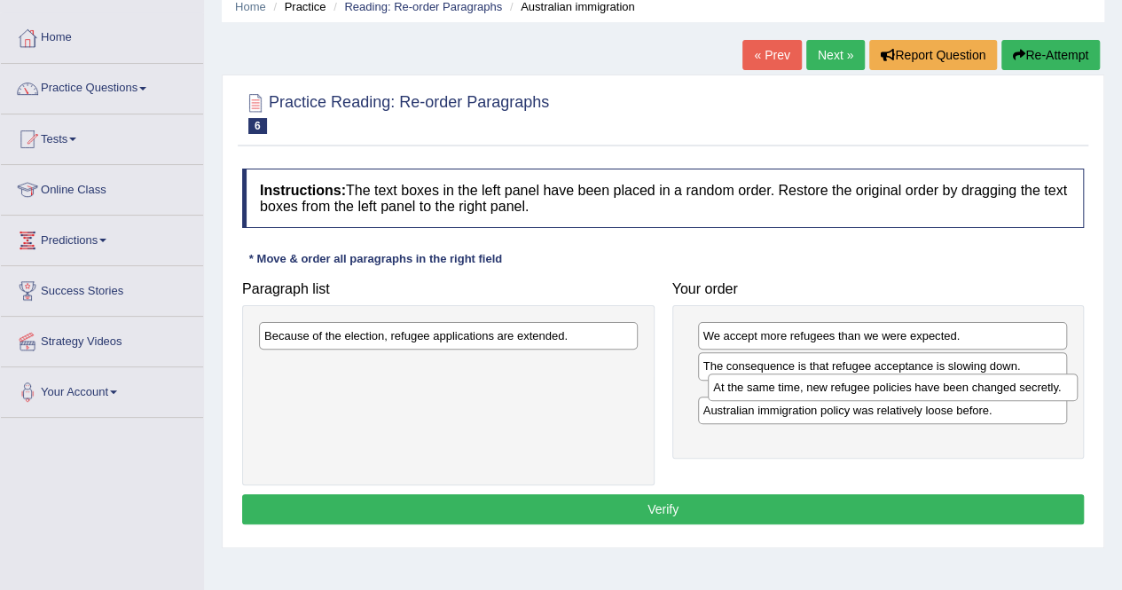
drag, startPoint x: 997, startPoint y: 432, endPoint x: 1007, endPoint y: 395, distance: 38.7
click at [1007, 395] on div "At the same time, new refugee policies have been changed secretly." at bounding box center [893, 386] width 370 height 27
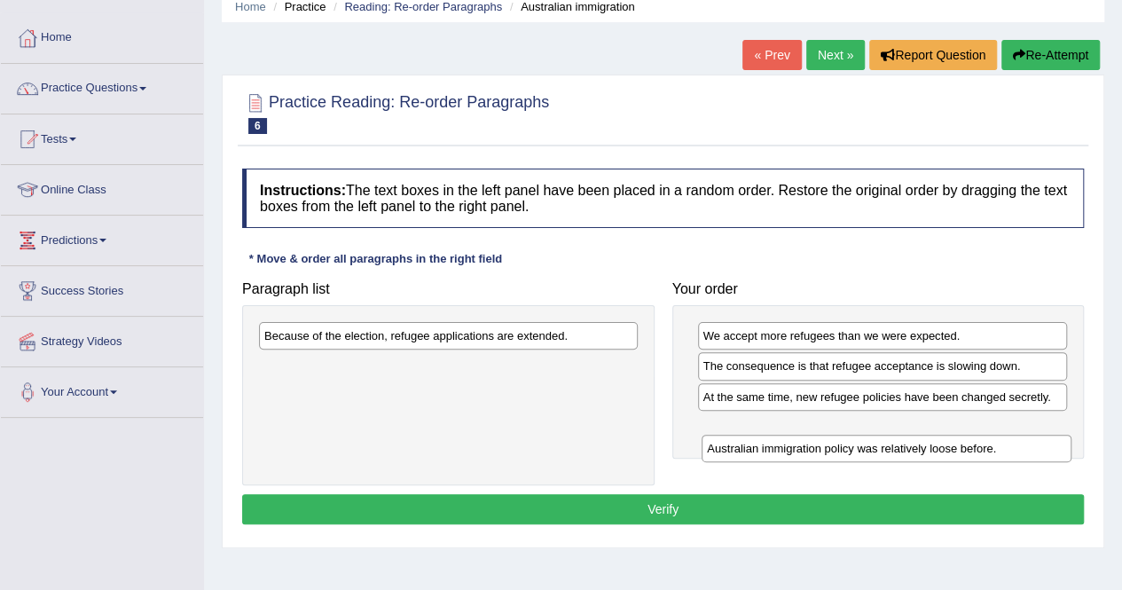
drag, startPoint x: 818, startPoint y: 432, endPoint x: 823, endPoint y: 455, distance: 23.5
click at [823, 455] on div "Australian immigration policy was relatively loose before." at bounding box center [886, 447] width 370 height 27
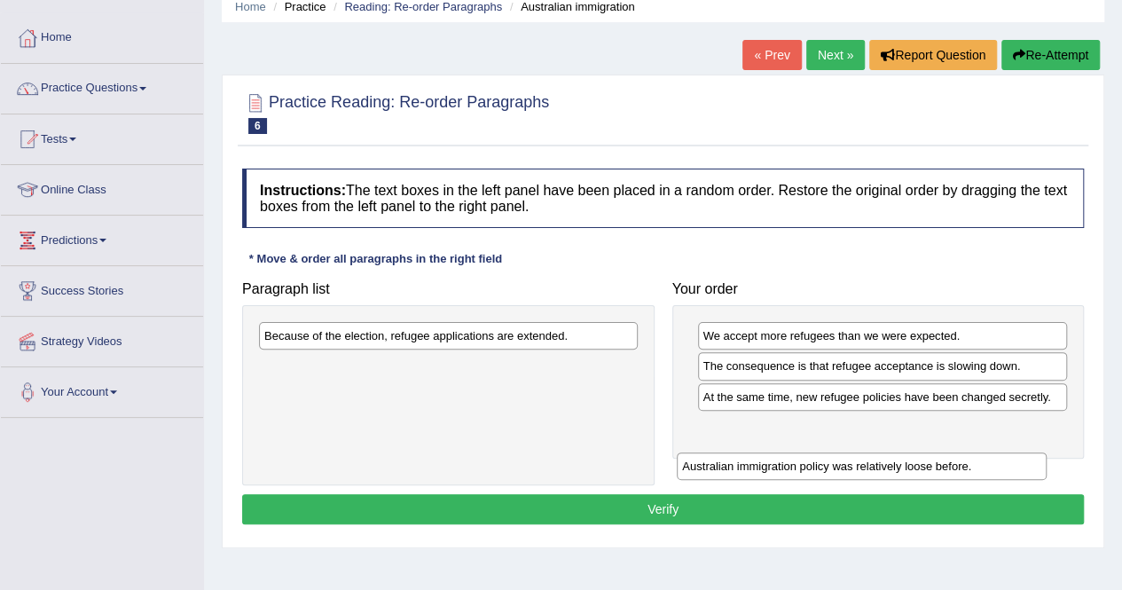
drag, startPoint x: 803, startPoint y: 421, endPoint x: 783, endPoint y: 464, distance: 47.2
click at [783, 464] on div "Australian immigration policy was relatively loose before." at bounding box center [862, 465] width 370 height 27
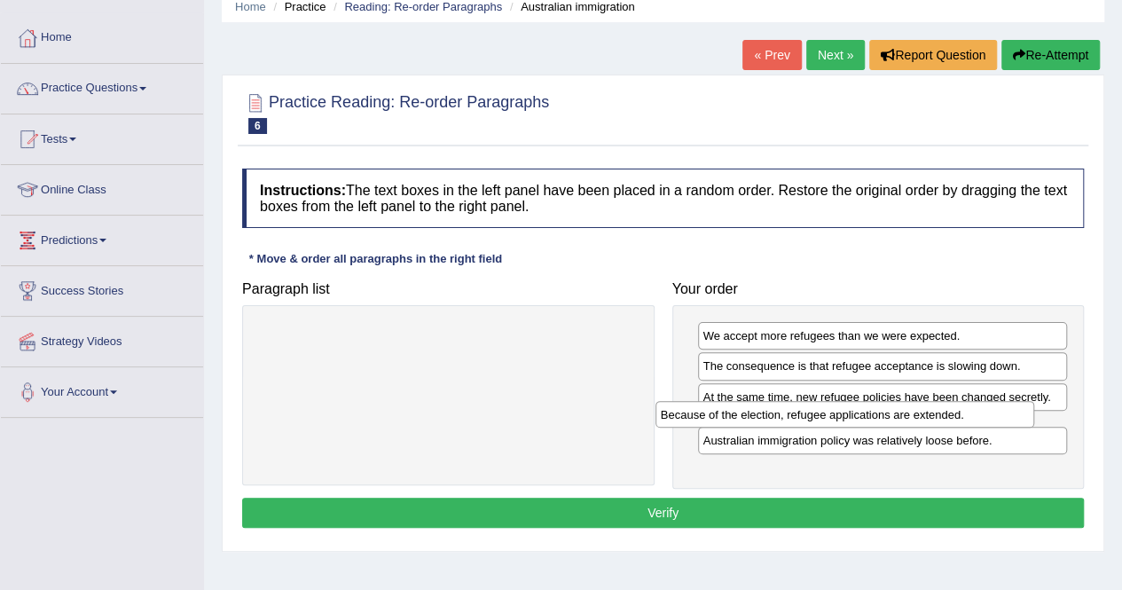
drag, startPoint x: 574, startPoint y: 336, endPoint x: 966, endPoint y: 412, distance: 400.1
click at [966, 412] on div "Because of the election, refugee applications are extended." at bounding box center [844, 414] width 379 height 27
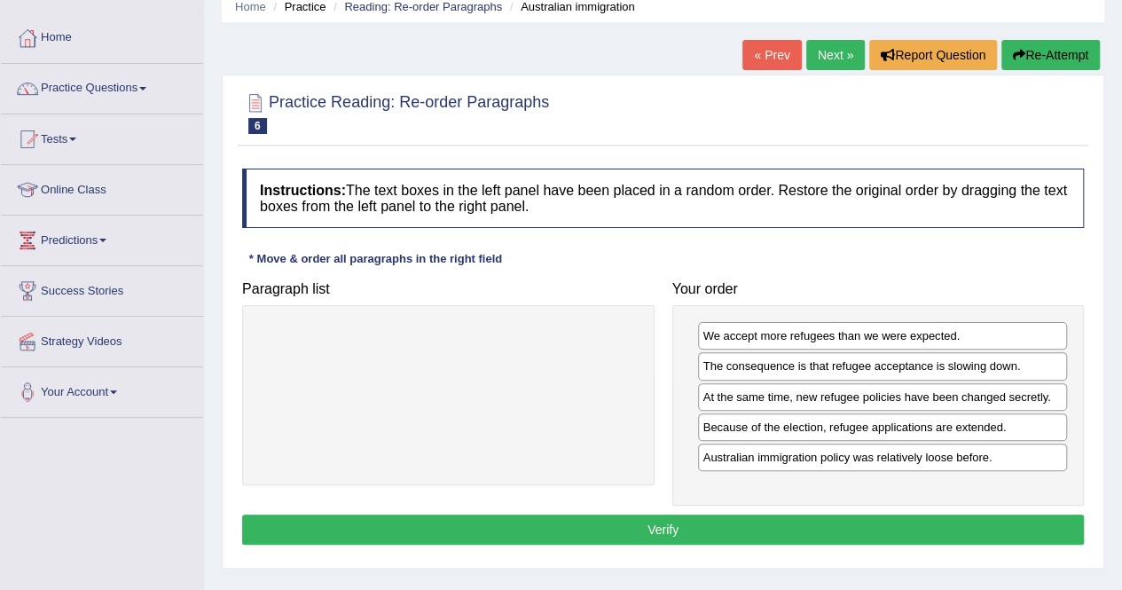
click at [784, 517] on button "Verify" at bounding box center [662, 529] width 841 height 30
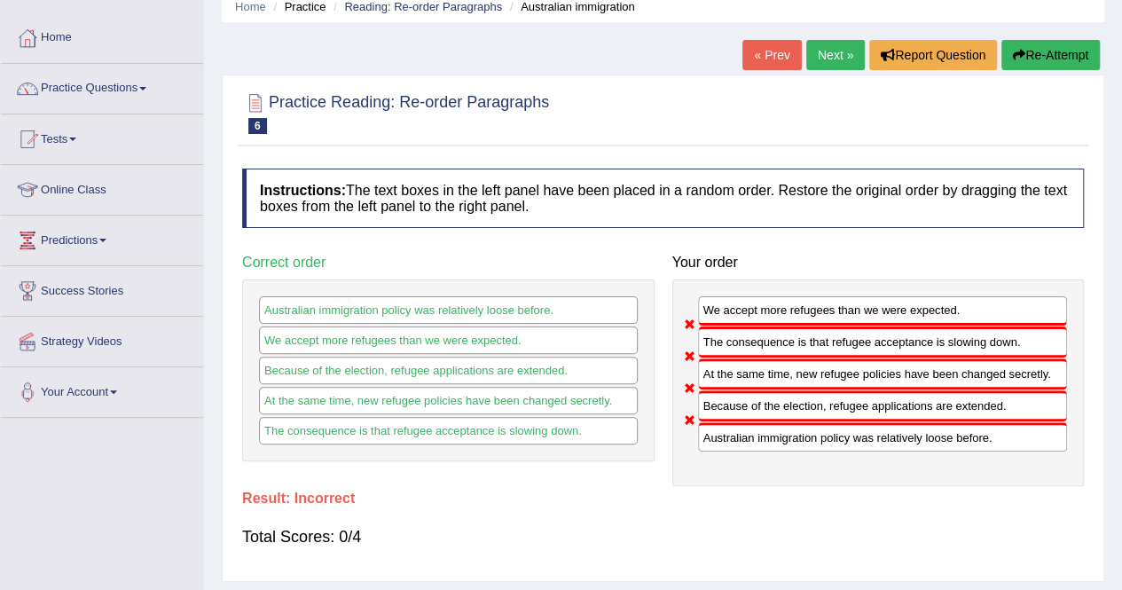
click at [1040, 52] on button "Re-Attempt" at bounding box center [1050, 55] width 98 height 30
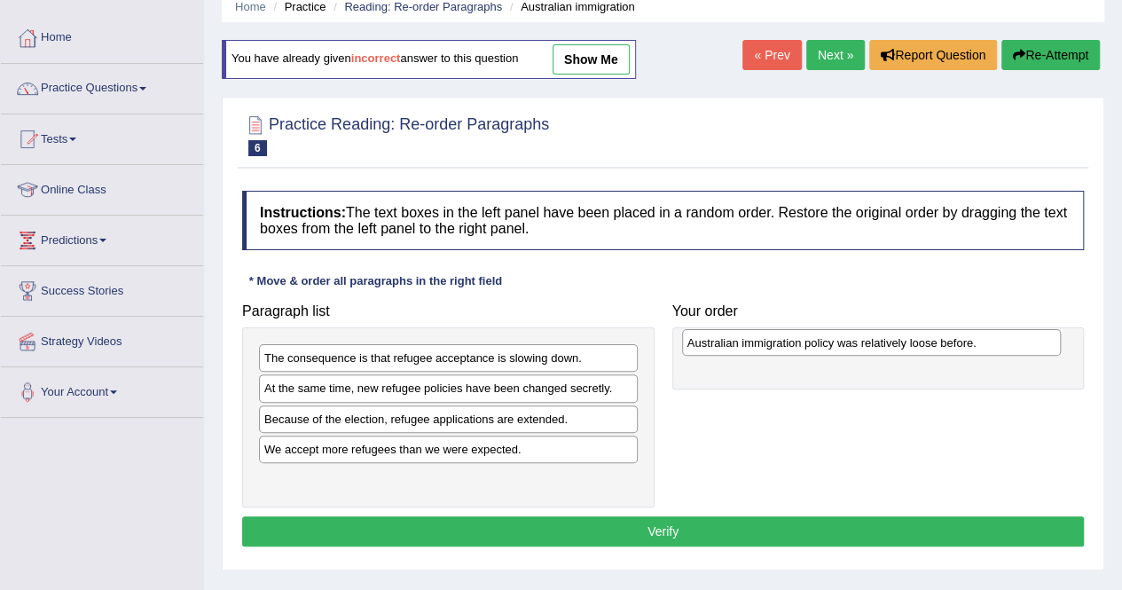
drag, startPoint x: 466, startPoint y: 361, endPoint x: 889, endPoint y: 346, distance: 423.2
click at [889, 346] on div "Australian immigration policy was relatively loose before." at bounding box center [871, 342] width 379 height 27
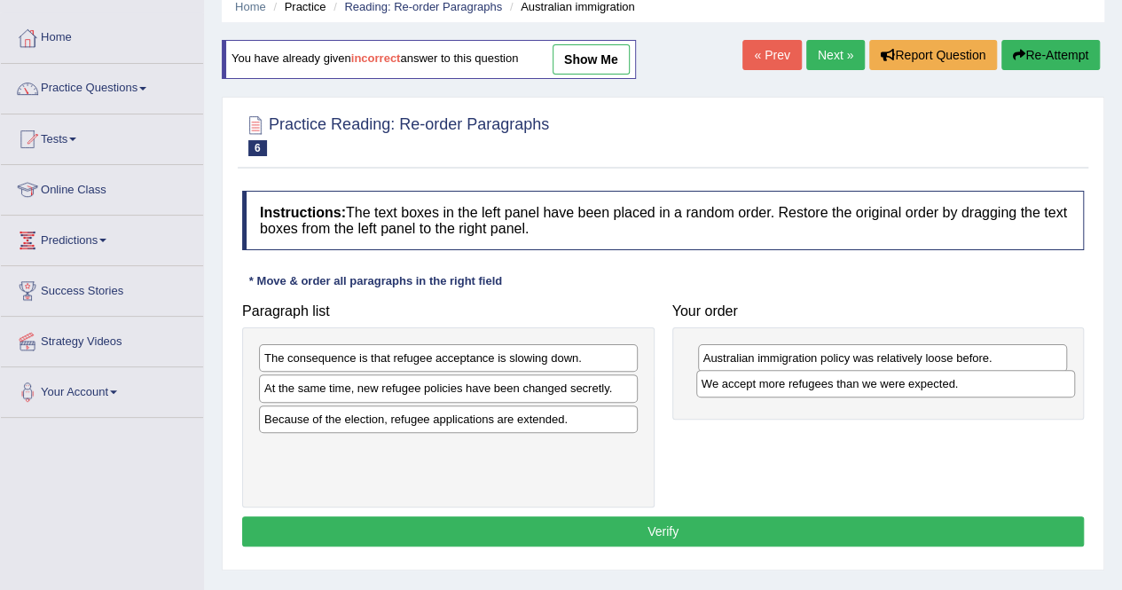
drag, startPoint x: 488, startPoint y: 450, endPoint x: 925, endPoint y: 387, distance: 441.6
click at [925, 387] on div "We accept more refugees than we were expected." at bounding box center [885, 383] width 379 height 27
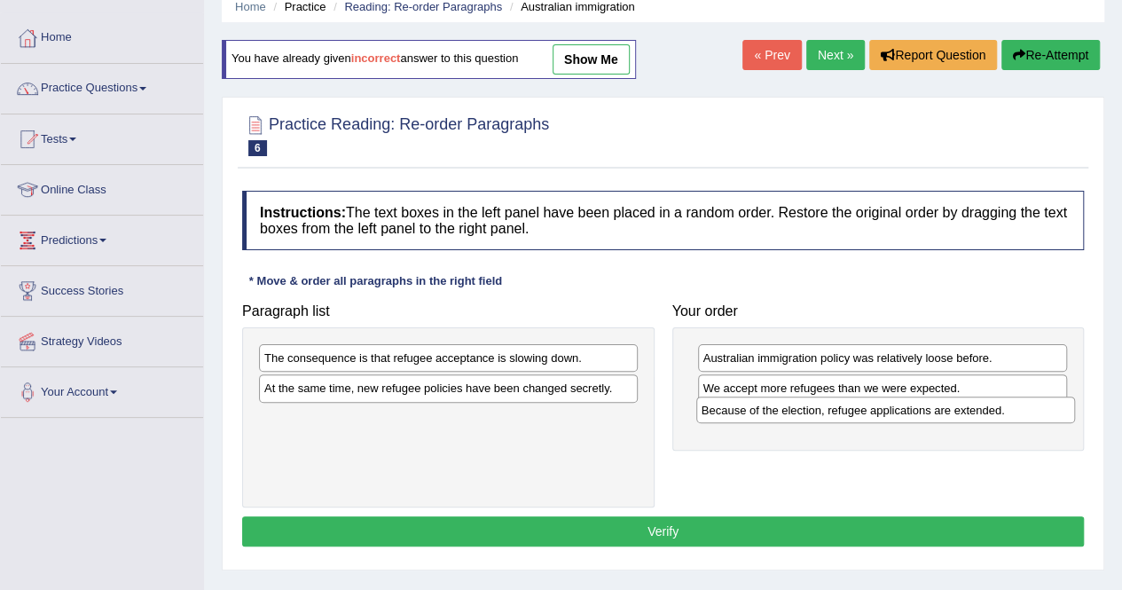
drag, startPoint x: 517, startPoint y: 420, endPoint x: 954, endPoint y: 414, distance: 437.2
click at [954, 414] on div "Because of the election, refugee applications are extended." at bounding box center [885, 409] width 379 height 27
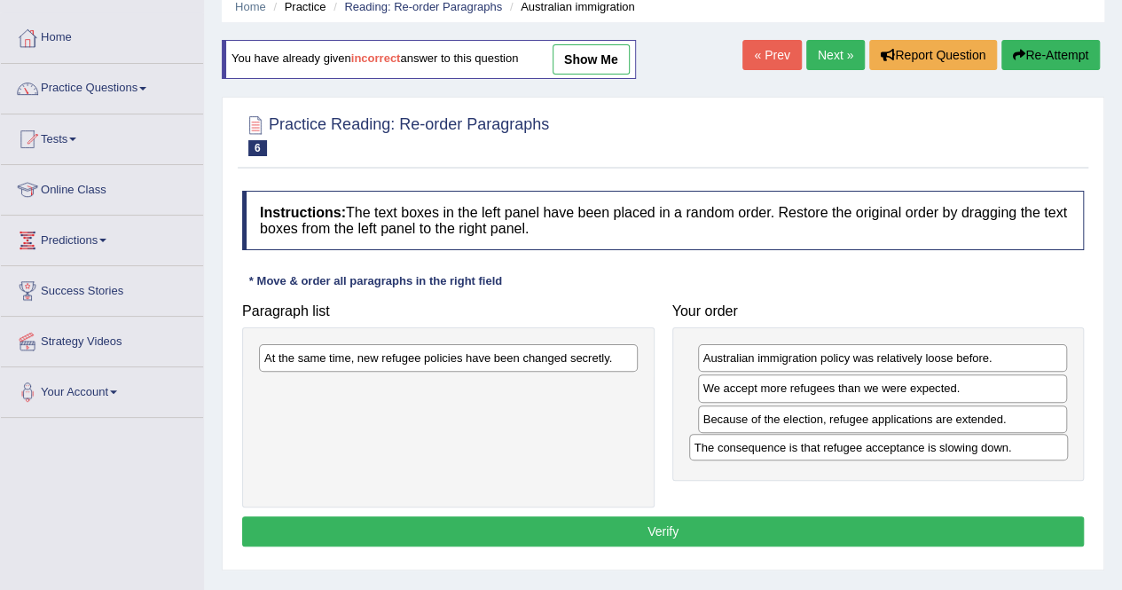
drag, startPoint x: 491, startPoint y: 346, endPoint x: 921, endPoint y: 435, distance: 439.3
click at [921, 435] on div "The consequence is that refugee acceptance is slowing down." at bounding box center [878, 447] width 379 height 27
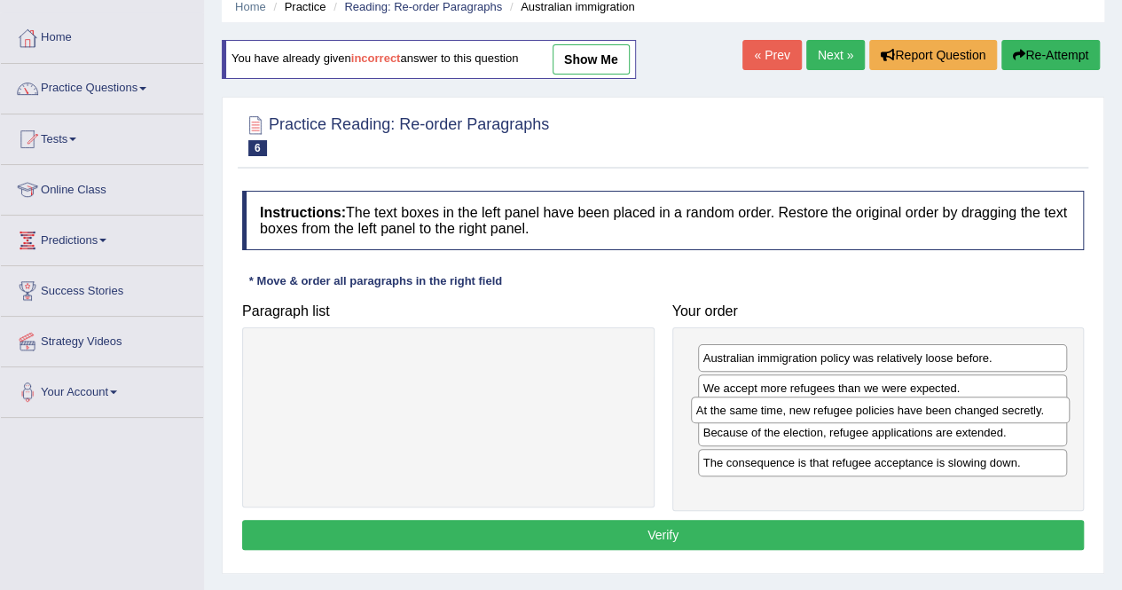
drag, startPoint x: 533, startPoint y: 355, endPoint x: 965, endPoint y: 407, distance: 435.0
click at [965, 407] on div "At the same time, new refugee policies have been changed secretly." at bounding box center [880, 409] width 379 height 27
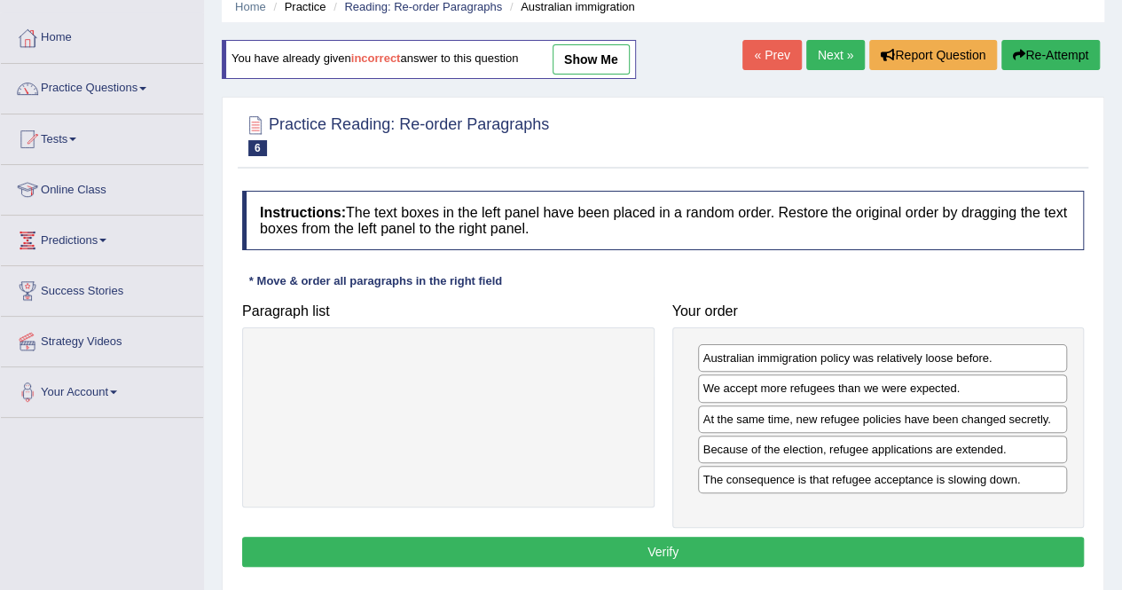
click at [817, 545] on button "Verify" at bounding box center [662, 551] width 841 height 30
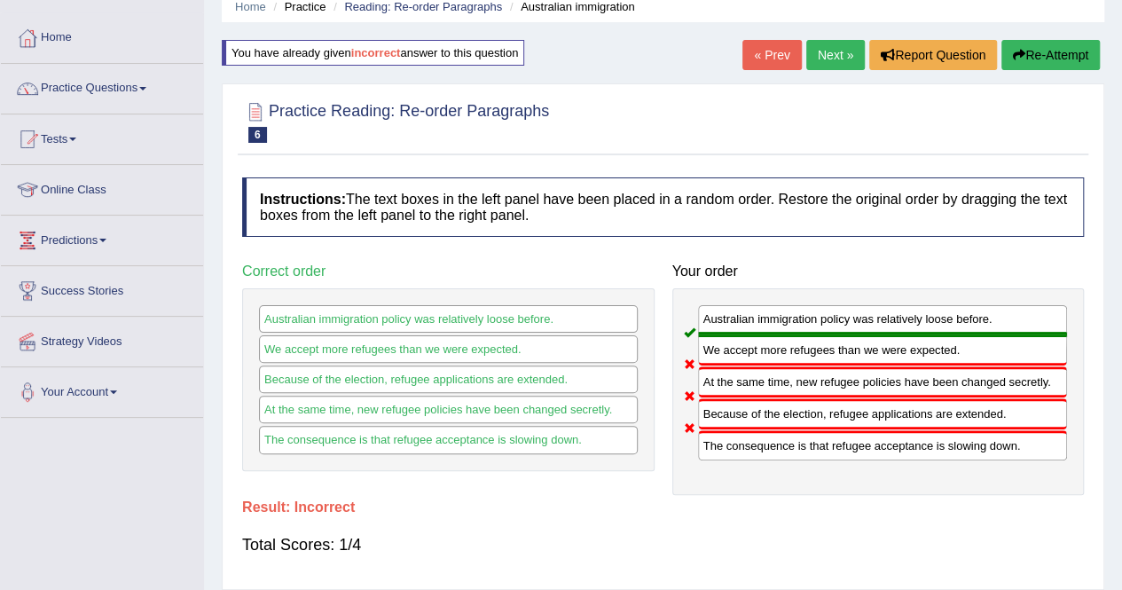
click at [1068, 44] on button "Re-Attempt" at bounding box center [1050, 55] width 98 height 30
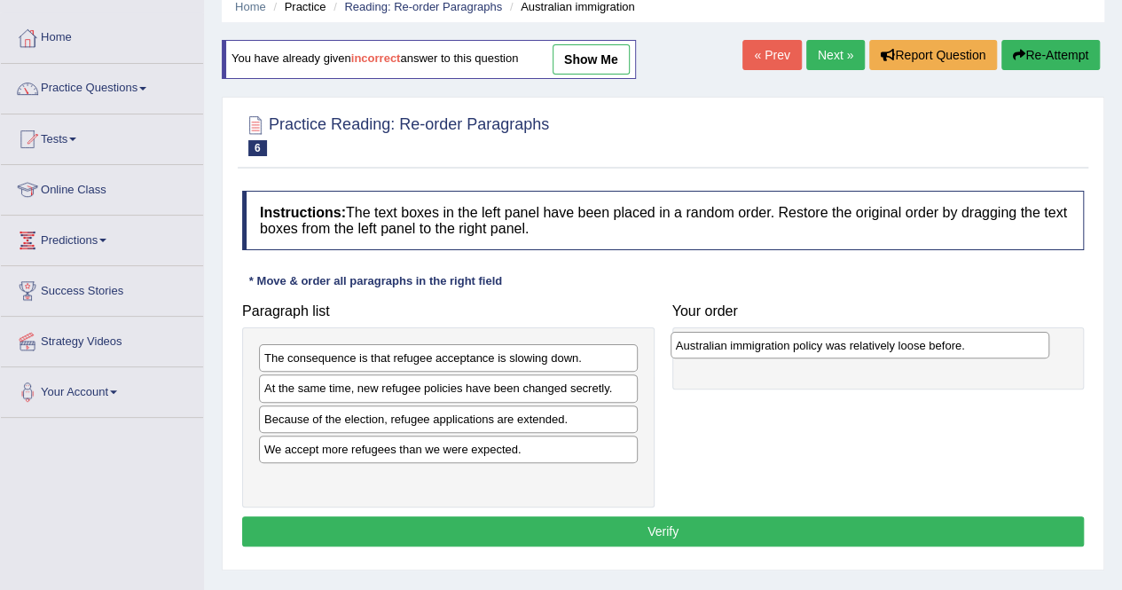
drag, startPoint x: 413, startPoint y: 352, endPoint x: 825, endPoint y: 340, distance: 411.6
click at [825, 340] on div "Australian immigration policy was relatively loose before." at bounding box center [859, 345] width 379 height 27
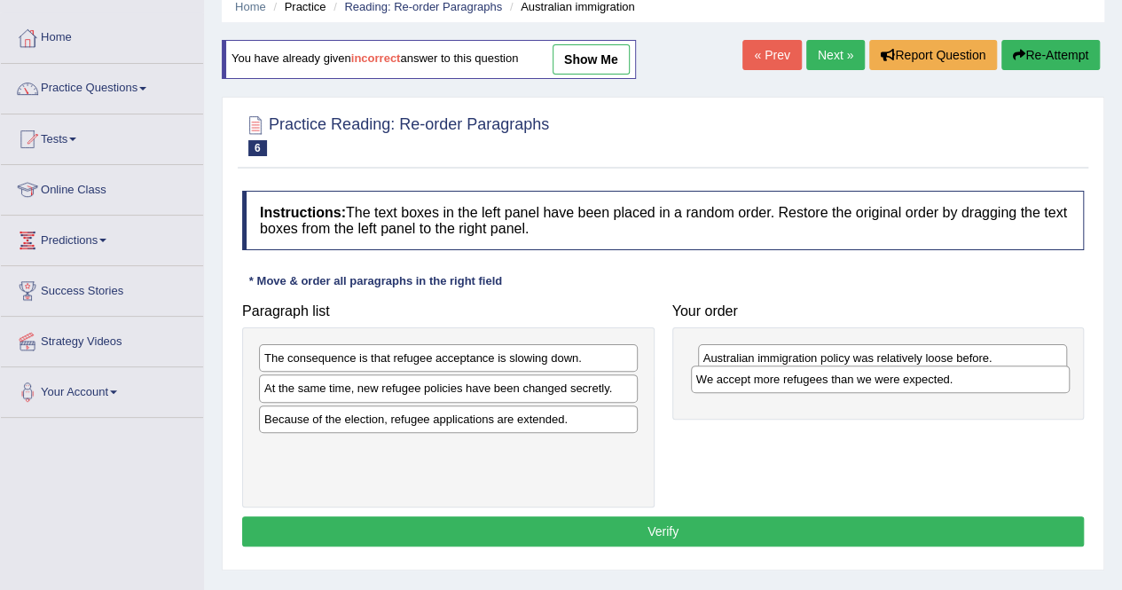
drag, startPoint x: 527, startPoint y: 455, endPoint x: 959, endPoint y: 387, distance: 437.2
click at [959, 387] on div "We accept more refugees than we were expected." at bounding box center [880, 378] width 379 height 27
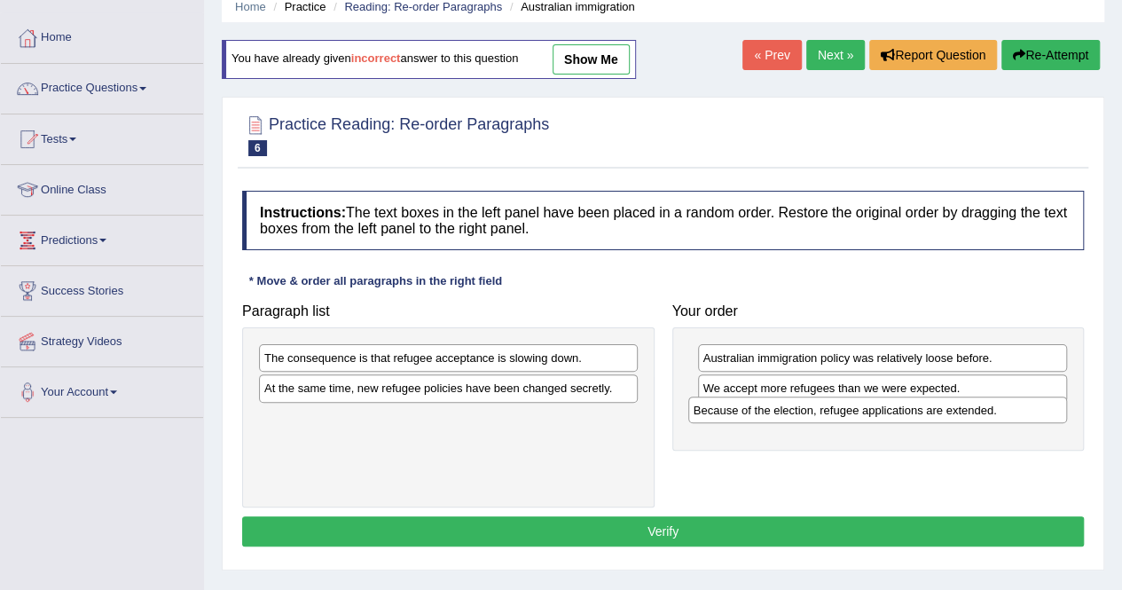
drag, startPoint x: 447, startPoint y: 417, endPoint x: 876, endPoint y: 411, distance: 429.2
click at [876, 411] on div "Because of the election, refugee applications are extended." at bounding box center [877, 409] width 379 height 27
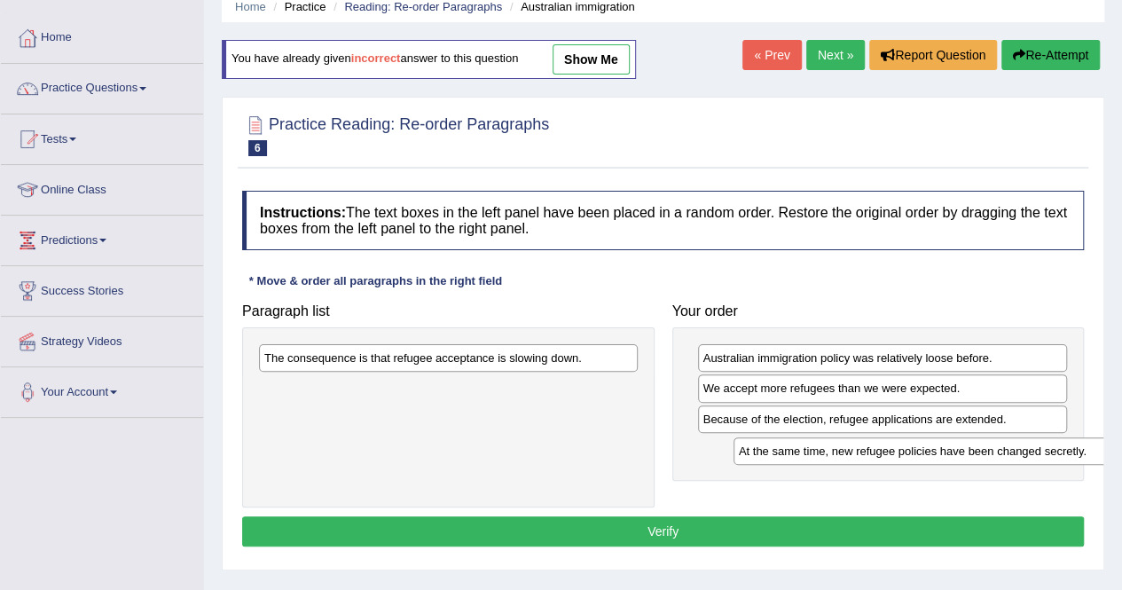
drag, startPoint x: 497, startPoint y: 391, endPoint x: 972, endPoint y: 454, distance: 478.5
click at [972, 454] on div "At the same time, new refugee policies have been changed secretly." at bounding box center [922, 450] width 379 height 27
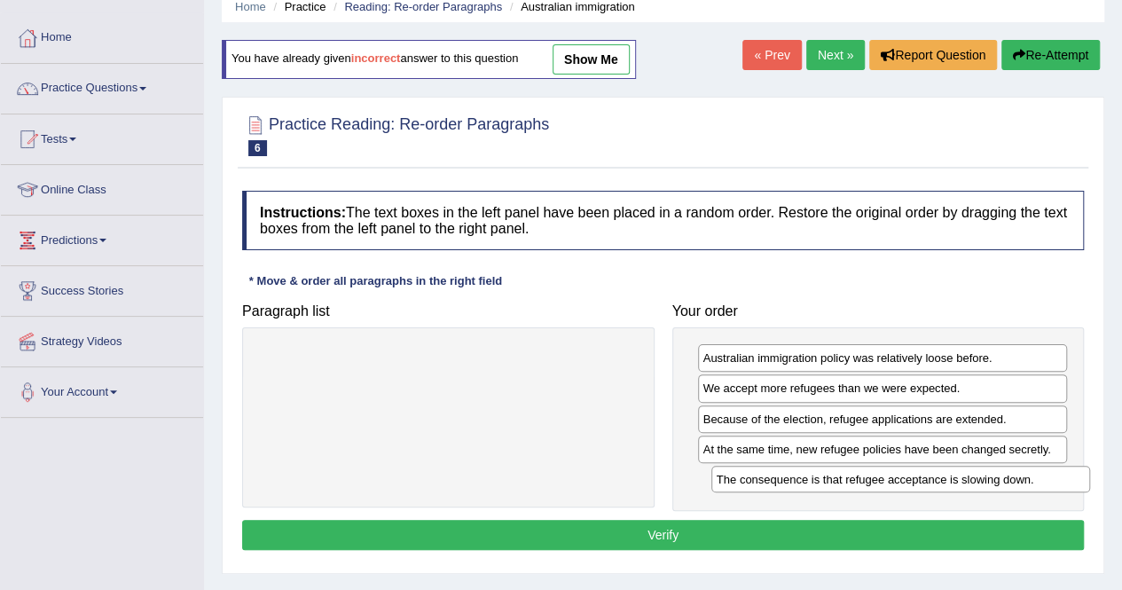
drag, startPoint x: 570, startPoint y: 352, endPoint x: 1017, endPoint y: 472, distance: 462.6
click at [1018, 472] on div "The consequence is that refugee acceptance is slowing down." at bounding box center [900, 479] width 379 height 27
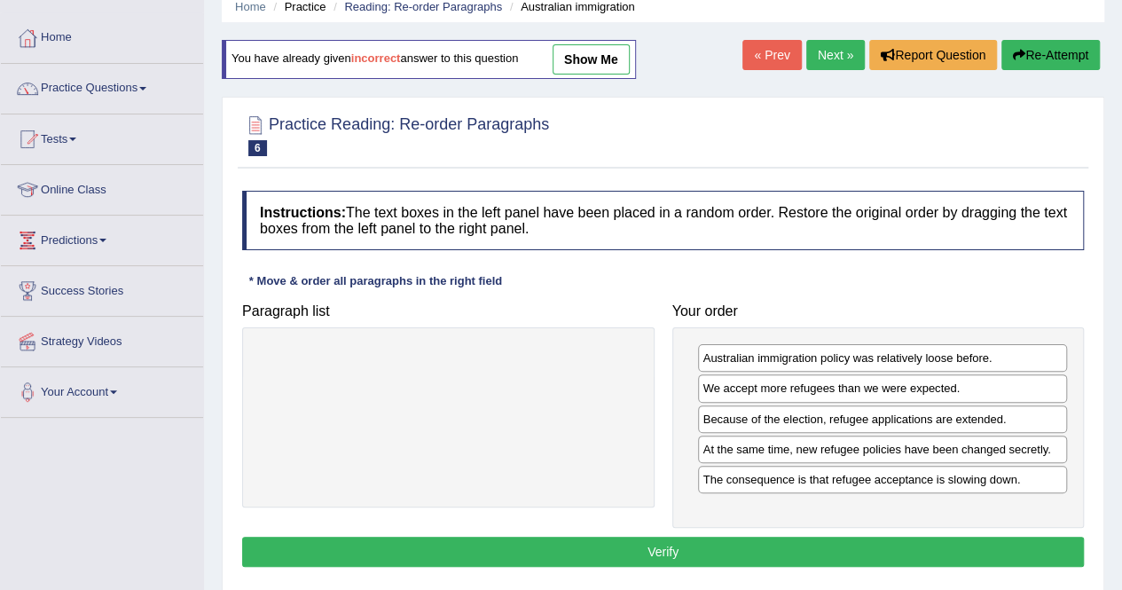
click at [862, 539] on button "Verify" at bounding box center [662, 551] width 841 height 30
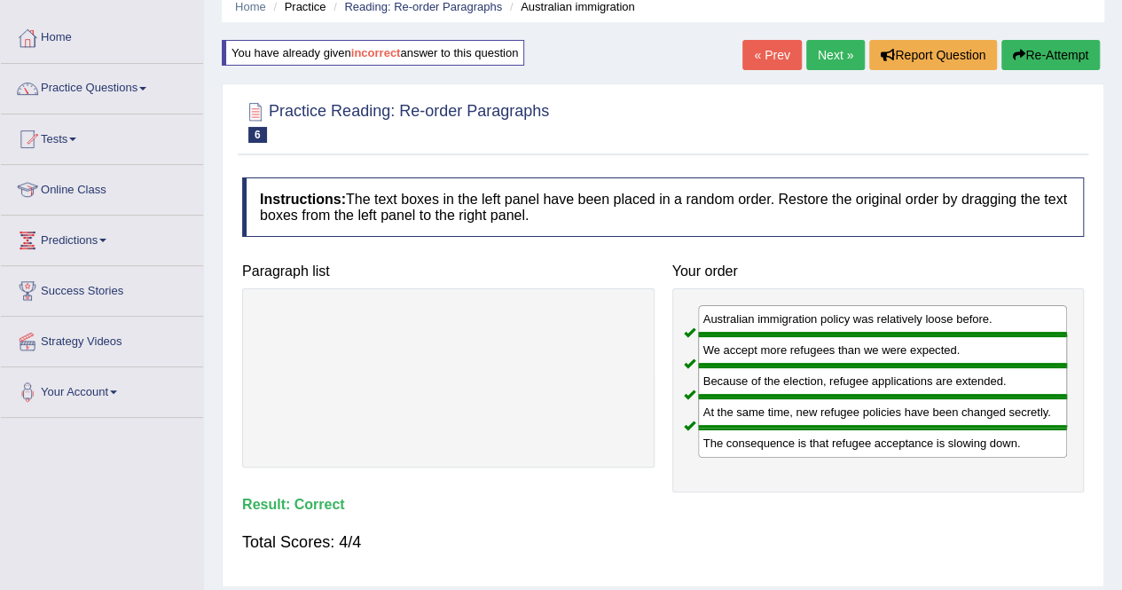
click at [830, 51] on link "Next »" at bounding box center [835, 55] width 59 height 30
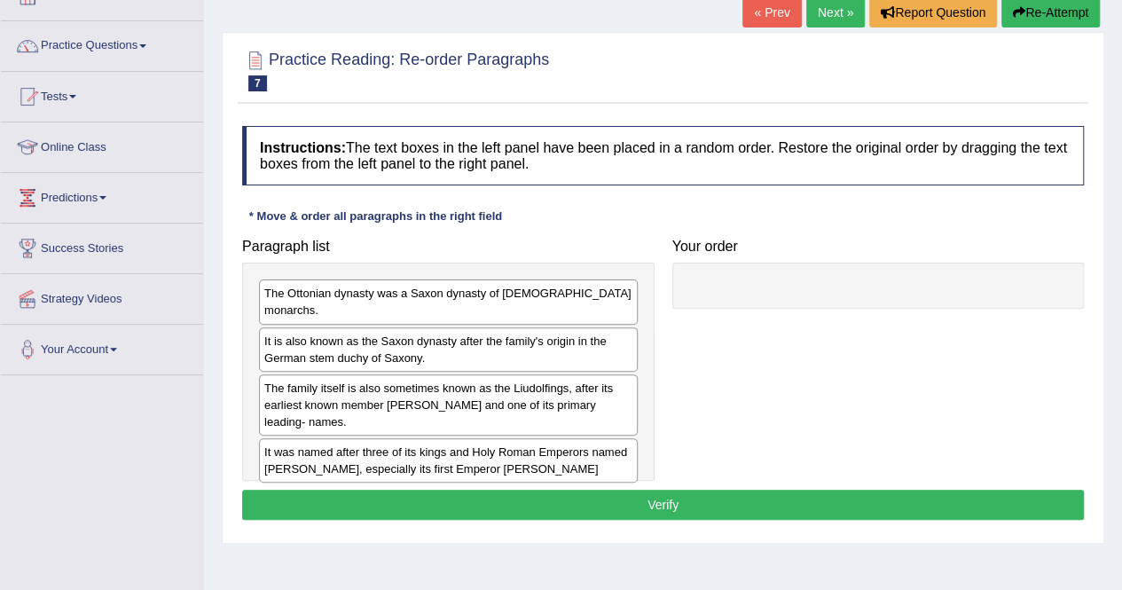
scroll to position [89, 0]
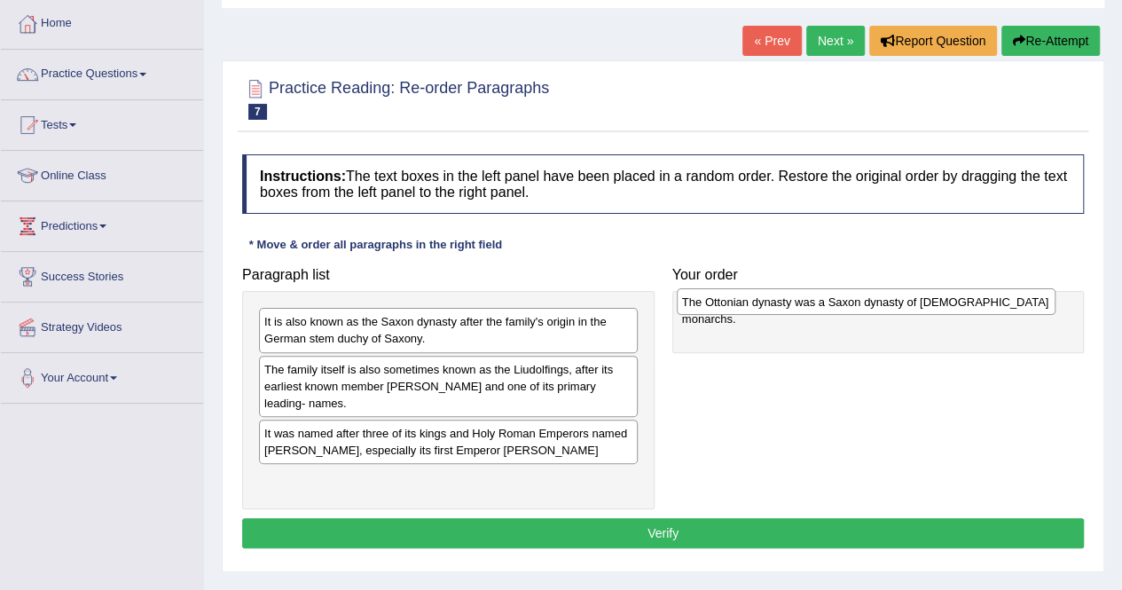
drag, startPoint x: 571, startPoint y: 323, endPoint x: 989, endPoint y: 303, distance: 418.1
click at [989, 303] on div "The Ottonian dynasty was a Saxon dynasty of German monarchs." at bounding box center [866, 301] width 379 height 27
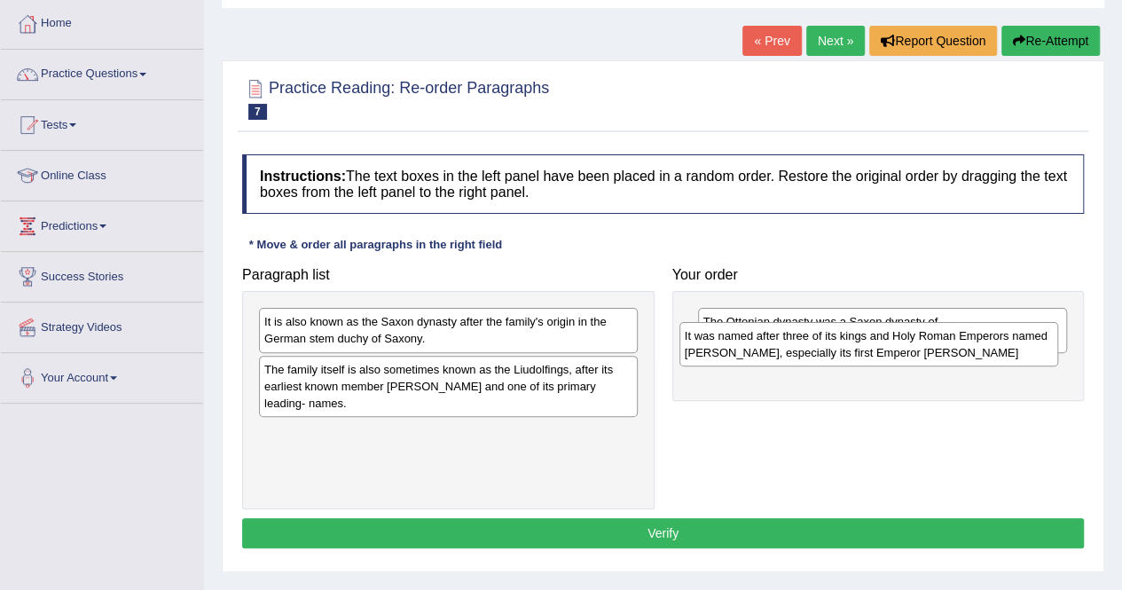
drag, startPoint x: 568, startPoint y: 455, endPoint x: 989, endPoint y: 359, distance: 431.1
click at [989, 359] on div "It was named after three of its kings and Holy Roman Emperors named Otto, espec…" at bounding box center [868, 344] width 379 height 44
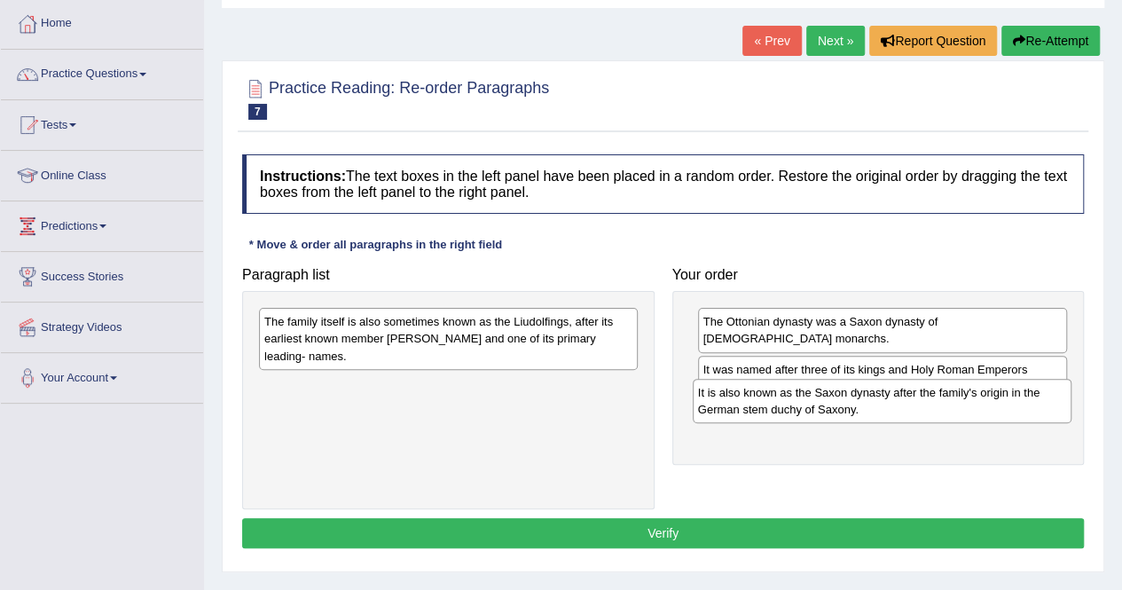
drag, startPoint x: 578, startPoint y: 332, endPoint x: 1013, endPoint y: 403, distance: 440.2
click at [1013, 403] on div "It is also known as the Saxon dynasty after the family's origin in the German s…" at bounding box center [882, 401] width 379 height 44
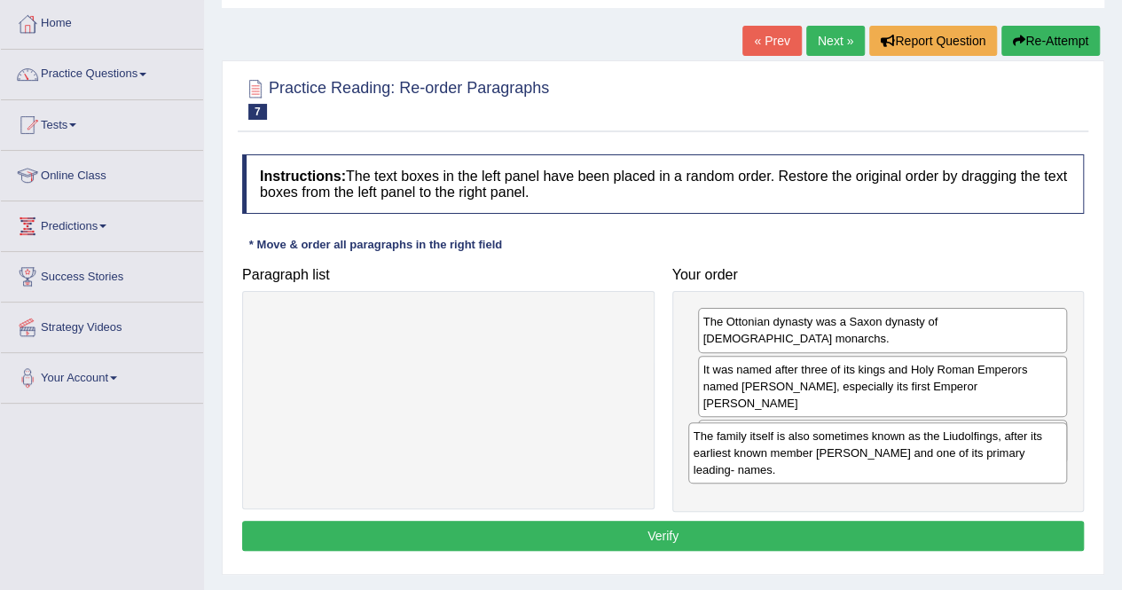
drag, startPoint x: 560, startPoint y: 325, endPoint x: 990, endPoint y: 440, distance: 444.1
click at [990, 440] on div "The family itself is also sometimes known as the Liudolfings, after its earlies…" at bounding box center [877, 452] width 379 height 61
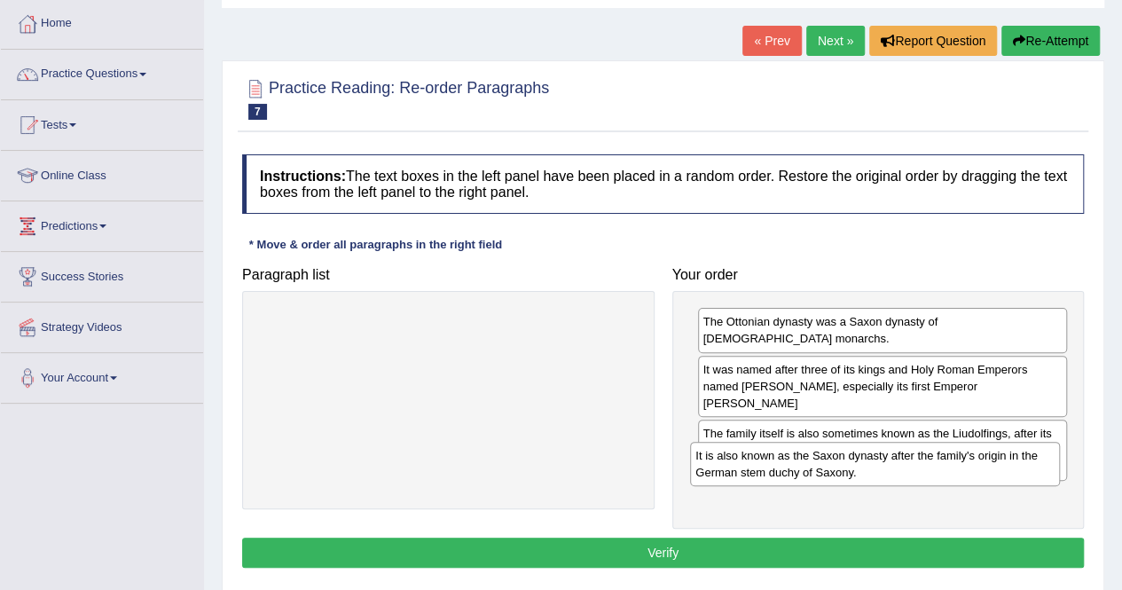
drag, startPoint x: 849, startPoint y: 405, endPoint x: 842, endPoint y: 463, distance: 58.1
click at [842, 463] on div "It is also known as the Saxon dynasty after the family's origin in the German s…" at bounding box center [875, 464] width 370 height 44
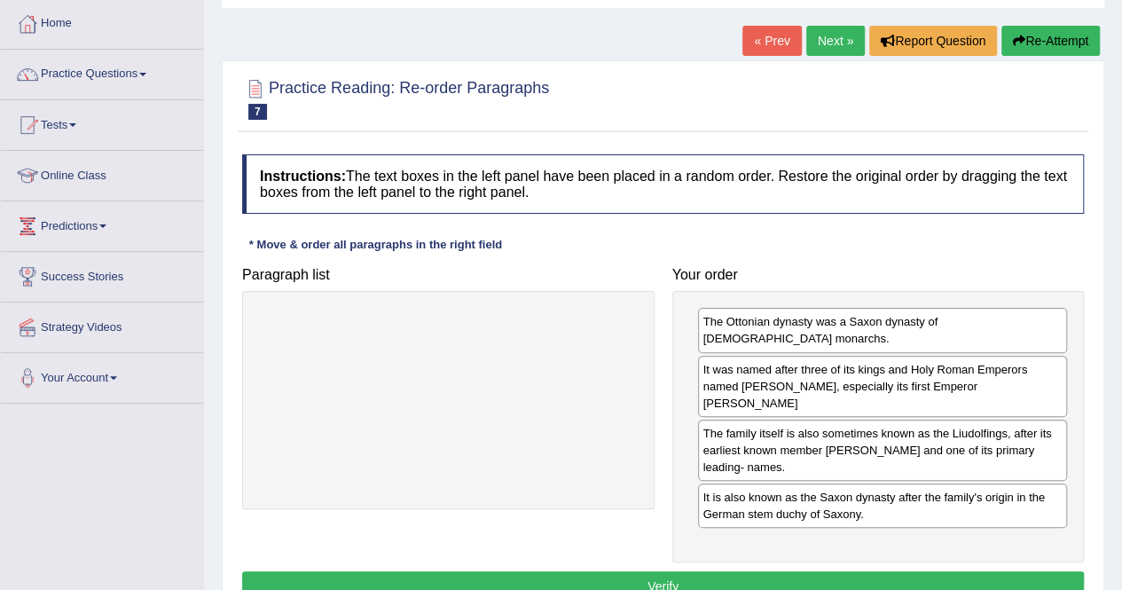
click at [920, 571] on button "Verify" at bounding box center [662, 586] width 841 height 30
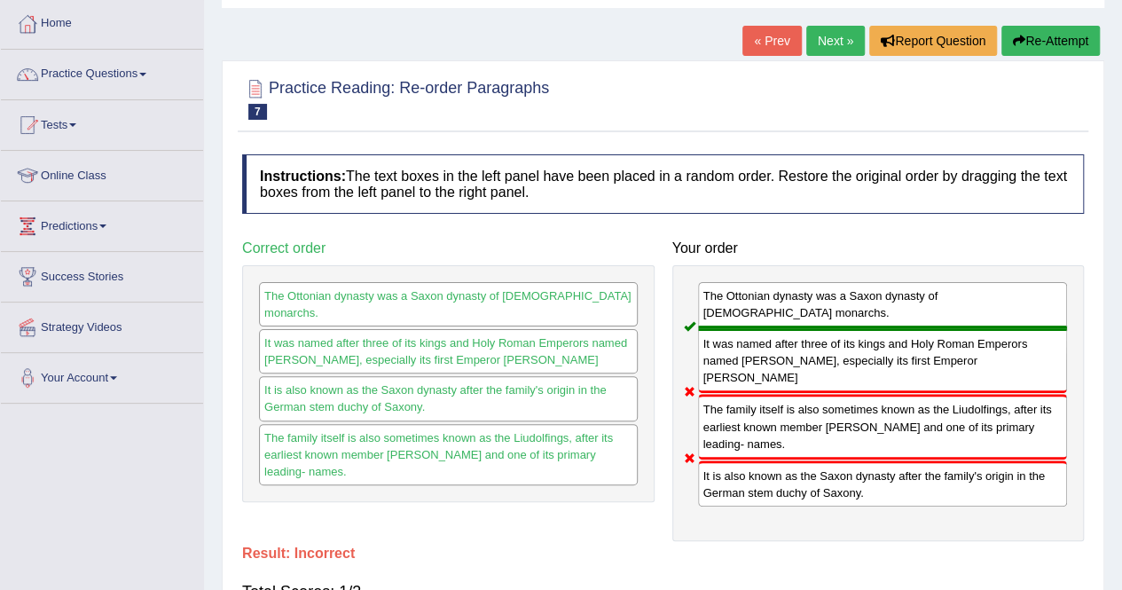
click at [1067, 43] on button "Re-Attempt" at bounding box center [1050, 41] width 98 height 30
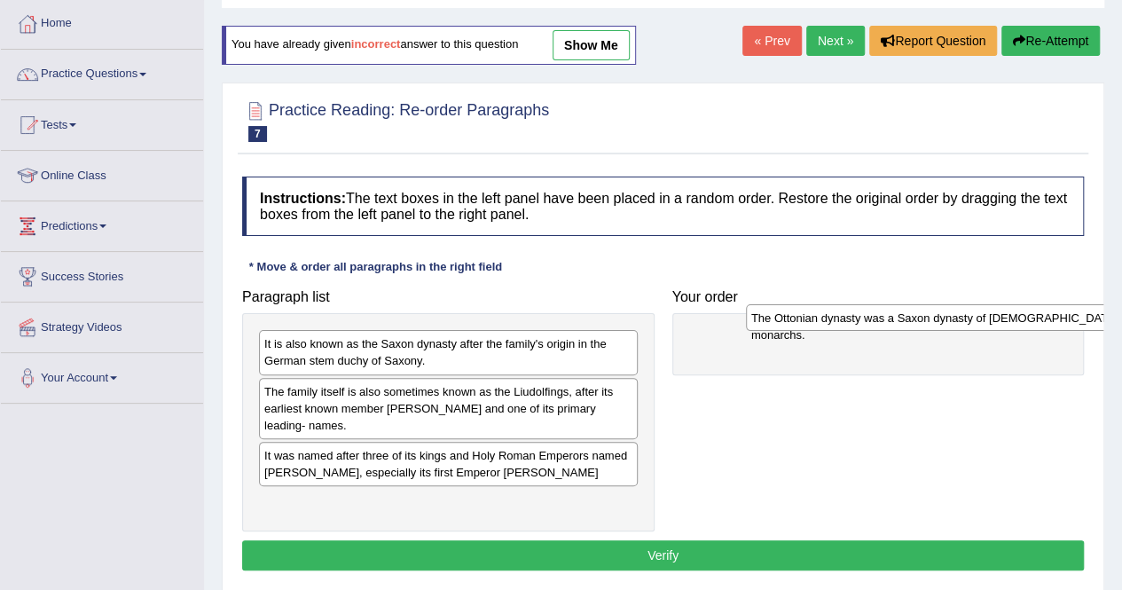
drag, startPoint x: 451, startPoint y: 348, endPoint x: 938, endPoint y: 322, distance: 487.5
click at [938, 322] on div "The Ottonian dynasty was a Saxon dynasty of [DEMOGRAPHIC_DATA] monarchs." at bounding box center [935, 317] width 379 height 27
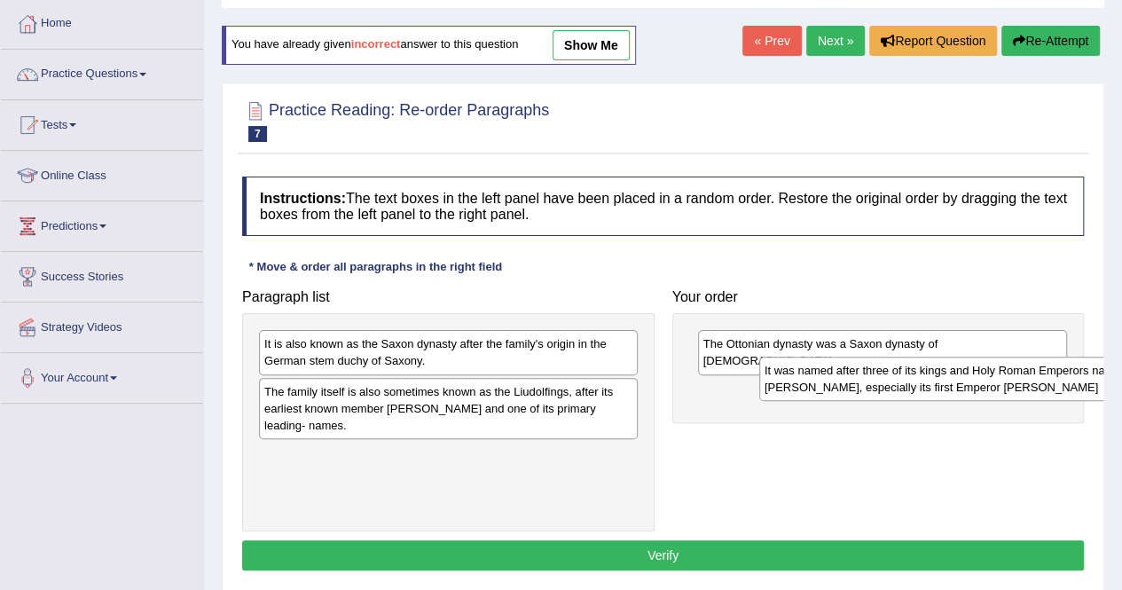
drag, startPoint x: 438, startPoint y: 470, endPoint x: 938, endPoint y: 387, distance: 507.0
click at [938, 387] on div "It was named after three of its kings and Holy Roman Emperors named [PERSON_NAM…" at bounding box center [948, 378] width 379 height 44
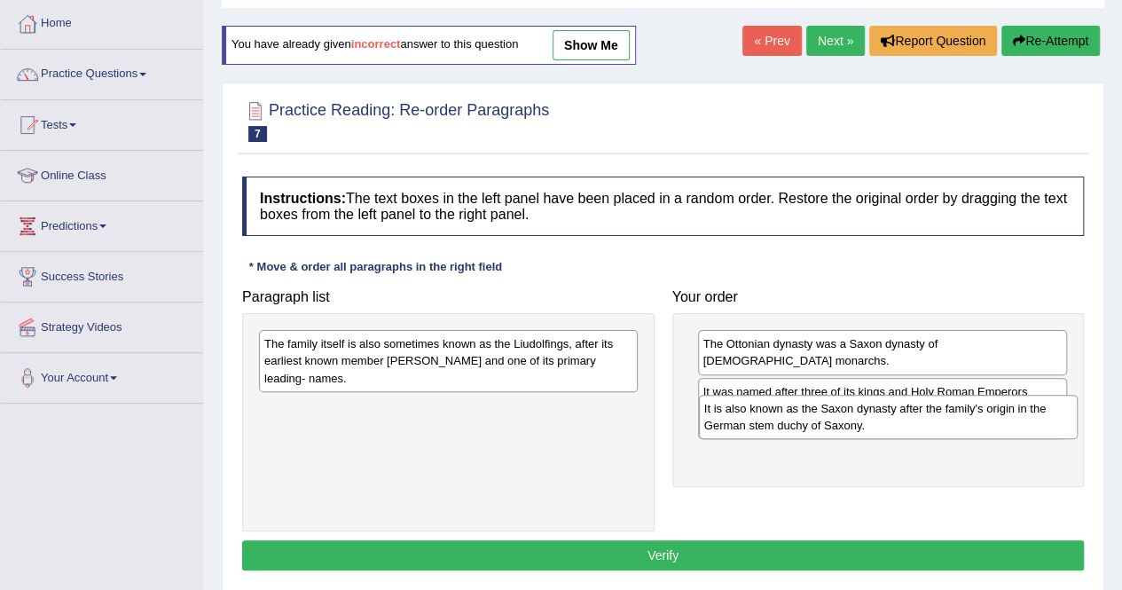
drag, startPoint x: 518, startPoint y: 361, endPoint x: 958, endPoint y: 426, distance: 444.5
click at [958, 426] on div "It is also known as the Saxon dynasty after the family's origin in the German s…" at bounding box center [888, 417] width 379 height 44
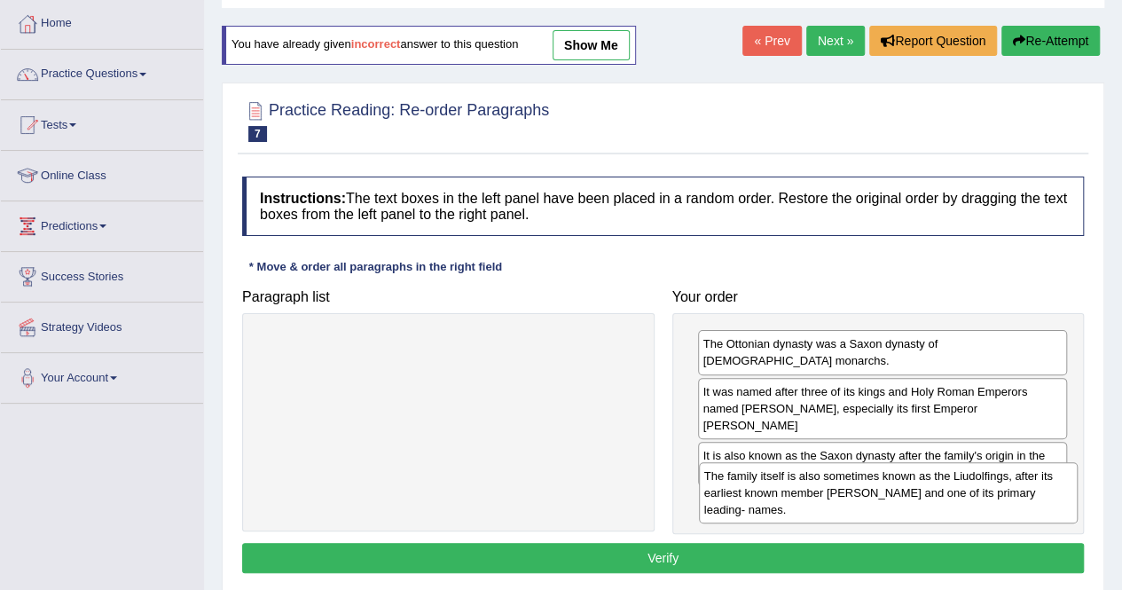
drag, startPoint x: 571, startPoint y: 368, endPoint x: 997, endPoint y: 480, distance: 440.0
click at [1009, 494] on div "The family itself is also sometimes known as the Liudolfings, after its earlies…" at bounding box center [888, 492] width 379 height 61
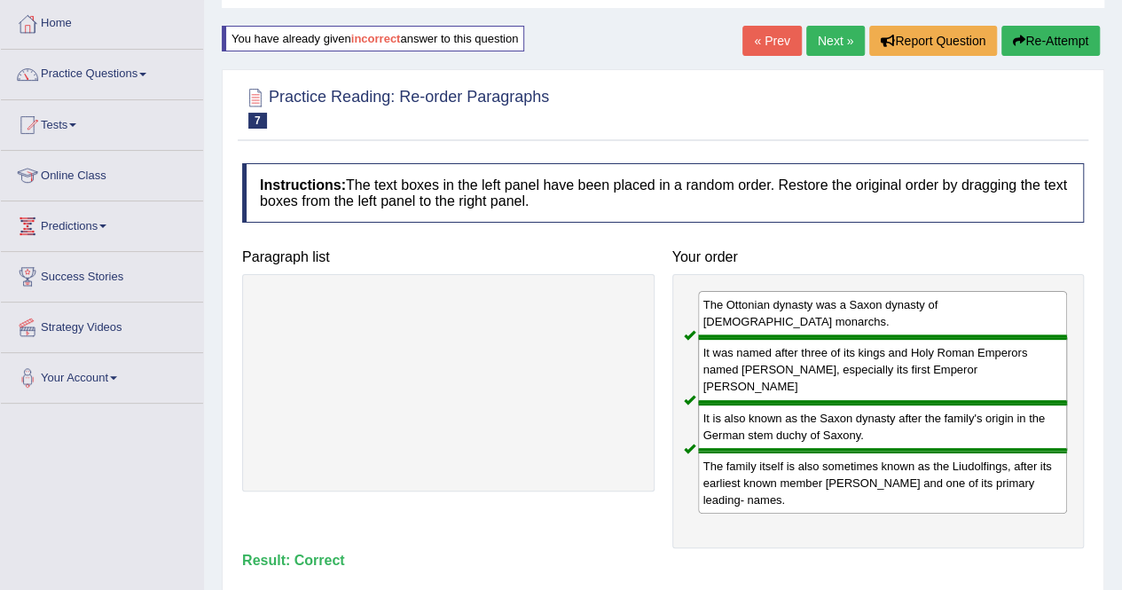
click at [837, 35] on link "Next »" at bounding box center [835, 41] width 59 height 30
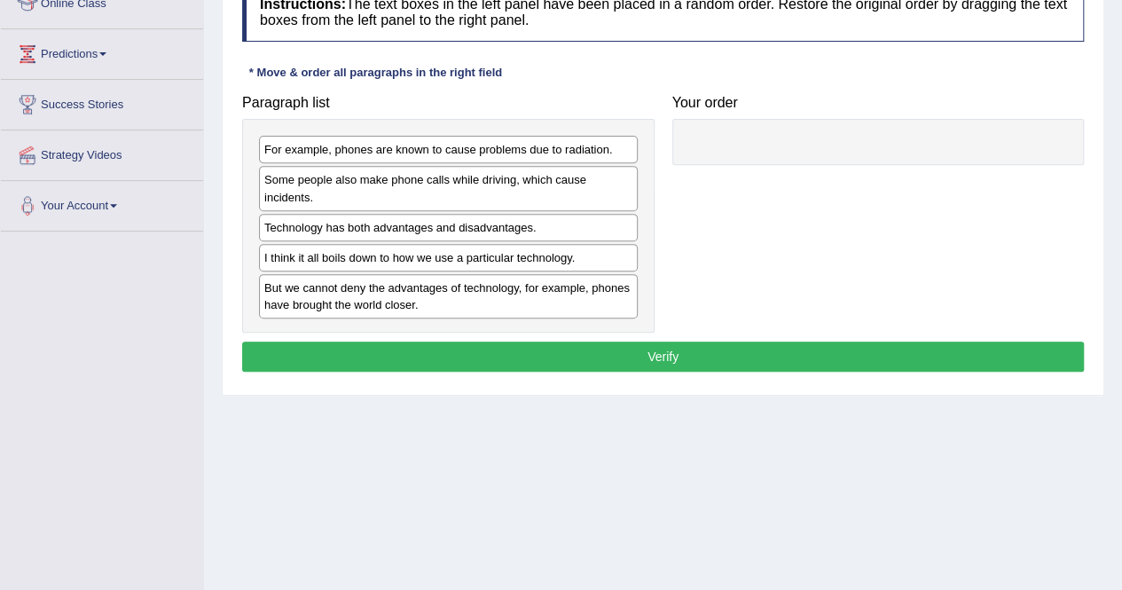
scroll to position [266, 0]
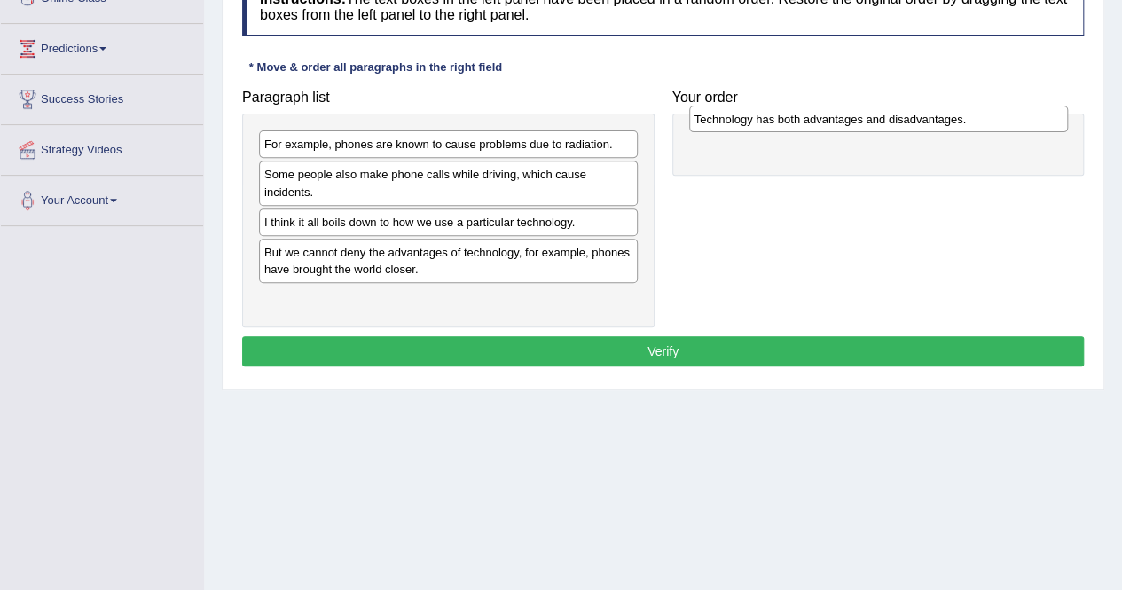
drag, startPoint x: 434, startPoint y: 230, endPoint x: 864, endPoint y: 129, distance: 441.8
click at [864, 129] on div "Technology has both advantages and disadvantages." at bounding box center [878, 119] width 379 height 27
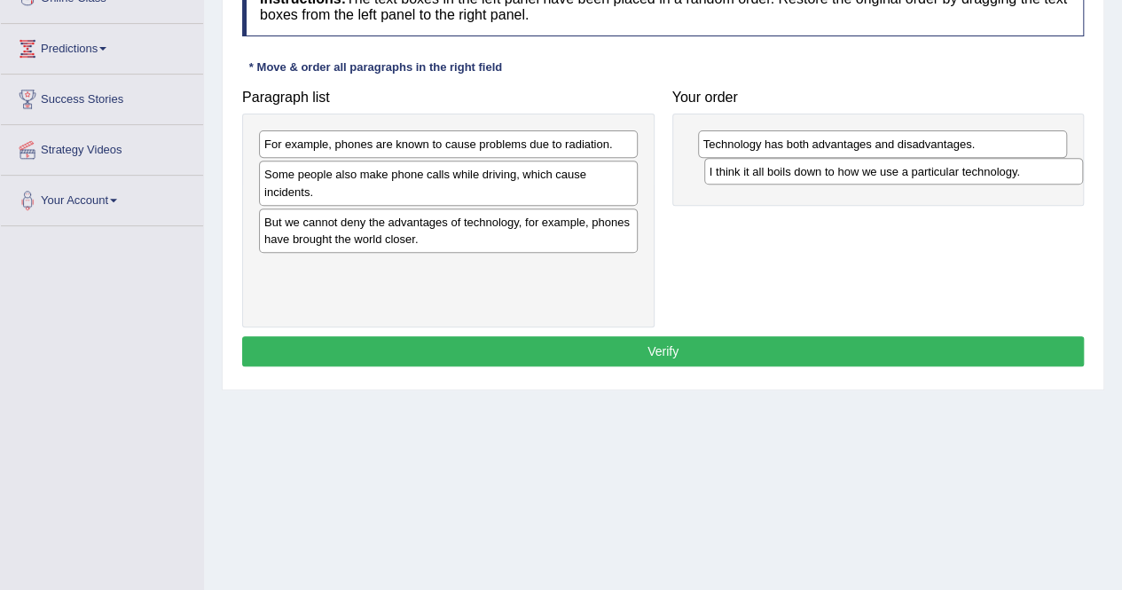
drag, startPoint x: 521, startPoint y: 224, endPoint x: 966, endPoint y: 176, distance: 447.8
click at [966, 176] on div "I think it all boils down to how we use a particular technology." at bounding box center [893, 171] width 379 height 27
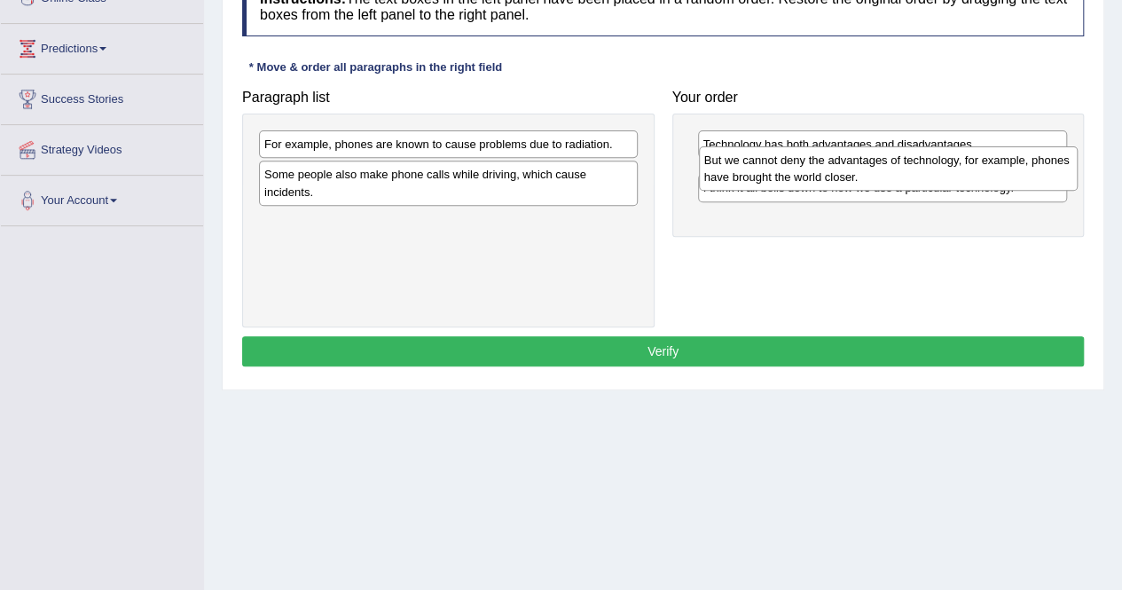
drag, startPoint x: 497, startPoint y: 223, endPoint x: 935, endPoint y: 163, distance: 442.2
click at [935, 163] on div "But we cannot deny the advantages of technology, for example, phones have broug…" at bounding box center [888, 168] width 379 height 44
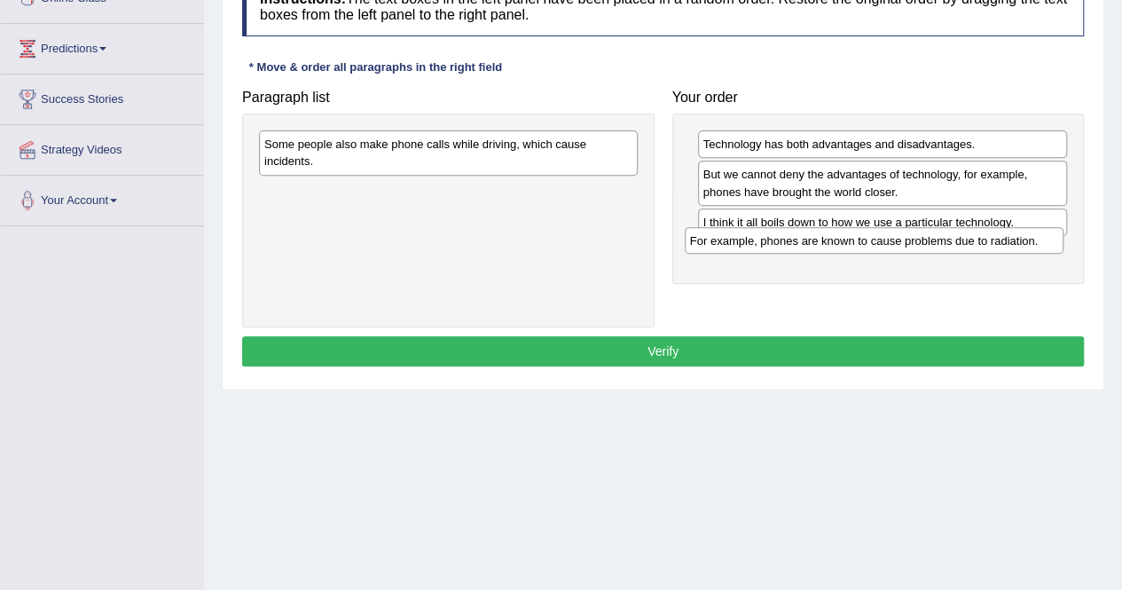
drag, startPoint x: 528, startPoint y: 139, endPoint x: 954, endPoint y: 236, distance: 436.4
click at [954, 236] on div "For example, phones are known to cause problems due to radiation." at bounding box center [874, 240] width 379 height 27
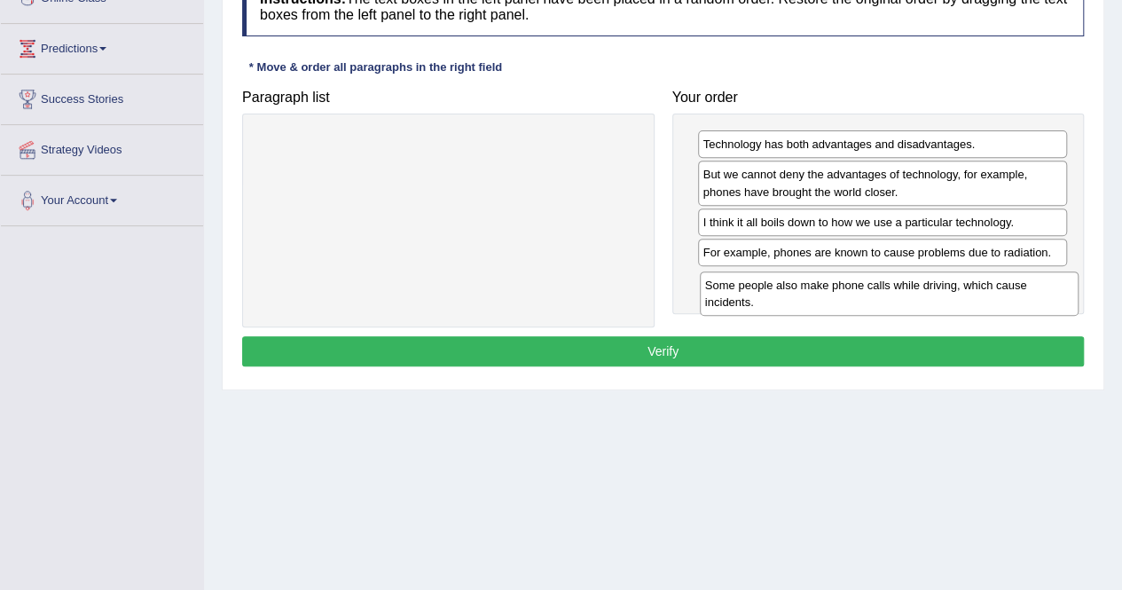
drag, startPoint x: 562, startPoint y: 178, endPoint x: 973, endPoint y: 278, distance: 422.4
click at [973, 278] on div "Some people also make phone calls while driving, which cause incidents." at bounding box center [889, 293] width 379 height 44
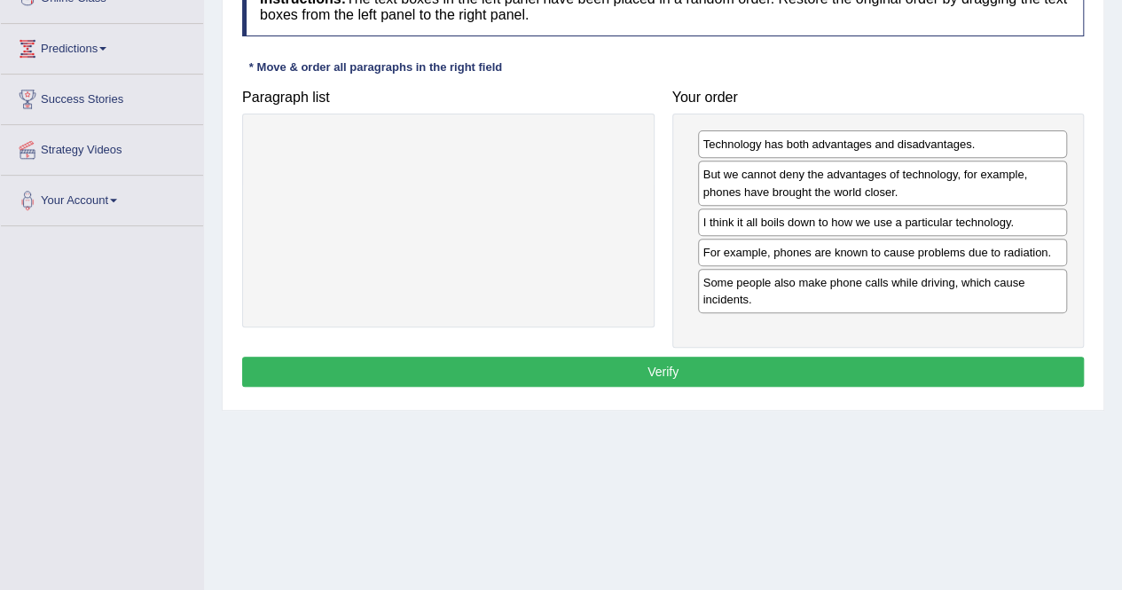
click at [814, 372] on button "Verify" at bounding box center [662, 371] width 841 height 30
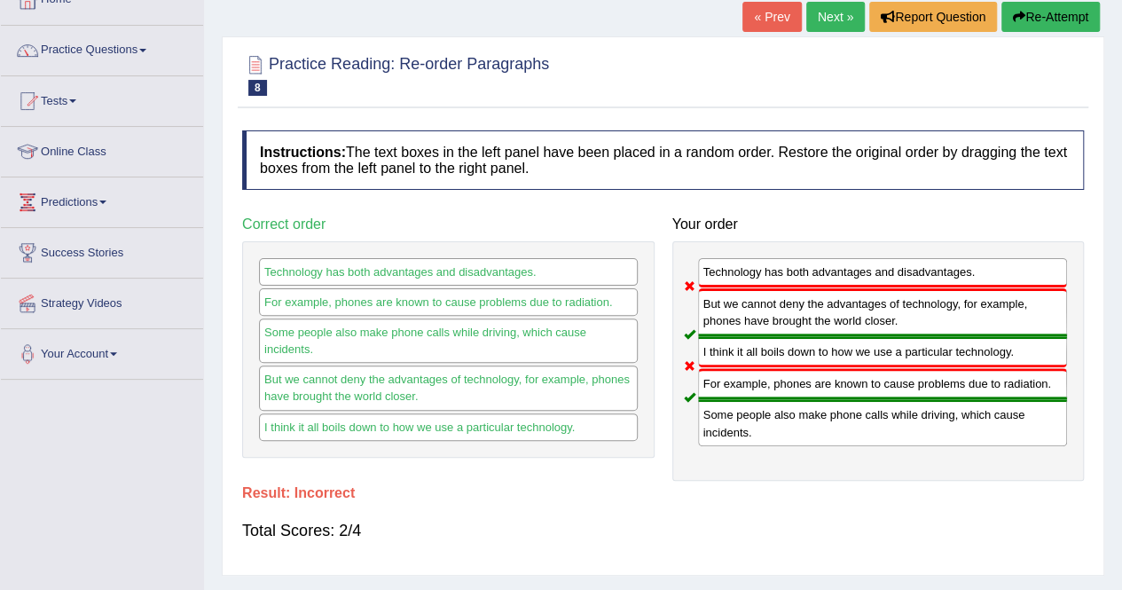
scroll to position [89, 0]
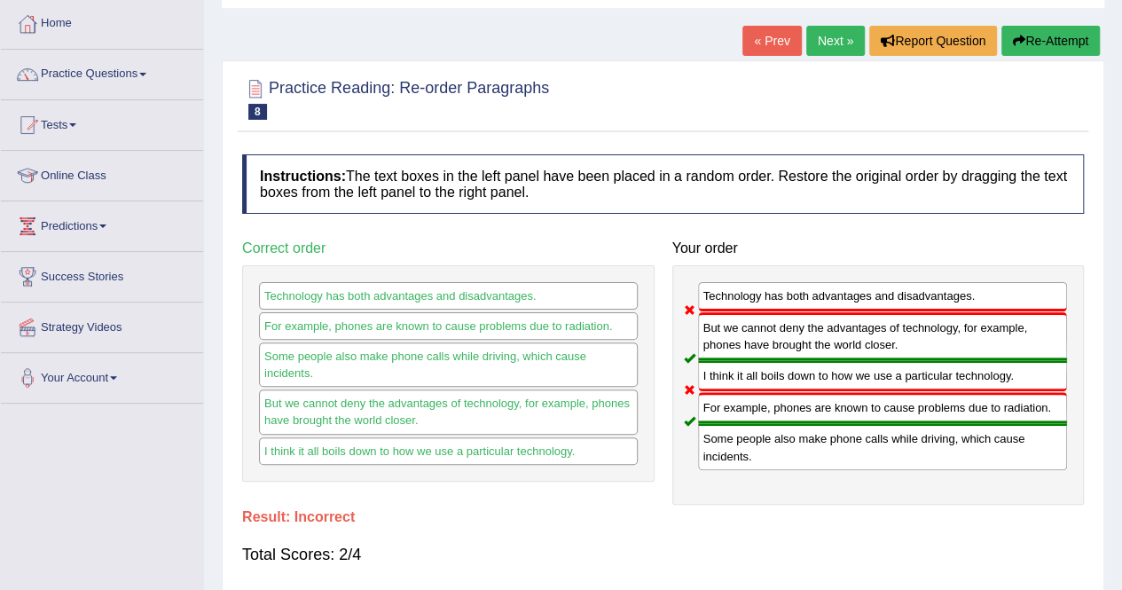
click at [1071, 36] on button "Re-Attempt" at bounding box center [1050, 41] width 98 height 30
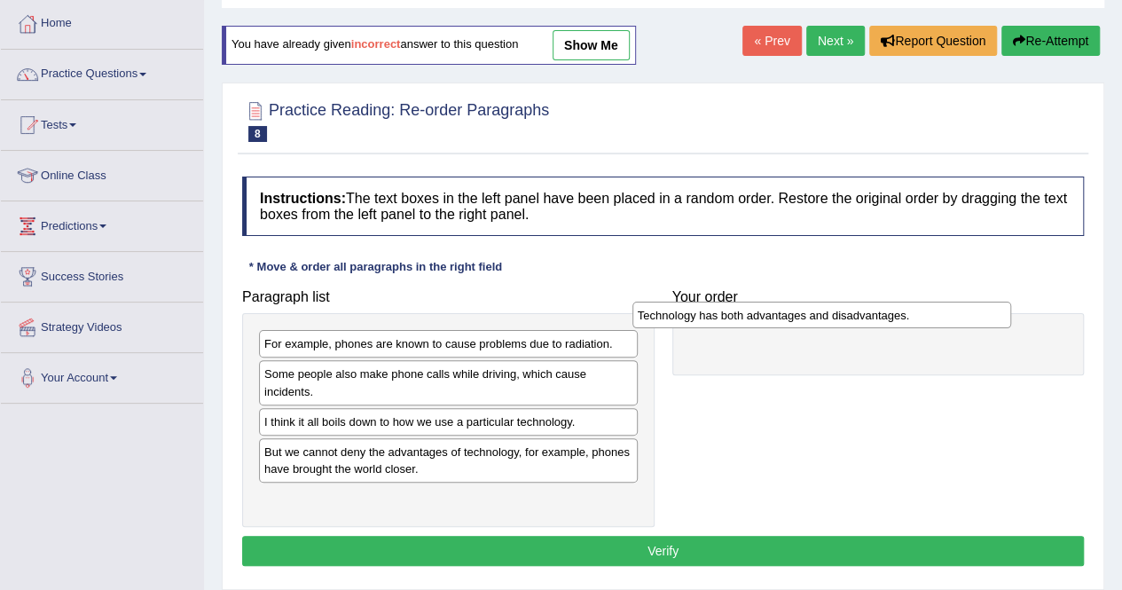
drag, startPoint x: 335, startPoint y: 422, endPoint x: 708, endPoint y: 317, distance: 387.7
click at [708, 317] on div "Technology has both advantages and disadvantages." at bounding box center [821, 314] width 379 height 27
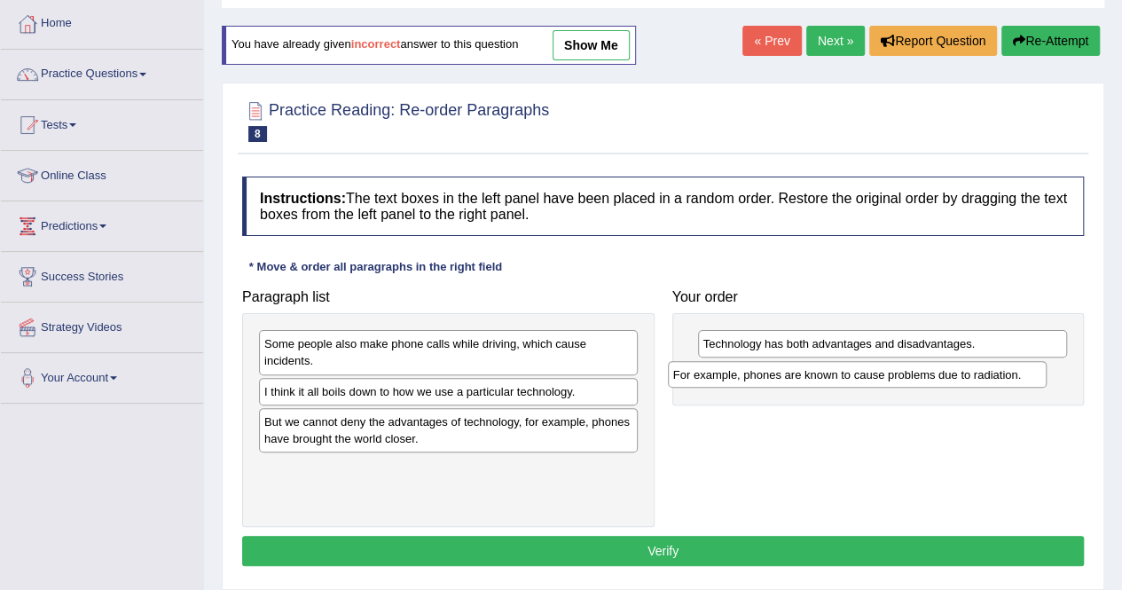
drag, startPoint x: 427, startPoint y: 346, endPoint x: 836, endPoint y: 377, distance: 409.9
click at [836, 377] on div "For example, phones are known to cause problems due to radiation." at bounding box center [857, 374] width 379 height 27
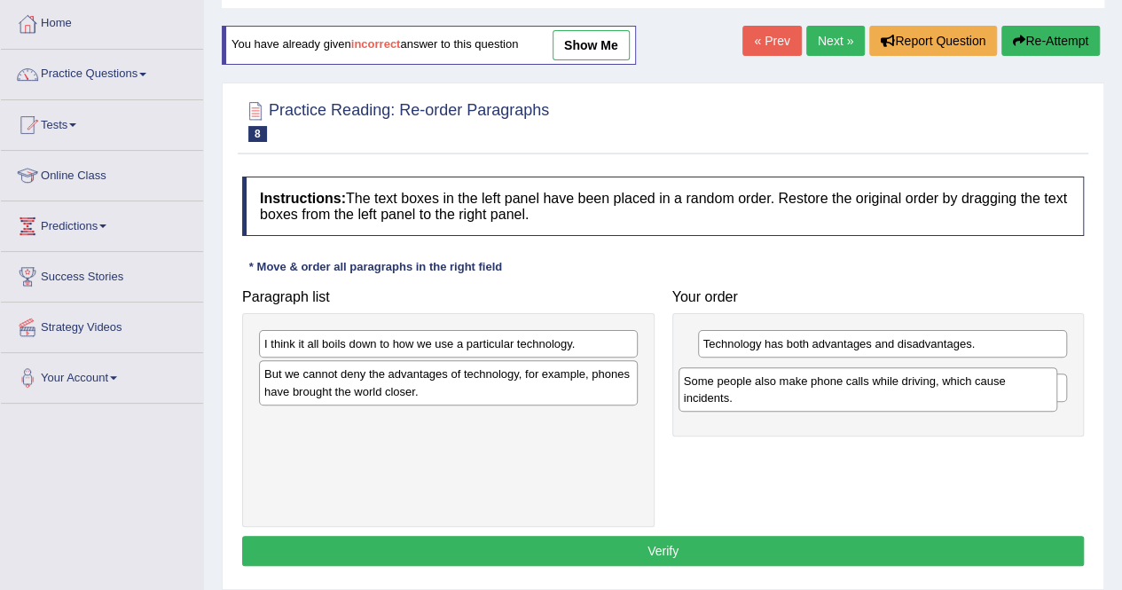
drag, startPoint x: 483, startPoint y: 341, endPoint x: 903, endPoint y: 379, distance: 421.1
click at [903, 379] on div "Some people also make phone calls while driving, which cause incidents." at bounding box center [867, 389] width 379 height 44
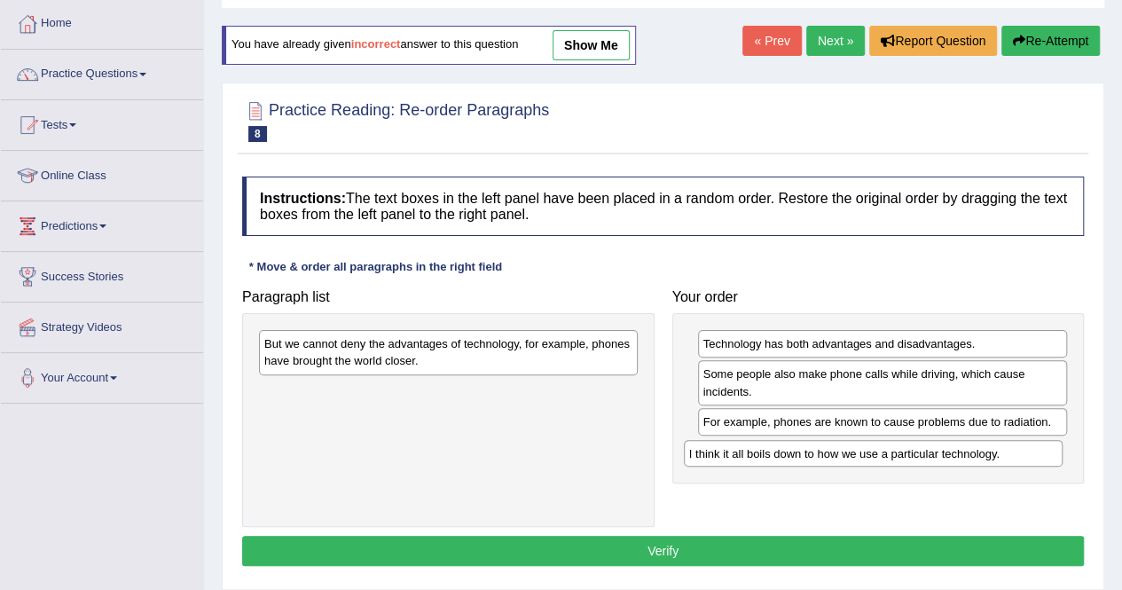
drag, startPoint x: 481, startPoint y: 342, endPoint x: 895, endPoint y: 448, distance: 427.3
click at [895, 448] on div "I think it all boils down to how we use a particular technology." at bounding box center [873, 453] width 379 height 27
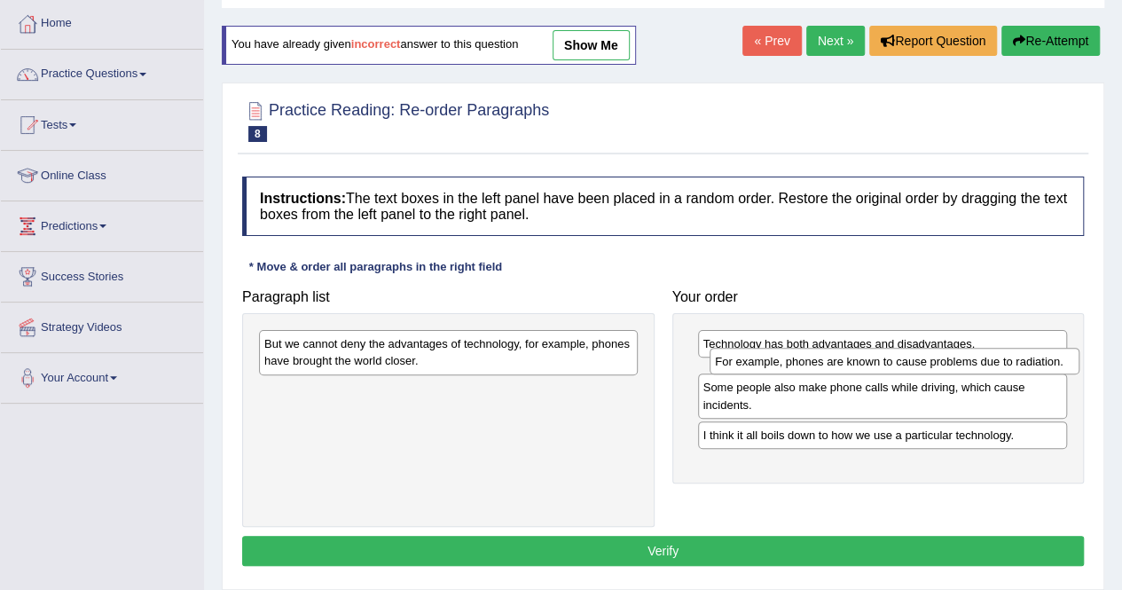
drag, startPoint x: 802, startPoint y: 423, endPoint x: 814, endPoint y: 364, distance: 59.8
click at [814, 364] on div "For example, phones are known to cause problems due to radiation." at bounding box center [894, 361] width 370 height 27
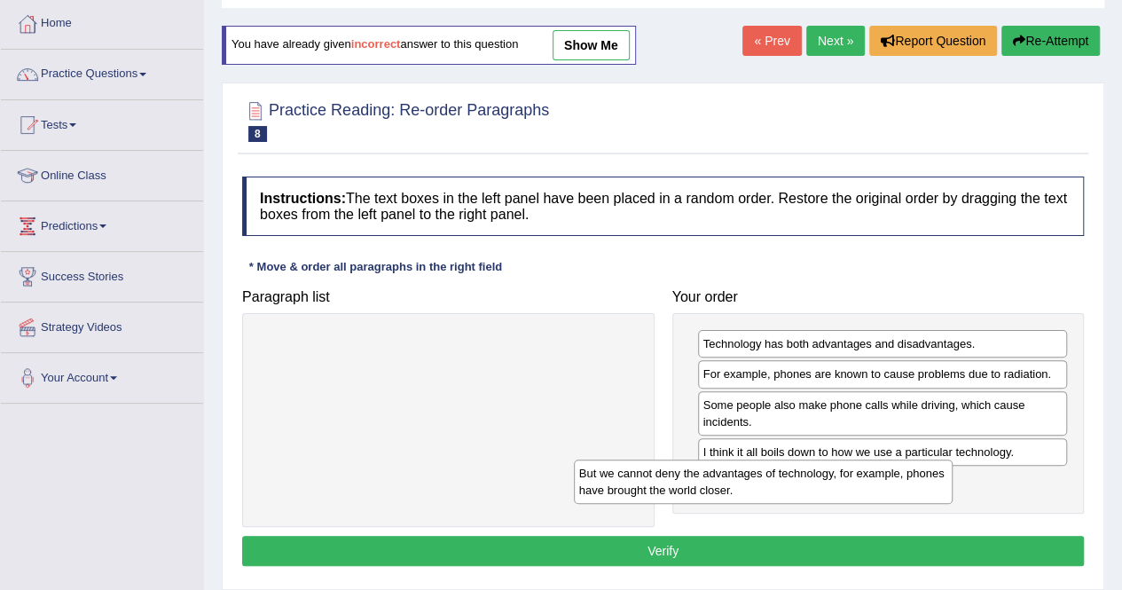
drag, startPoint x: 611, startPoint y: 393, endPoint x: 954, endPoint y: 481, distance: 354.4
click at [952, 481] on div "But we cannot deny the advantages of technology, for example, phones have broug…" at bounding box center [763, 481] width 379 height 44
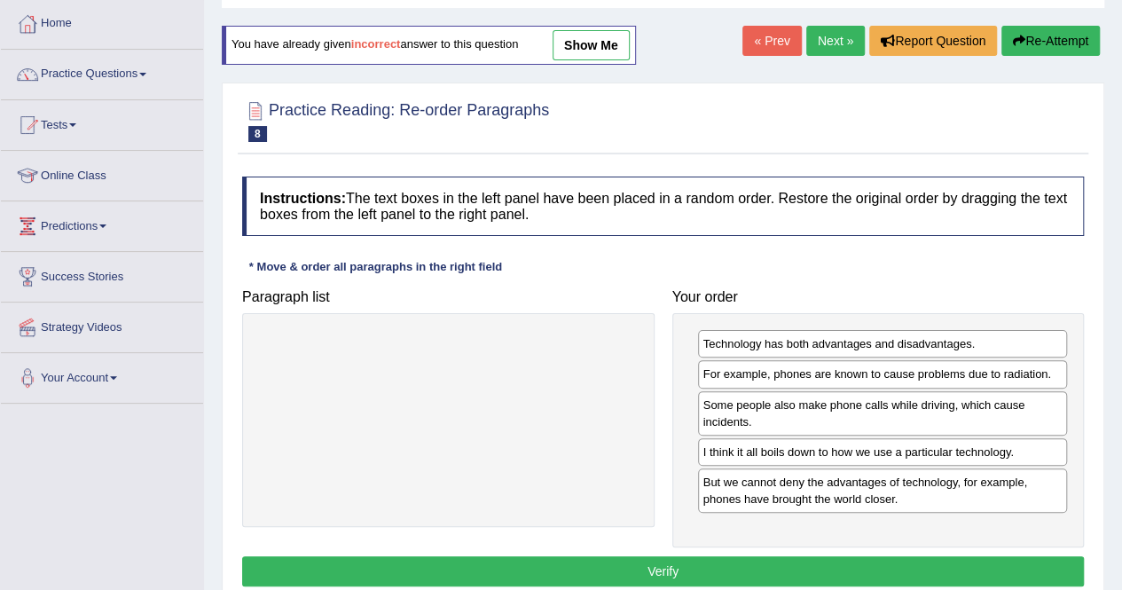
click at [715, 556] on button "Verify" at bounding box center [662, 571] width 841 height 30
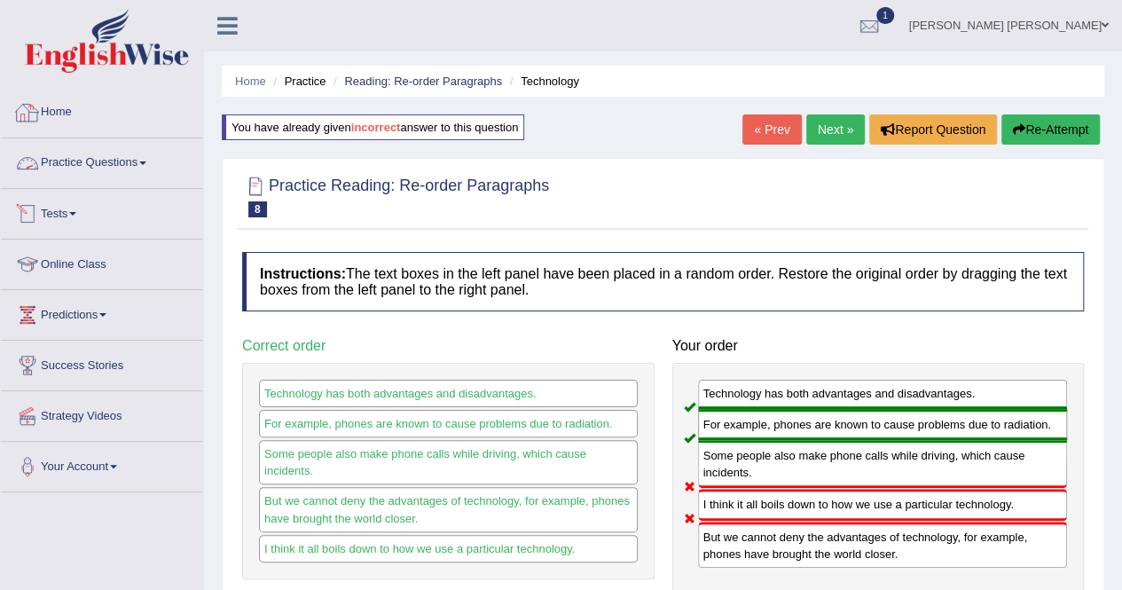
click at [58, 105] on link "Home" at bounding box center [102, 110] width 202 height 44
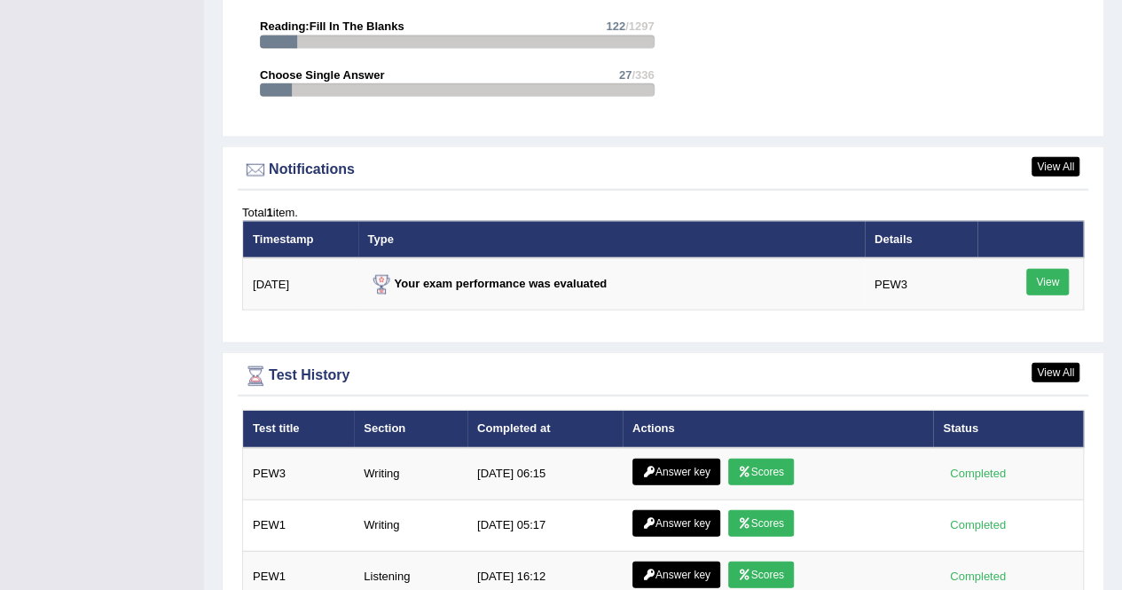
scroll to position [2128, 0]
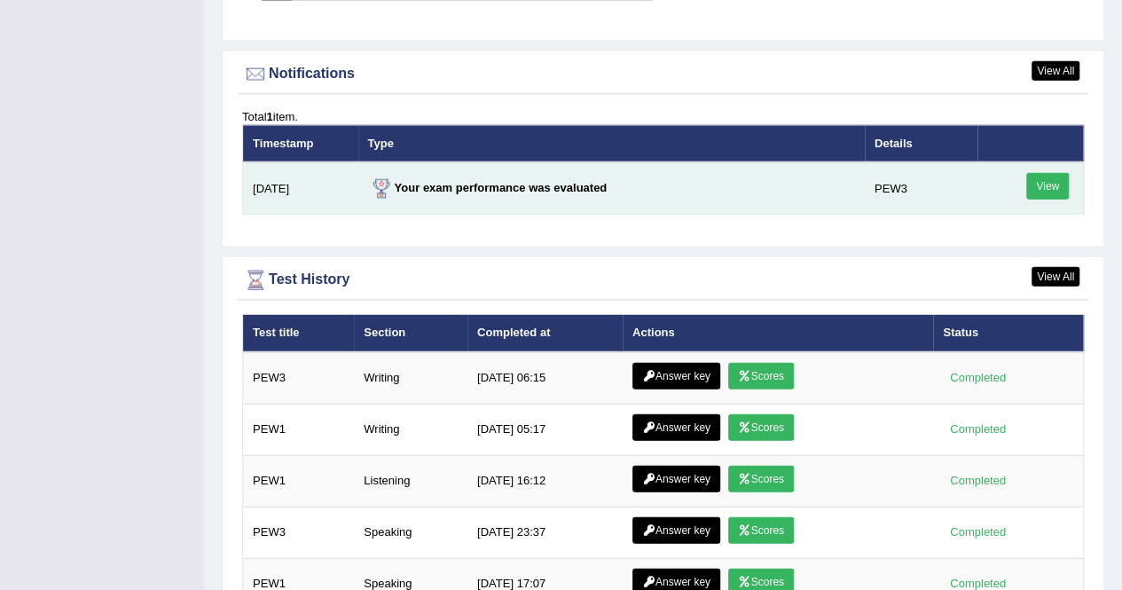
click at [1059, 173] on link "View" at bounding box center [1047, 186] width 43 height 27
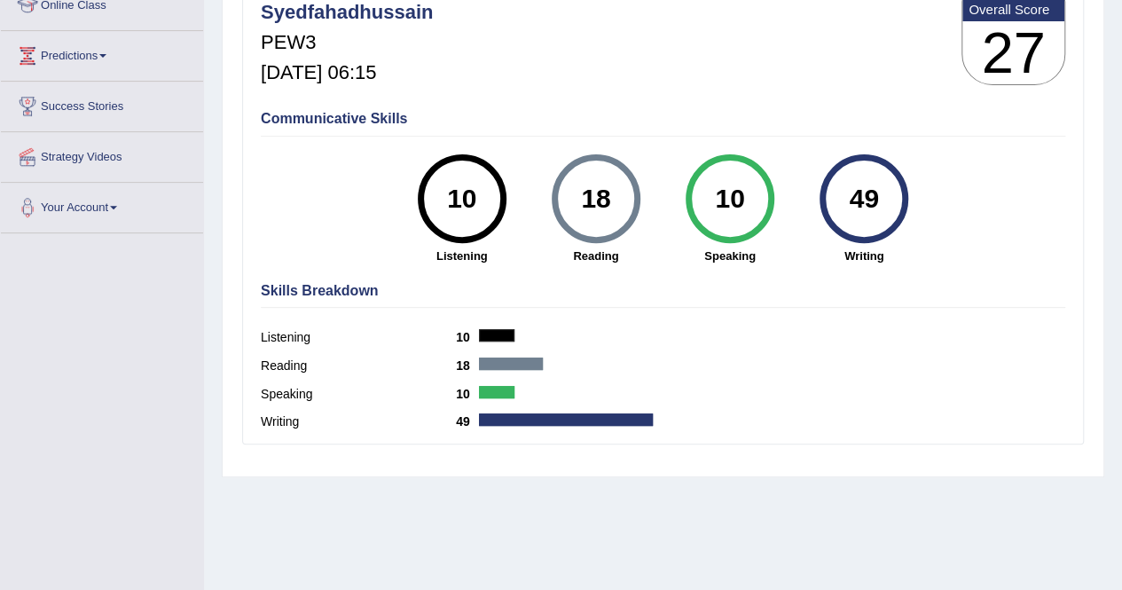
scroll to position [266, 0]
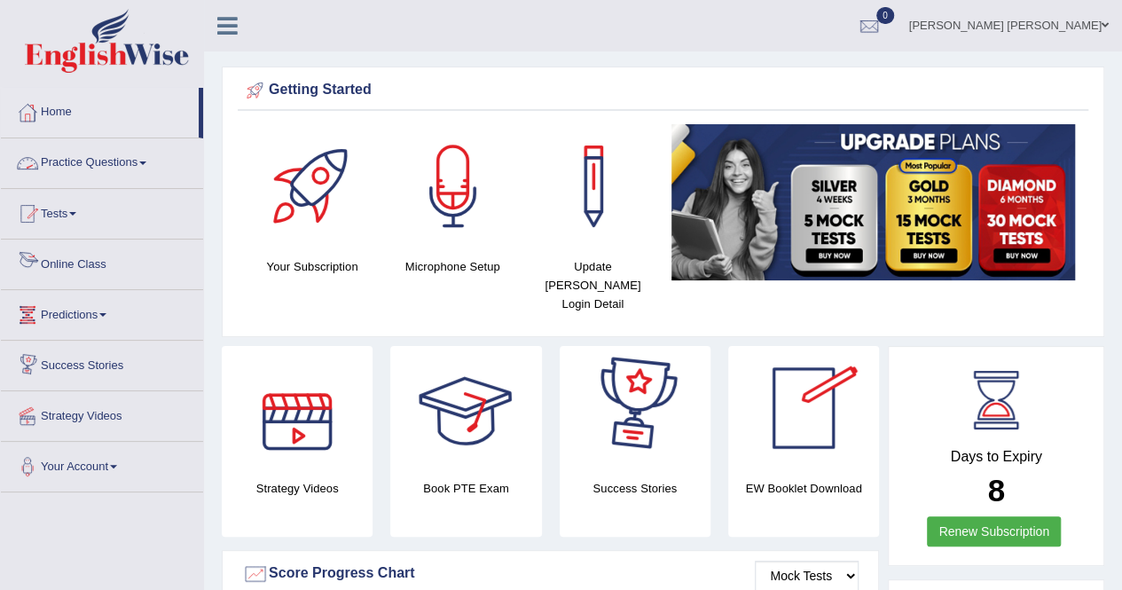
click at [74, 160] on link "Practice Questions" at bounding box center [102, 160] width 202 height 44
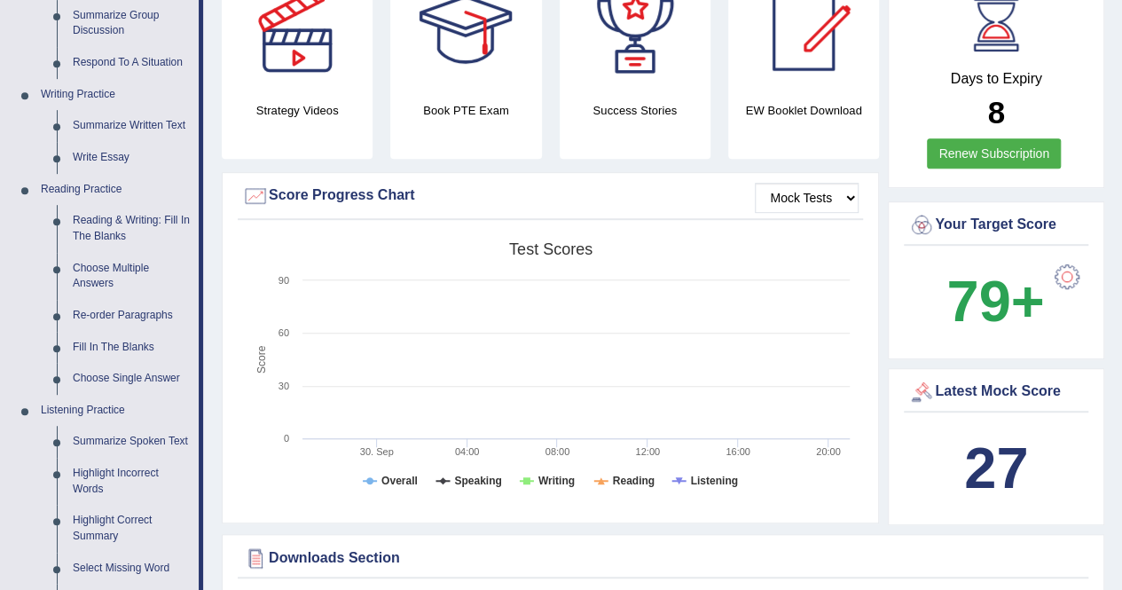
scroll to position [621, 0]
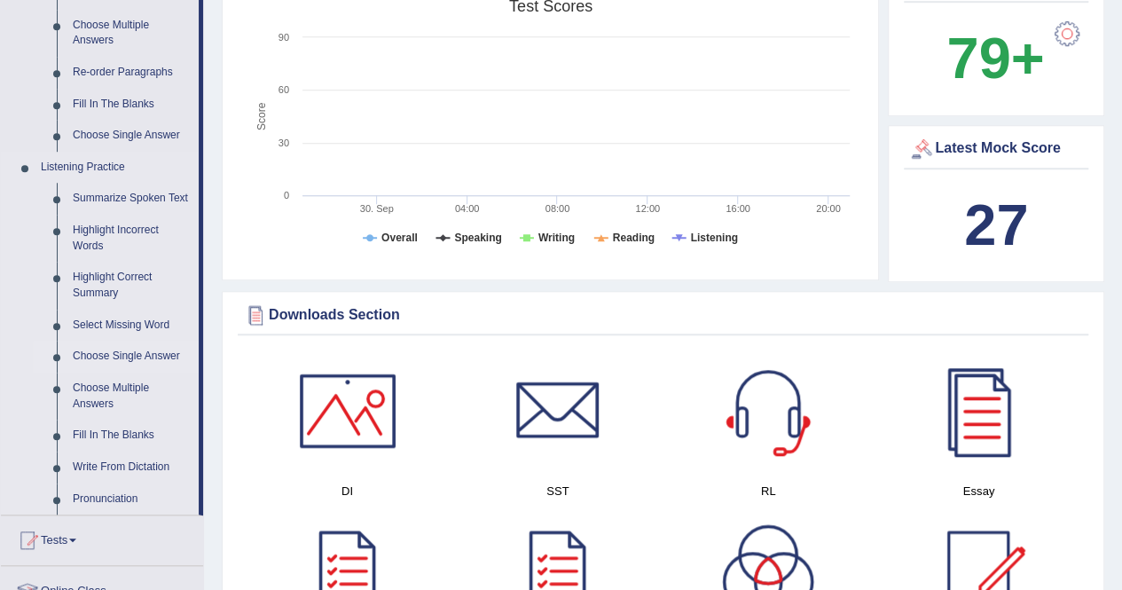
click at [129, 352] on link "Choose Single Answer" at bounding box center [132, 356] width 134 height 32
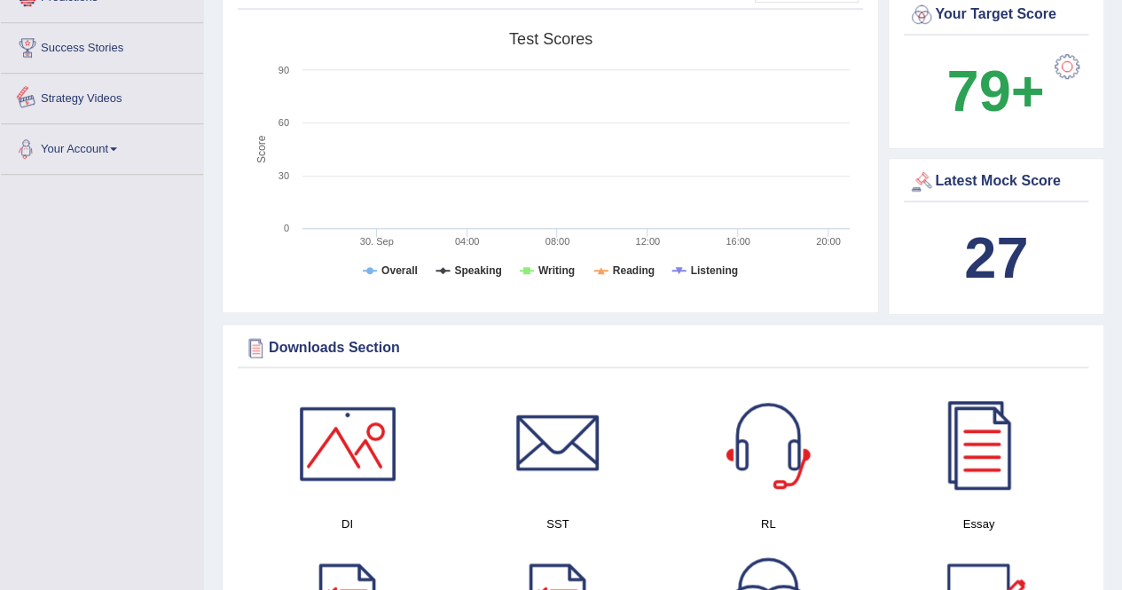
scroll to position [690, 0]
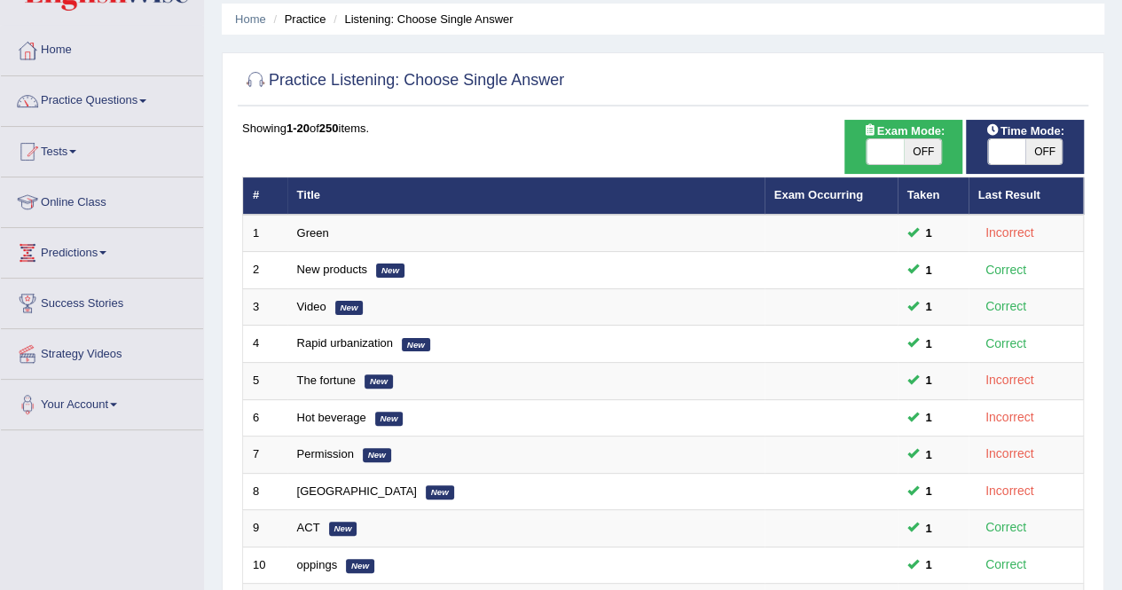
scroll to position [43, 0]
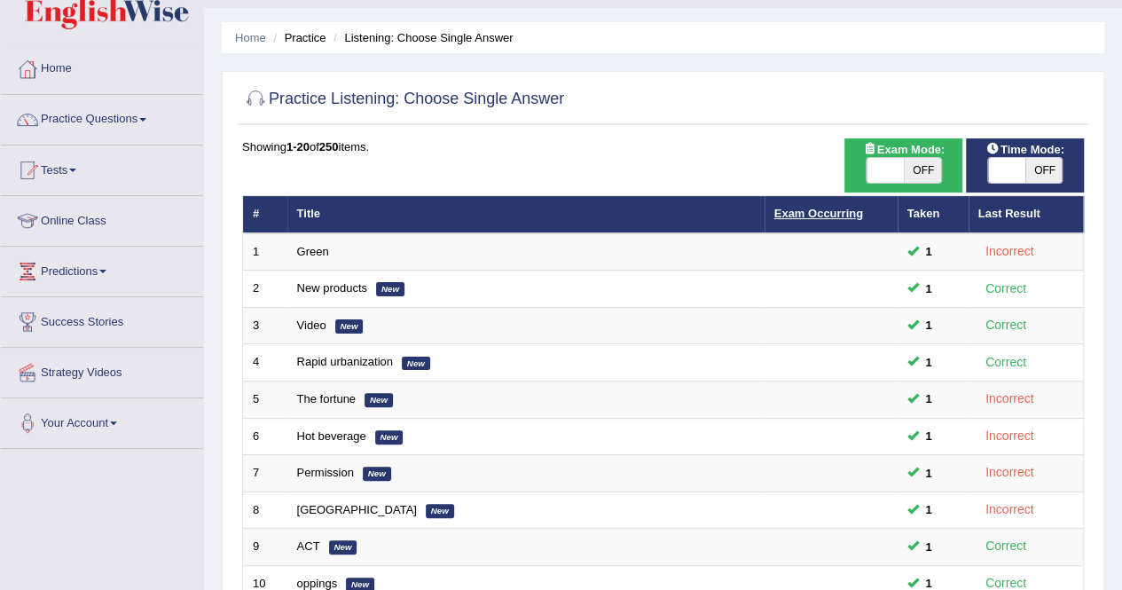
click at [830, 216] on link "Exam Occurring" at bounding box center [818, 213] width 89 height 13
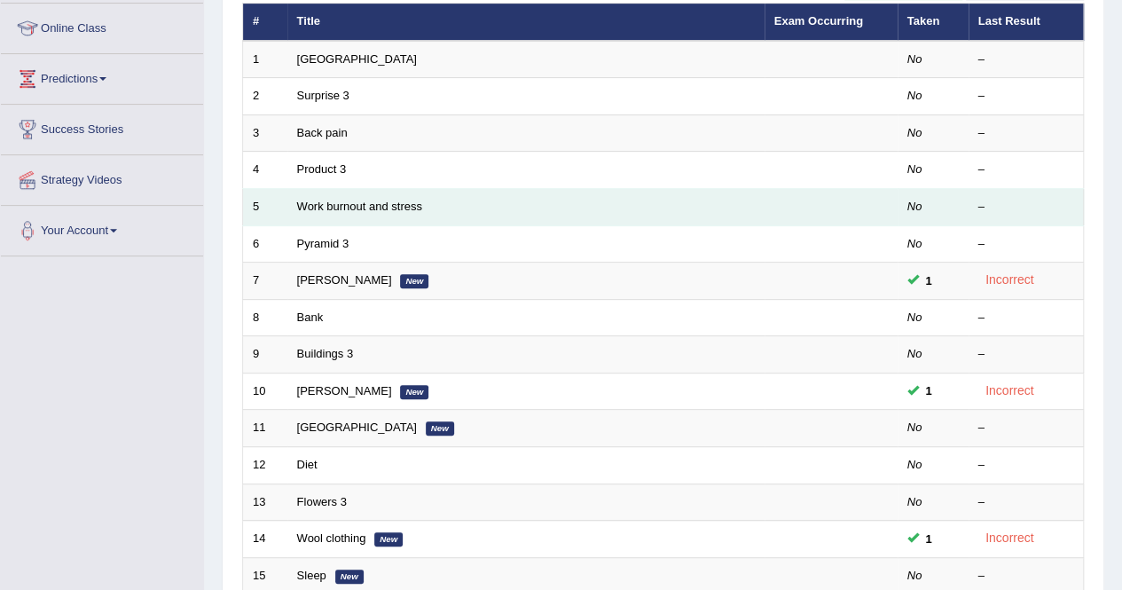
scroll to position [177, 0]
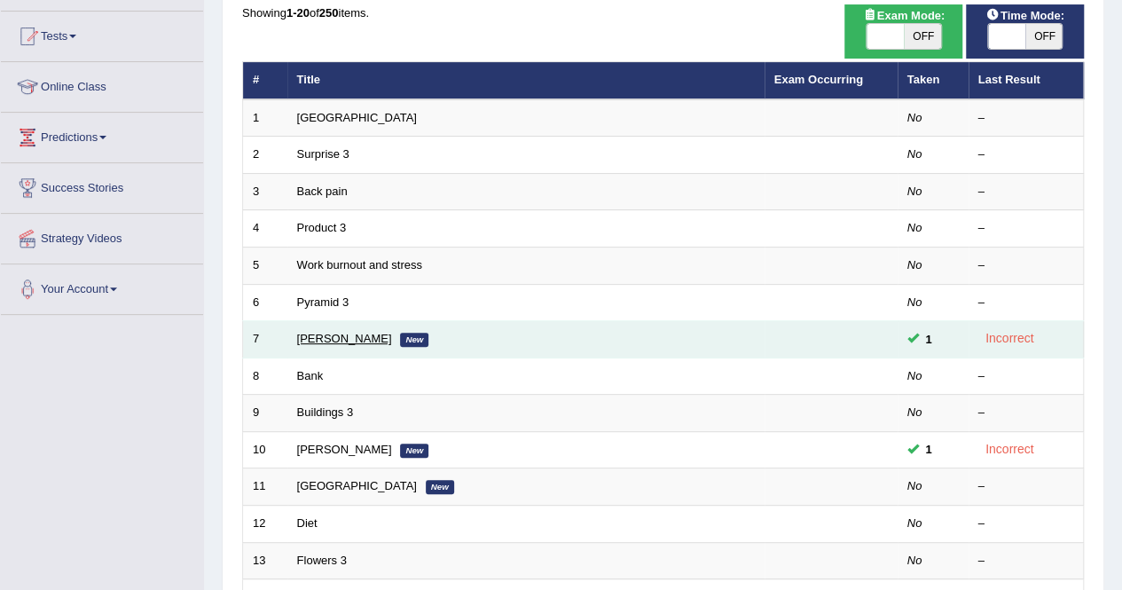
click at [323, 343] on link "[PERSON_NAME]" at bounding box center [344, 338] width 95 height 13
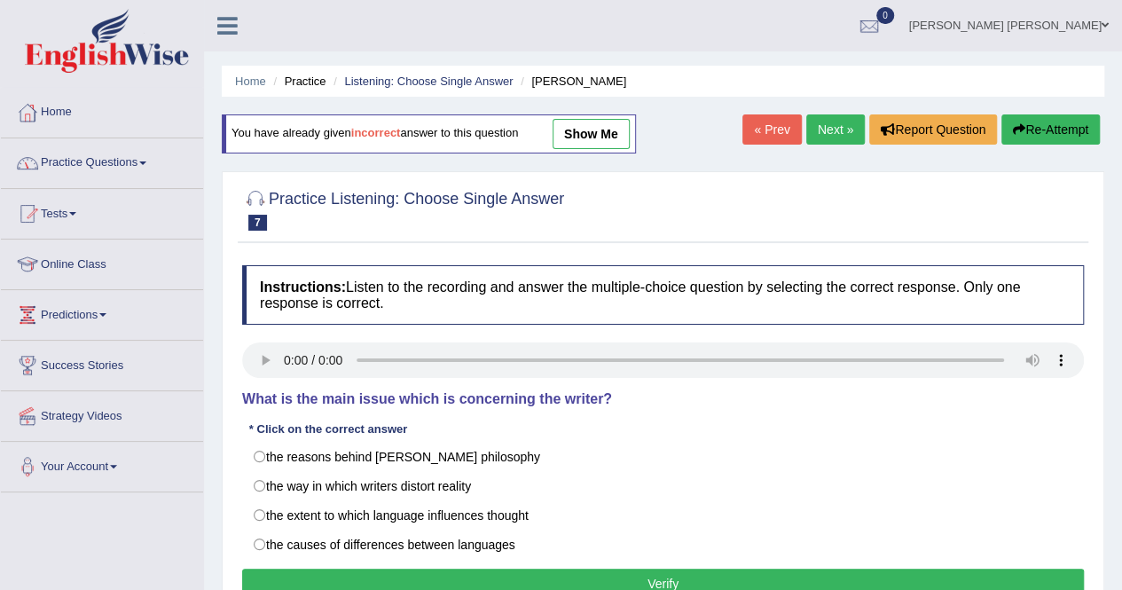
click at [128, 164] on link "Practice Questions" at bounding box center [102, 160] width 202 height 44
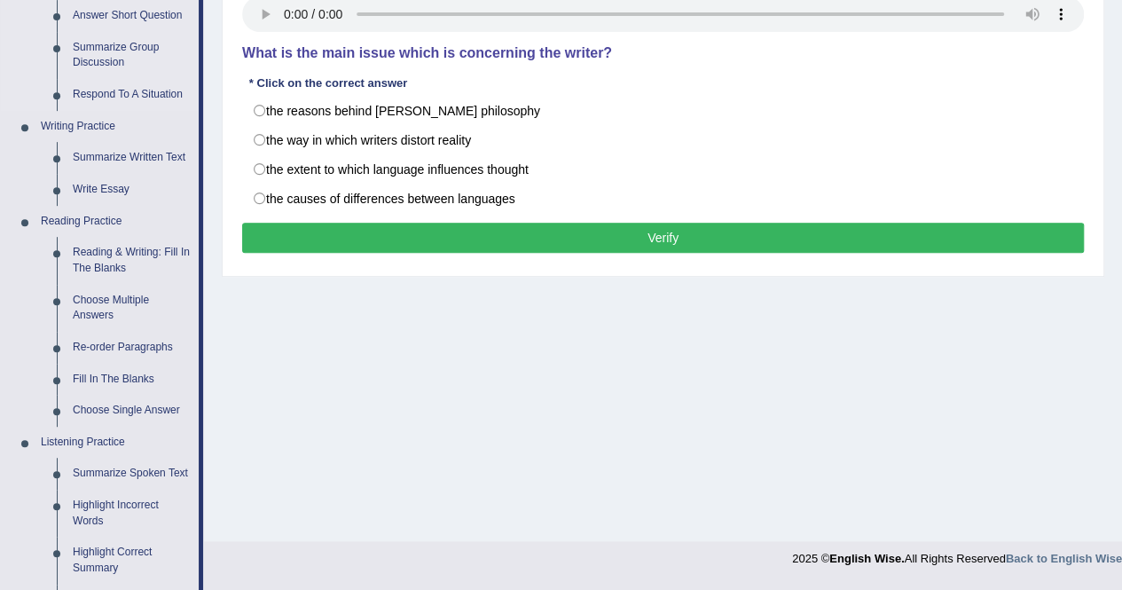
scroll to position [355, 0]
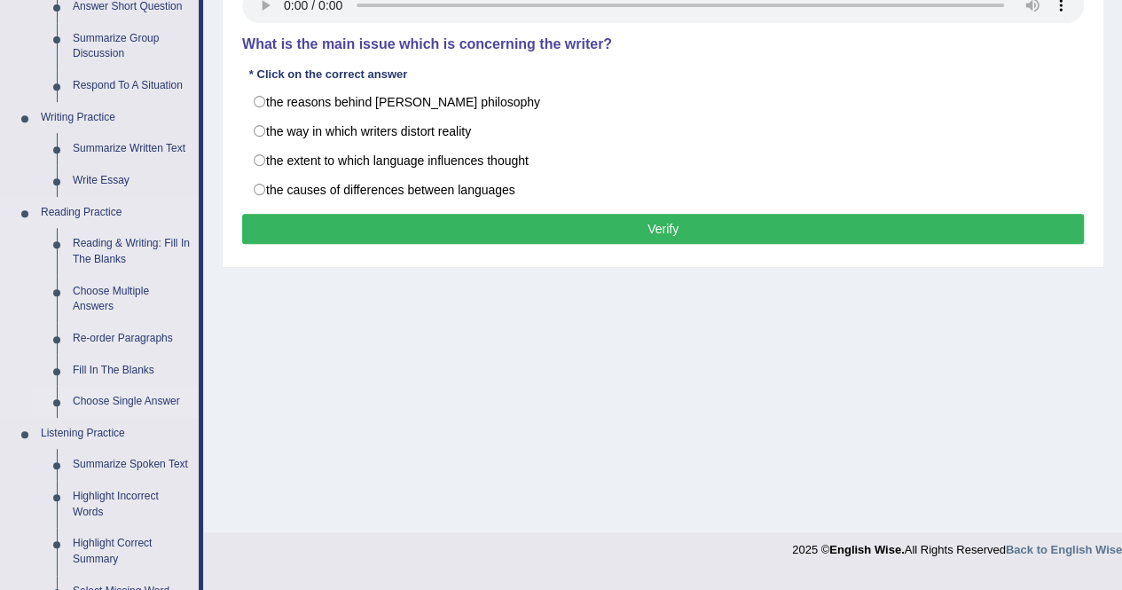
click at [145, 402] on link "Choose Single Answer" at bounding box center [132, 402] width 134 height 32
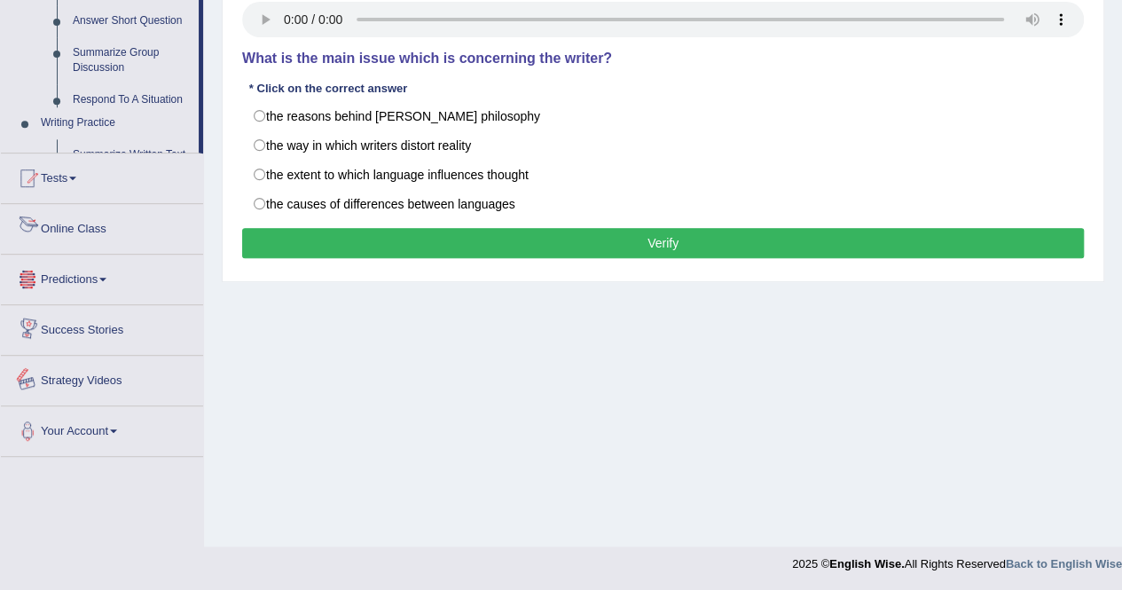
scroll to position [810, 0]
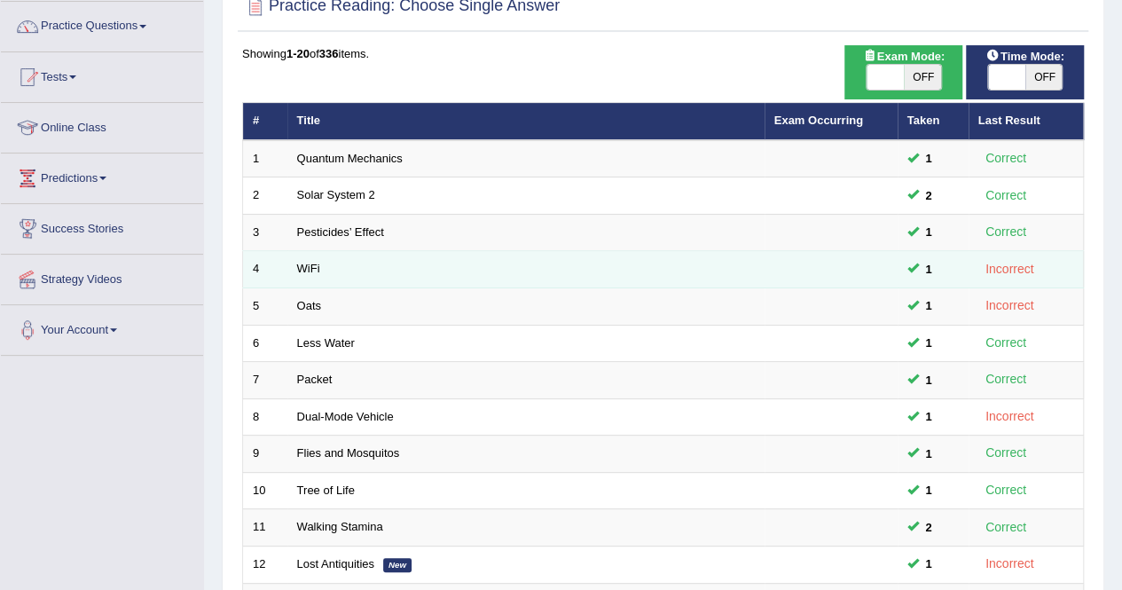
scroll to position [443, 0]
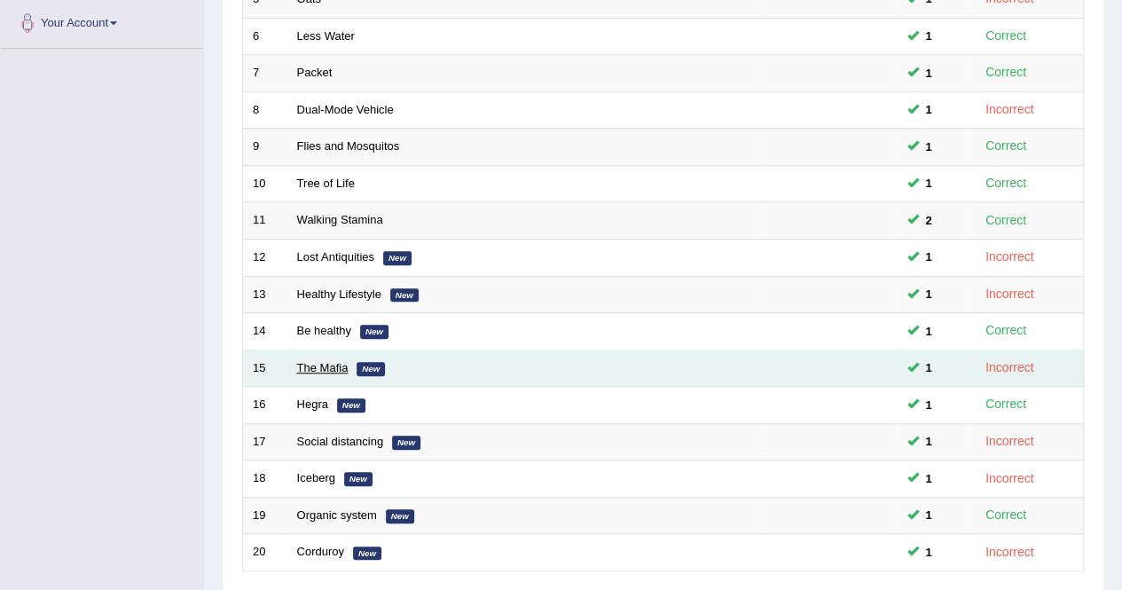
click at [346, 365] on link "The Mafia" at bounding box center [322, 367] width 51 height 13
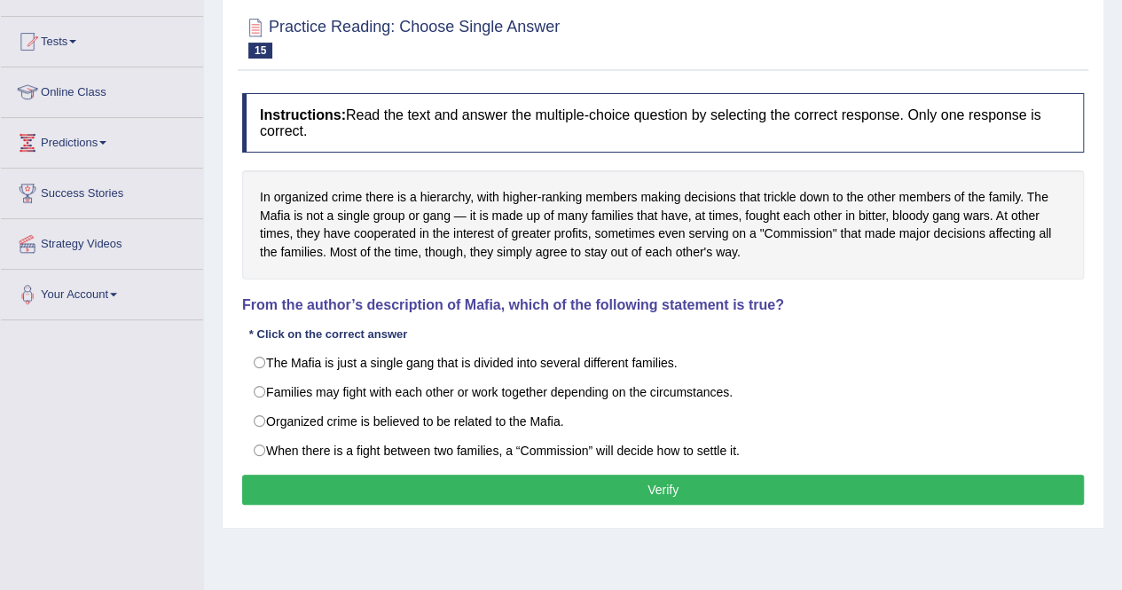
scroll to position [177, 0]
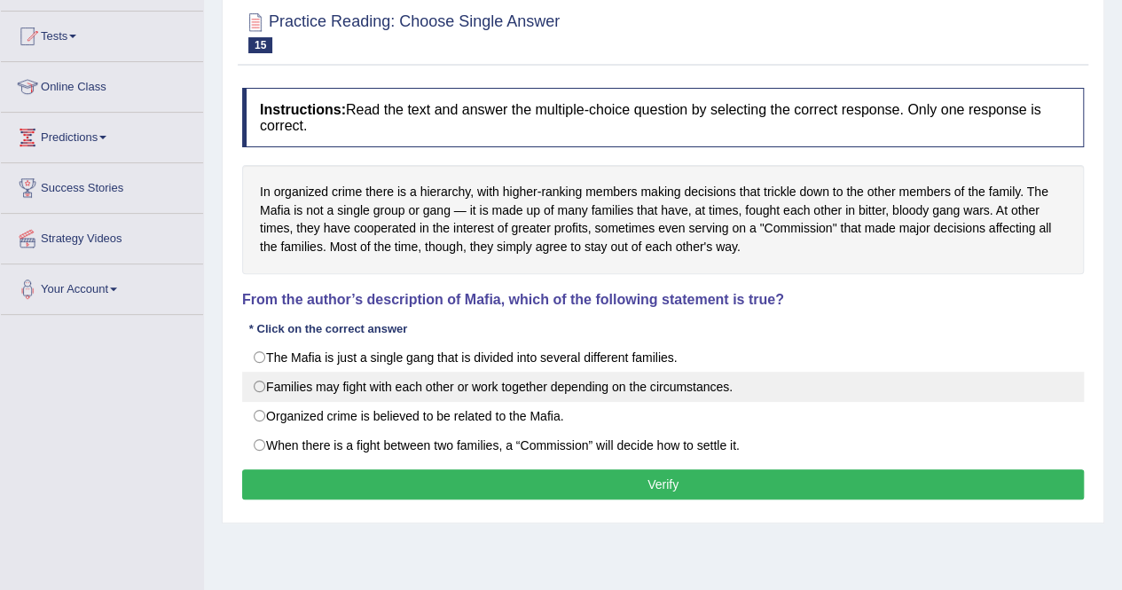
click at [628, 384] on label "Families may fight with each other or work together depending on the circumstan…" at bounding box center [662, 387] width 841 height 30
radio input "true"
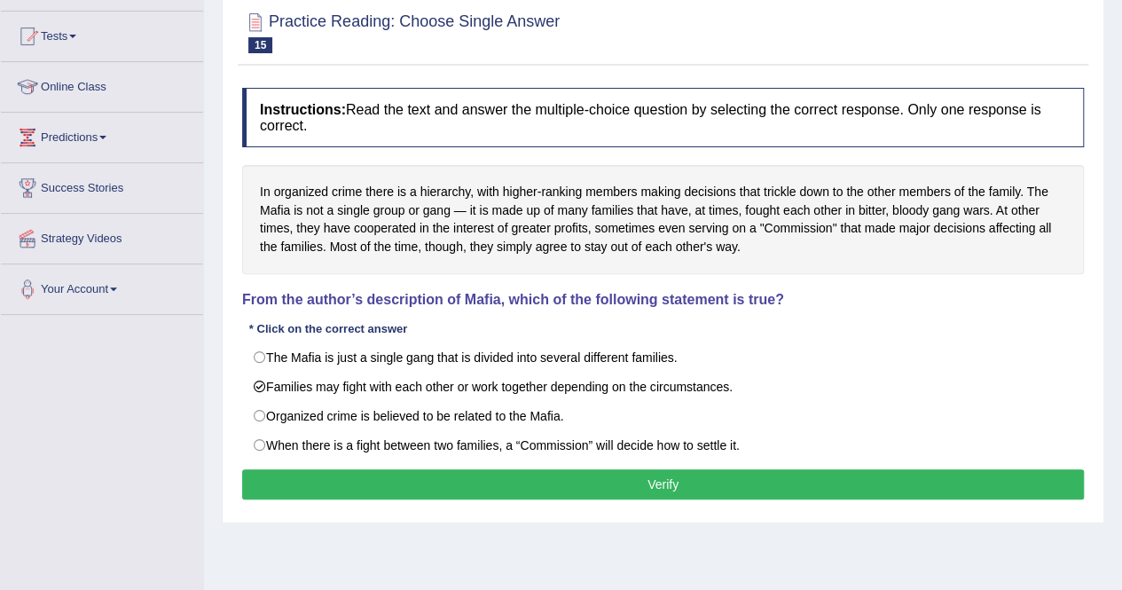
click at [631, 479] on button "Verify" at bounding box center [662, 484] width 841 height 30
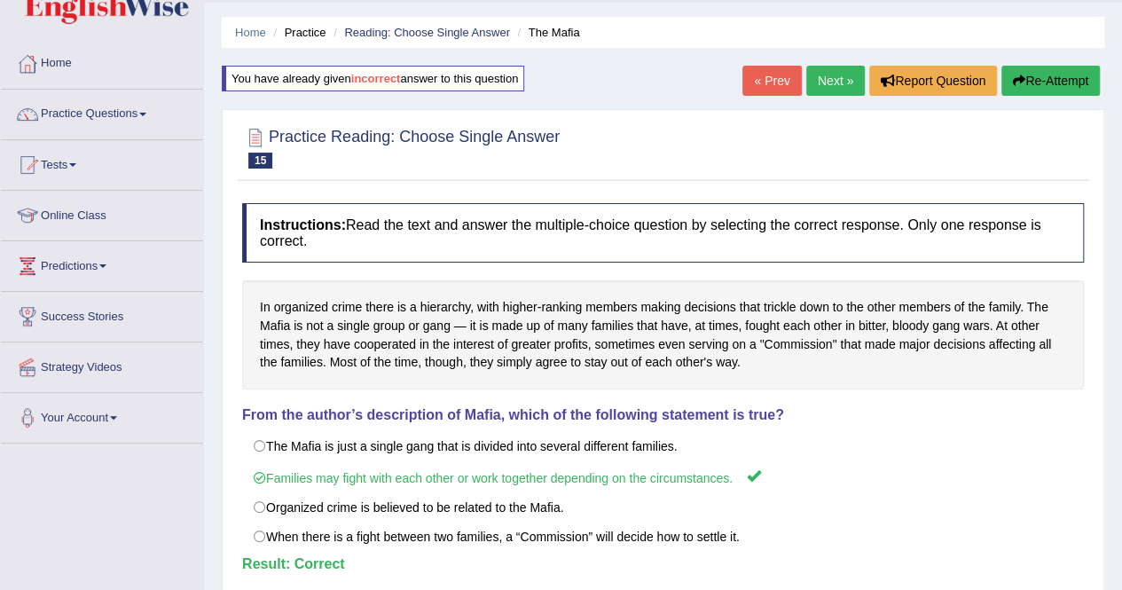
scroll to position [0, 0]
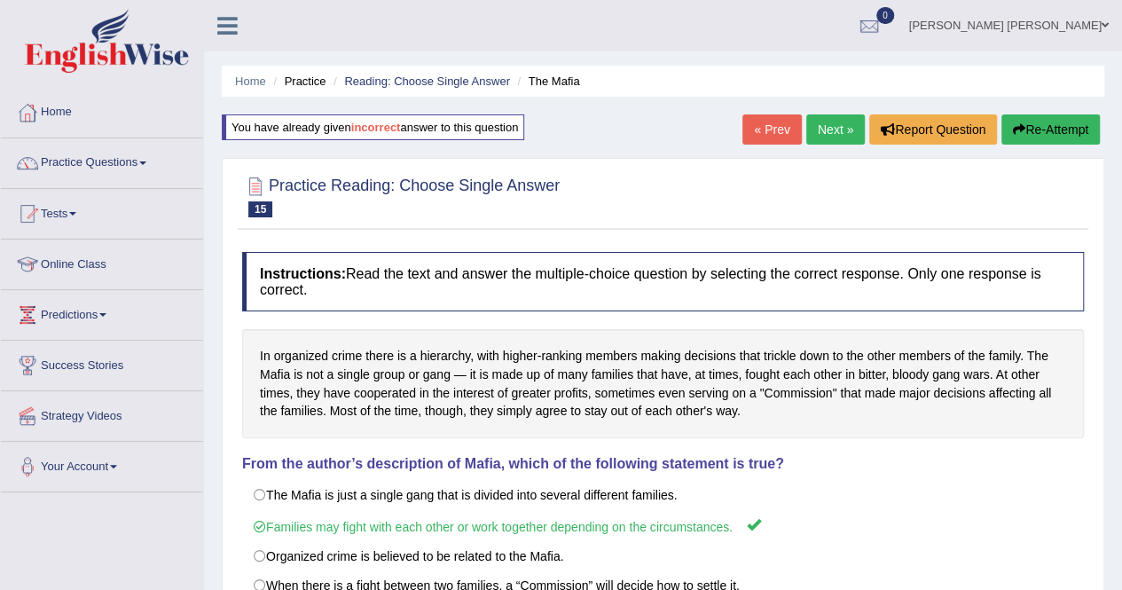
click at [835, 123] on link "Next »" at bounding box center [835, 129] width 59 height 30
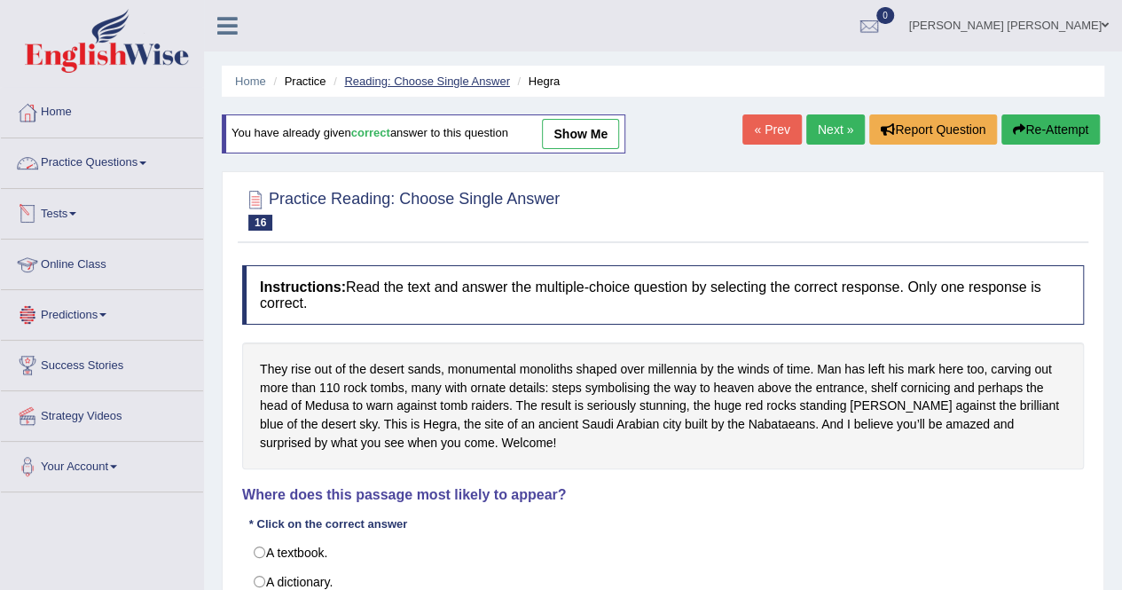
click at [466, 85] on link "Reading: Choose Single Answer" at bounding box center [426, 80] width 165 height 13
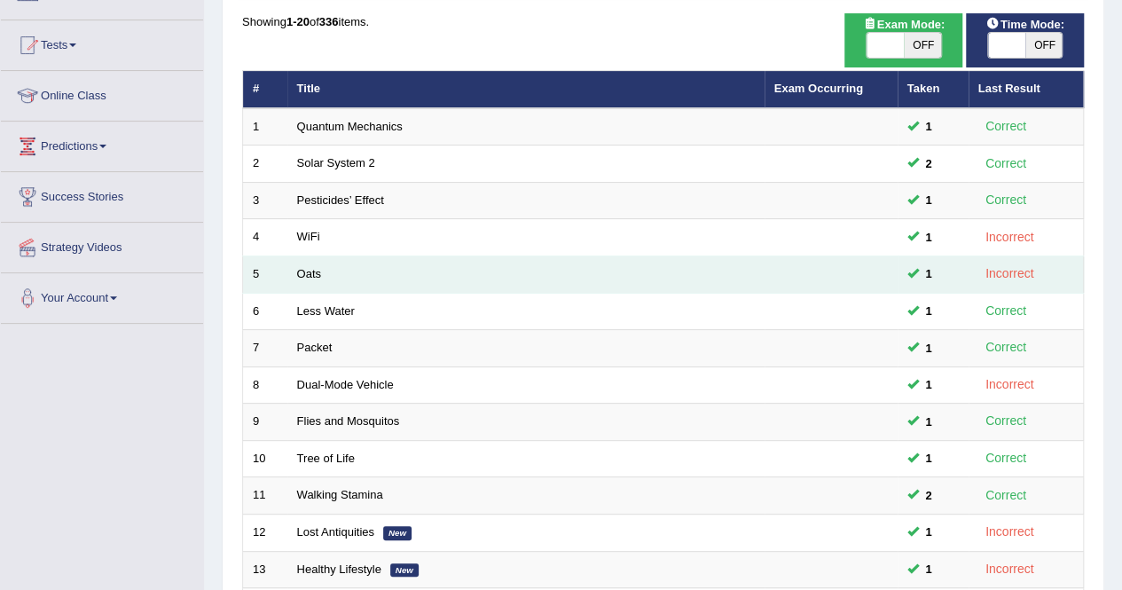
scroll to position [177, 0]
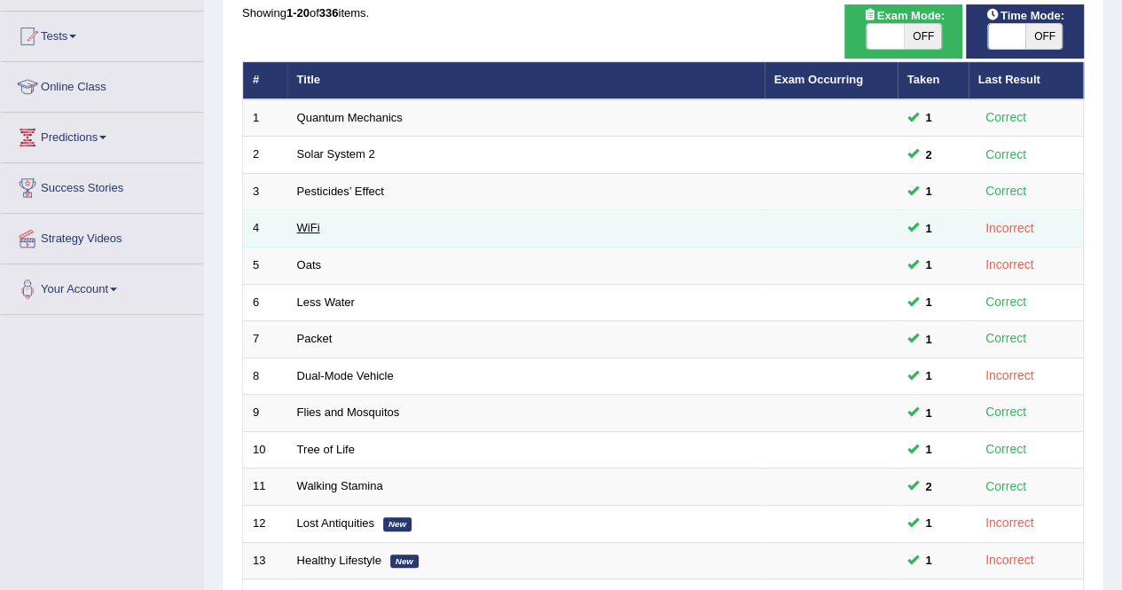
click at [303, 230] on link "WiFi" at bounding box center [308, 227] width 23 height 13
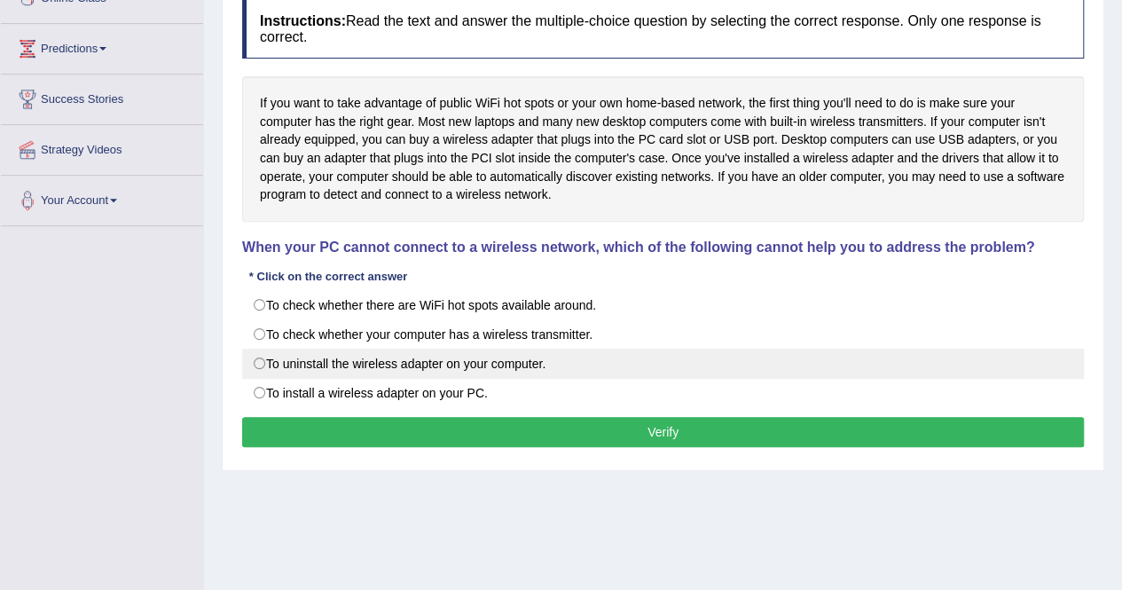
click at [510, 366] on label "To uninstall the wireless adapter on your computer." at bounding box center [662, 363] width 841 height 30
radio input "true"
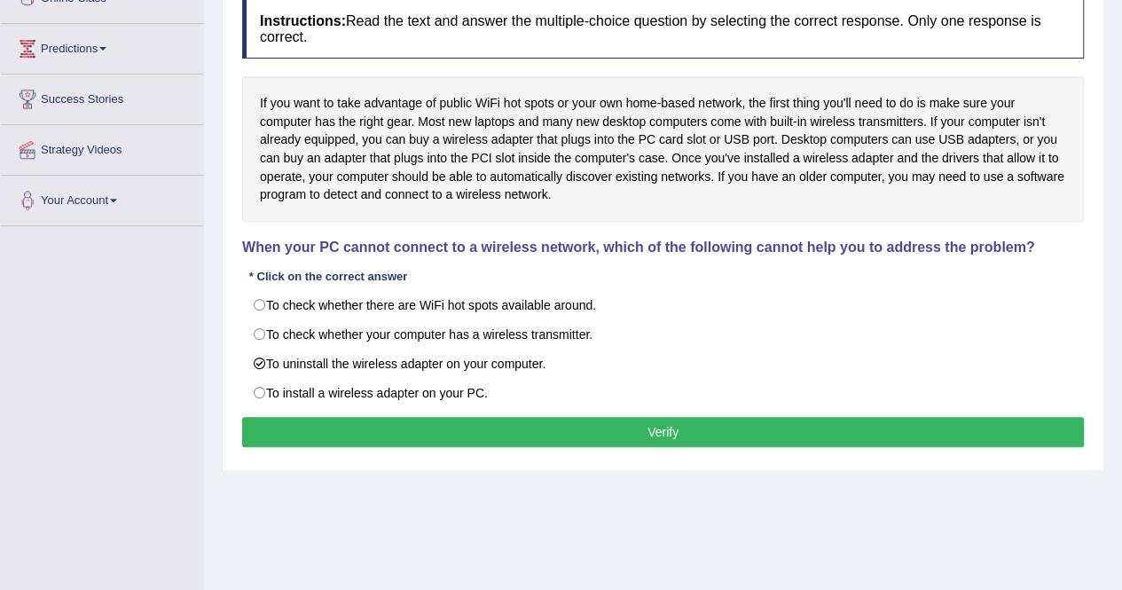
click at [531, 432] on button "Verify" at bounding box center [662, 432] width 841 height 30
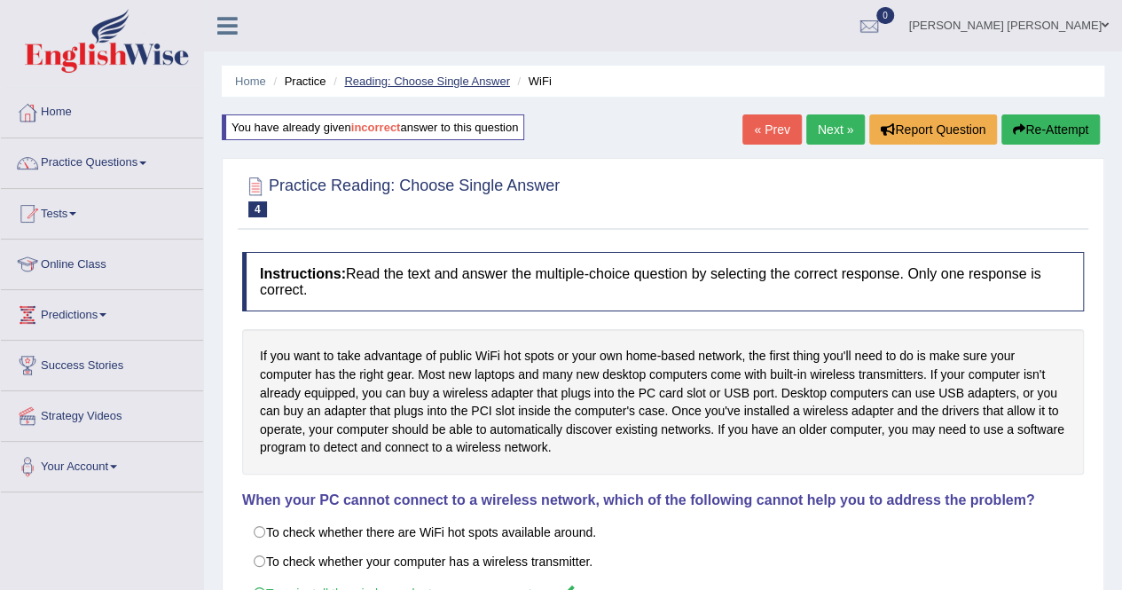
click at [474, 75] on link "Reading: Choose Single Answer" at bounding box center [426, 80] width 165 height 13
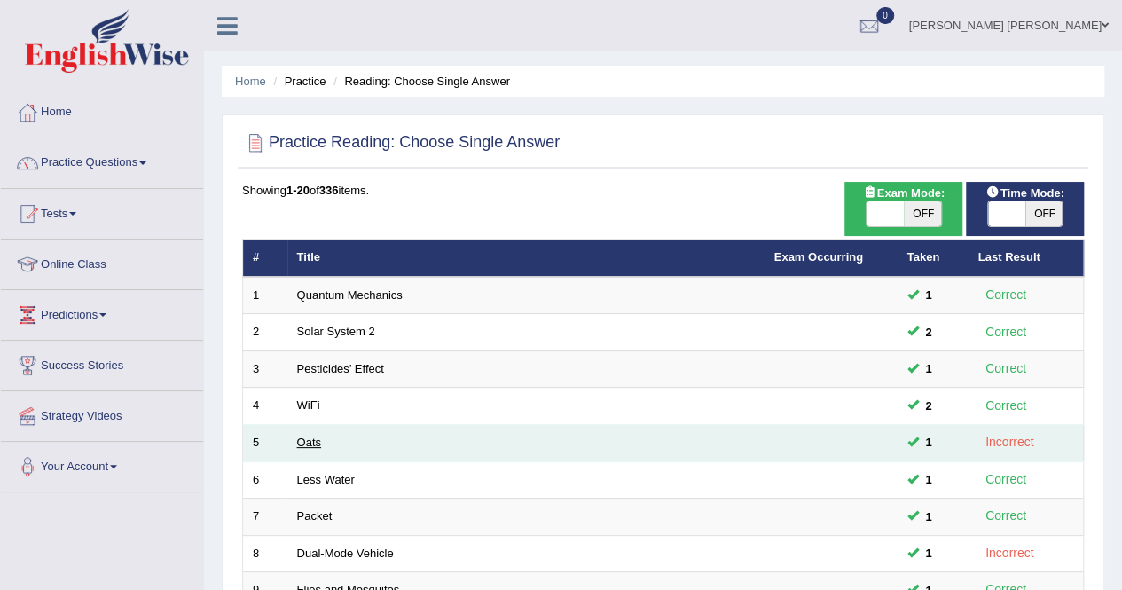
click at [318, 444] on link "Oats" at bounding box center [309, 441] width 24 height 13
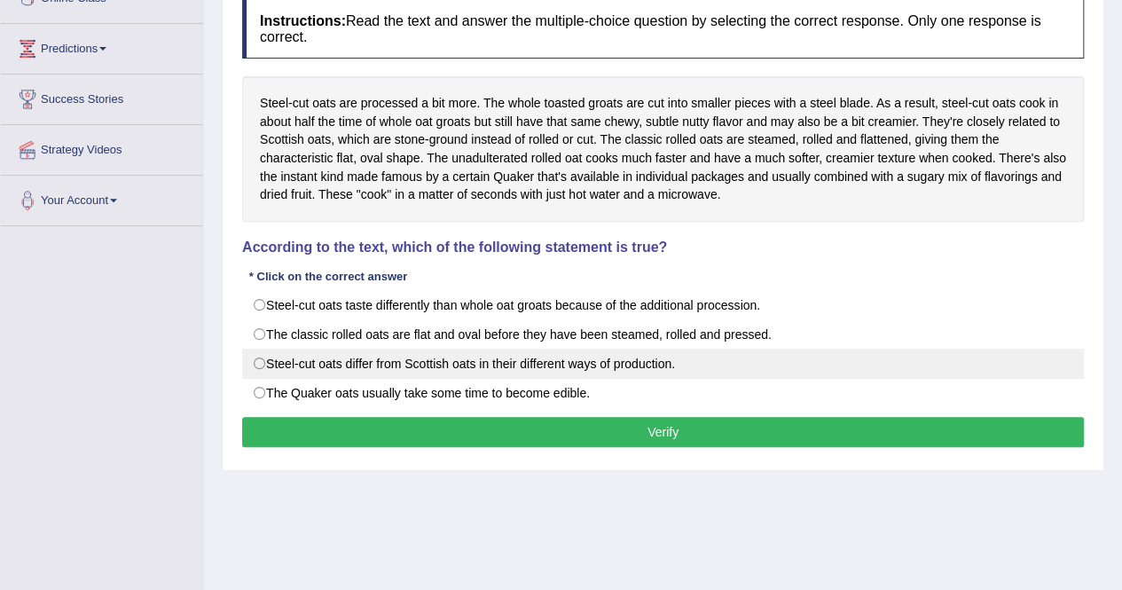
click at [330, 354] on label "Steel-cut oats differ from Scottish oats in their different ways of production." at bounding box center [662, 363] width 841 height 30
radio input "true"
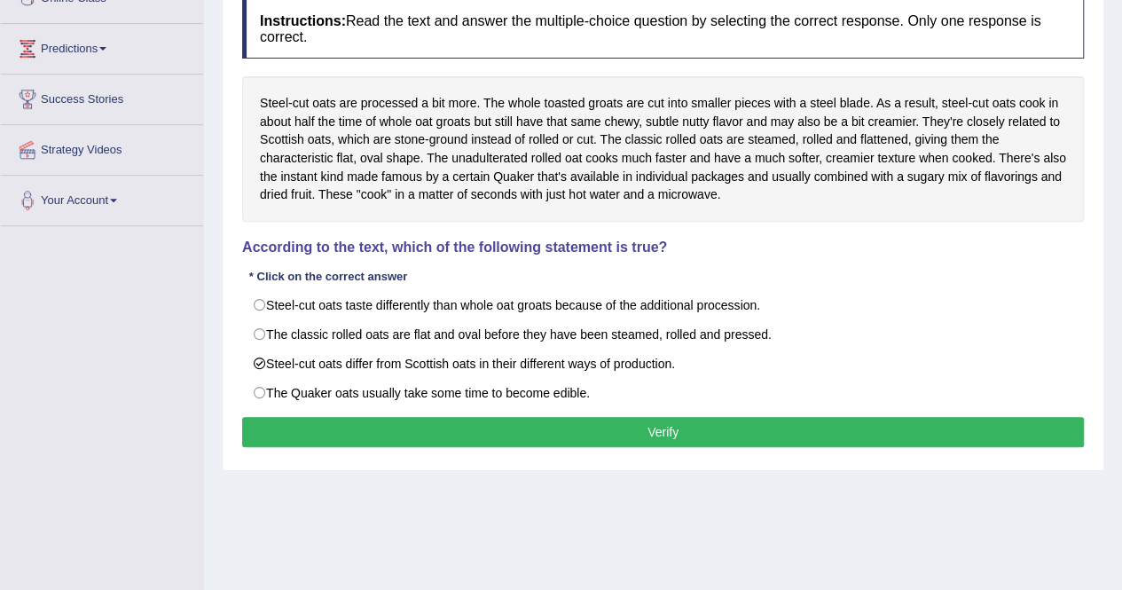
click at [399, 430] on button "Verify" at bounding box center [662, 432] width 841 height 30
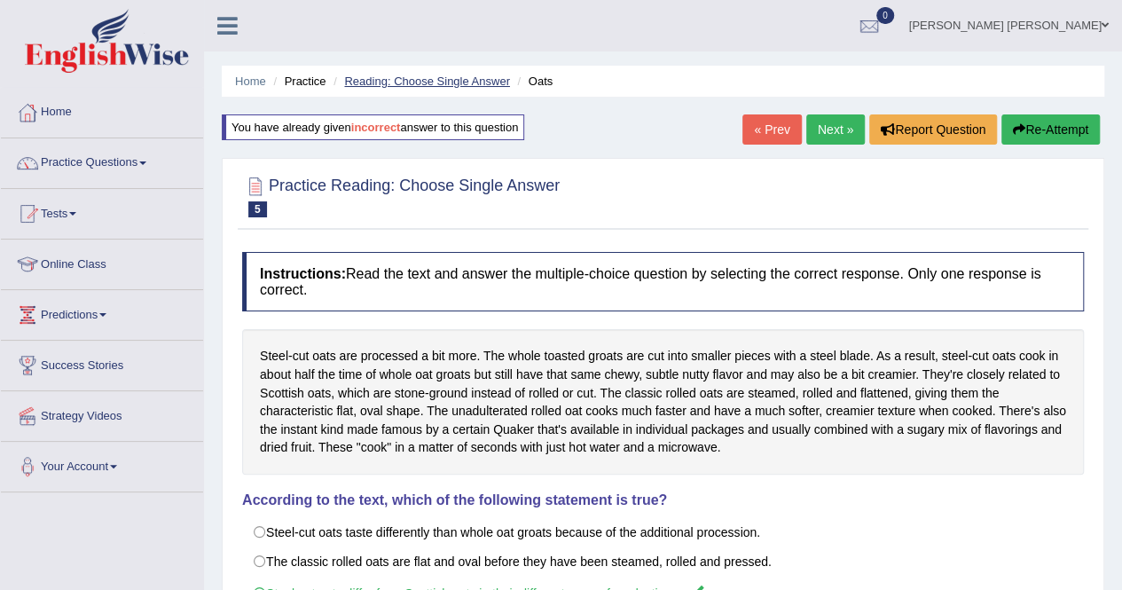
click at [444, 79] on link "Reading: Choose Single Answer" at bounding box center [426, 80] width 165 height 13
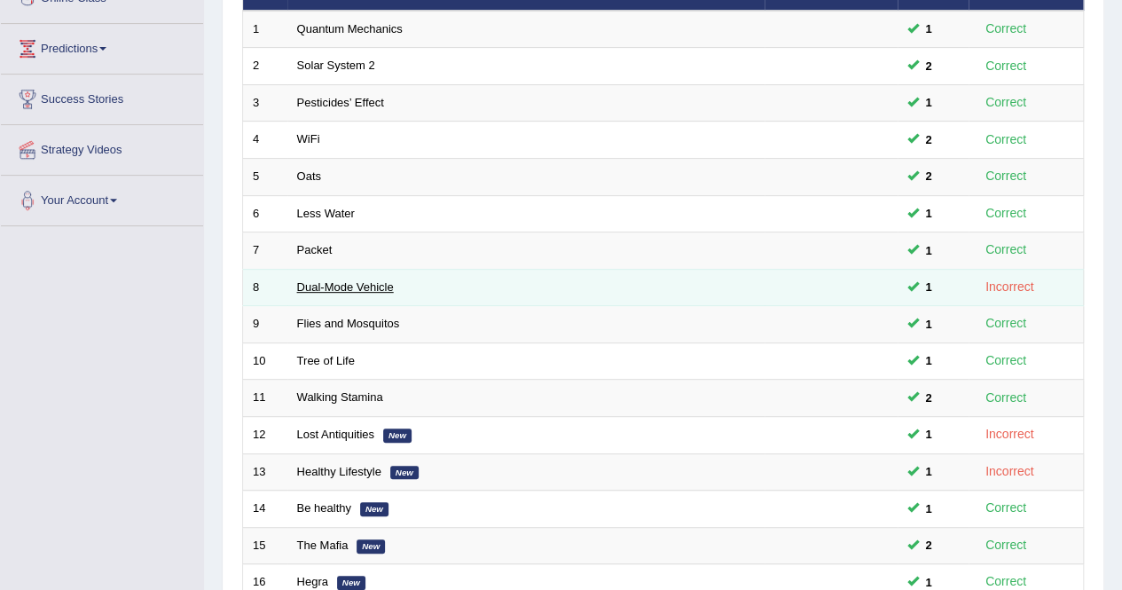
click at [330, 288] on link "Dual-Mode Vehicle" at bounding box center [345, 286] width 97 height 13
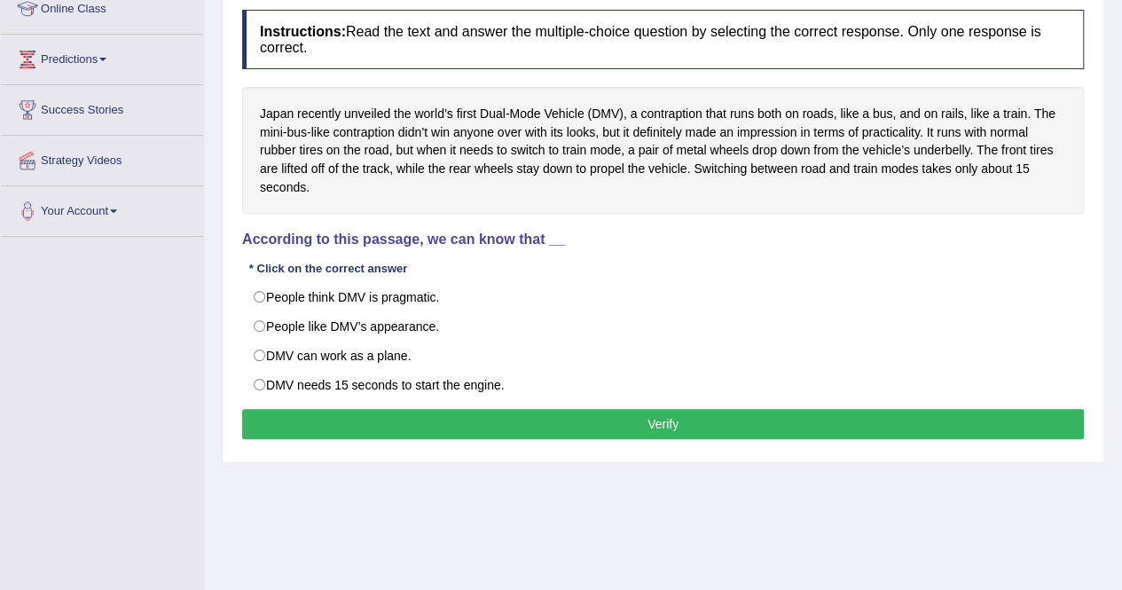
scroll to position [266, 0]
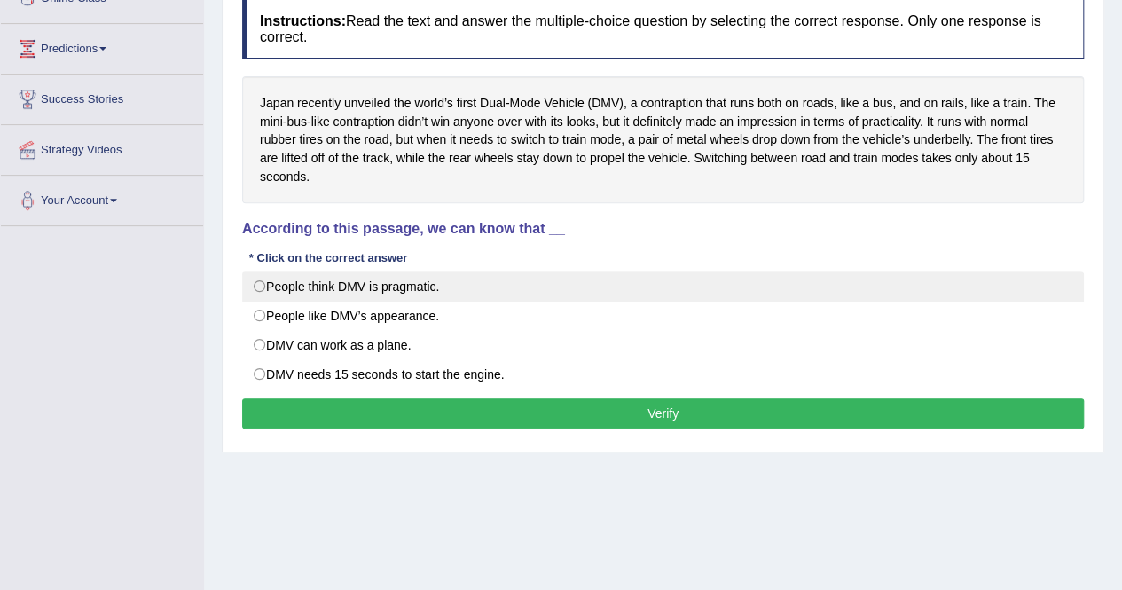
click at [399, 291] on label "People think DMV is pragmatic." at bounding box center [662, 286] width 841 height 30
radio input "true"
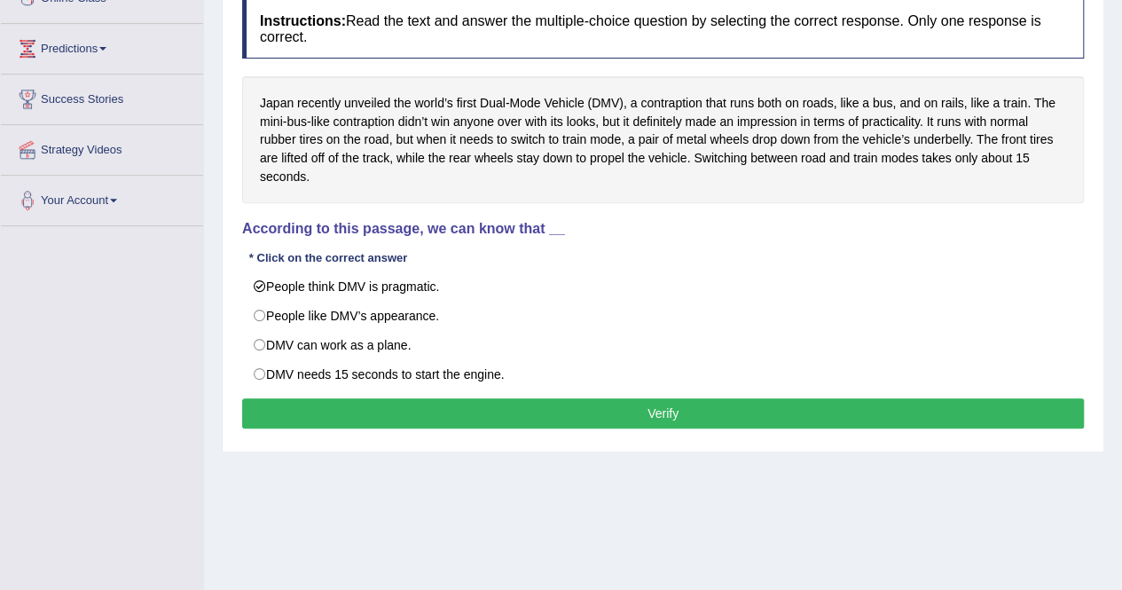
click at [491, 403] on button "Verify" at bounding box center [662, 413] width 841 height 30
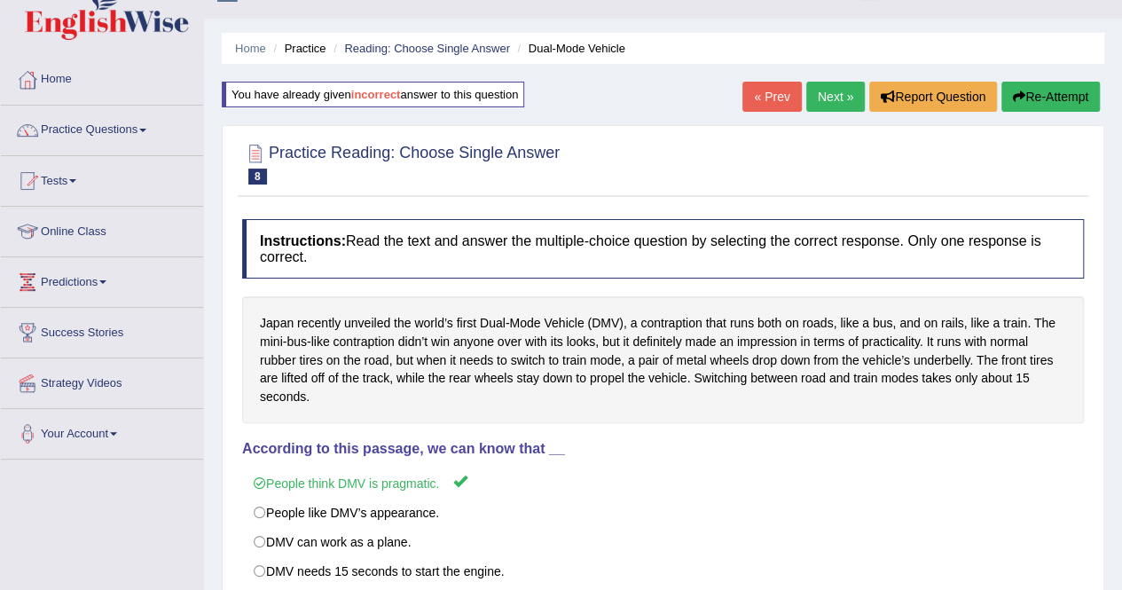
scroll to position [0, 0]
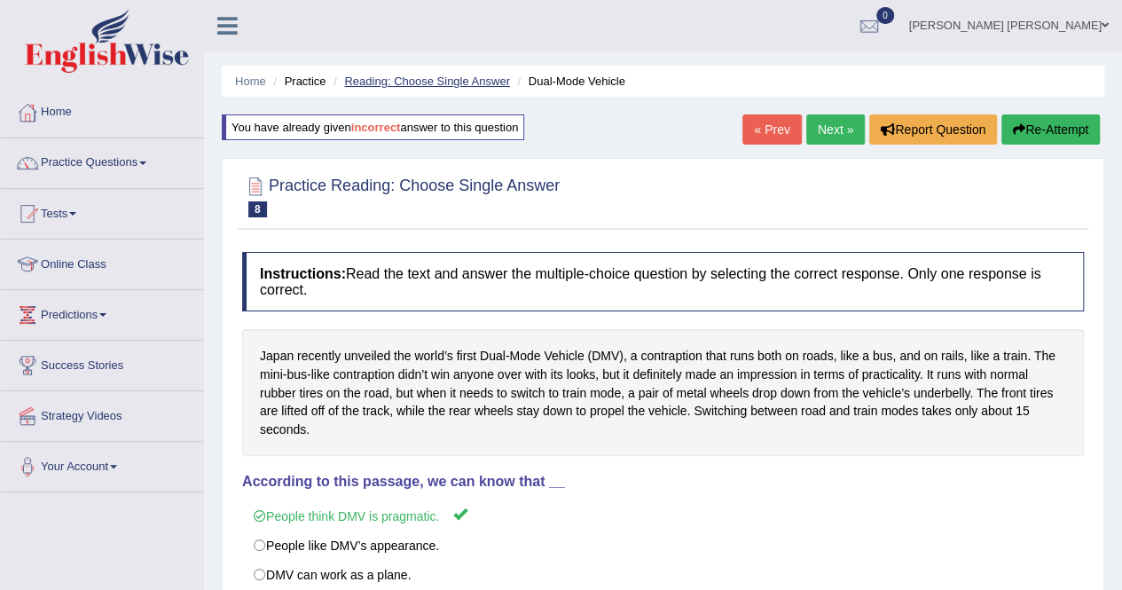
click at [489, 82] on link "Reading: Choose Single Answer" at bounding box center [426, 80] width 165 height 13
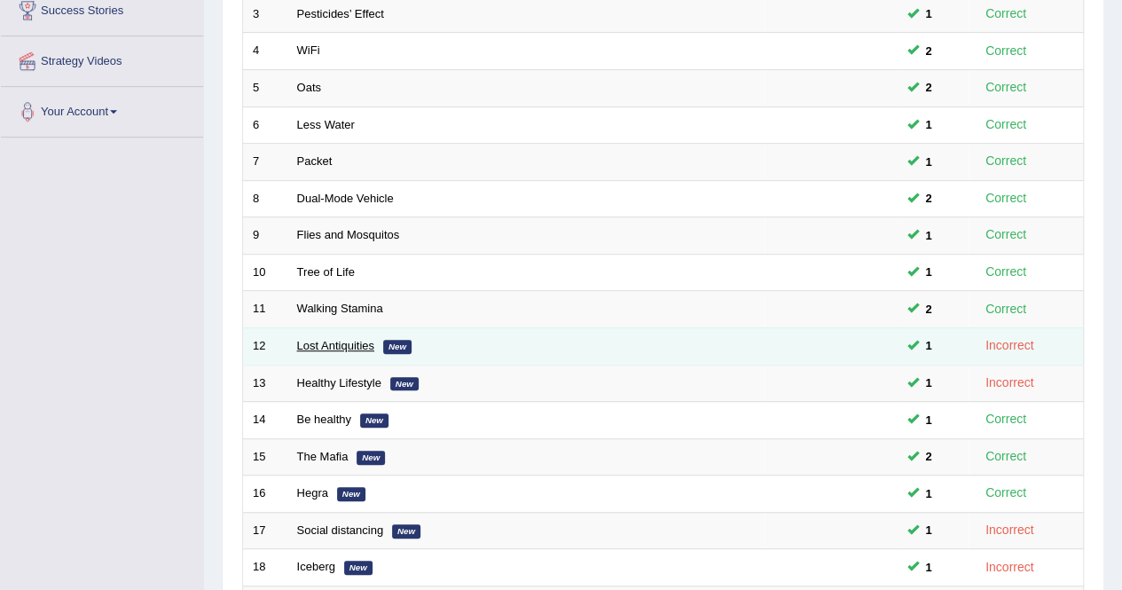
click at [330, 340] on link "Lost Antiquities" at bounding box center [335, 345] width 77 height 13
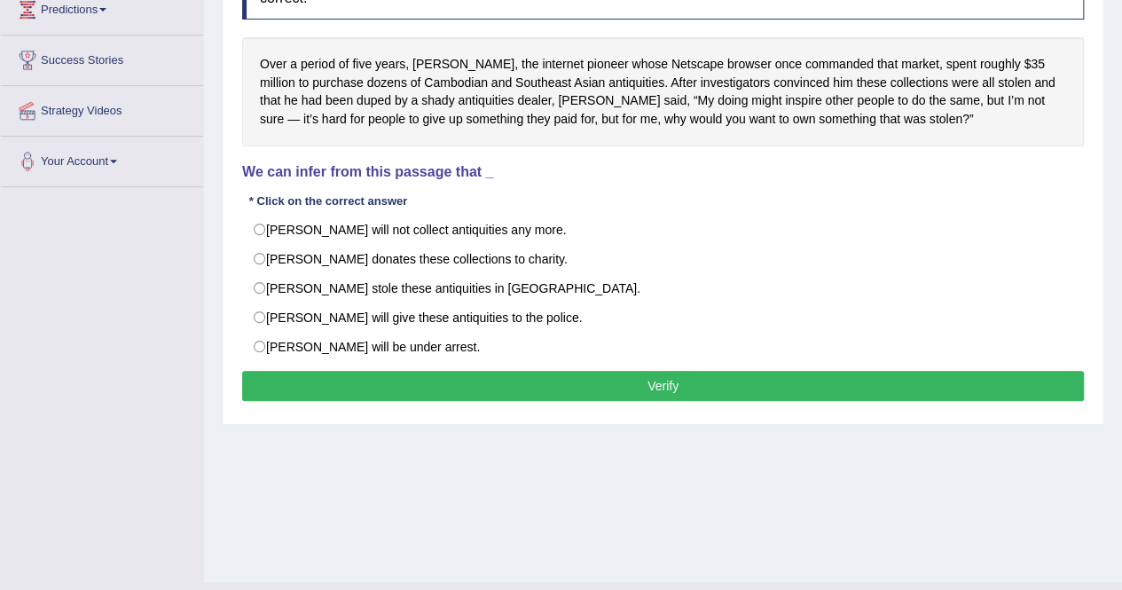
scroll to position [340, 0]
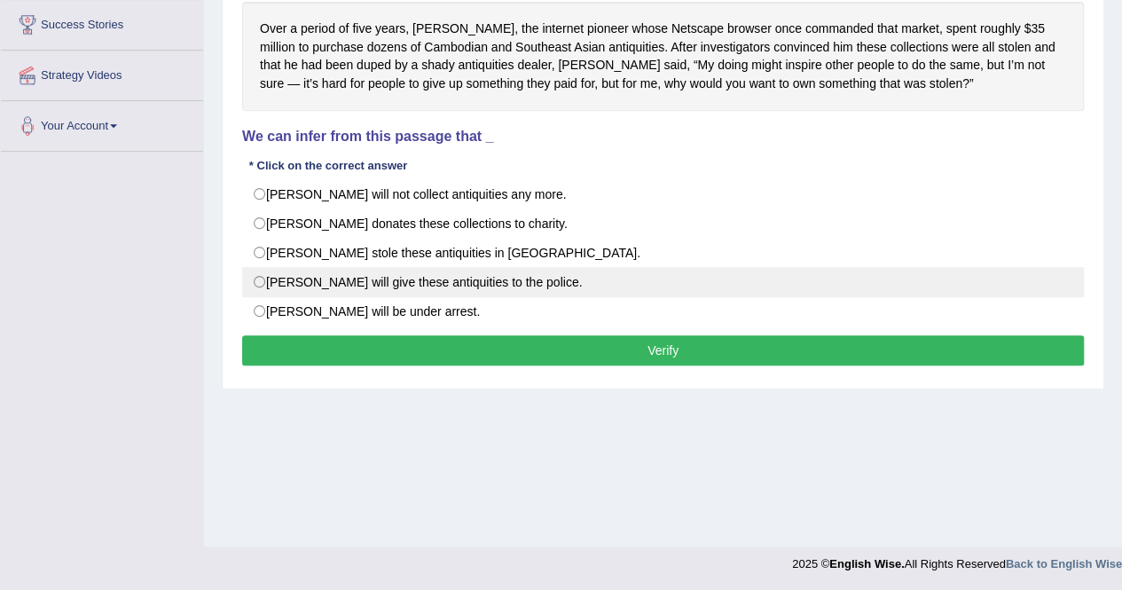
click at [470, 278] on label "Mr. Clark will give these antiquities to the police." at bounding box center [662, 282] width 841 height 30
radio input "true"
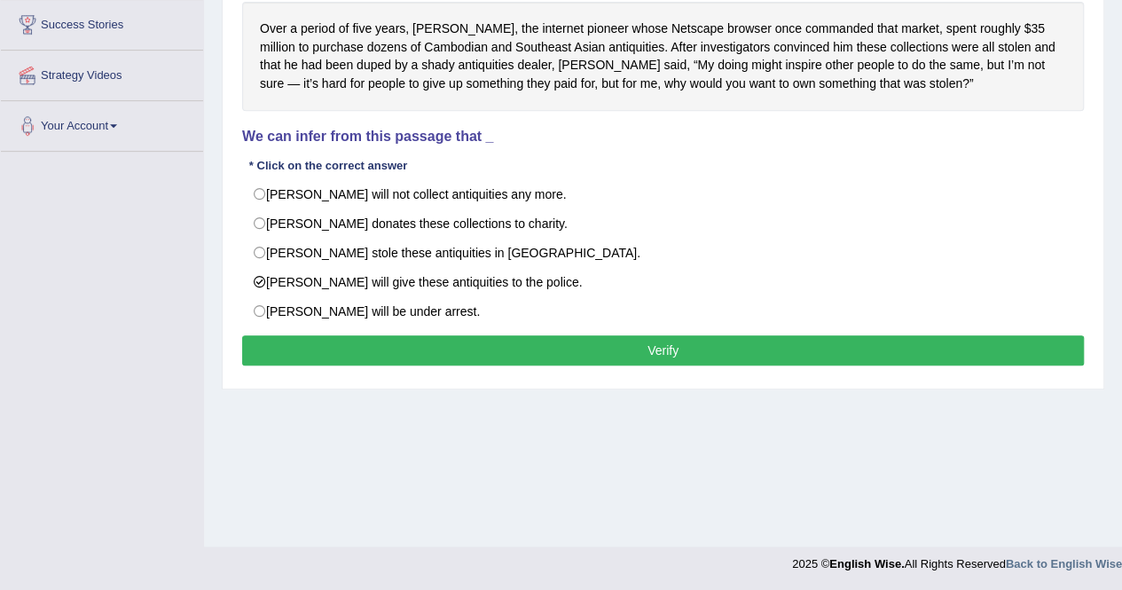
click at [576, 345] on button "Verify" at bounding box center [662, 350] width 841 height 30
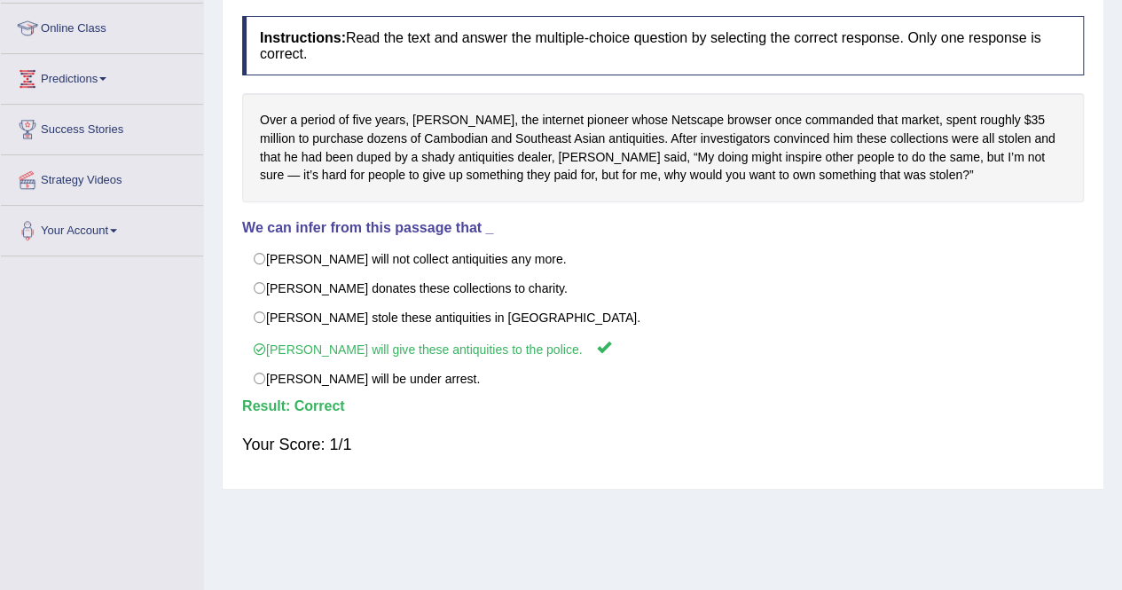
scroll to position [0, 0]
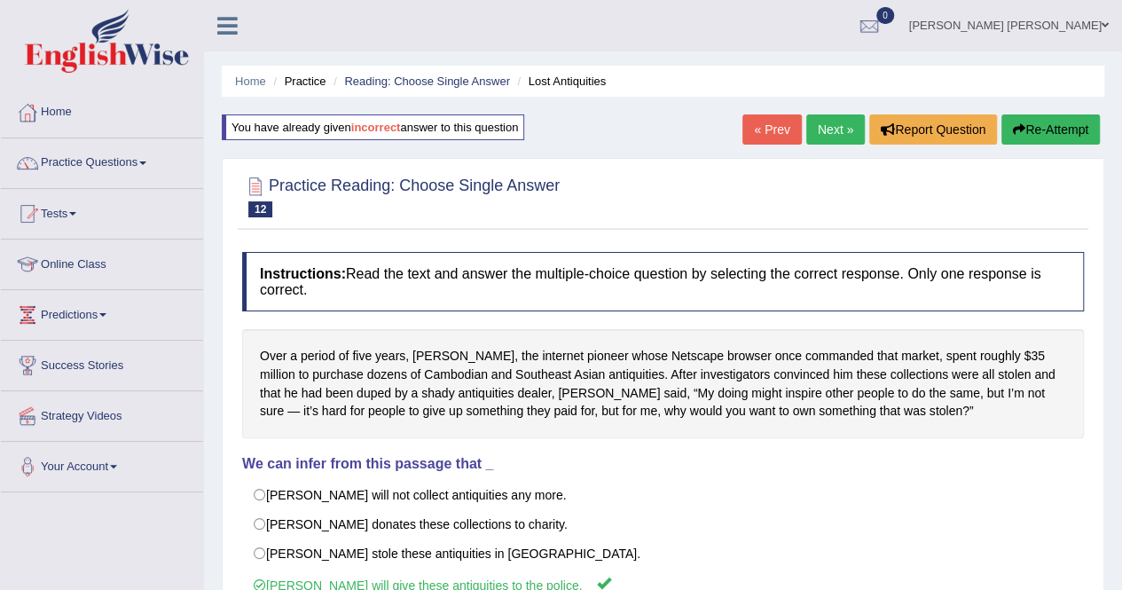
click at [818, 129] on link "Next »" at bounding box center [835, 129] width 59 height 30
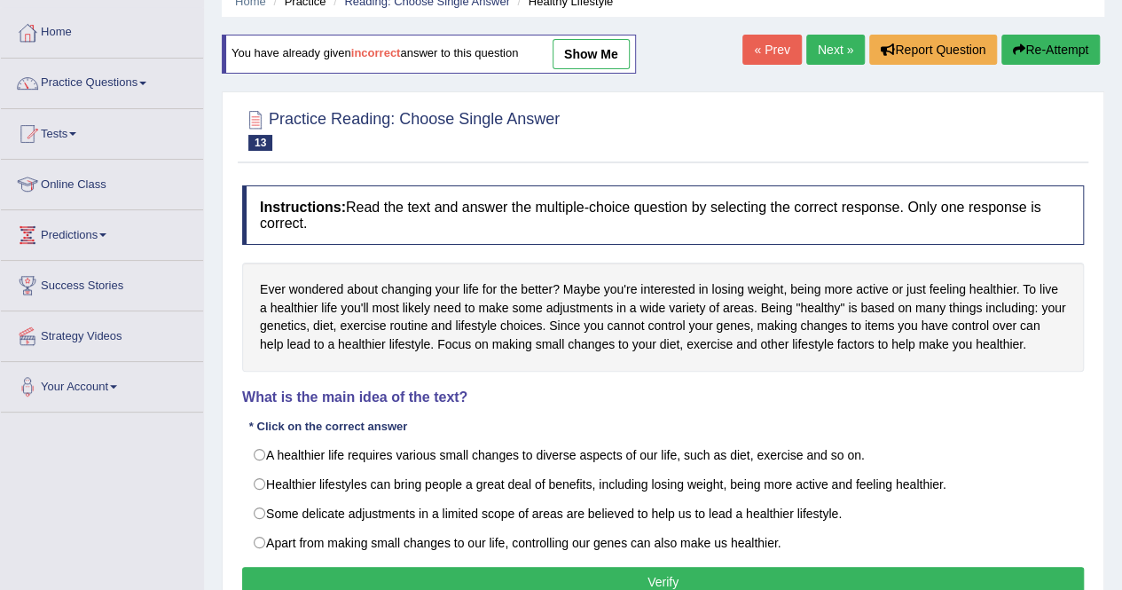
scroll to position [340, 0]
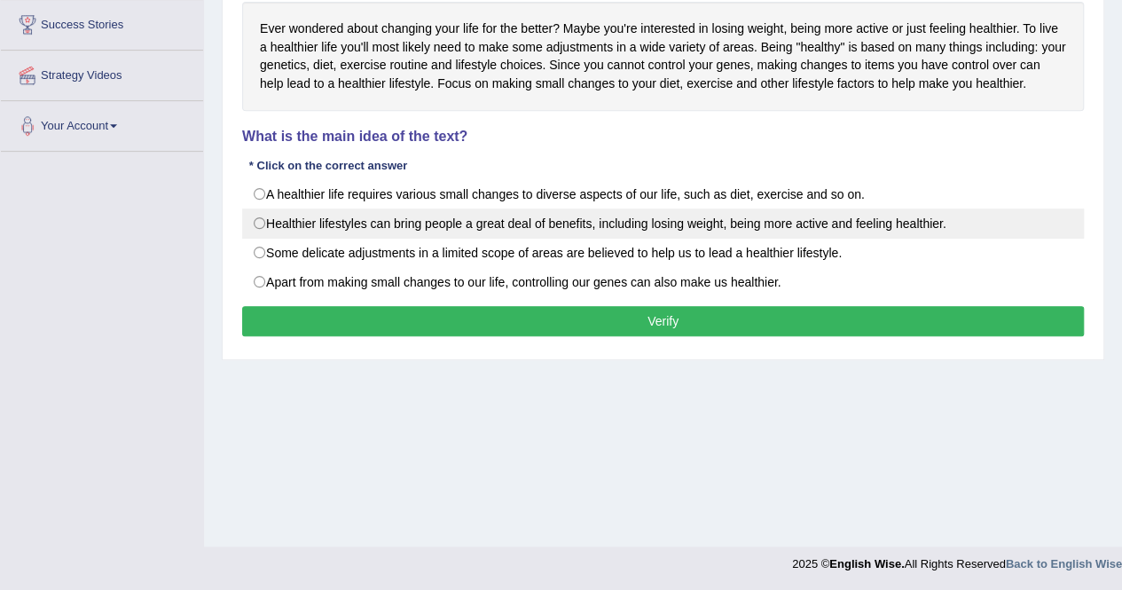
click at [389, 223] on label "Healthier lifestyles can bring people a great deal of benefits, including losin…" at bounding box center [662, 223] width 841 height 30
radio input "true"
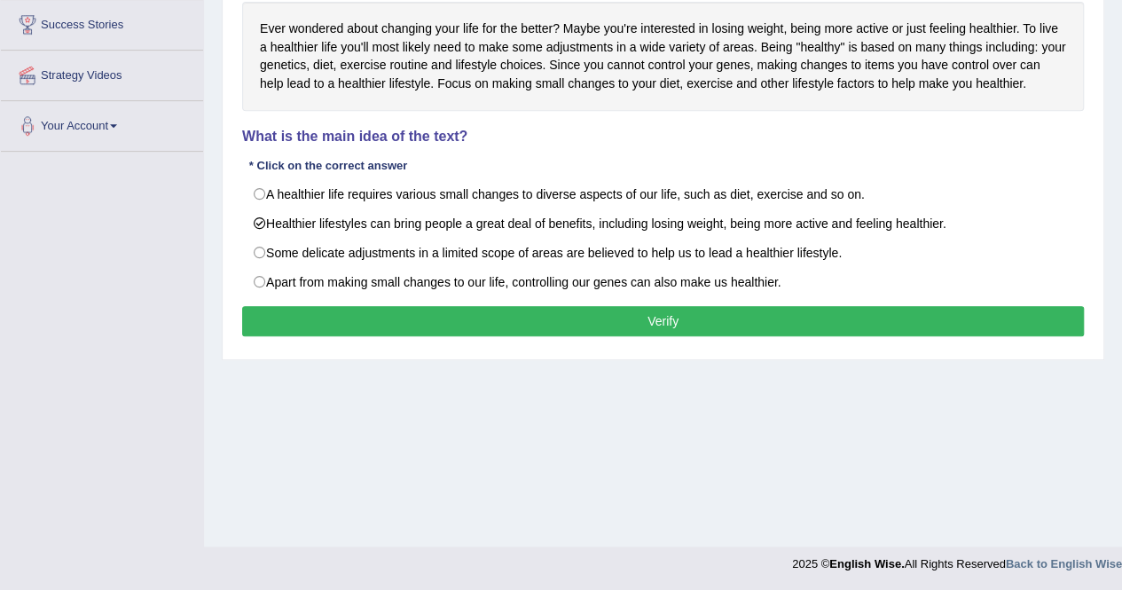
click at [451, 322] on button "Verify" at bounding box center [662, 321] width 841 height 30
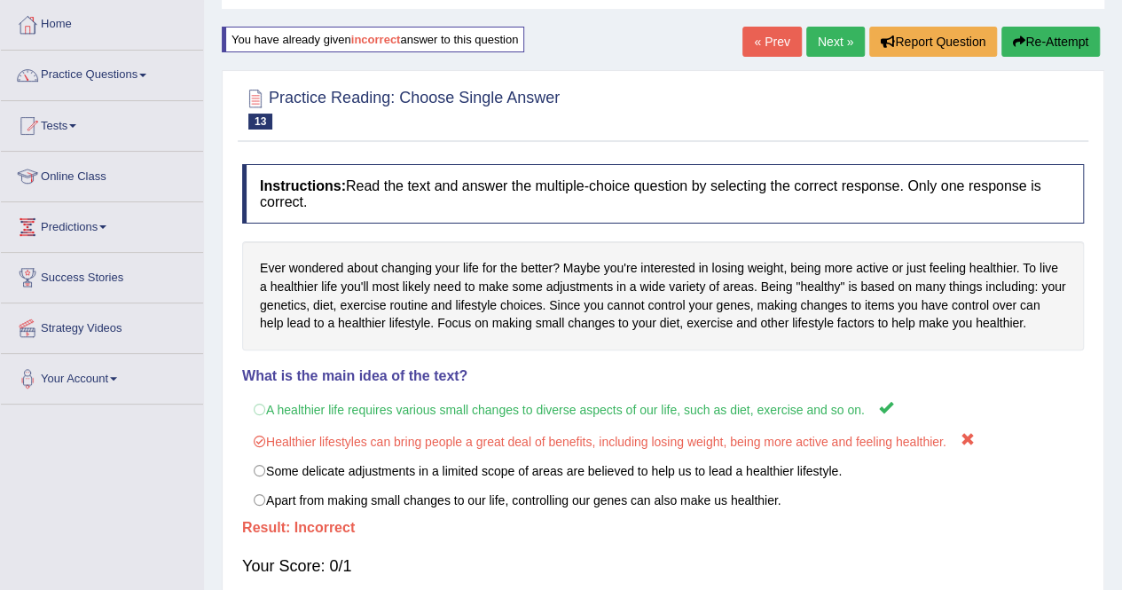
scroll to position [0, 0]
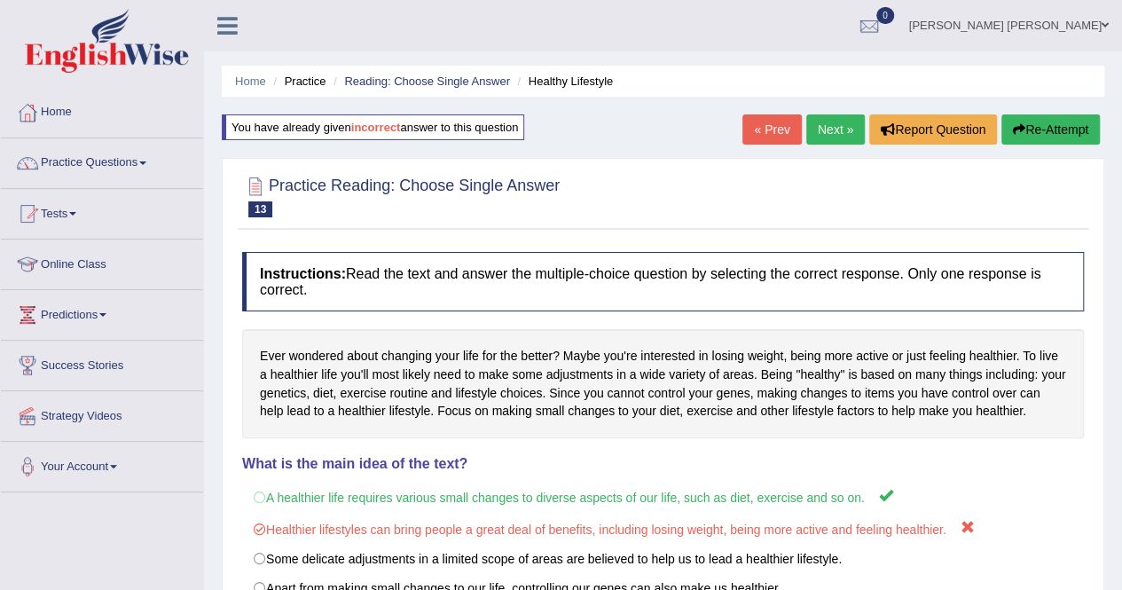
click at [1059, 114] on button "Re-Attempt" at bounding box center [1050, 129] width 98 height 30
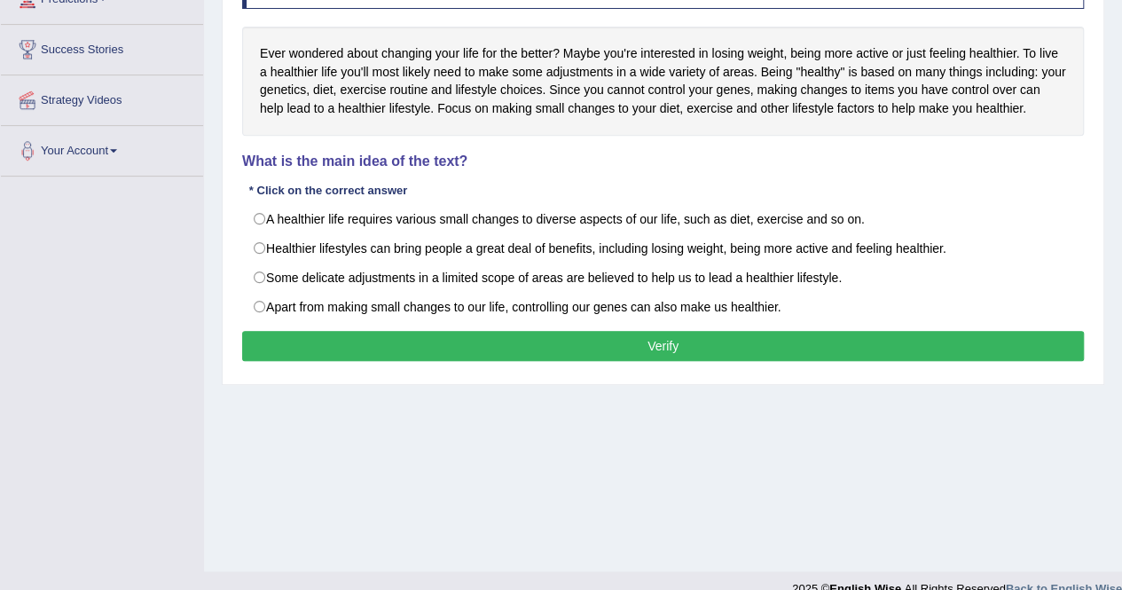
scroll to position [340, 0]
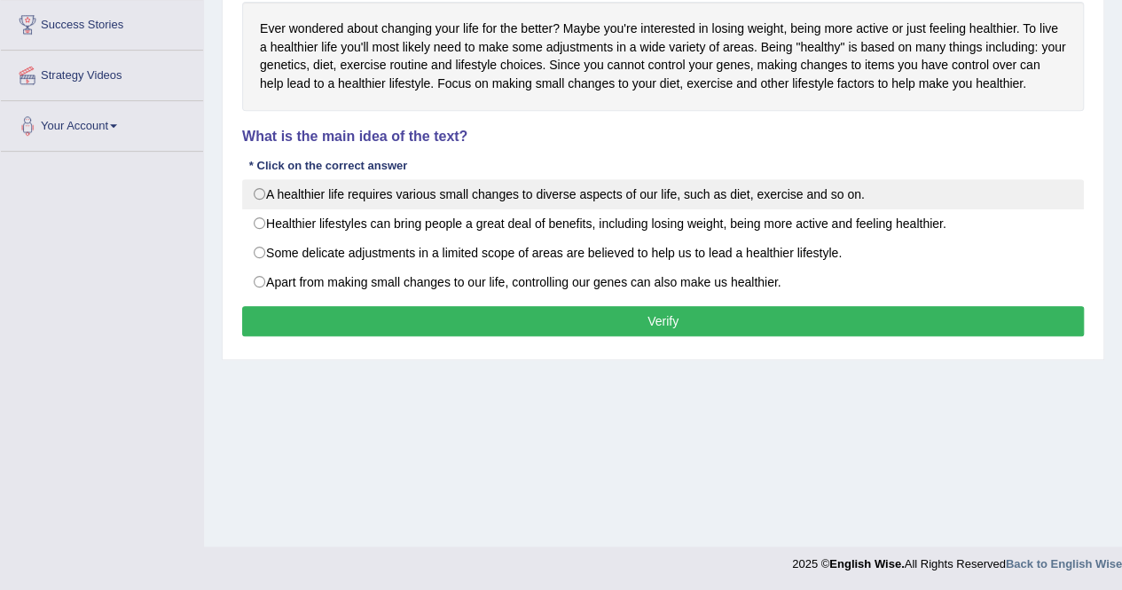
click at [441, 193] on label "A healthier life requires various small changes to diverse aspects of our life,…" at bounding box center [662, 194] width 841 height 30
radio input "true"
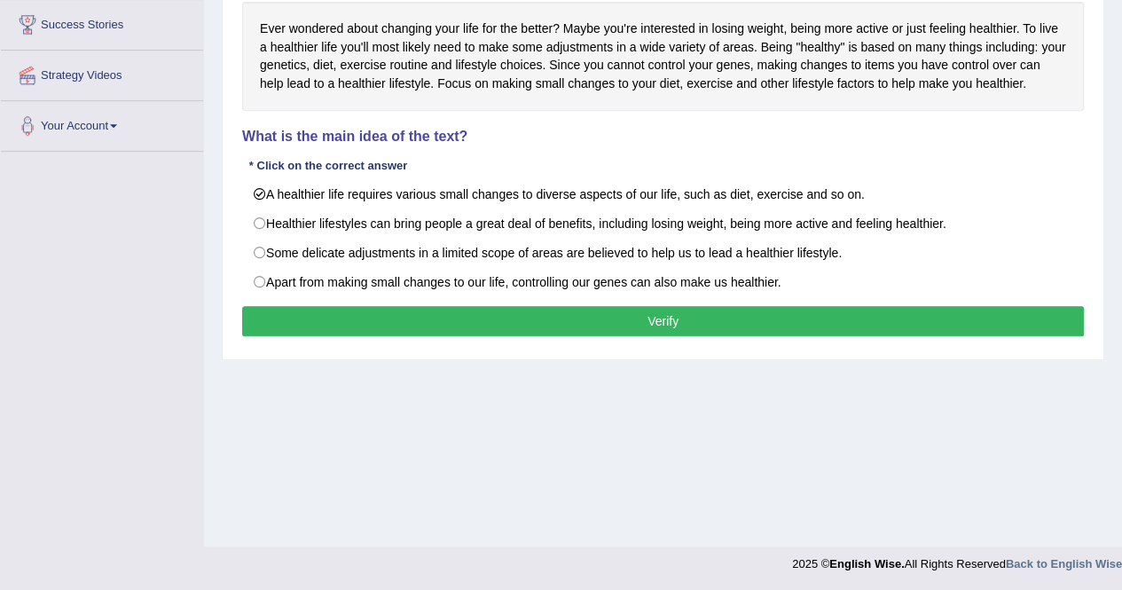
click at [577, 315] on button "Verify" at bounding box center [662, 321] width 841 height 30
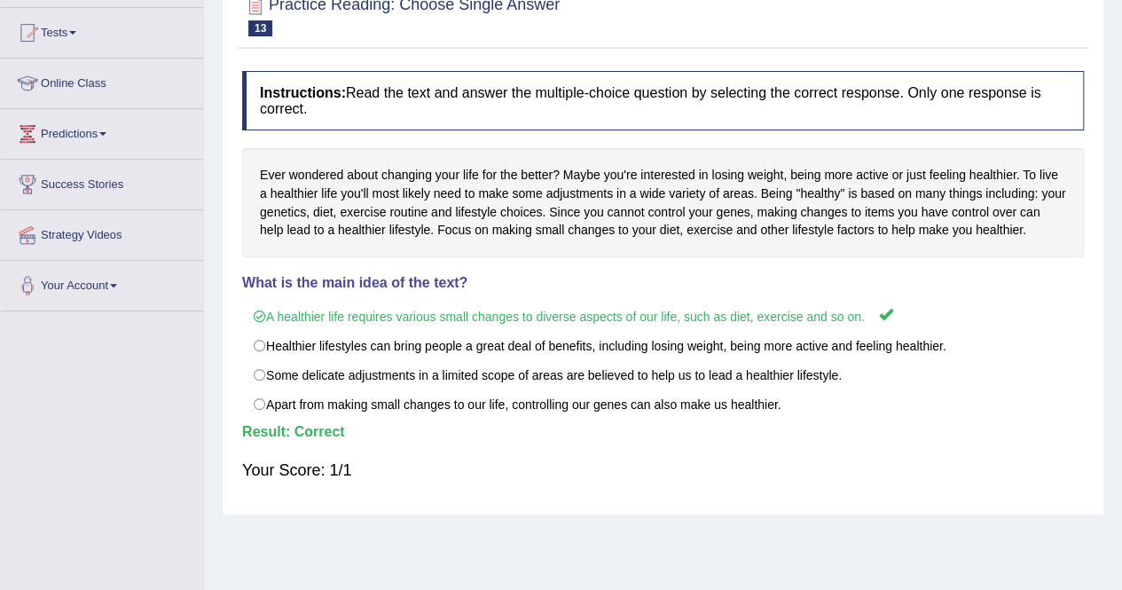
scroll to position [74, 0]
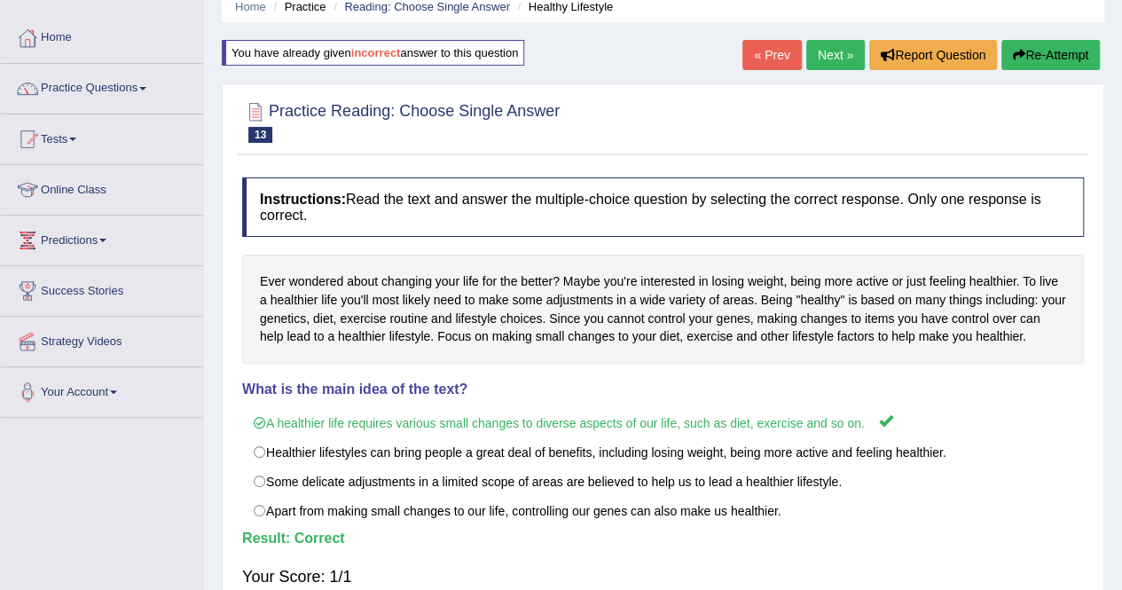
click at [826, 55] on link "Next »" at bounding box center [835, 55] width 59 height 30
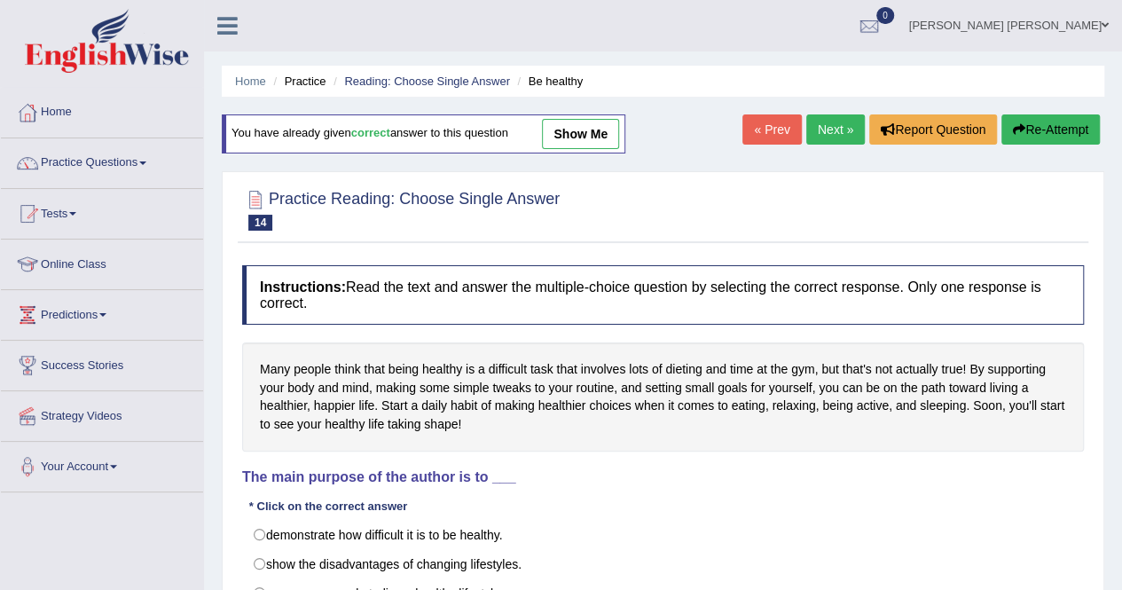
click at [813, 127] on link "Next »" at bounding box center [835, 129] width 59 height 30
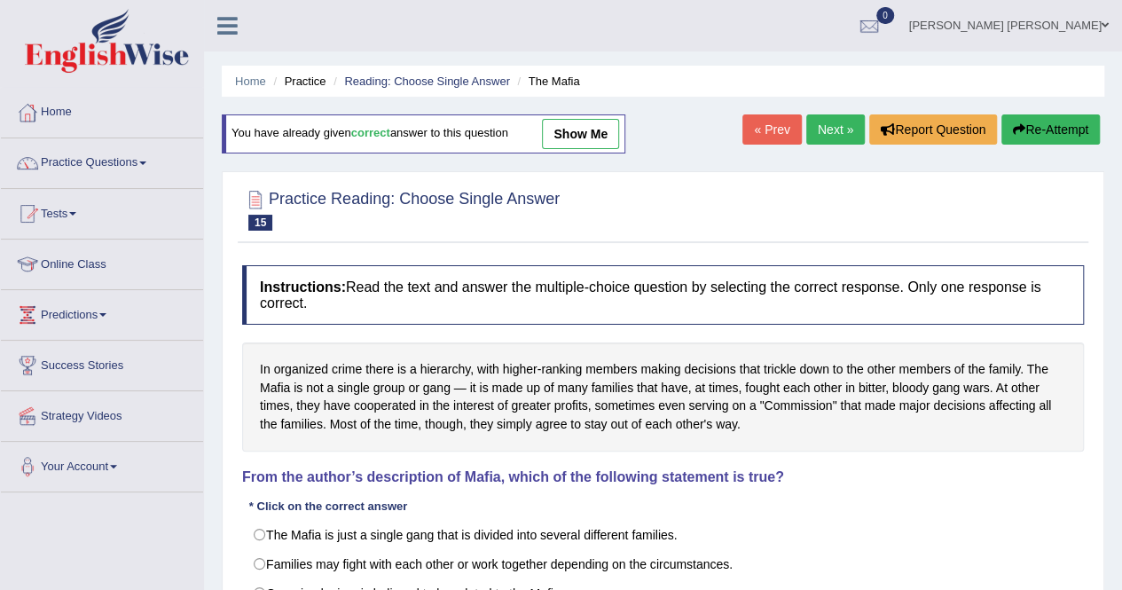
click at [814, 128] on link "Next »" at bounding box center [835, 129] width 59 height 30
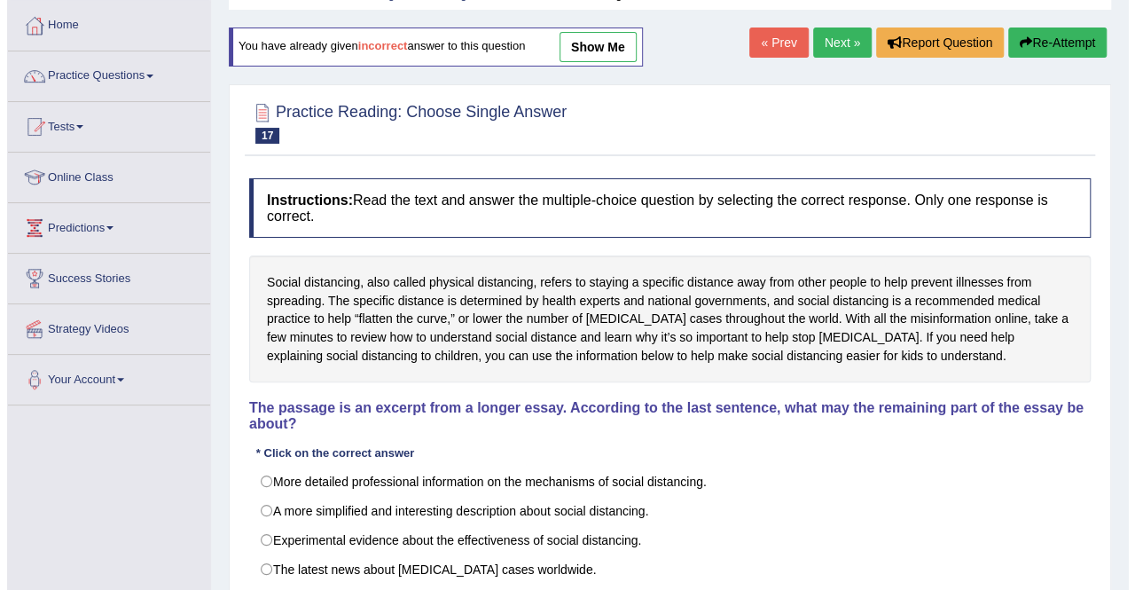
scroll to position [340, 0]
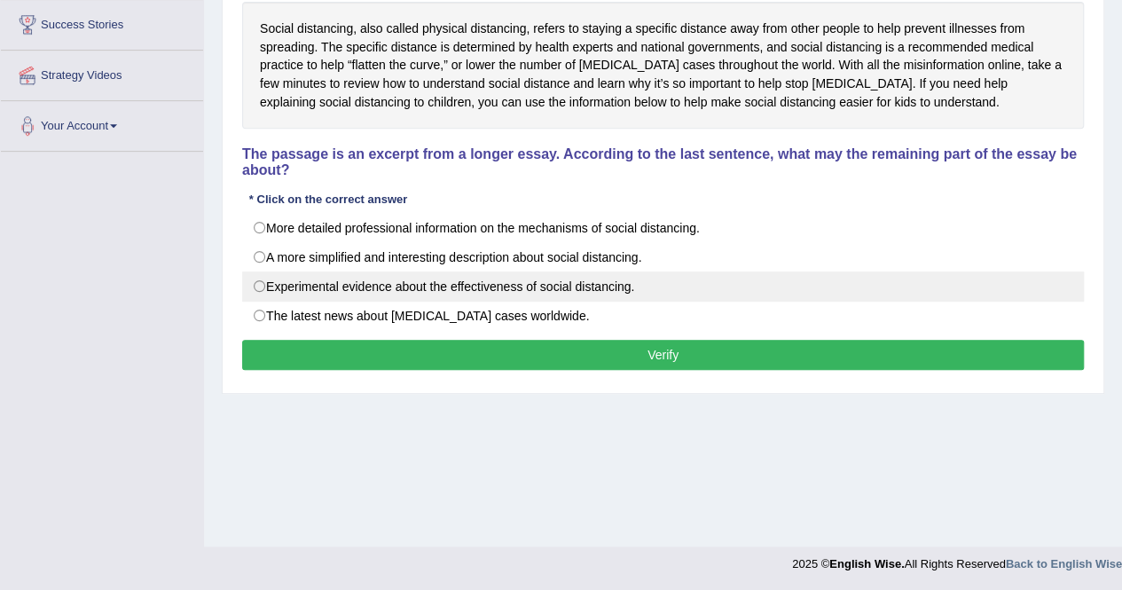
click at [574, 274] on label "Experimental evidence about the effectiveness of social distancing." at bounding box center [662, 286] width 841 height 30
radio input "true"
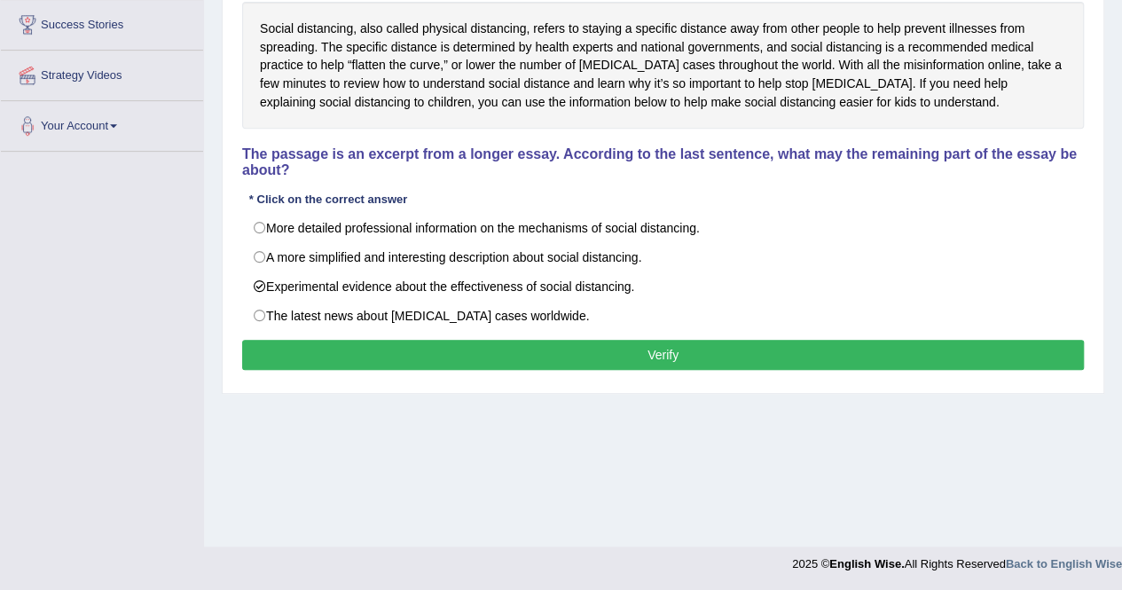
click at [594, 340] on button "Verify" at bounding box center [662, 355] width 841 height 30
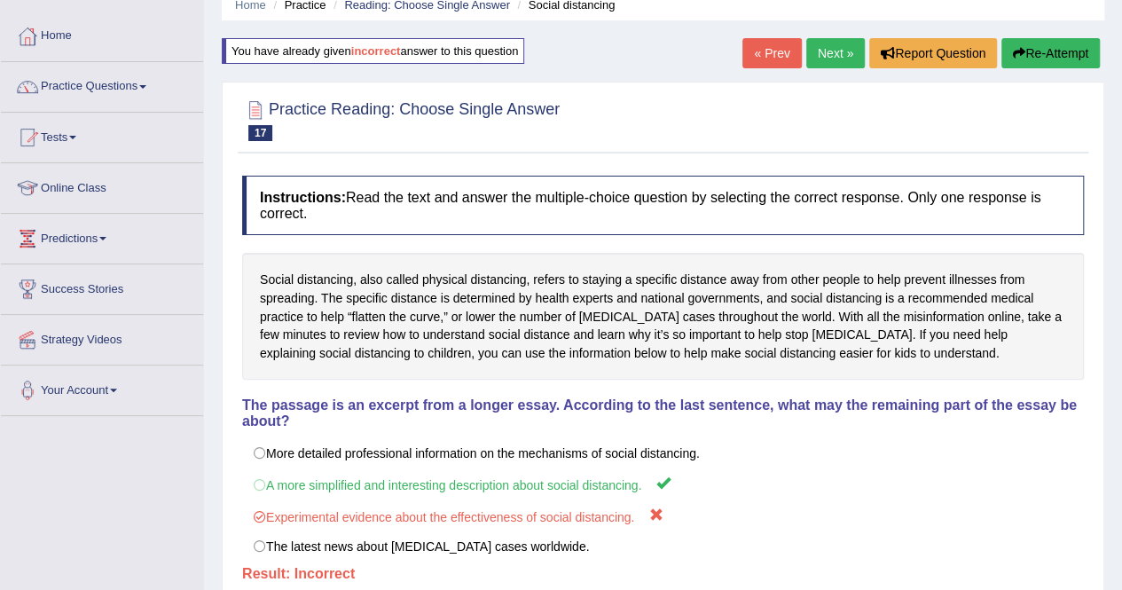
scroll to position [0, 0]
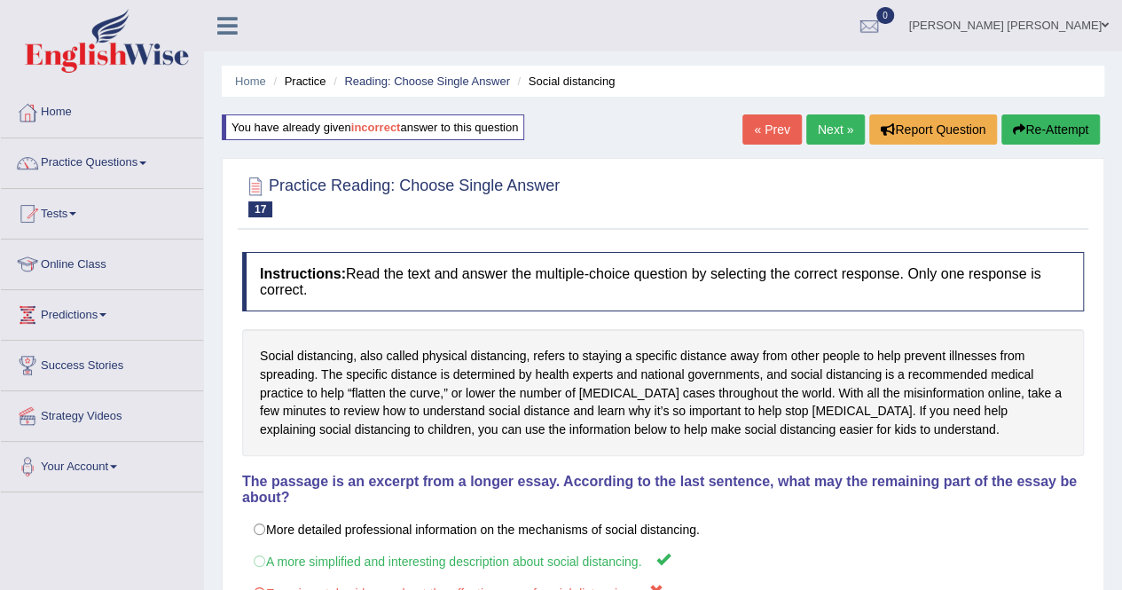
click at [1046, 128] on button "Re-Attempt" at bounding box center [1050, 129] width 98 height 30
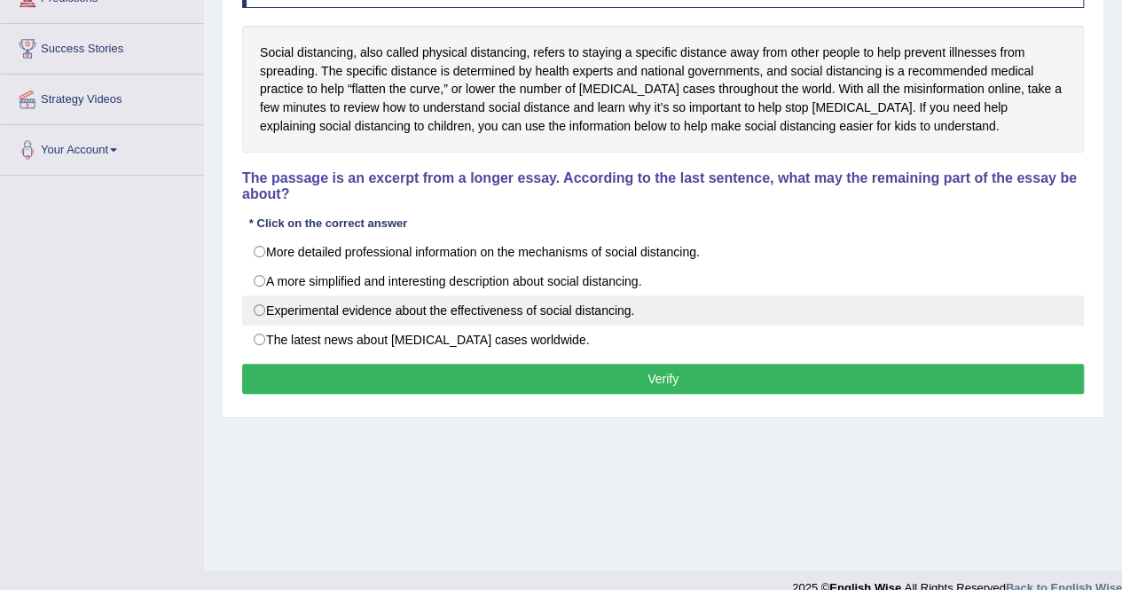
scroll to position [340, 0]
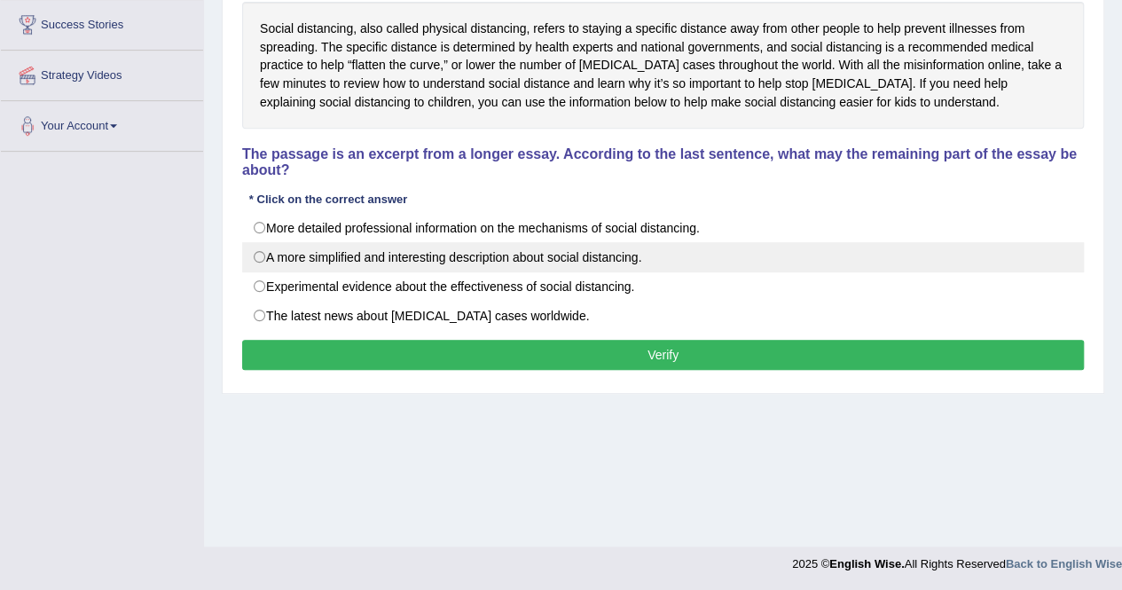
click at [378, 242] on label "A more simplified and interesting description about social distancing." at bounding box center [662, 257] width 841 height 30
radio input "true"
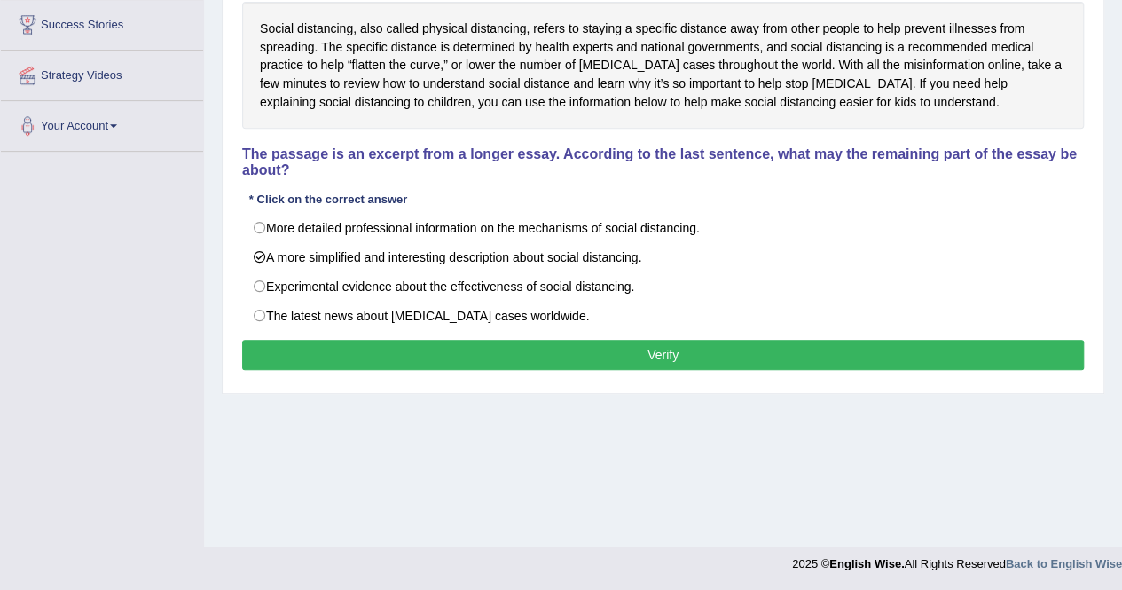
click at [742, 340] on button "Verify" at bounding box center [662, 355] width 841 height 30
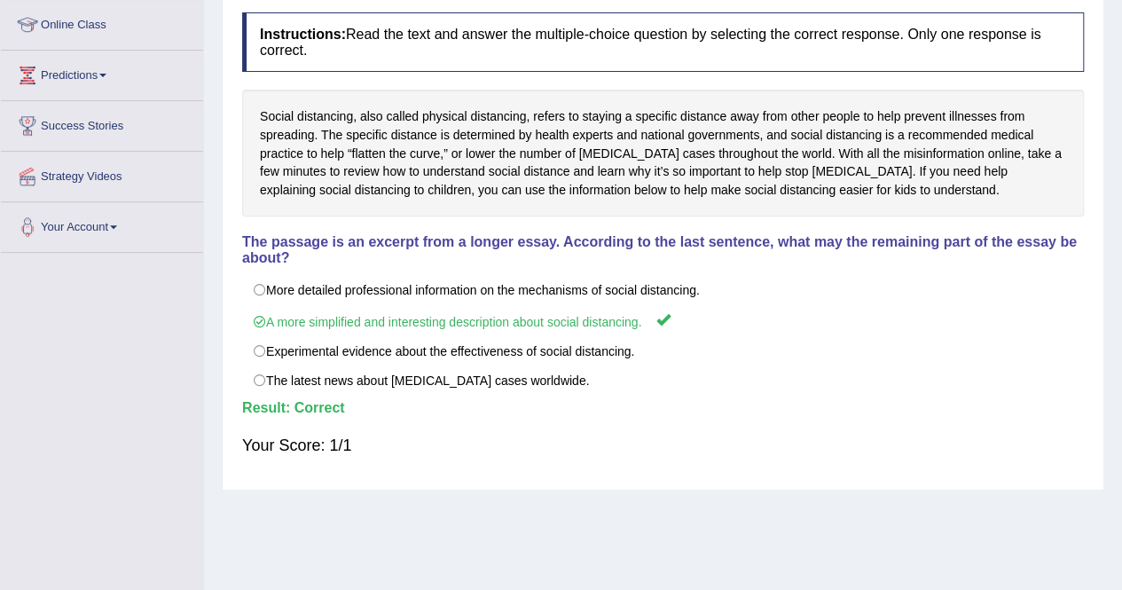
scroll to position [74, 0]
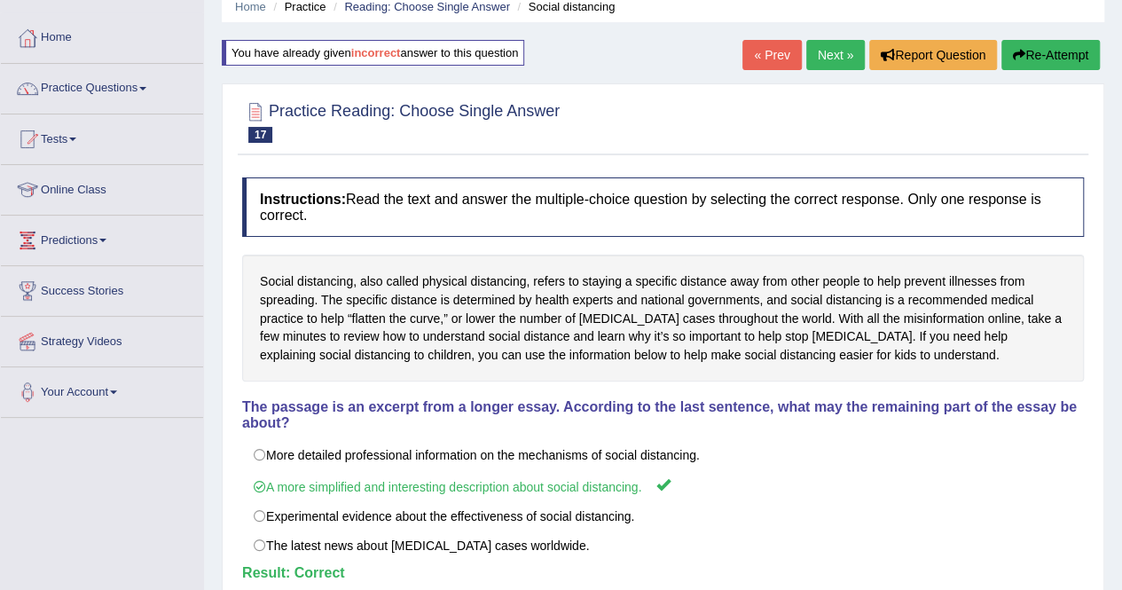
click at [814, 59] on link "Next »" at bounding box center [835, 55] width 59 height 30
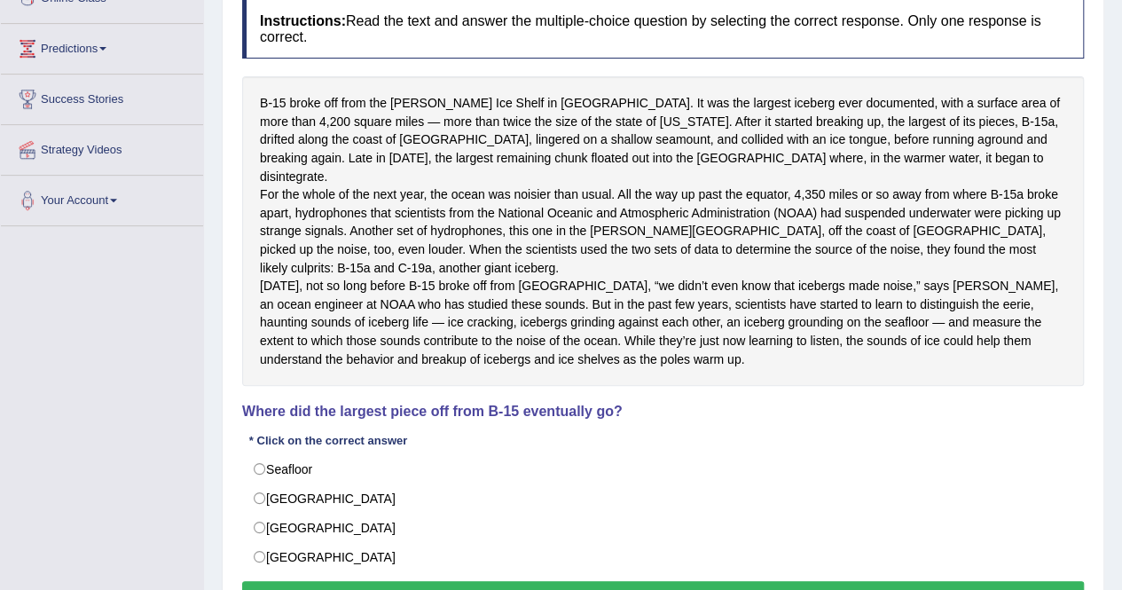
scroll to position [355, 0]
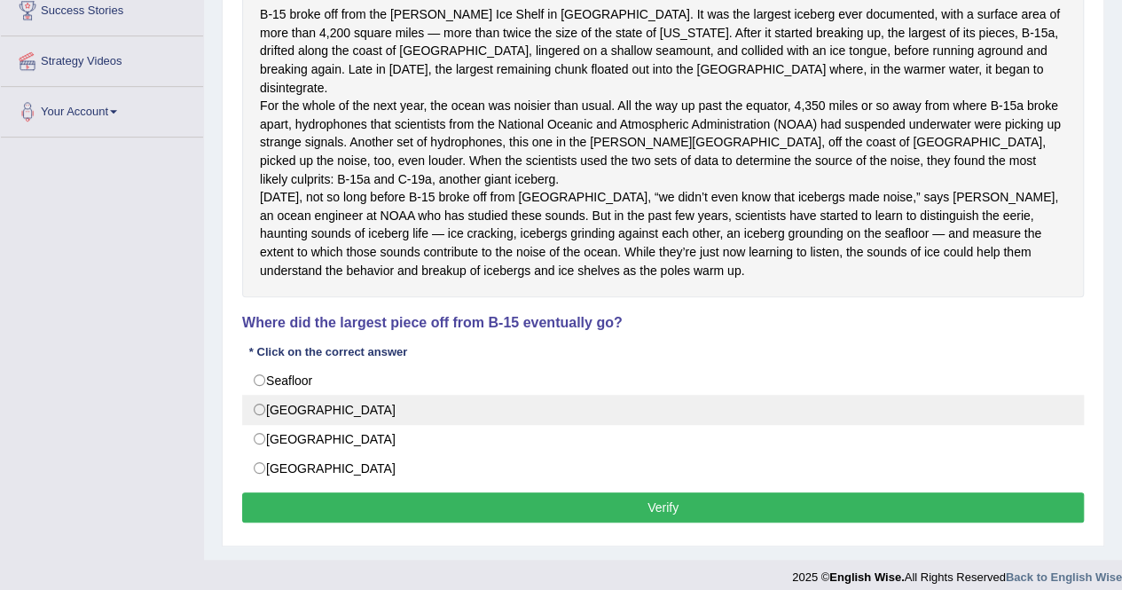
click at [316, 425] on label "[GEOGRAPHIC_DATA]" at bounding box center [662, 410] width 841 height 30
radio input "true"
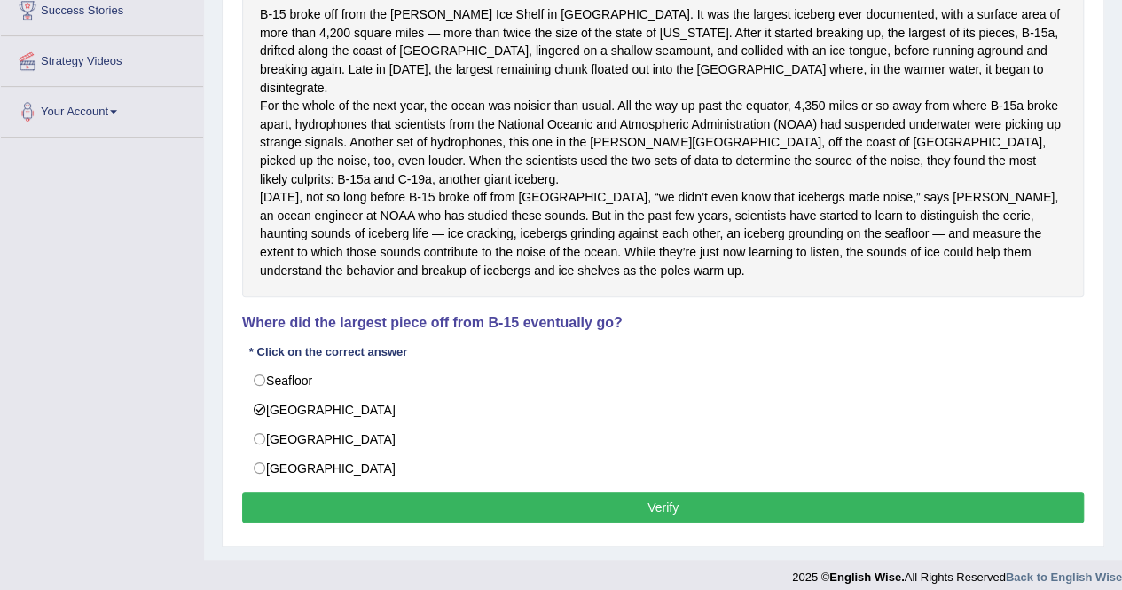
click at [412, 522] on button "Verify" at bounding box center [662, 507] width 841 height 30
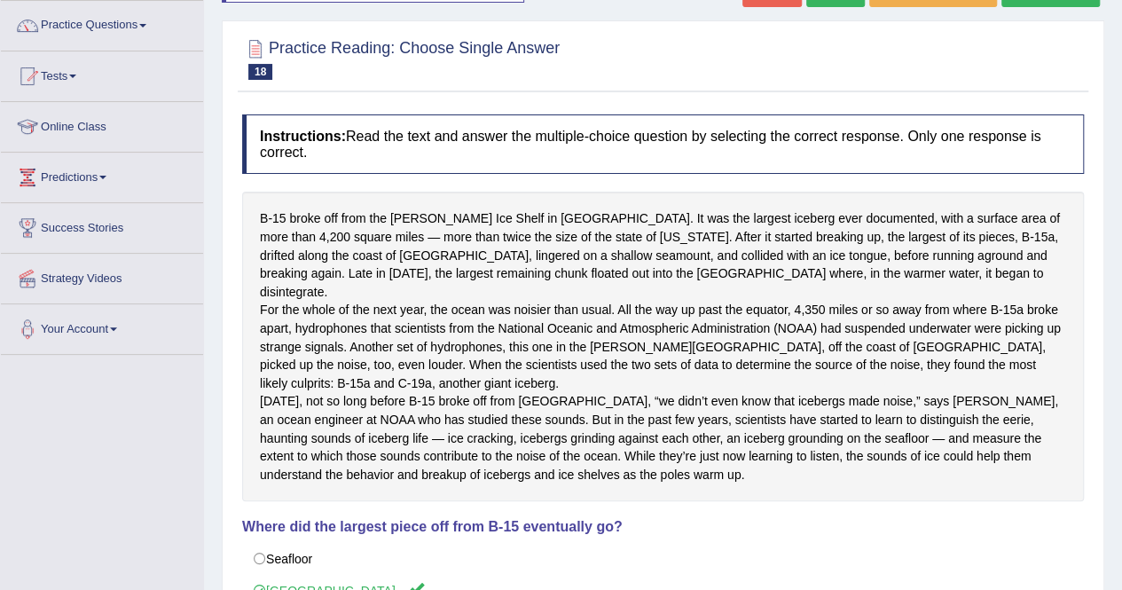
scroll to position [0, 0]
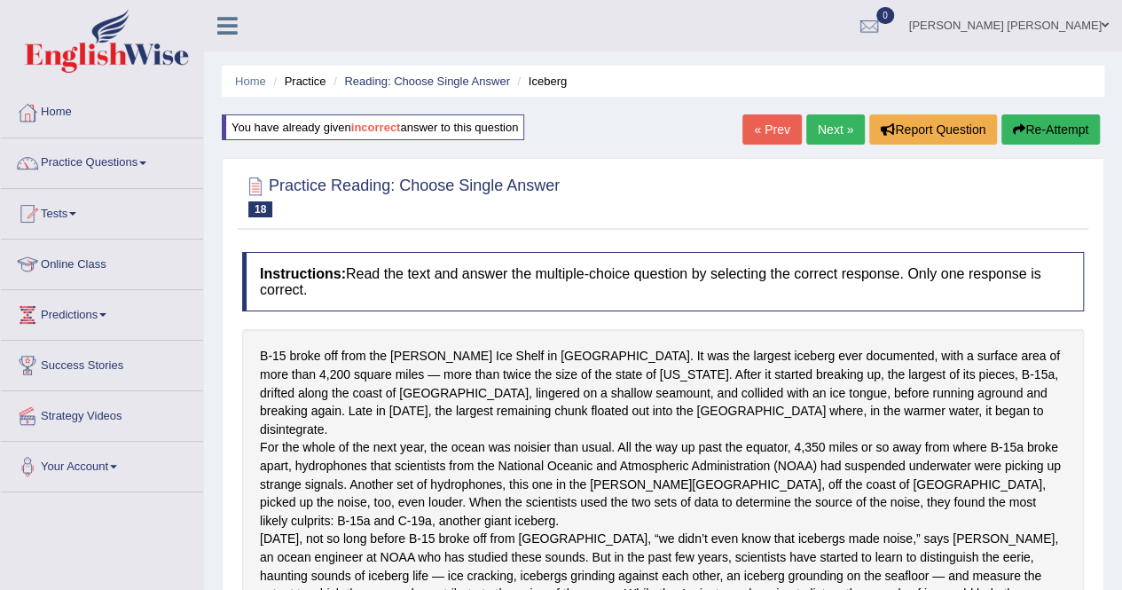
click at [836, 116] on link "Next »" at bounding box center [835, 129] width 59 height 30
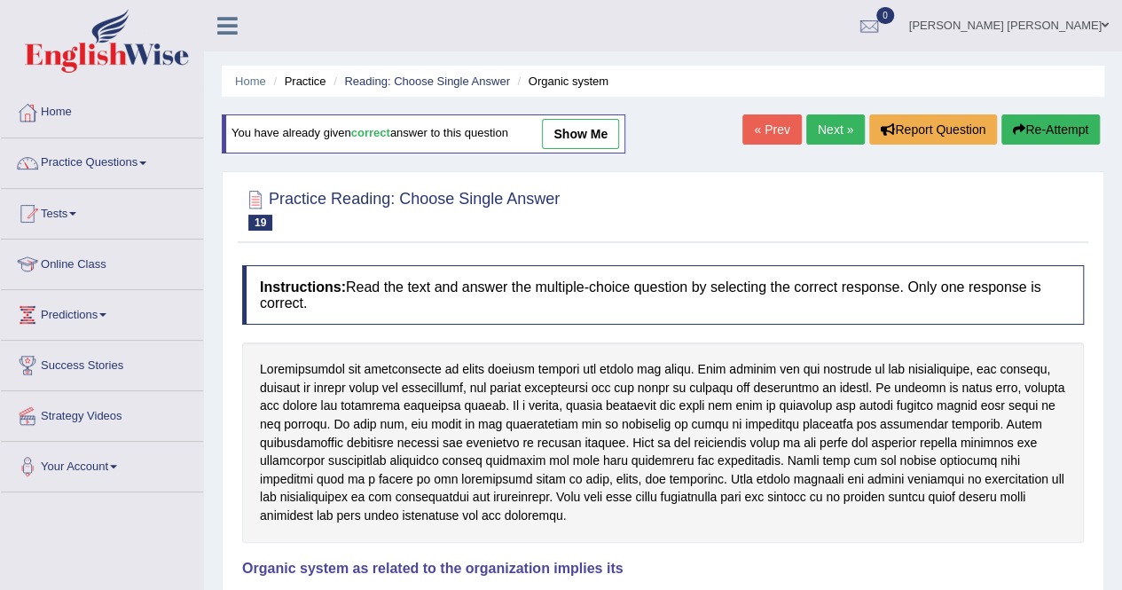
click at [833, 126] on link "Next »" at bounding box center [835, 129] width 59 height 30
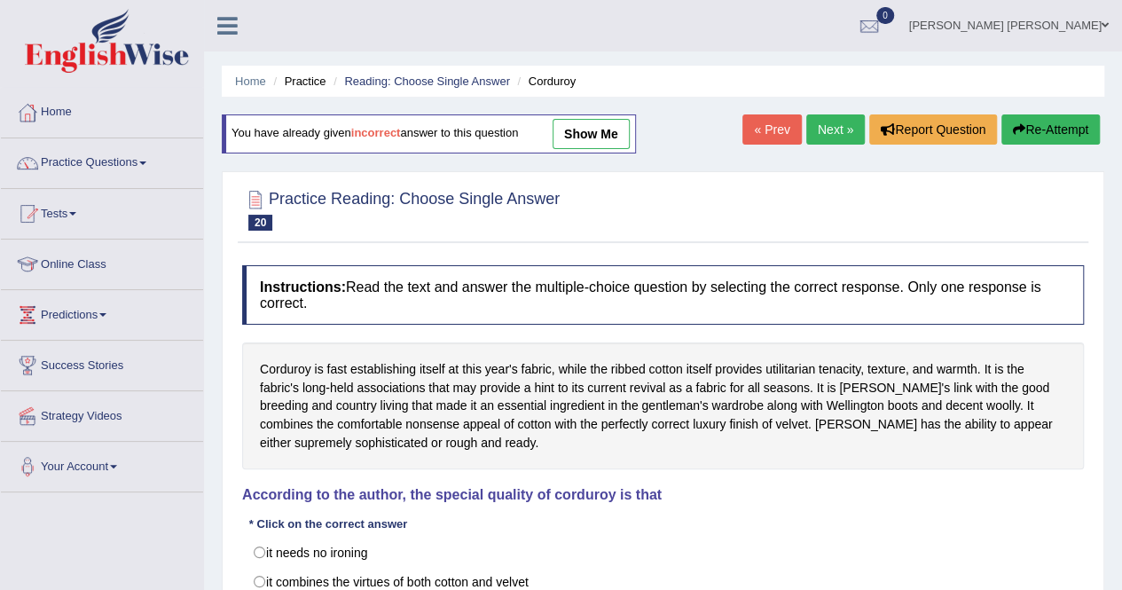
scroll to position [177, 0]
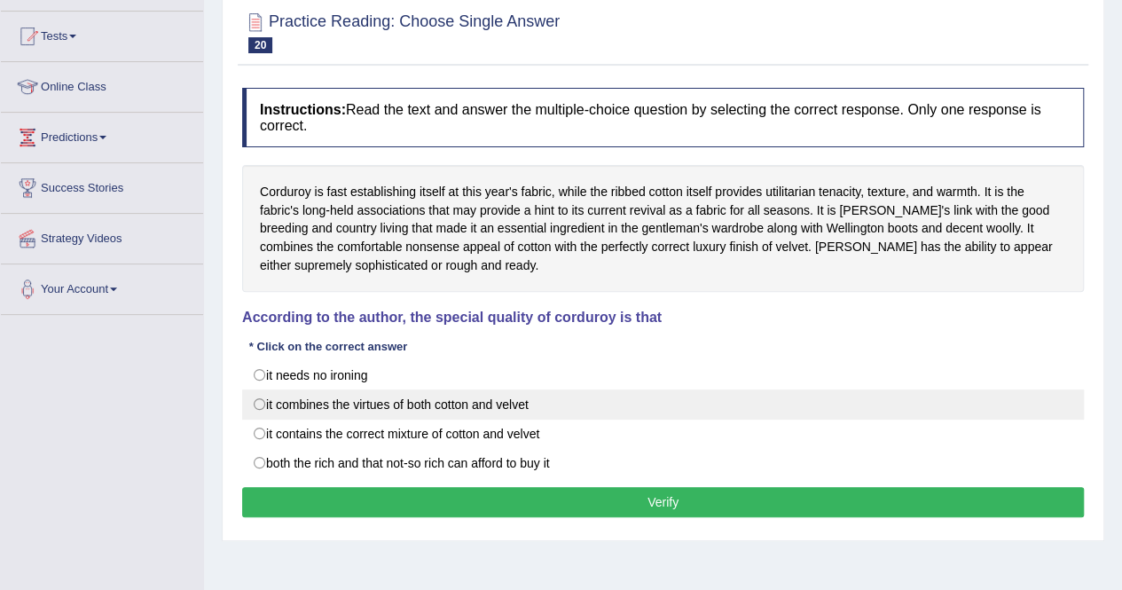
click at [498, 411] on label "it combines the virtues of both cotton and velvet" at bounding box center [662, 404] width 841 height 30
radio input "true"
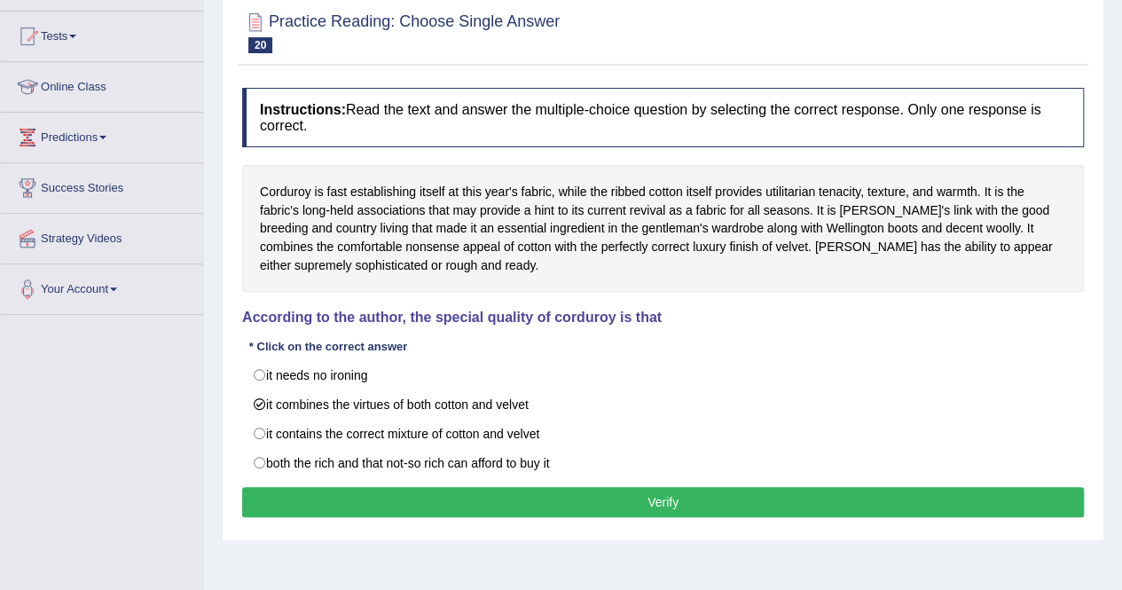
click at [534, 504] on button "Verify" at bounding box center [662, 502] width 841 height 30
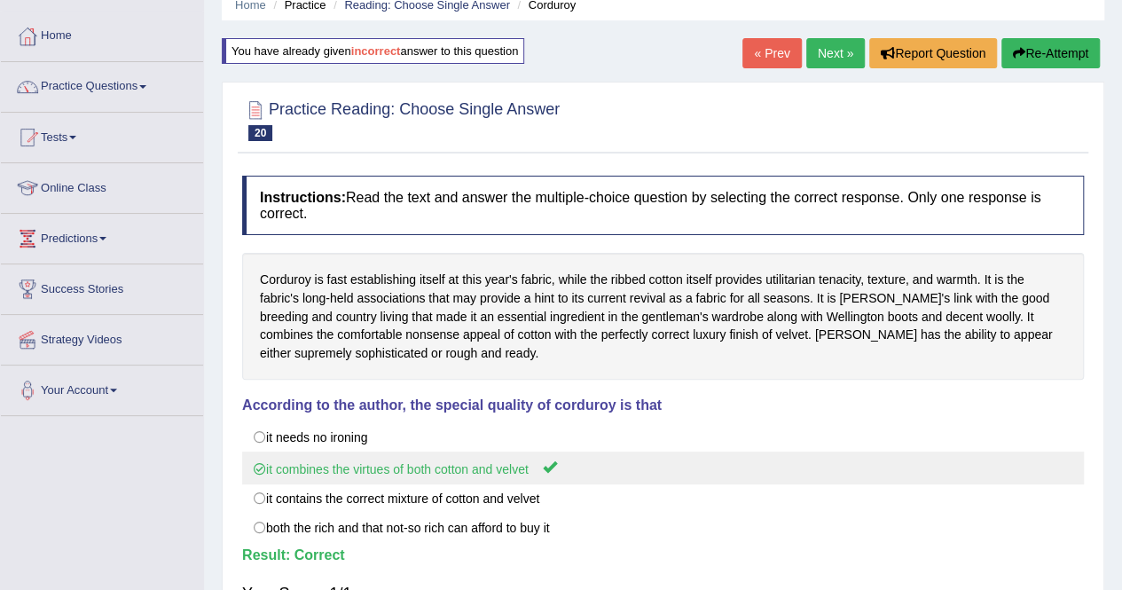
scroll to position [0, 0]
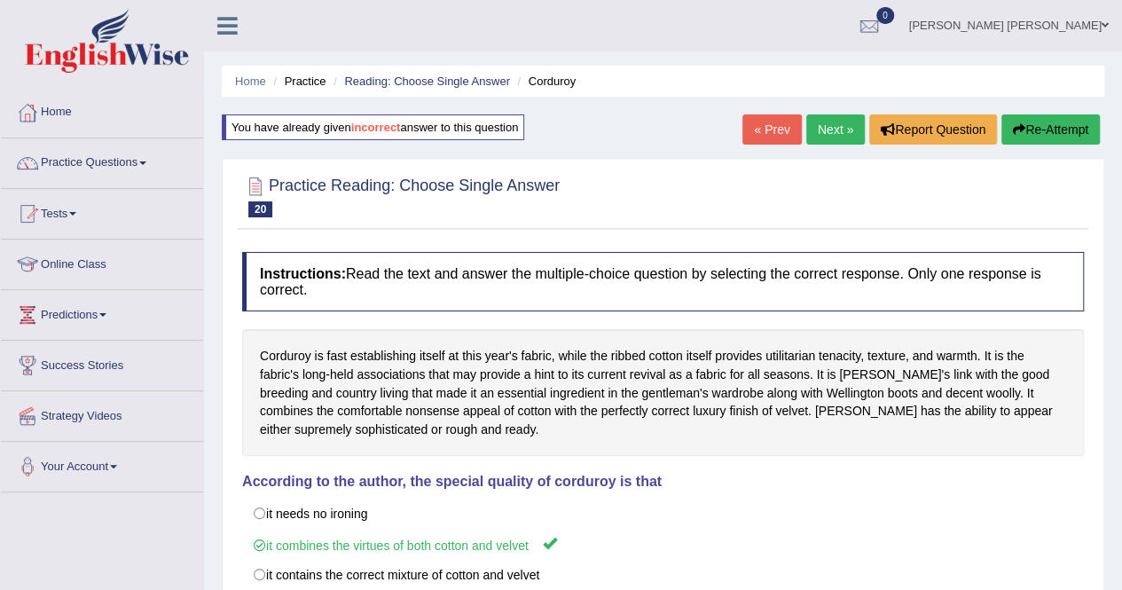
click at [827, 127] on link "Next »" at bounding box center [835, 129] width 59 height 30
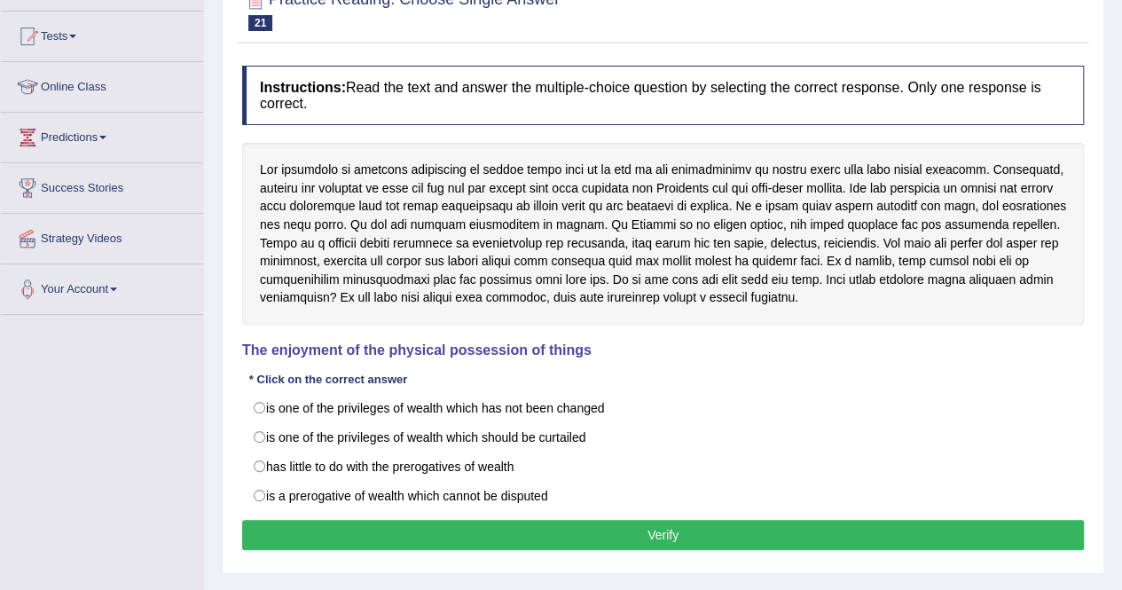
scroll to position [266, 0]
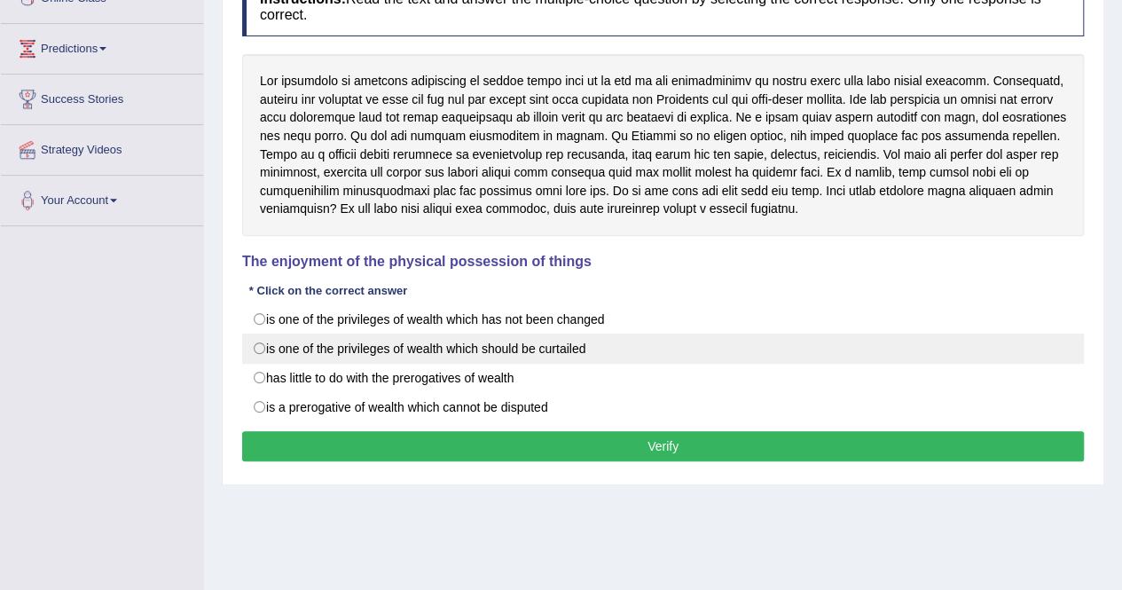
click at [556, 346] on label "is one of the privileges of wealth which should be curtailed" at bounding box center [662, 348] width 841 height 30
radio input "true"
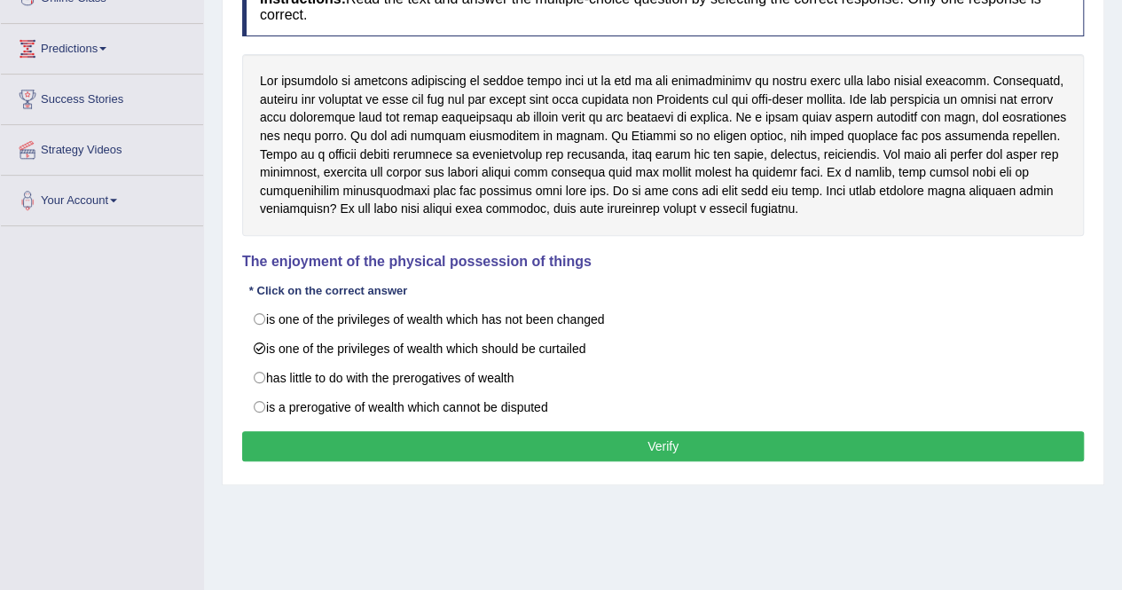
click at [587, 448] on button "Verify" at bounding box center [662, 446] width 841 height 30
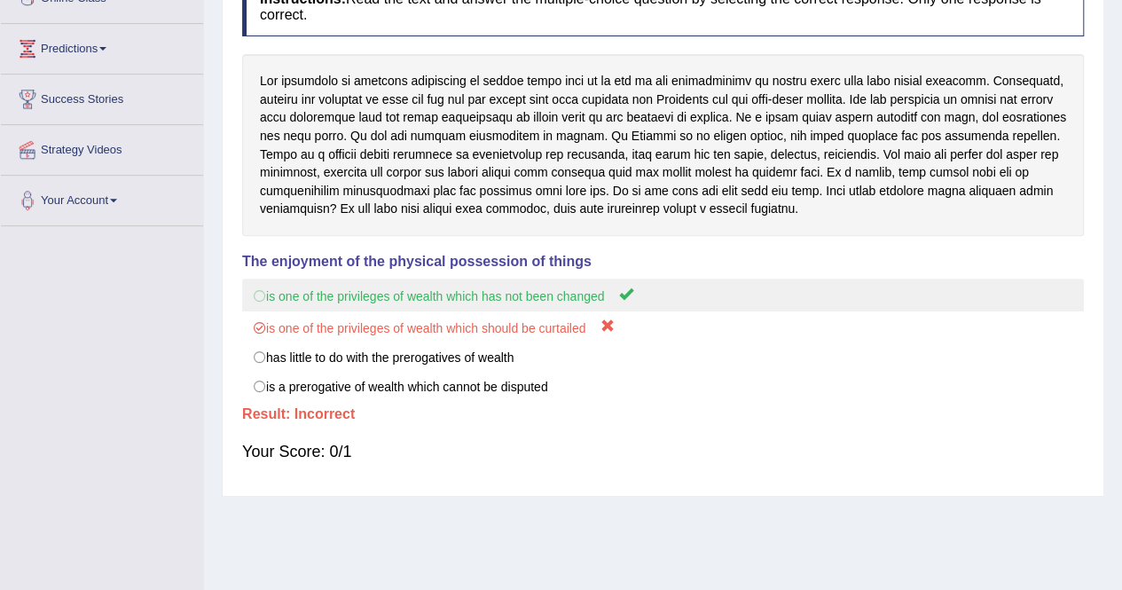
click at [573, 289] on label "is one of the privileges of wealth which has not been changed" at bounding box center [662, 294] width 841 height 33
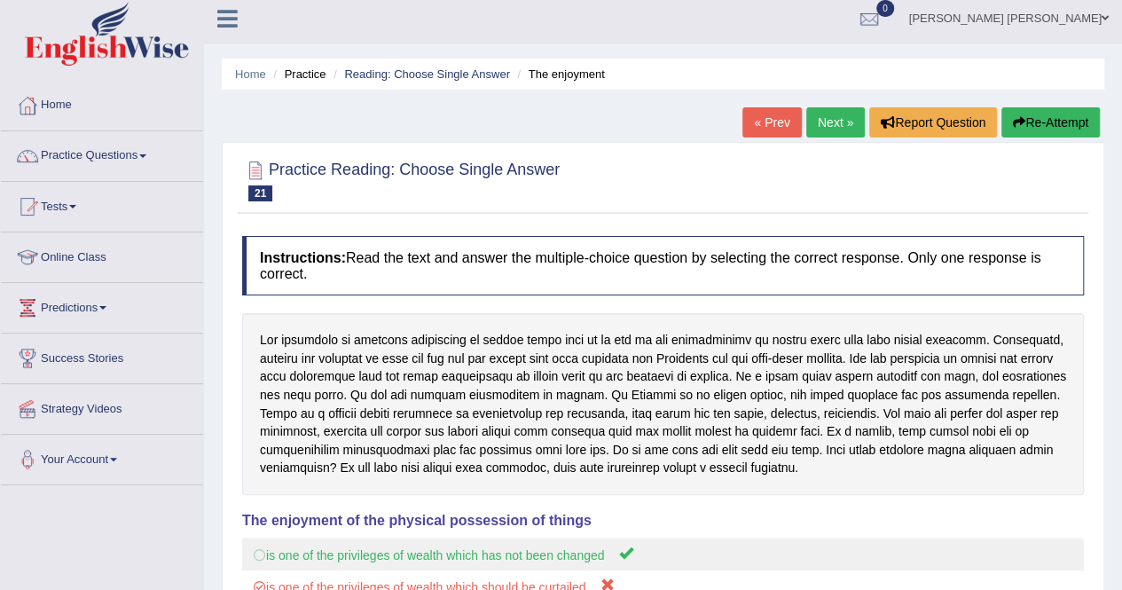
scroll to position [0, 0]
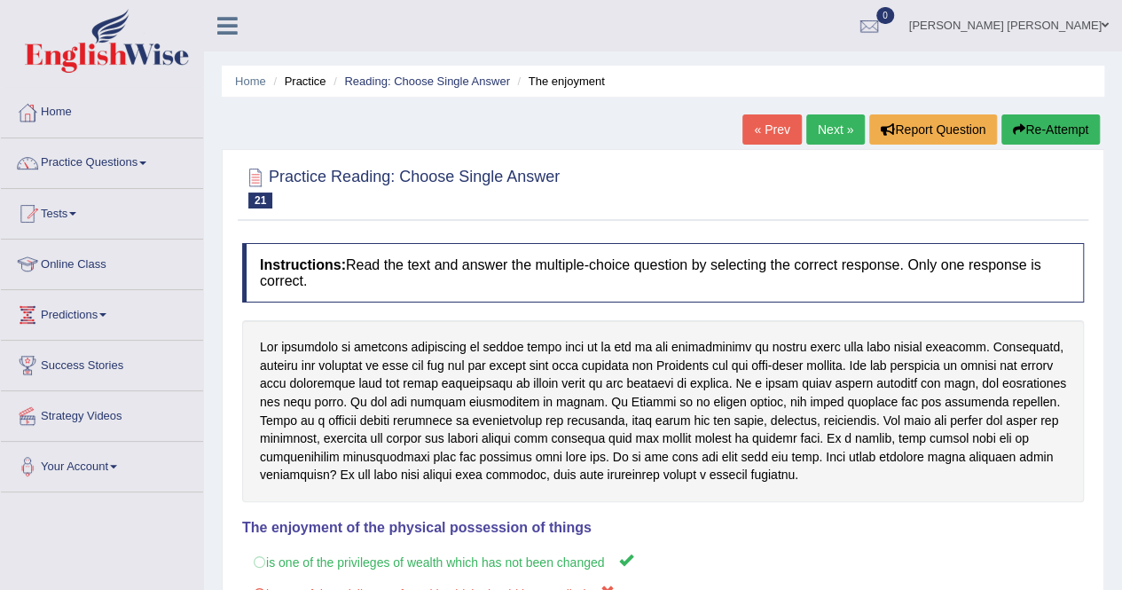
click at [1076, 131] on button "Re-Attempt" at bounding box center [1050, 129] width 98 height 30
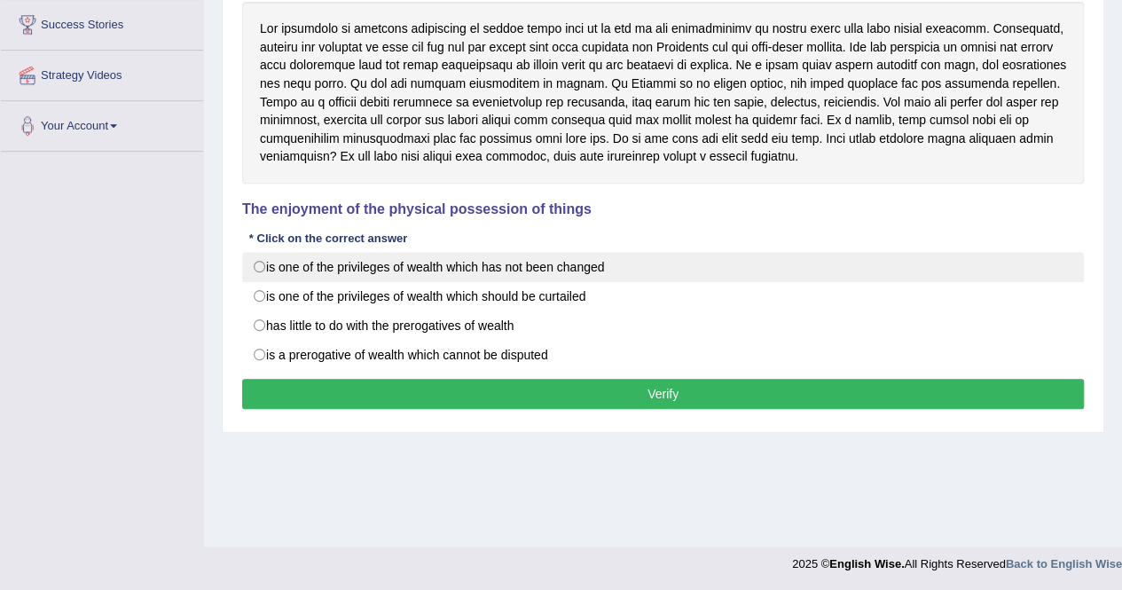
click at [571, 266] on label "is one of the privileges of wealth which has not been changed" at bounding box center [662, 267] width 841 height 30
radio input "true"
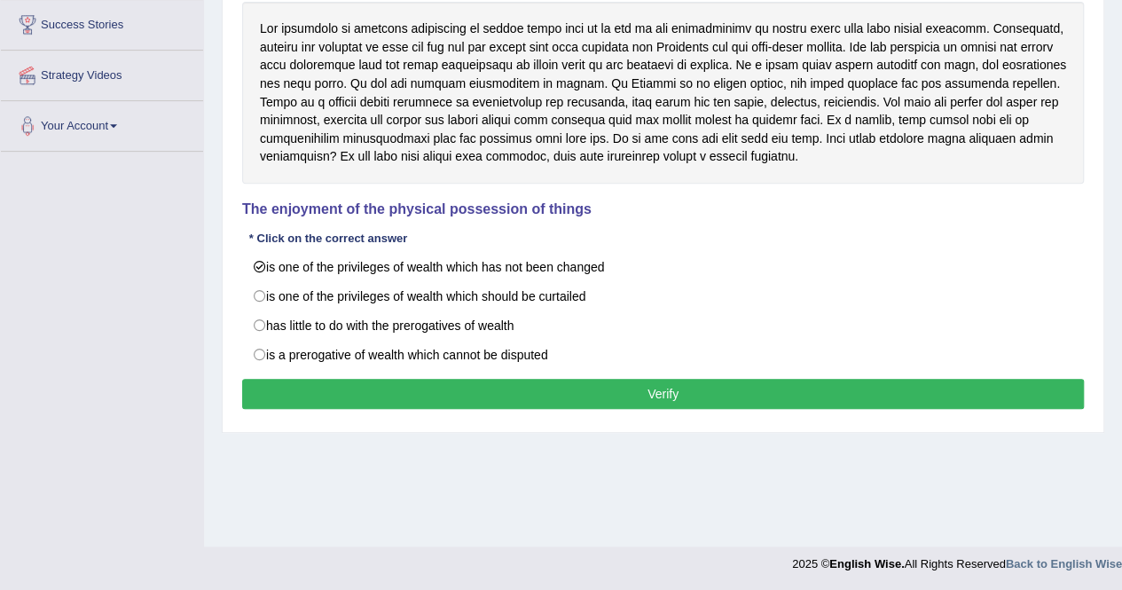
click at [690, 389] on button "Verify" at bounding box center [662, 394] width 841 height 30
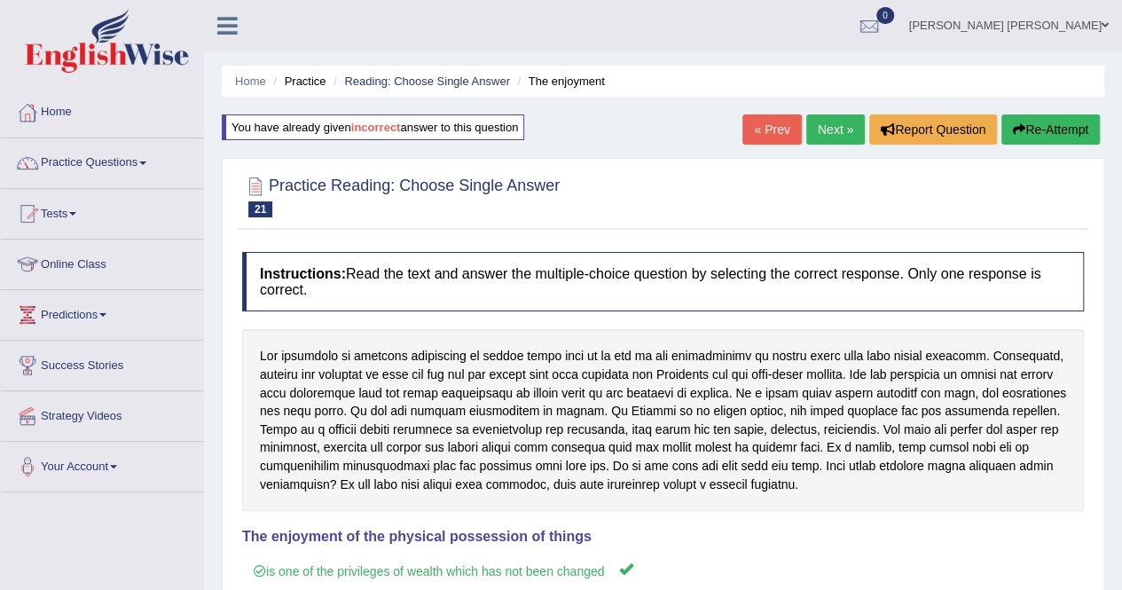
click at [841, 129] on link "Next »" at bounding box center [835, 129] width 59 height 30
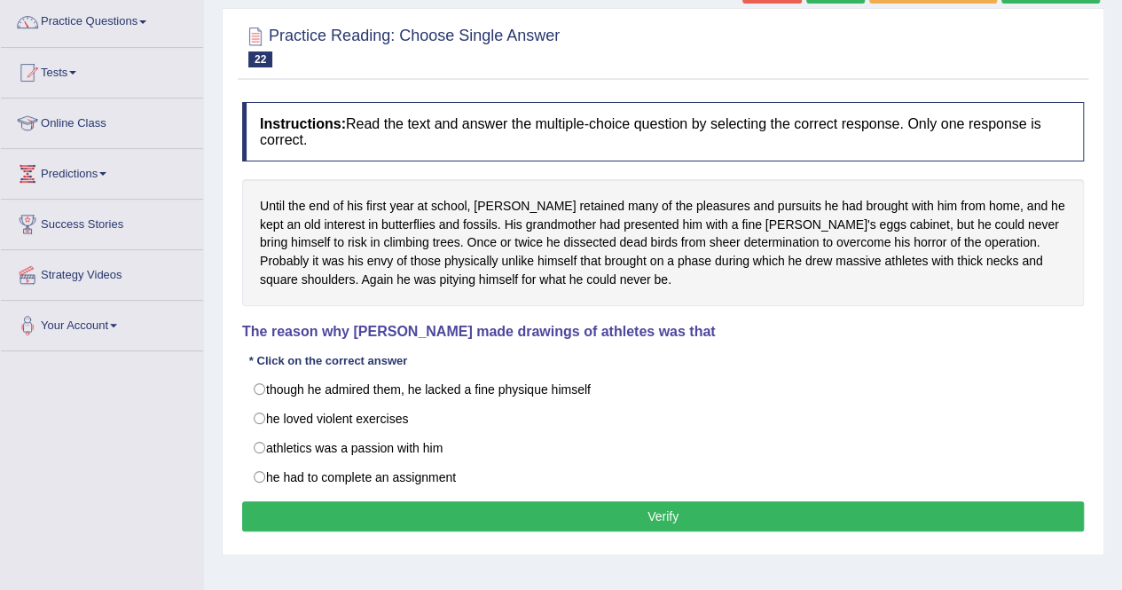
scroll to position [177, 0]
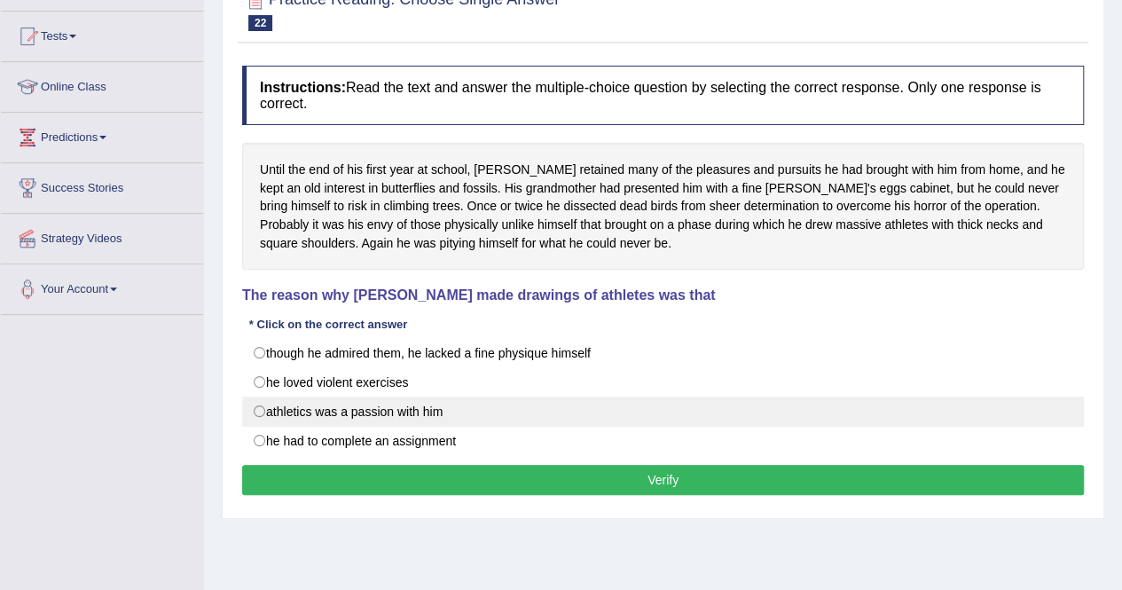
click at [438, 409] on label "athletics was a passion with him" at bounding box center [662, 411] width 841 height 30
radio input "true"
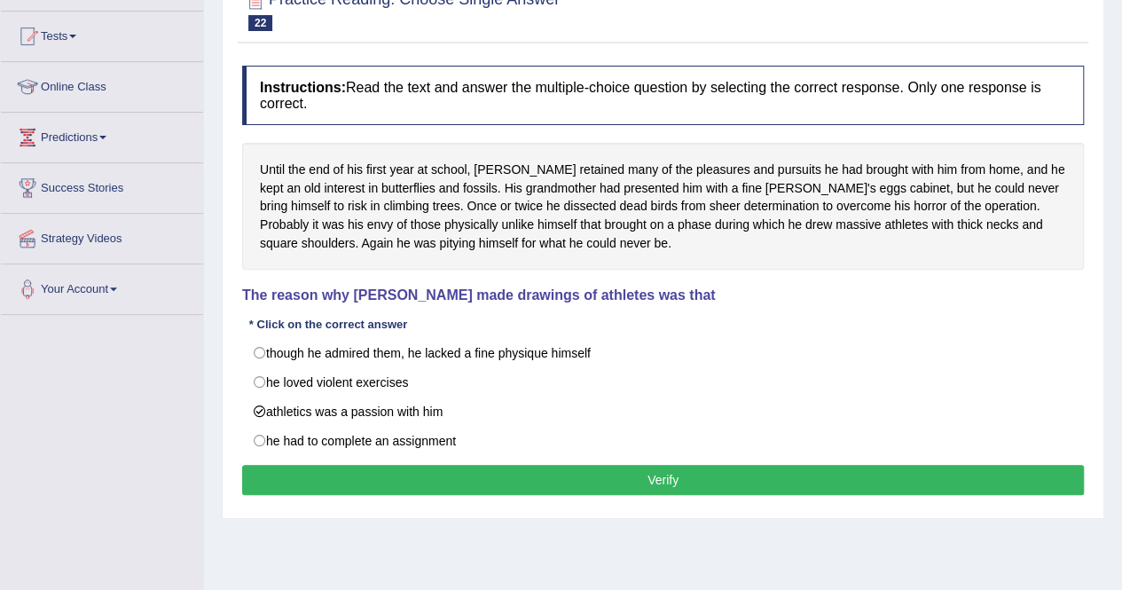
click at [528, 472] on button "Verify" at bounding box center [662, 480] width 841 height 30
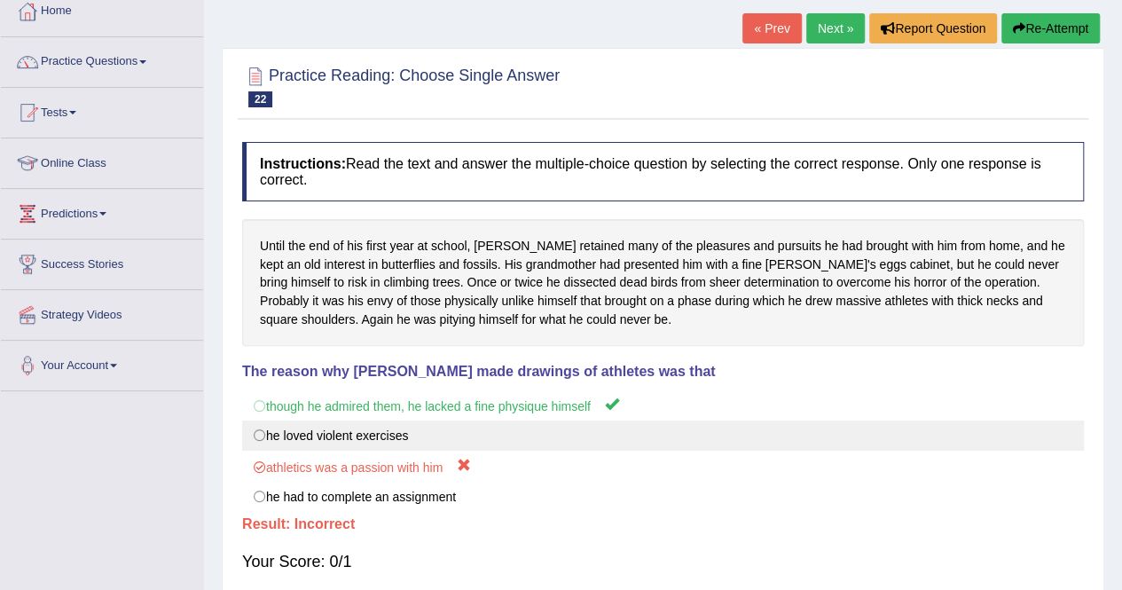
scroll to position [0, 0]
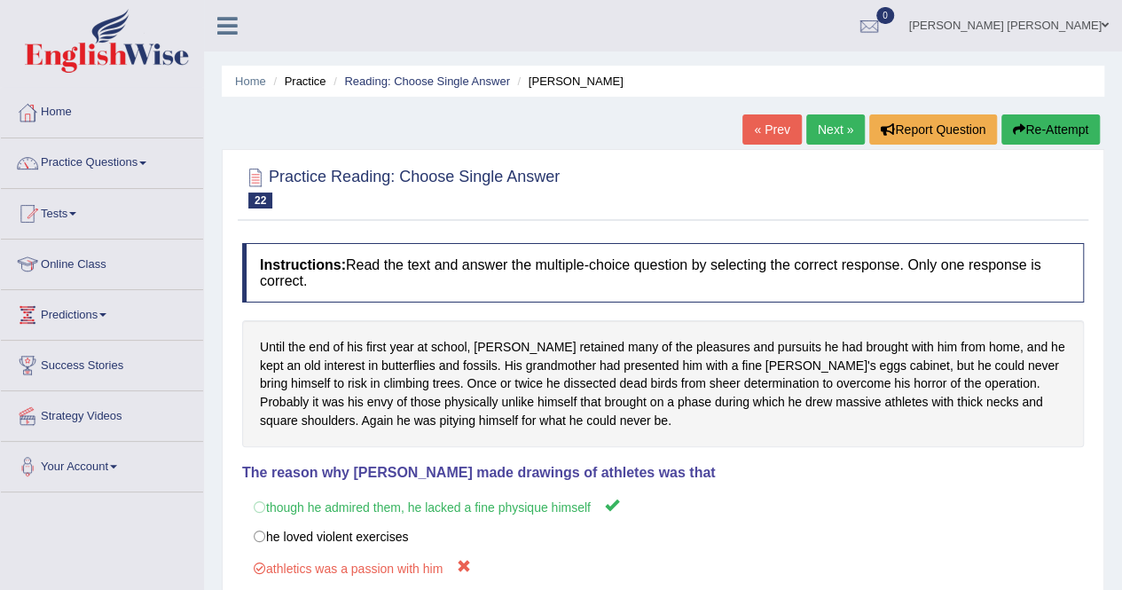
click at [1021, 136] on button "Re-Attempt" at bounding box center [1050, 129] width 98 height 30
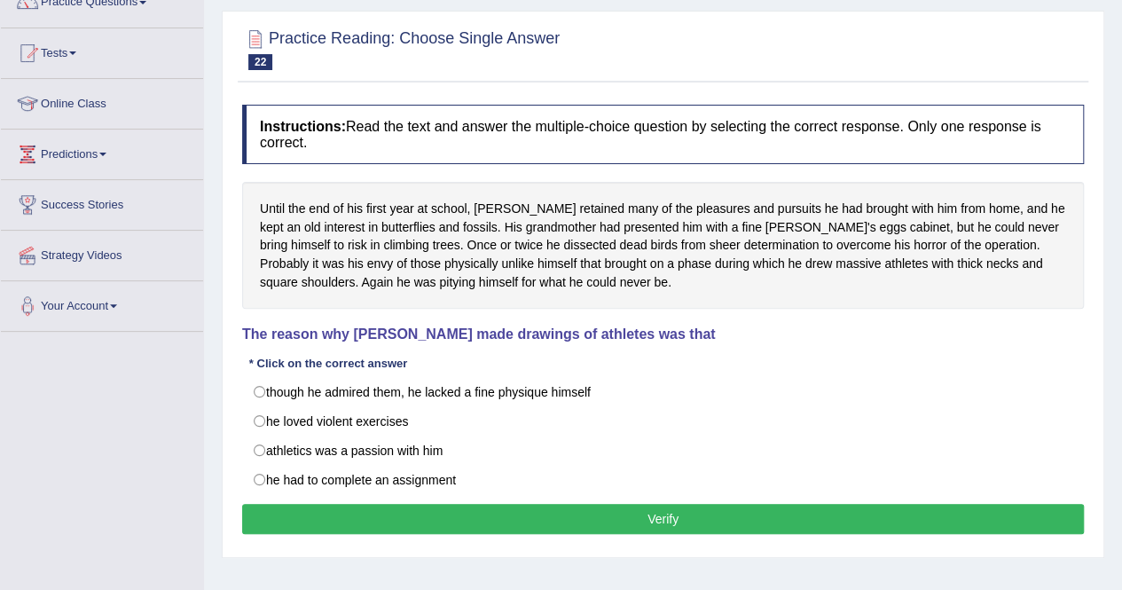
scroll to position [177, 0]
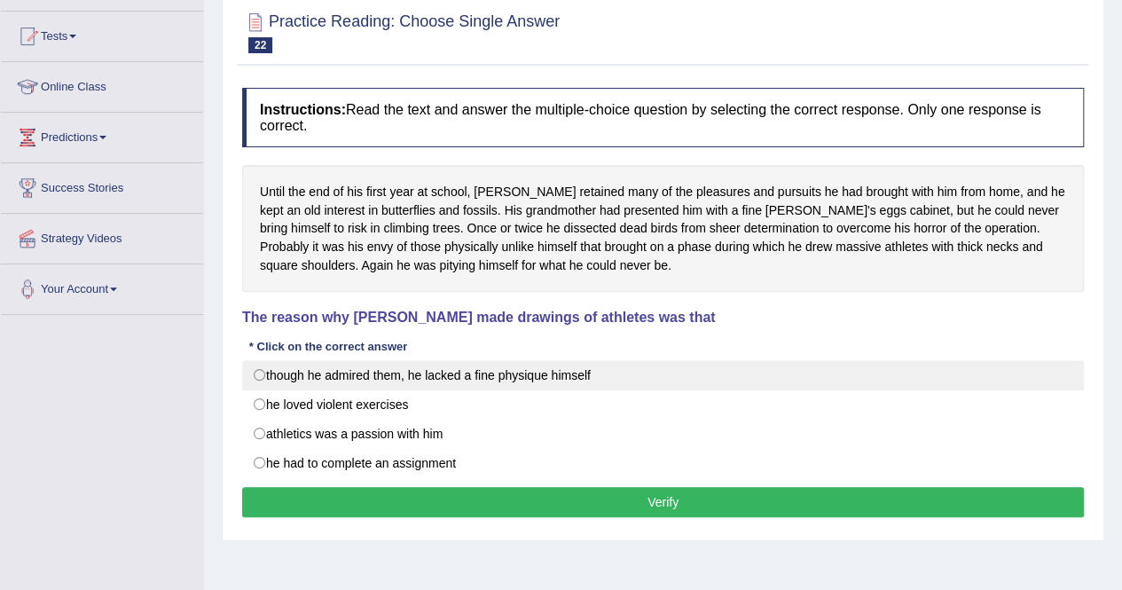
click at [478, 375] on label "though he admired them, he lacked a fine physique himself" at bounding box center [662, 375] width 841 height 30
radio input "true"
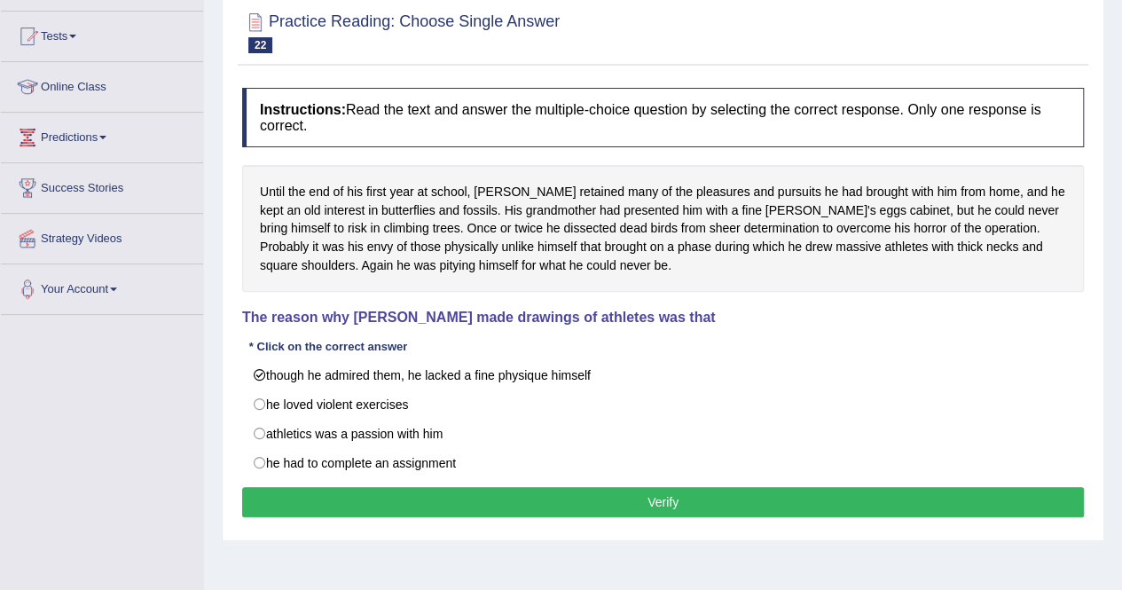
click at [724, 497] on button "Verify" at bounding box center [662, 502] width 841 height 30
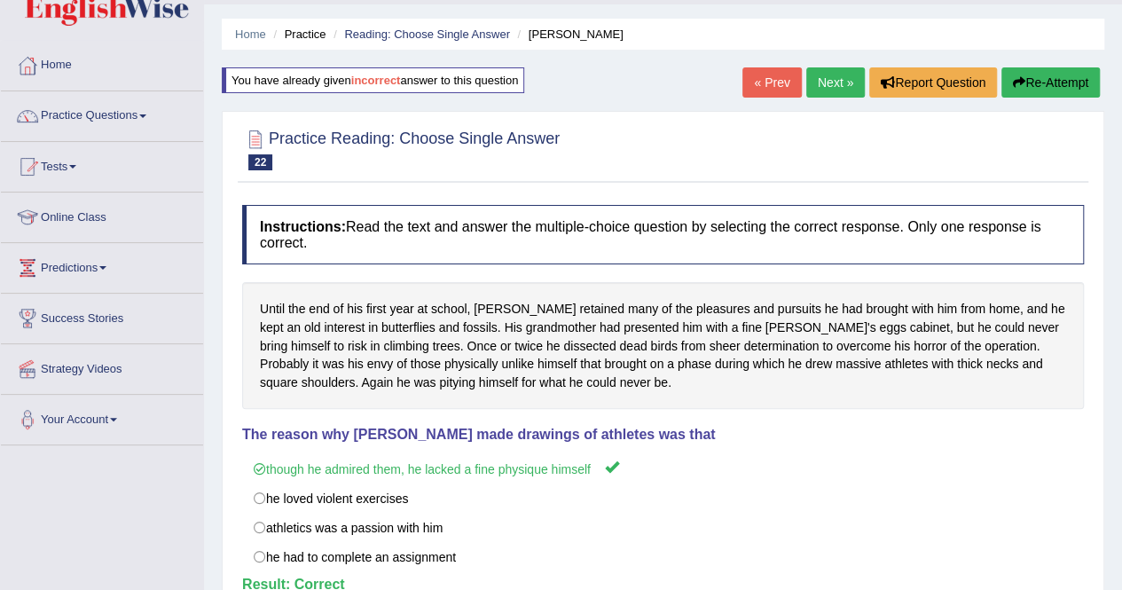
scroll to position [0, 0]
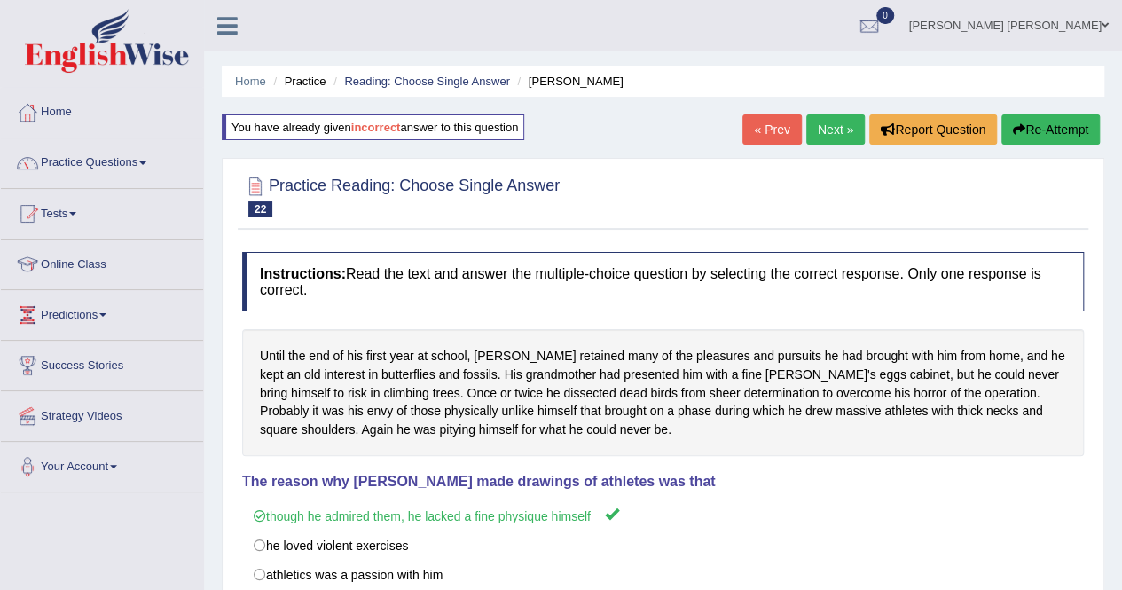
click at [816, 128] on link "Next »" at bounding box center [835, 129] width 59 height 30
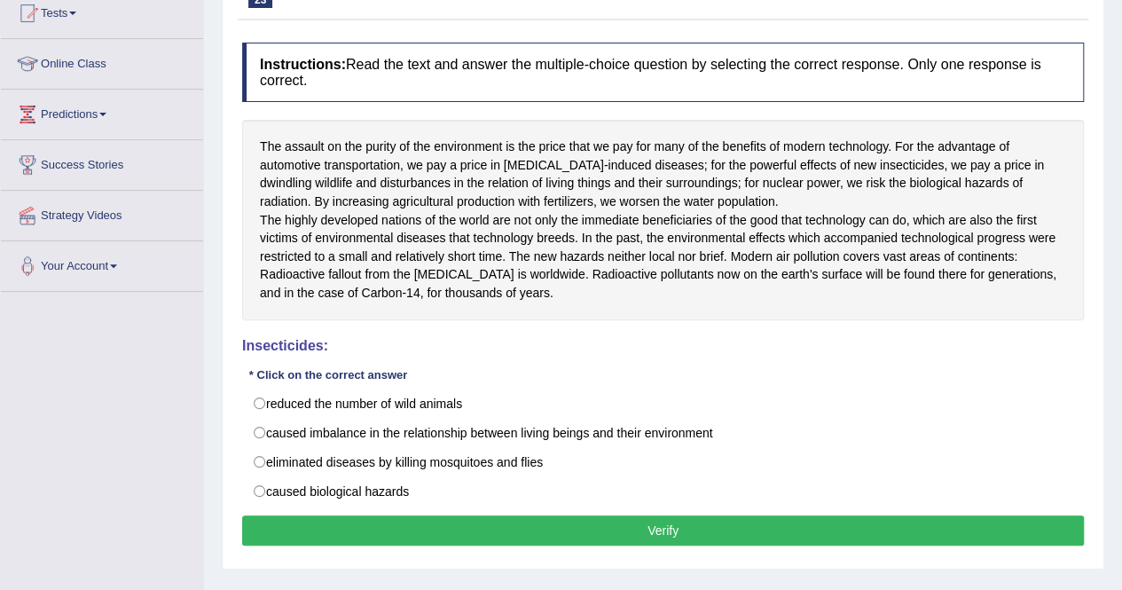
scroll to position [163, 0]
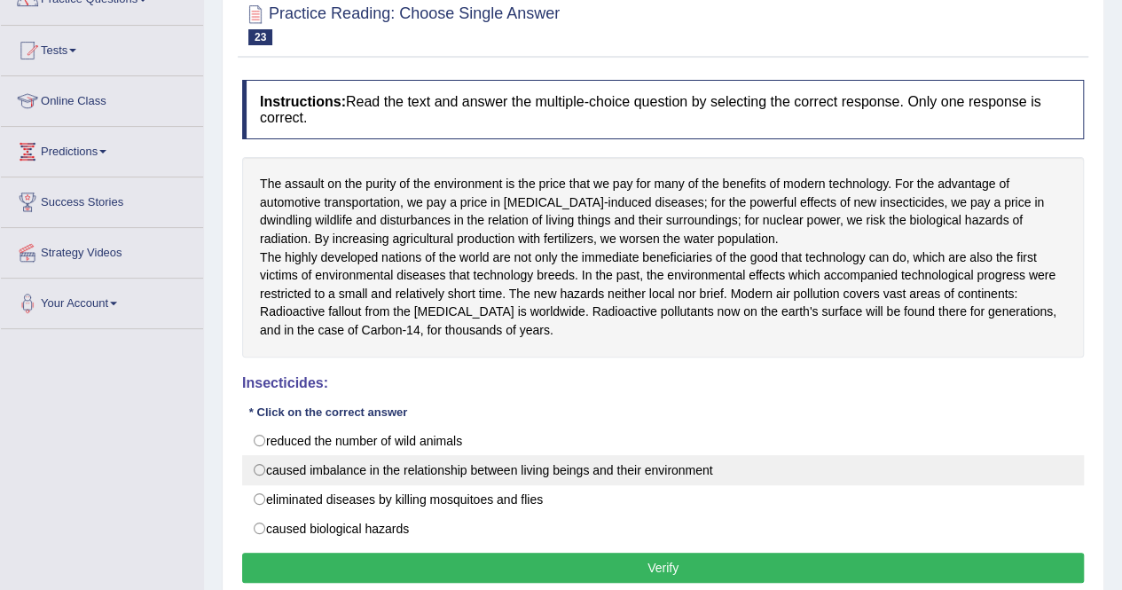
click at [667, 485] on label "caused imbalance in the relationship between living beings and their environment" at bounding box center [662, 470] width 841 height 30
radio input "true"
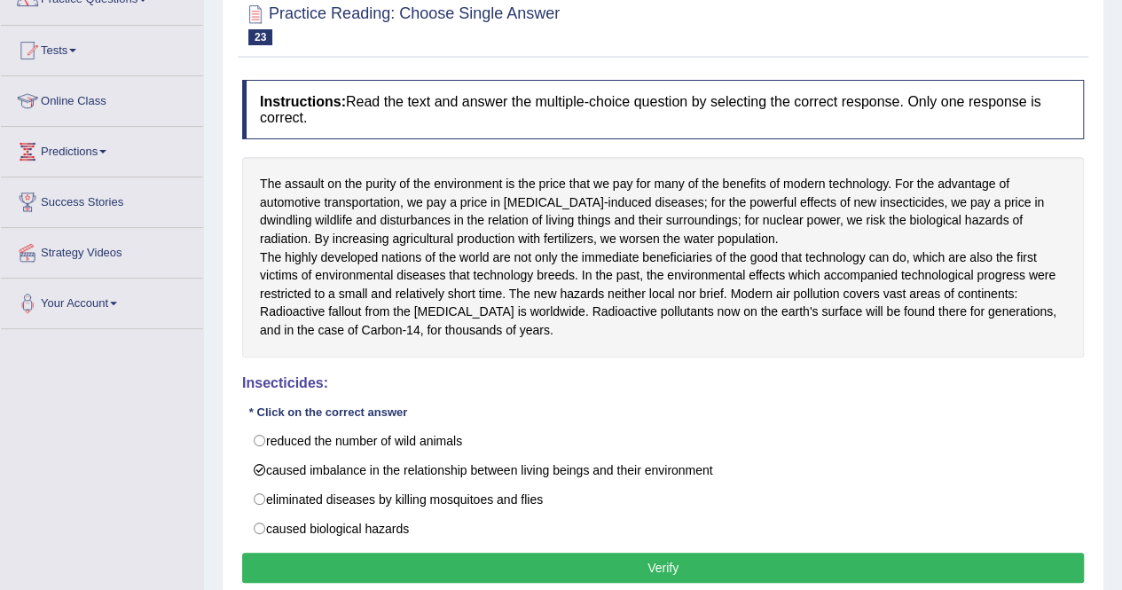
click at [686, 570] on button "Verify" at bounding box center [662, 567] width 841 height 30
